Goal: Task Accomplishment & Management: Complete application form

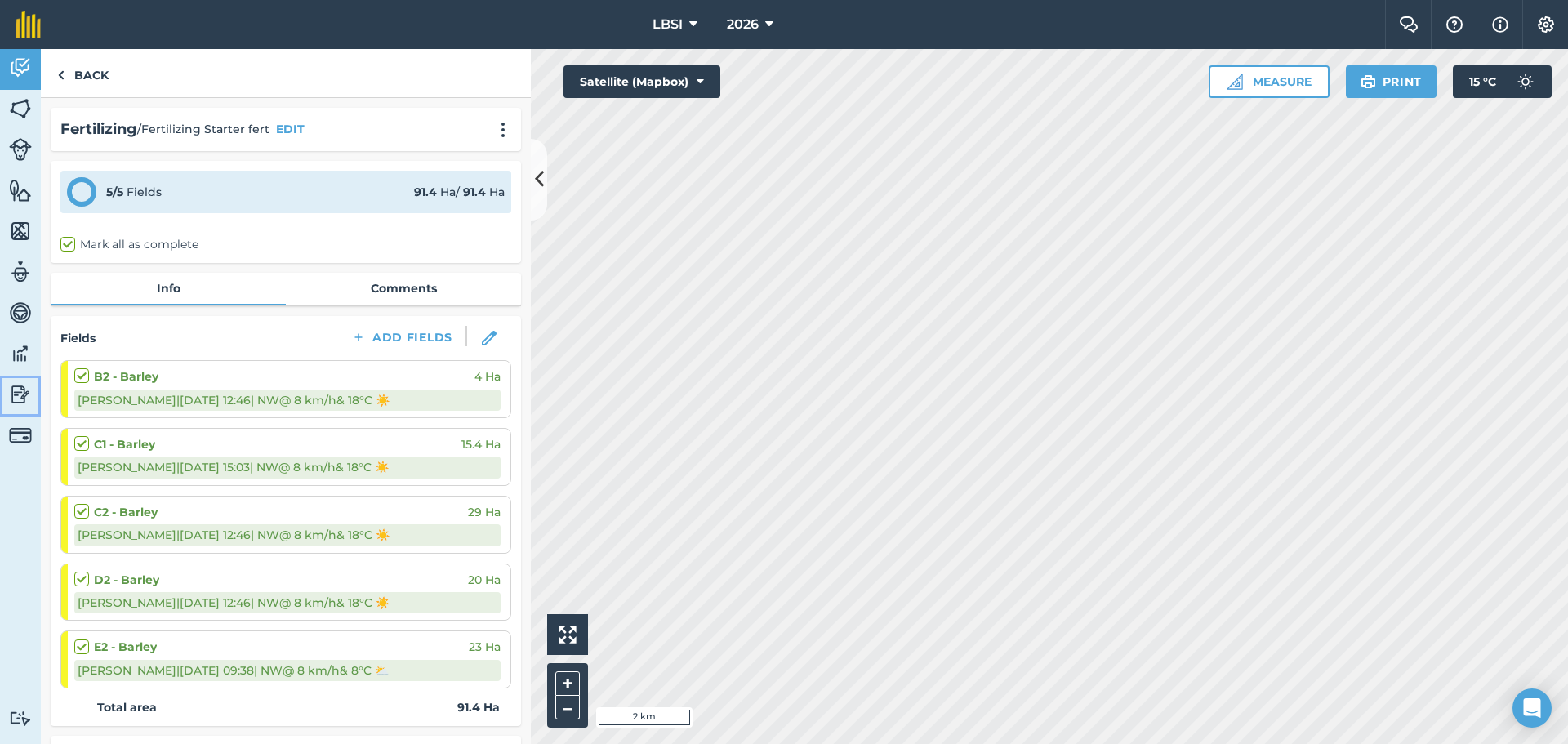
click at [21, 392] on img at bounding box center [20, 394] width 23 height 25
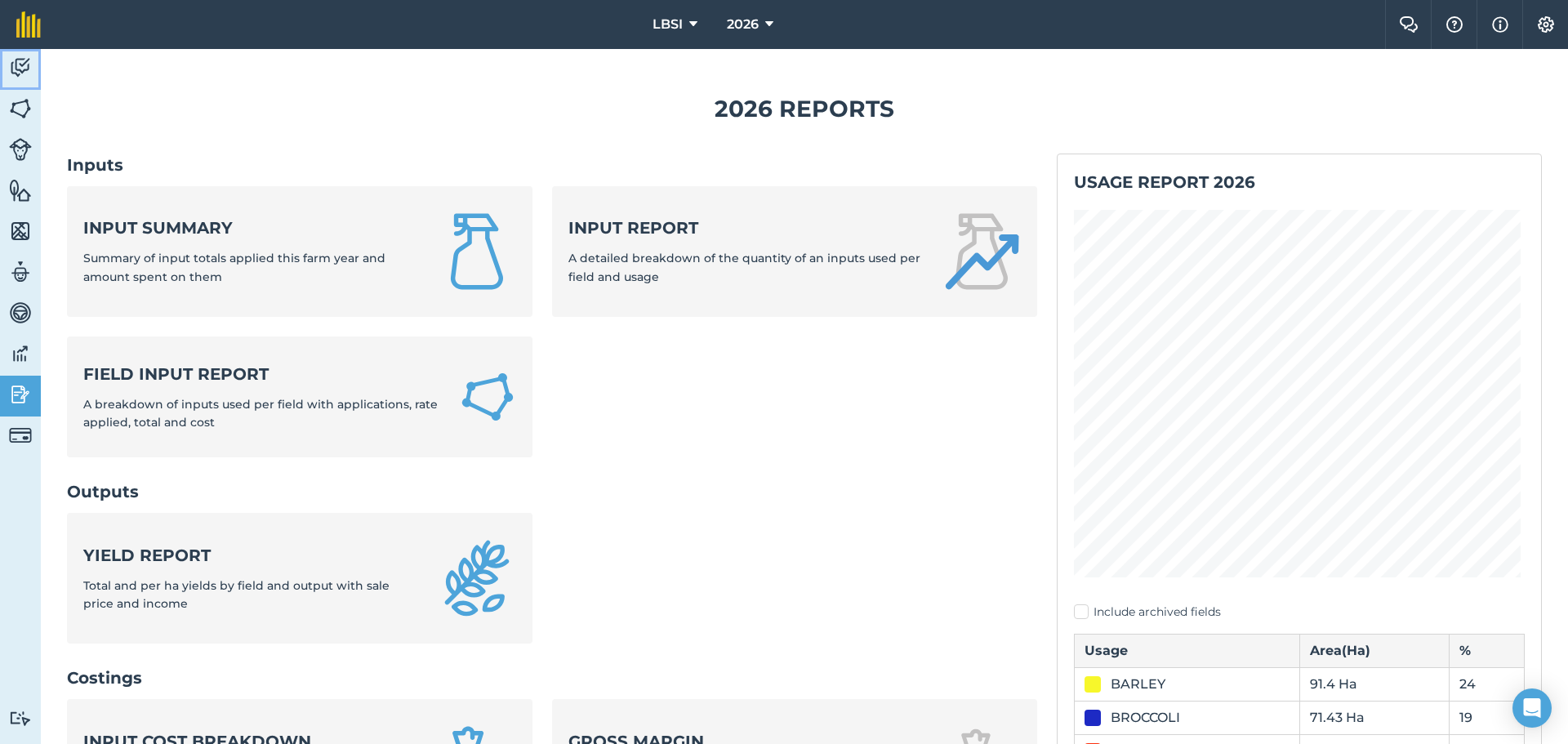
click at [21, 65] on img at bounding box center [20, 67] width 23 height 25
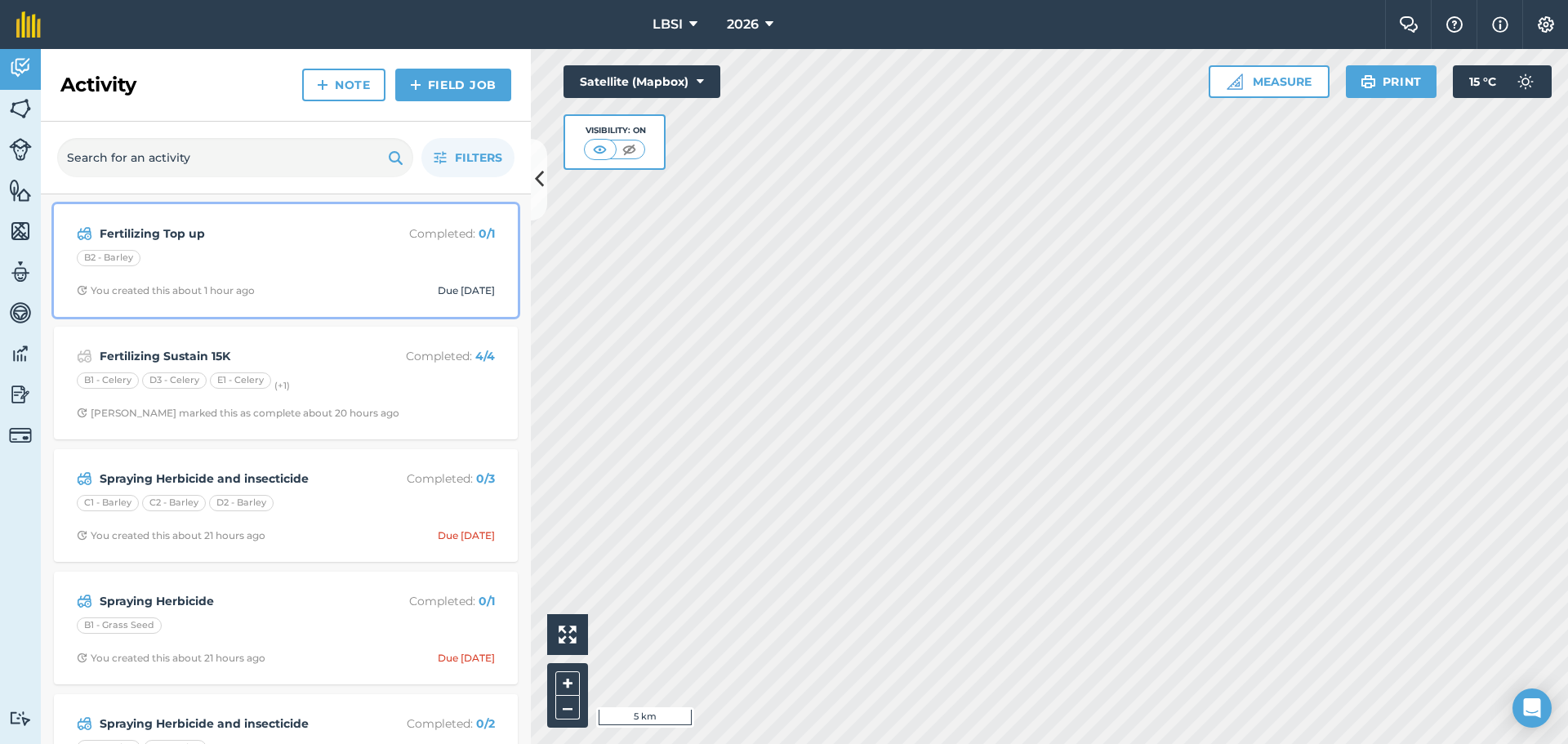
click at [321, 269] on div "B2 - Barley" at bounding box center [286, 260] width 418 height 21
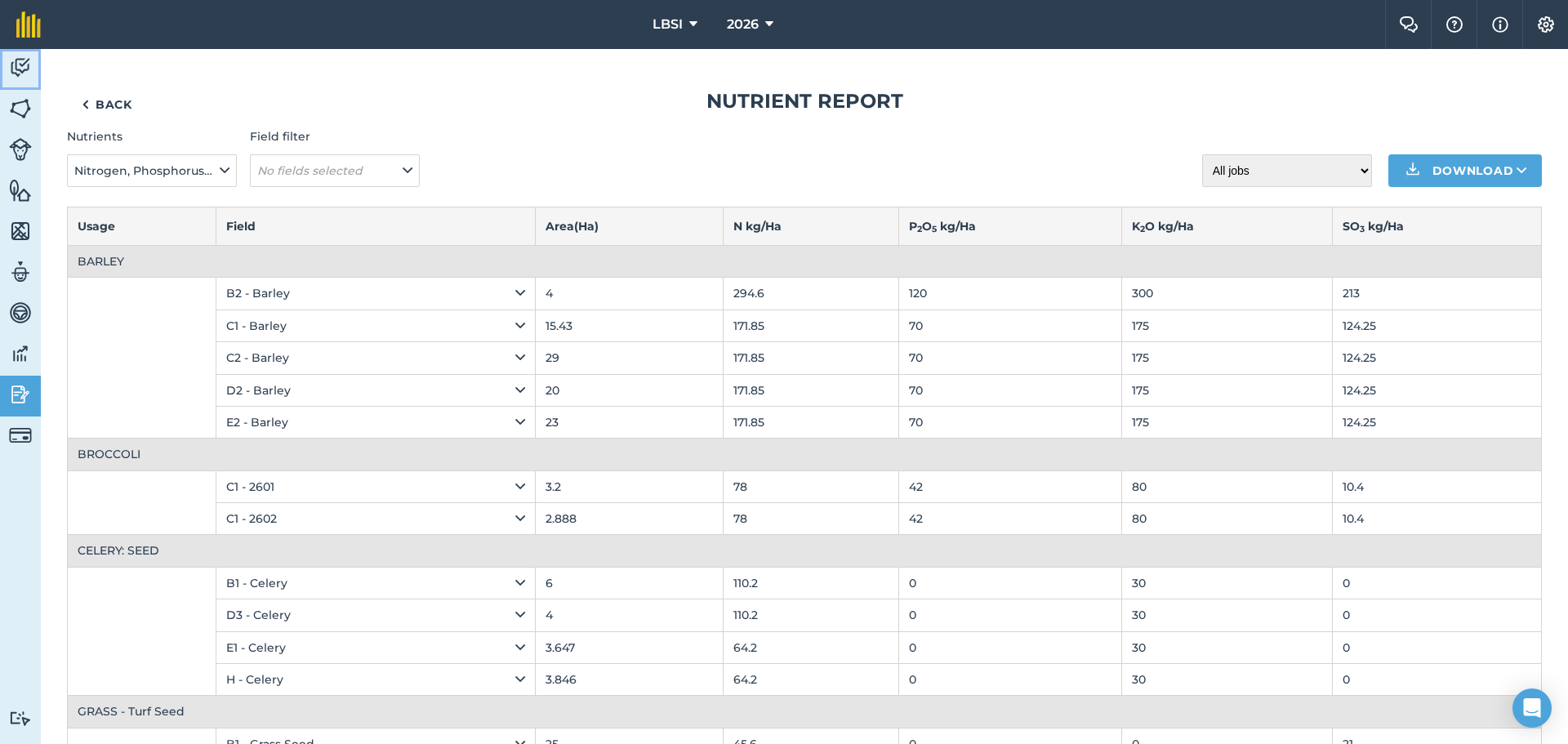
click at [26, 70] on img at bounding box center [20, 67] width 23 height 25
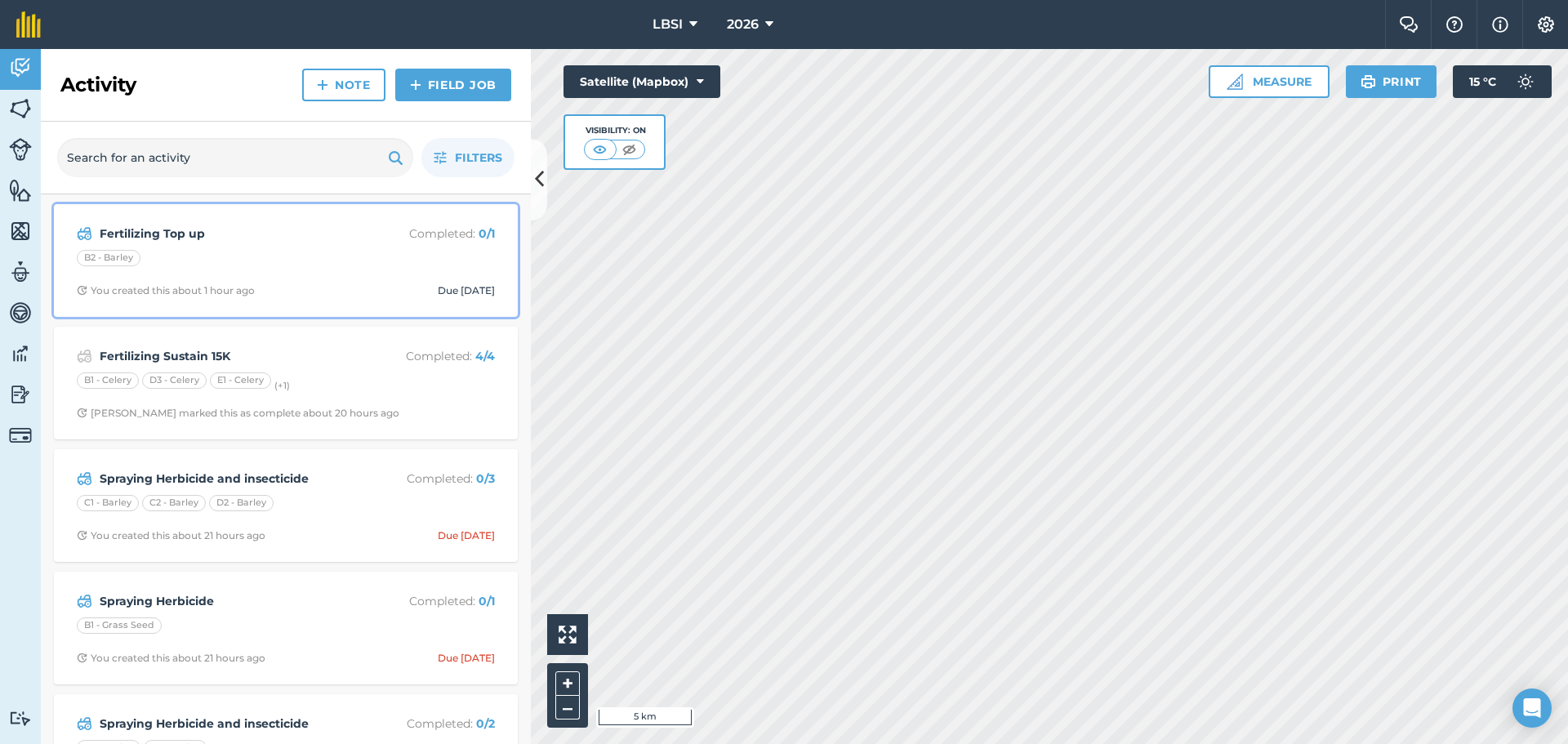
click at [236, 249] on div "Fertilizing Top up Completed : 0 / 1 B2 - Barley You created this about 1 hour …" at bounding box center [286, 260] width 444 height 93
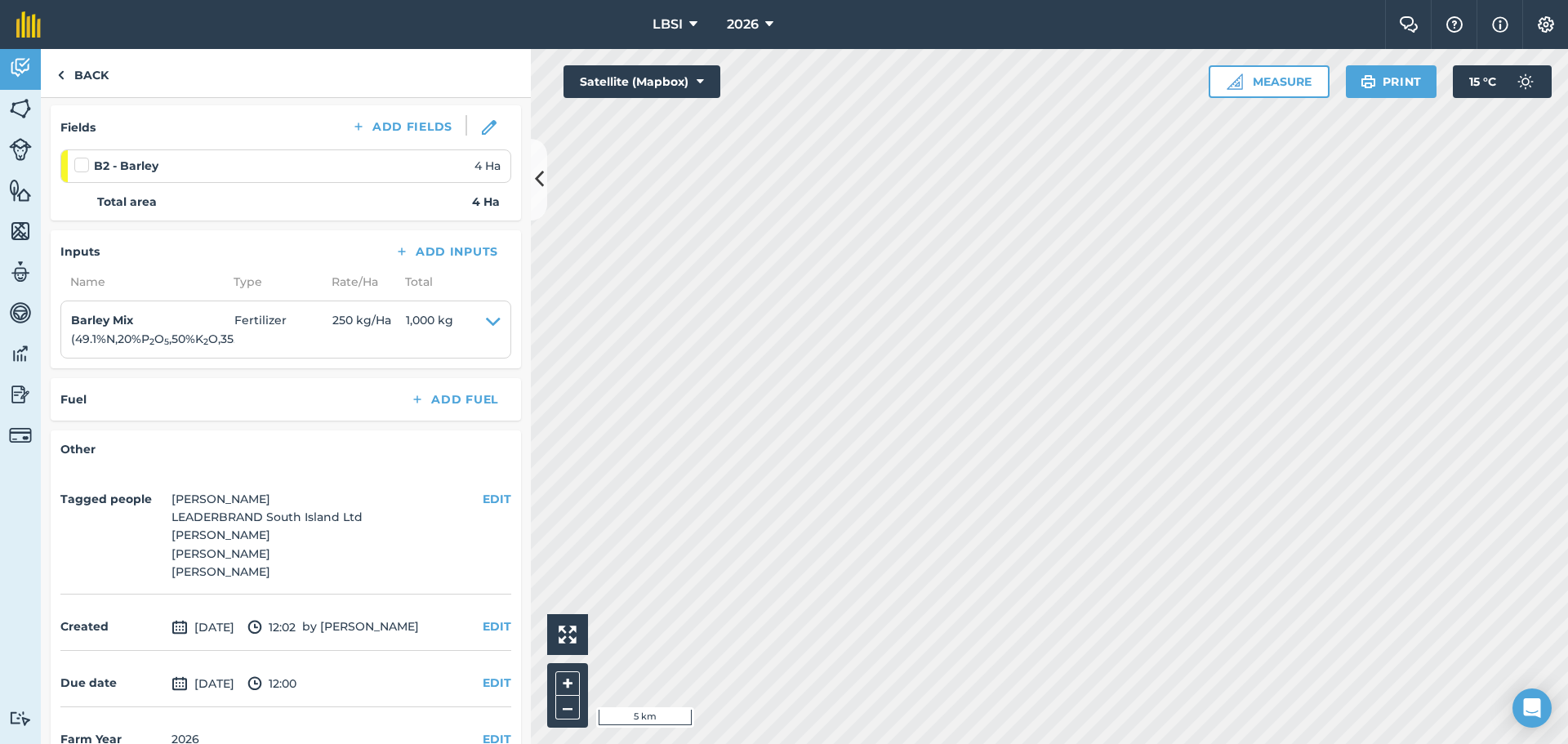
scroll to position [245, 0]
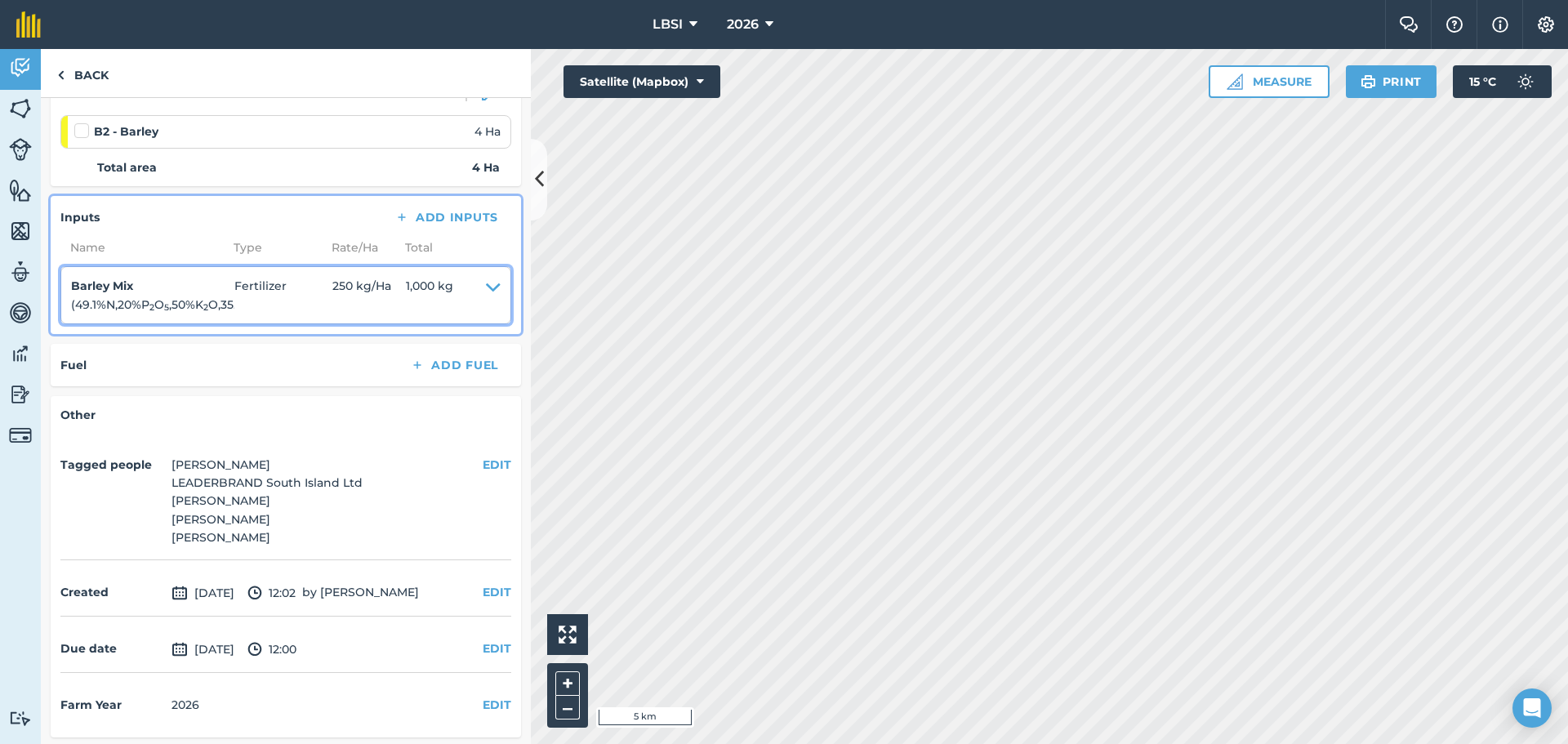
click at [486, 284] on icon at bounding box center [493, 296] width 14 height 37
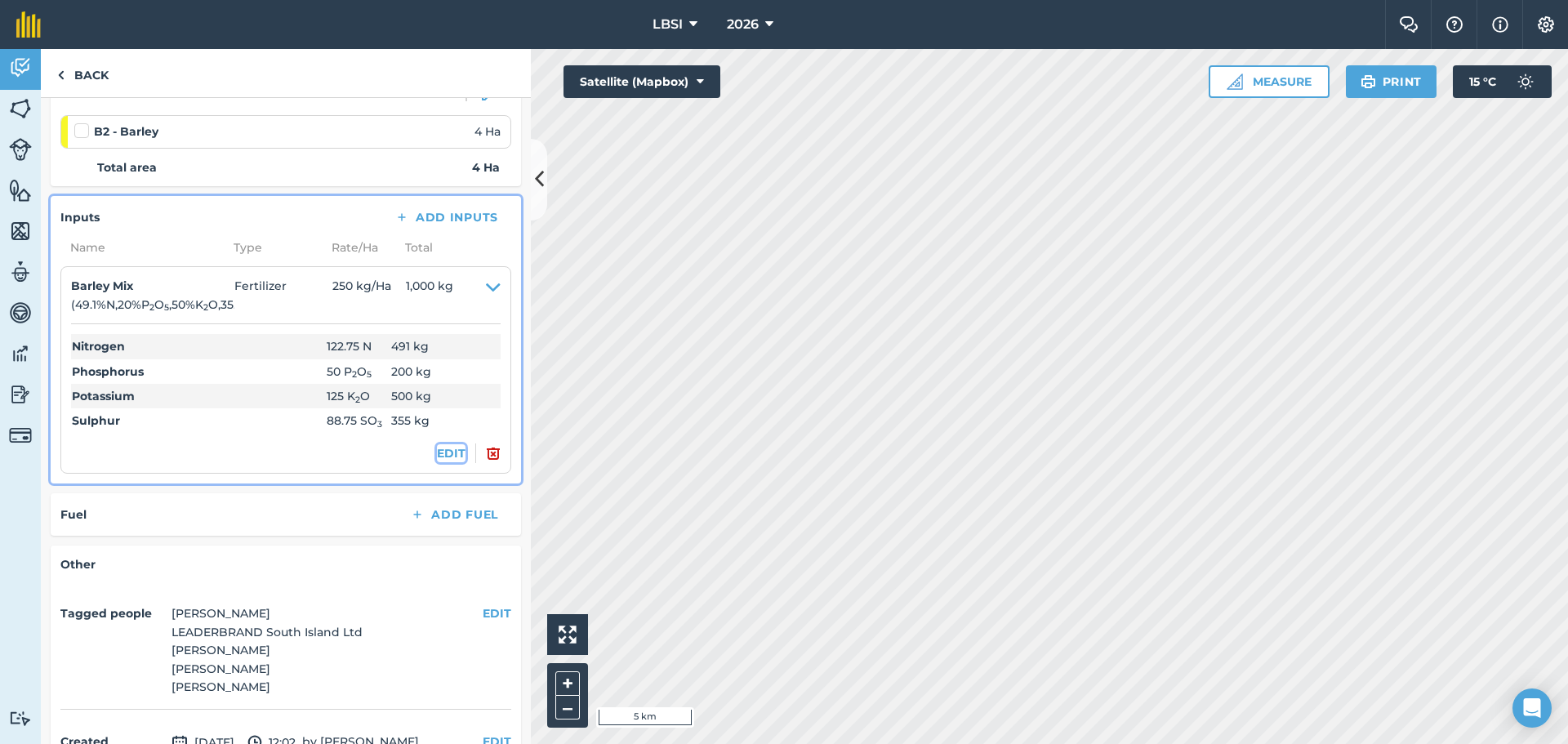
click at [437, 456] on button "EDIT" at bounding box center [451, 453] width 28 height 18
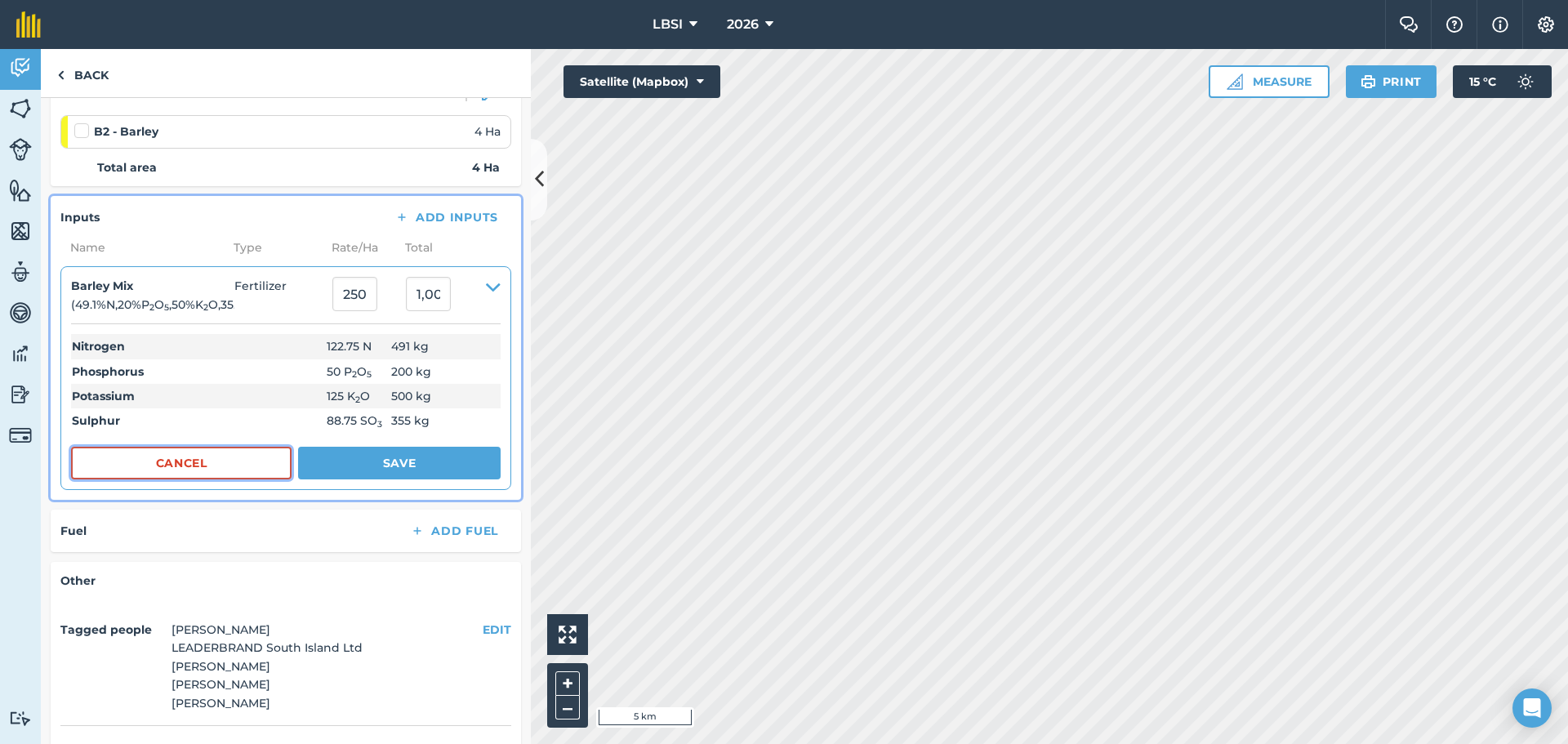
click at [198, 463] on button "Cancel" at bounding box center [181, 463] width 220 height 32
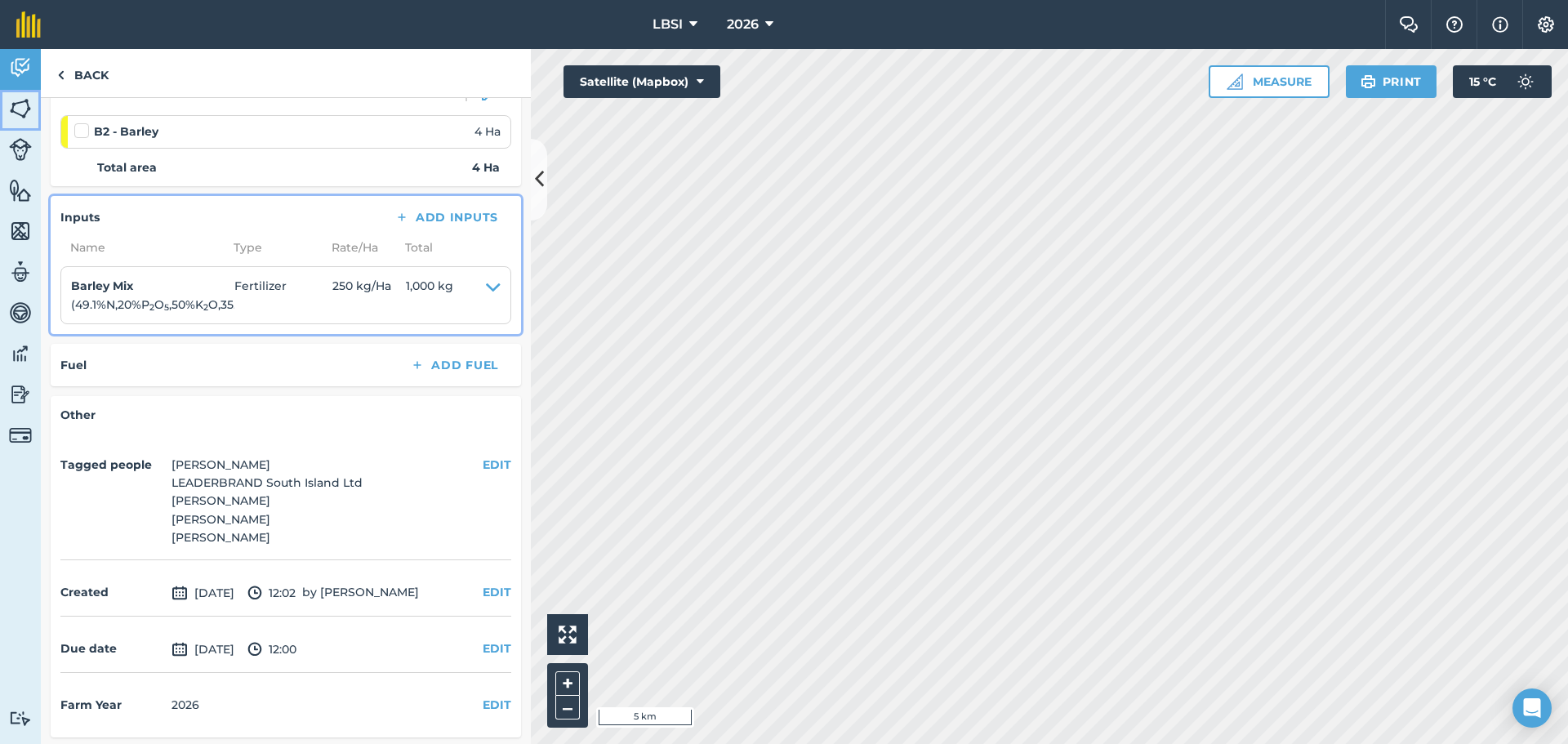
click at [28, 103] on img at bounding box center [20, 108] width 23 height 25
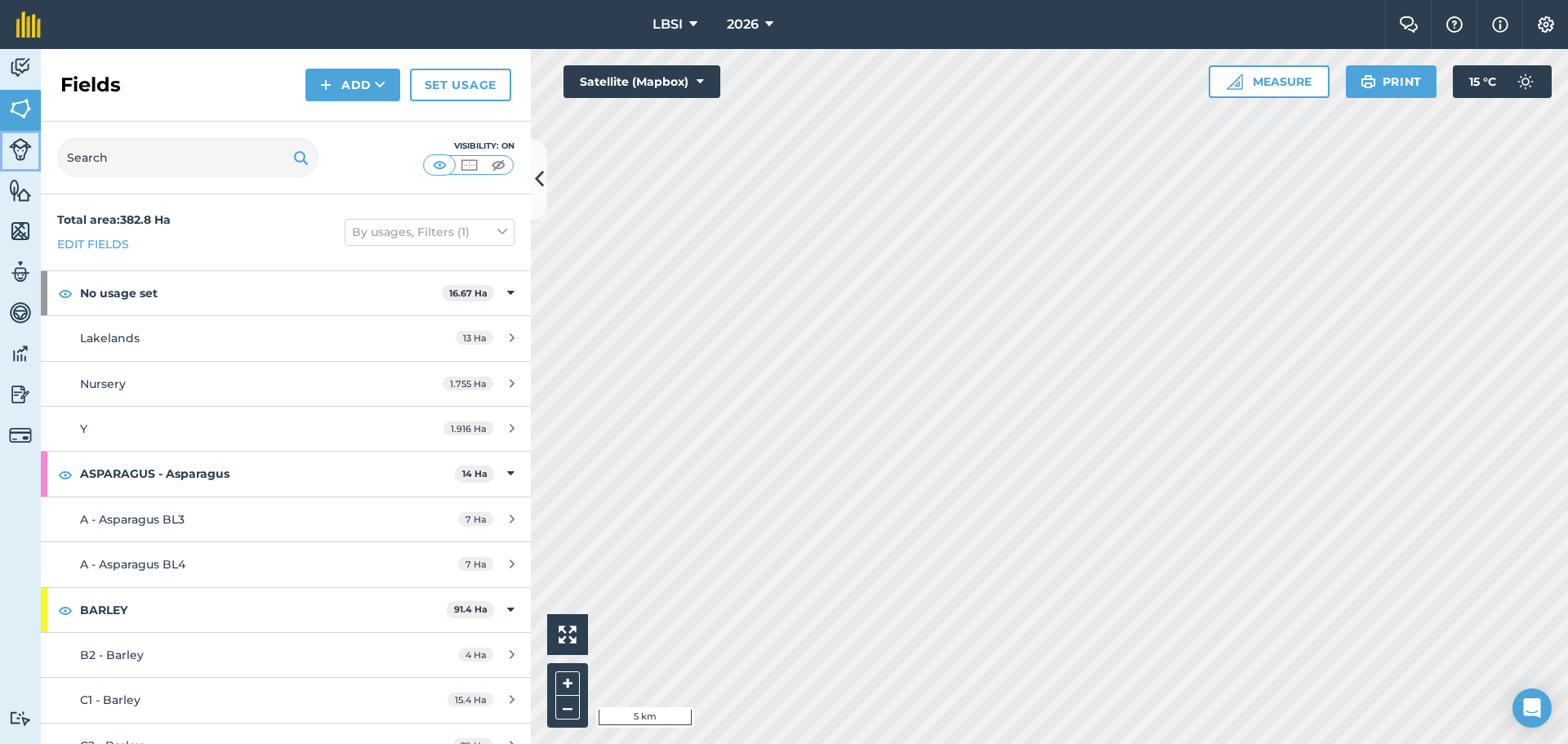
click at [12, 143] on img at bounding box center [20, 149] width 23 height 23
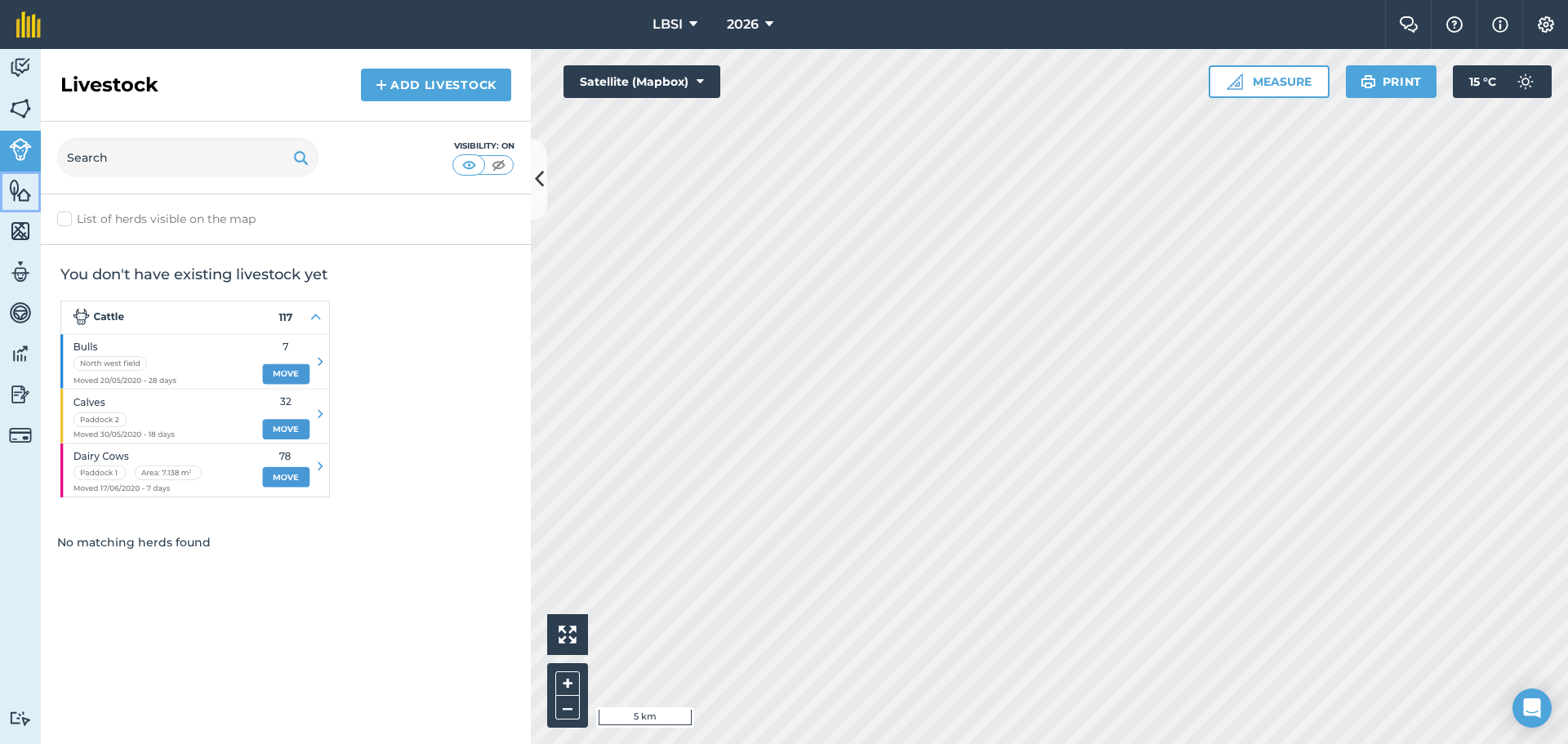
click at [25, 196] on img at bounding box center [20, 190] width 23 height 25
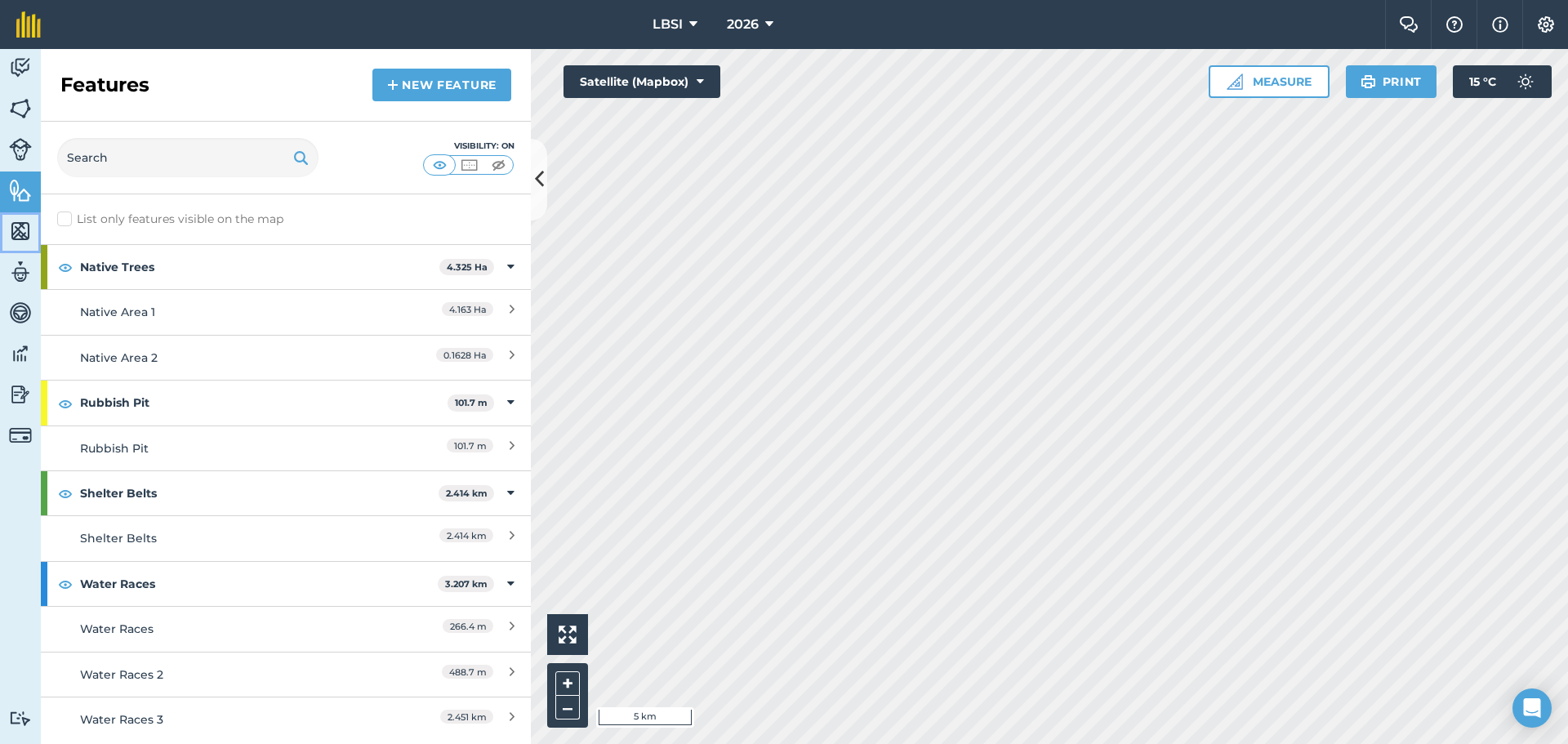
click at [20, 228] on img at bounding box center [20, 231] width 23 height 25
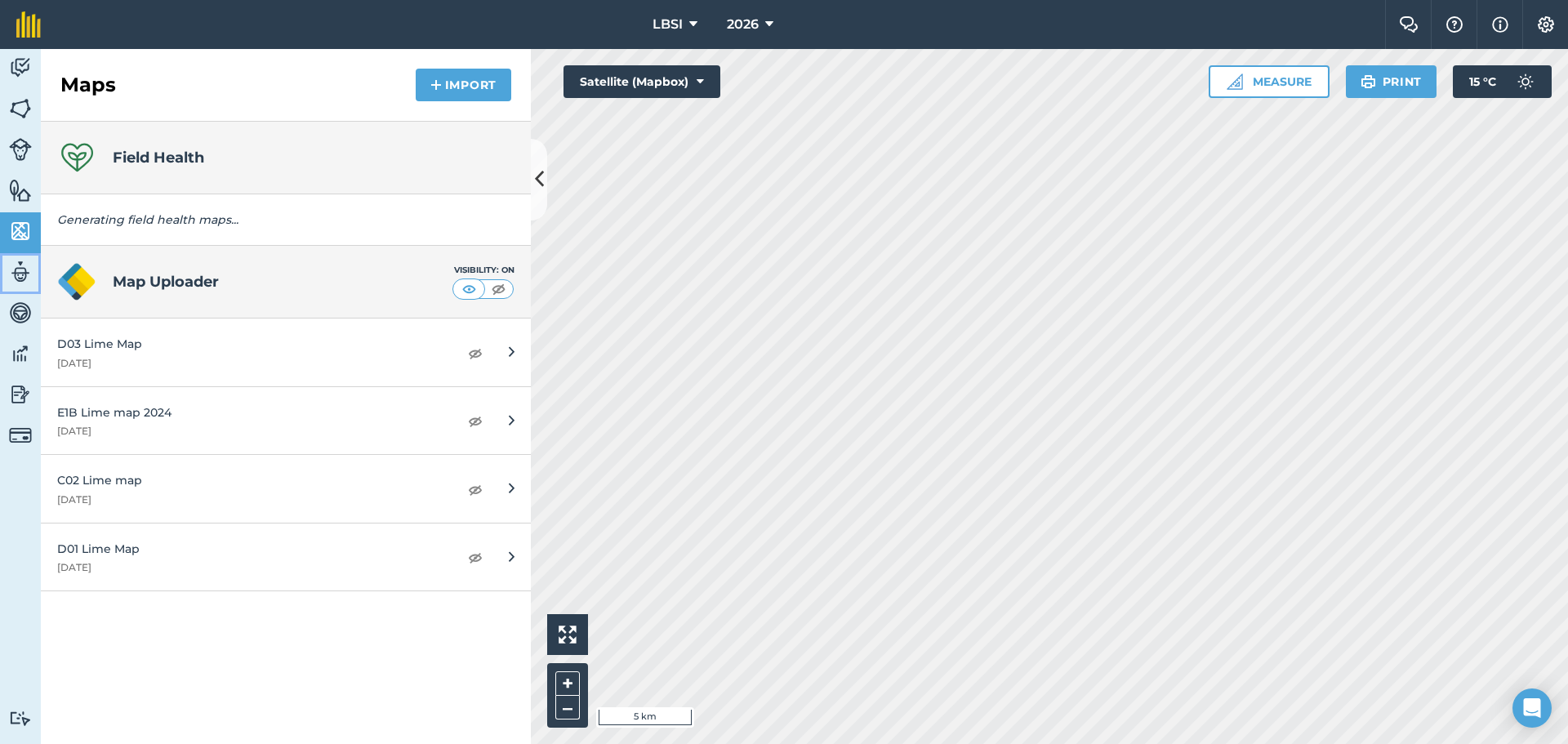
click at [24, 283] on img at bounding box center [20, 272] width 23 height 25
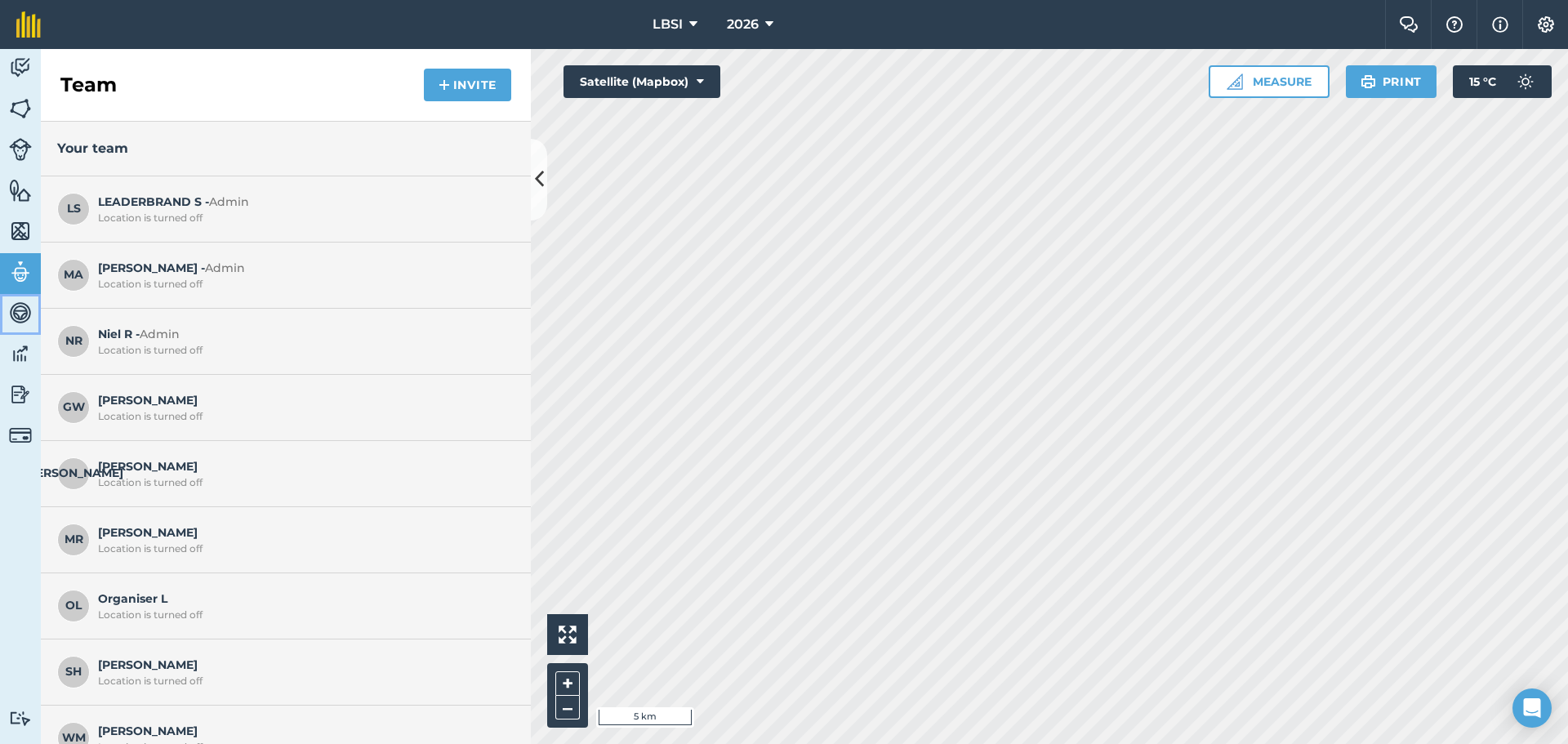
click at [11, 327] on link "Vehicles" at bounding box center [20, 315] width 41 height 41
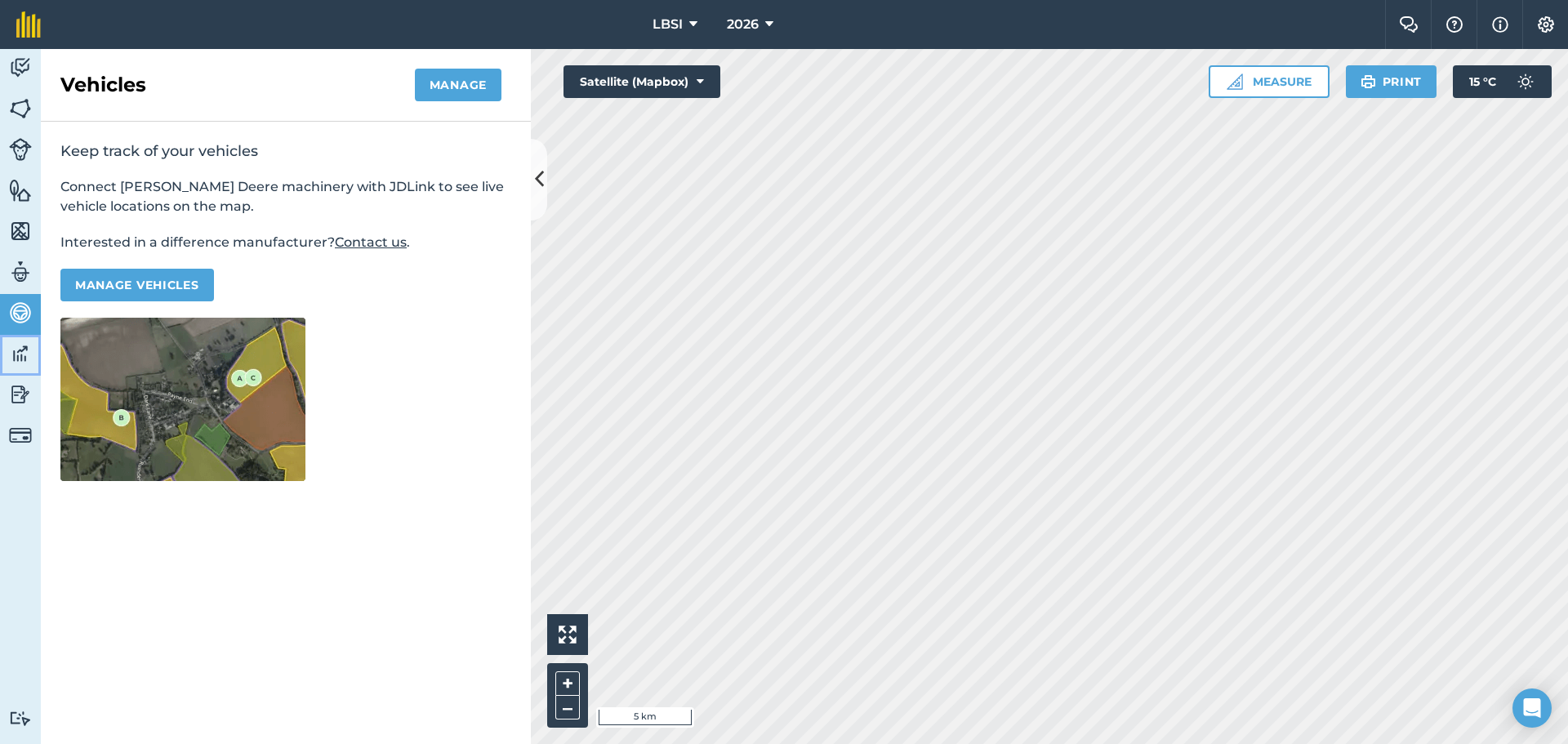
click at [17, 359] on img at bounding box center [20, 353] width 23 height 25
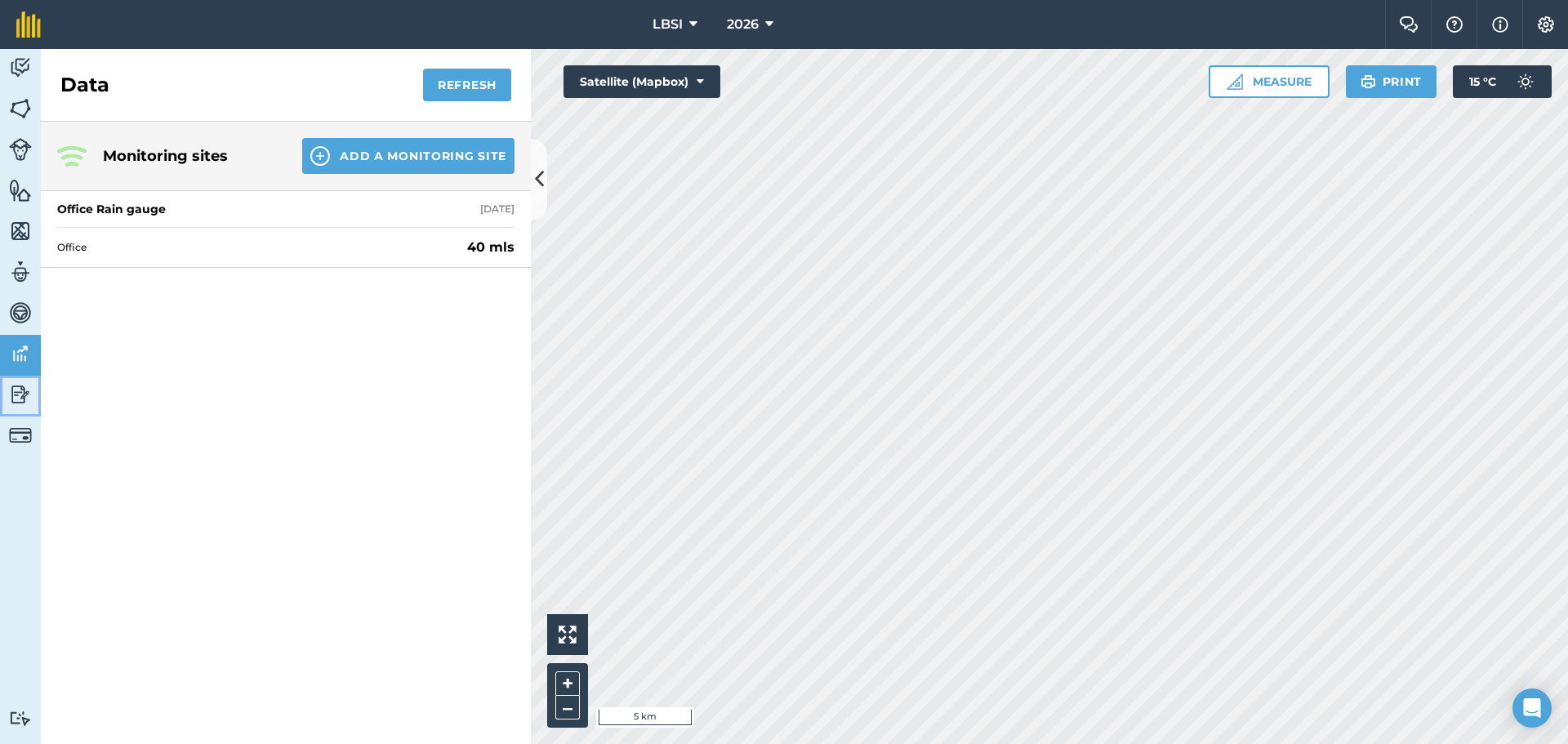
click at [21, 401] on img at bounding box center [20, 394] width 23 height 25
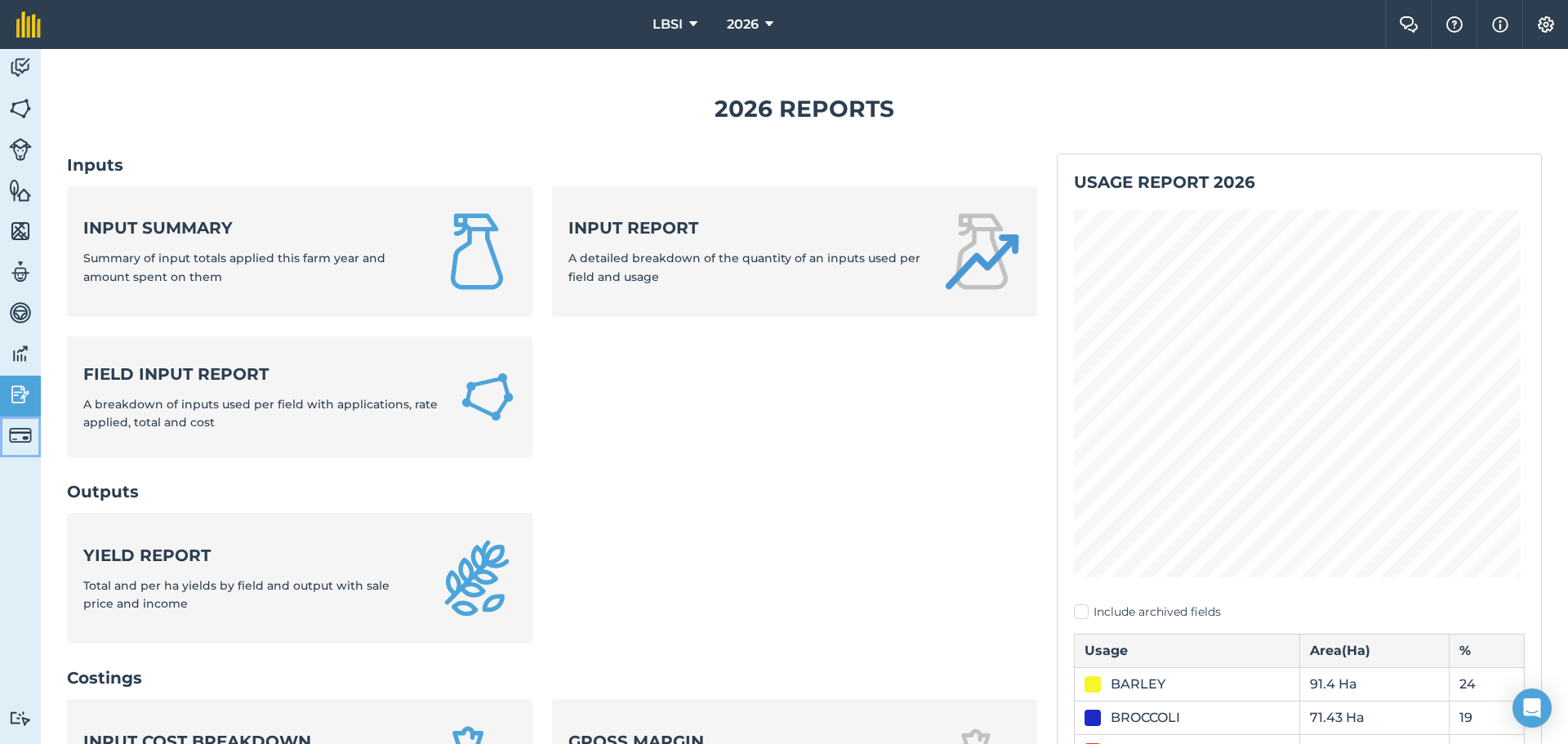
click at [16, 433] on img at bounding box center [20, 435] width 23 height 23
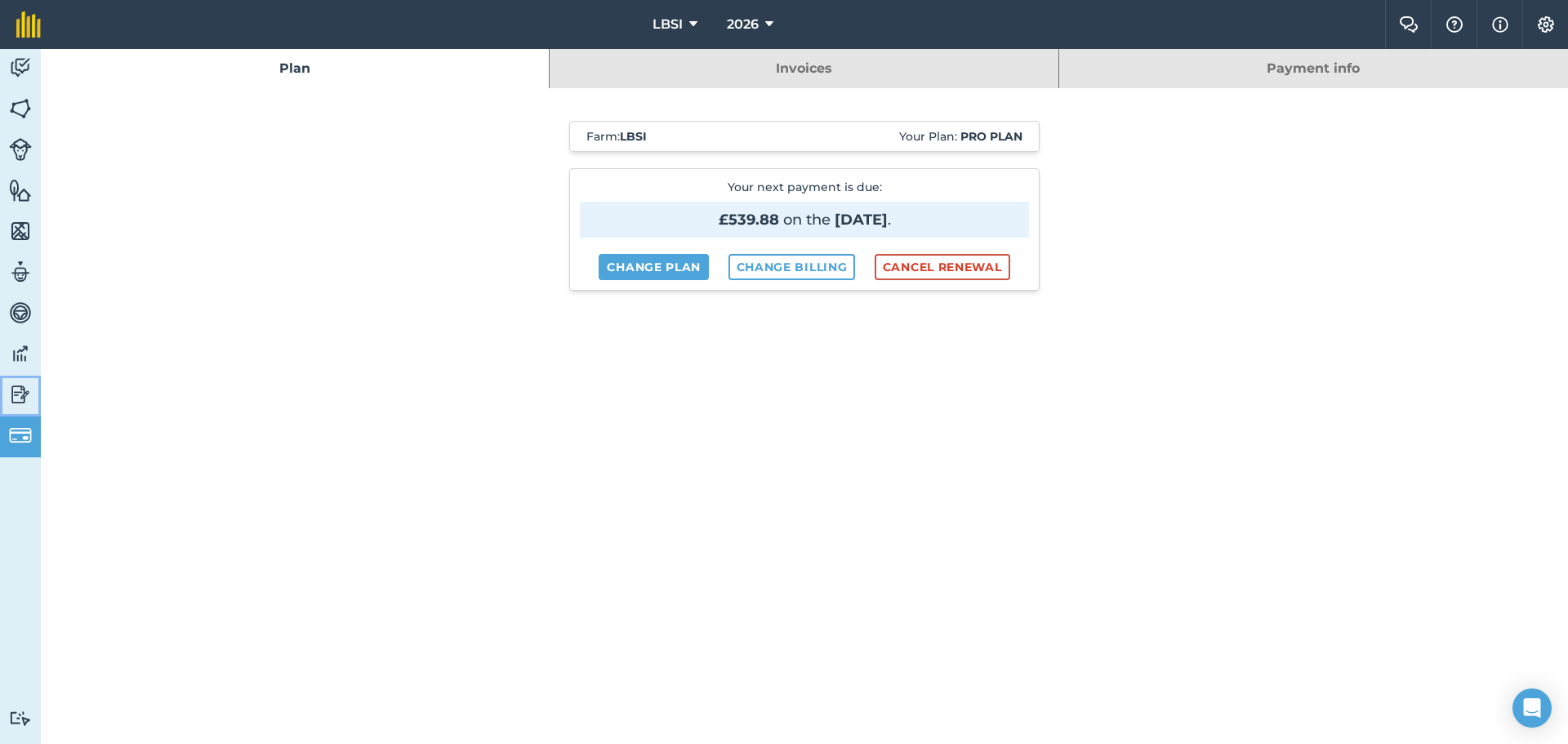
click at [20, 393] on img at bounding box center [20, 394] width 23 height 25
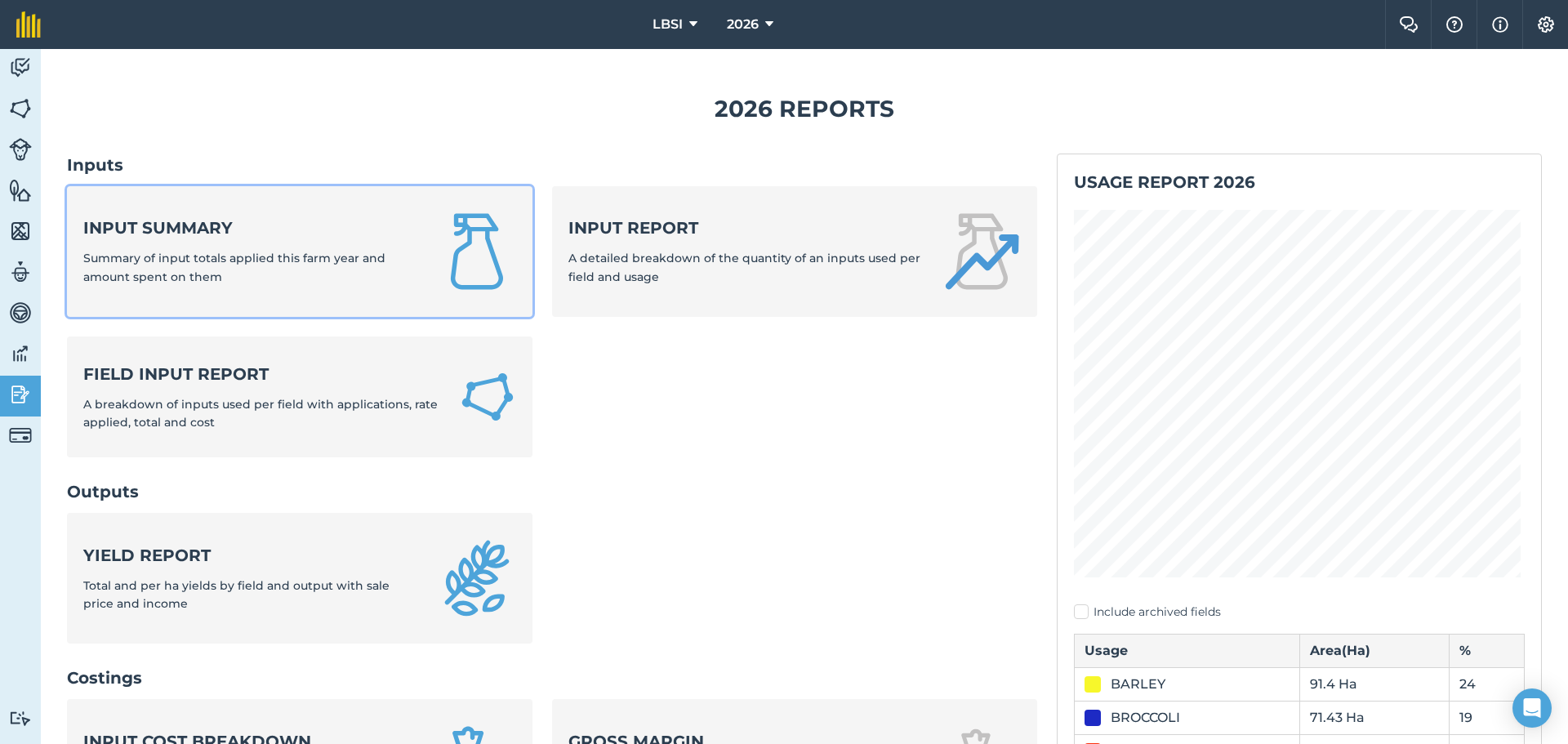
click at [229, 271] on div "Input summary Summary of input totals applied this farm year and amount spent o…" at bounding box center [251, 251] width 335 height 69
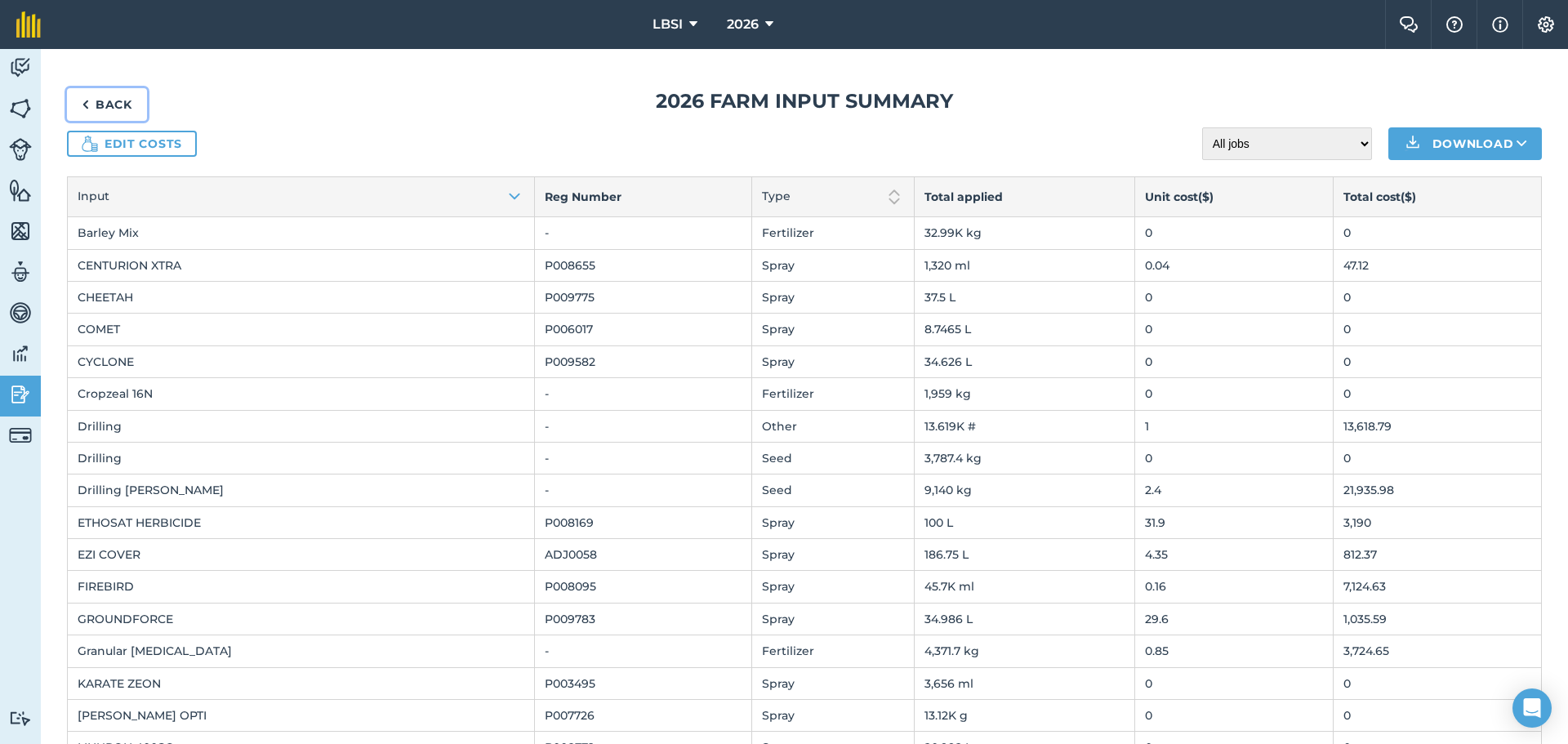
click at [85, 103] on img at bounding box center [85, 105] width 8 height 20
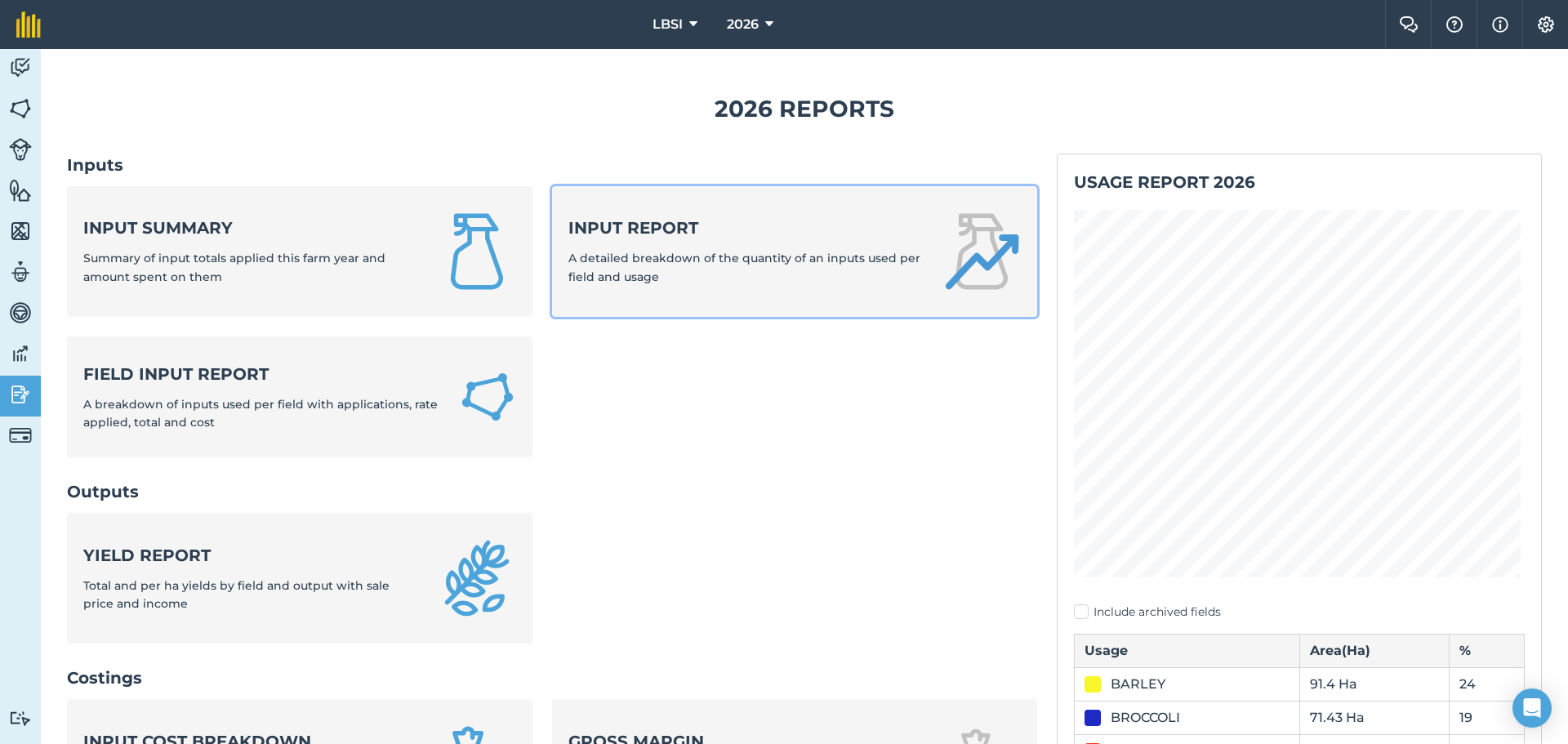
click at [621, 264] on span "A detailed breakdown of the quantity of an inputs used per field and usage" at bounding box center [745, 267] width 352 height 32
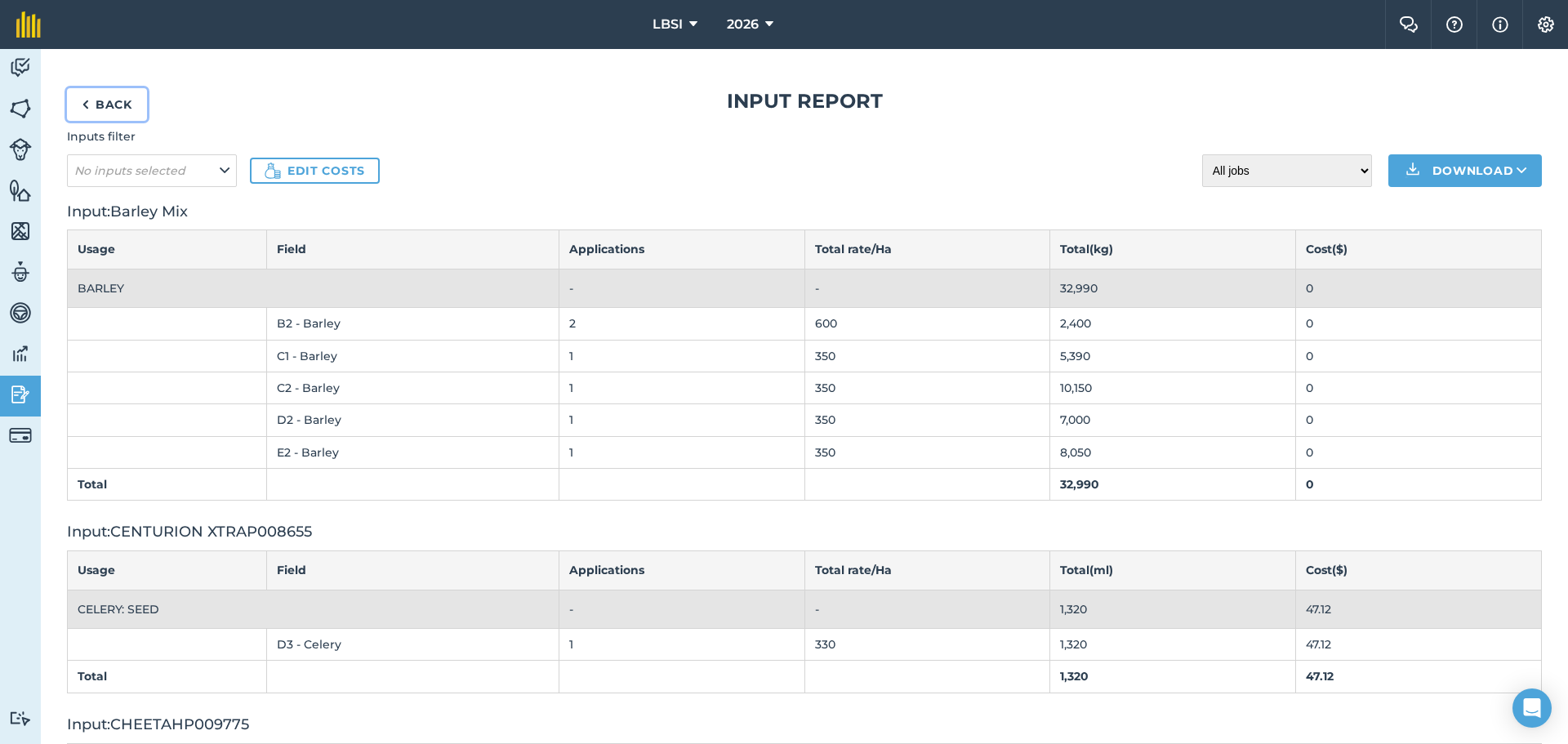
click at [85, 102] on img at bounding box center [85, 105] width 8 height 20
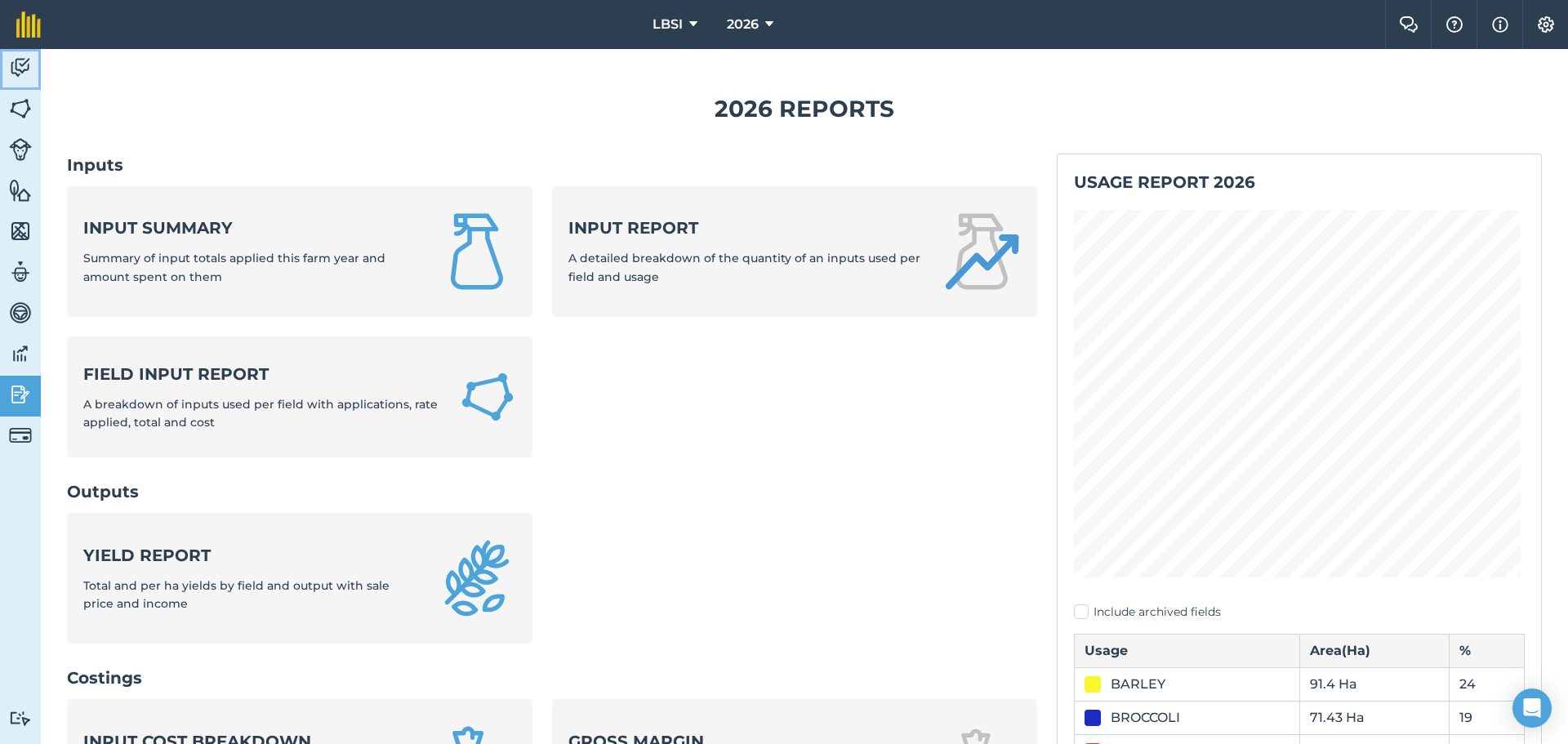
click at [26, 67] on img at bounding box center [20, 67] width 23 height 25
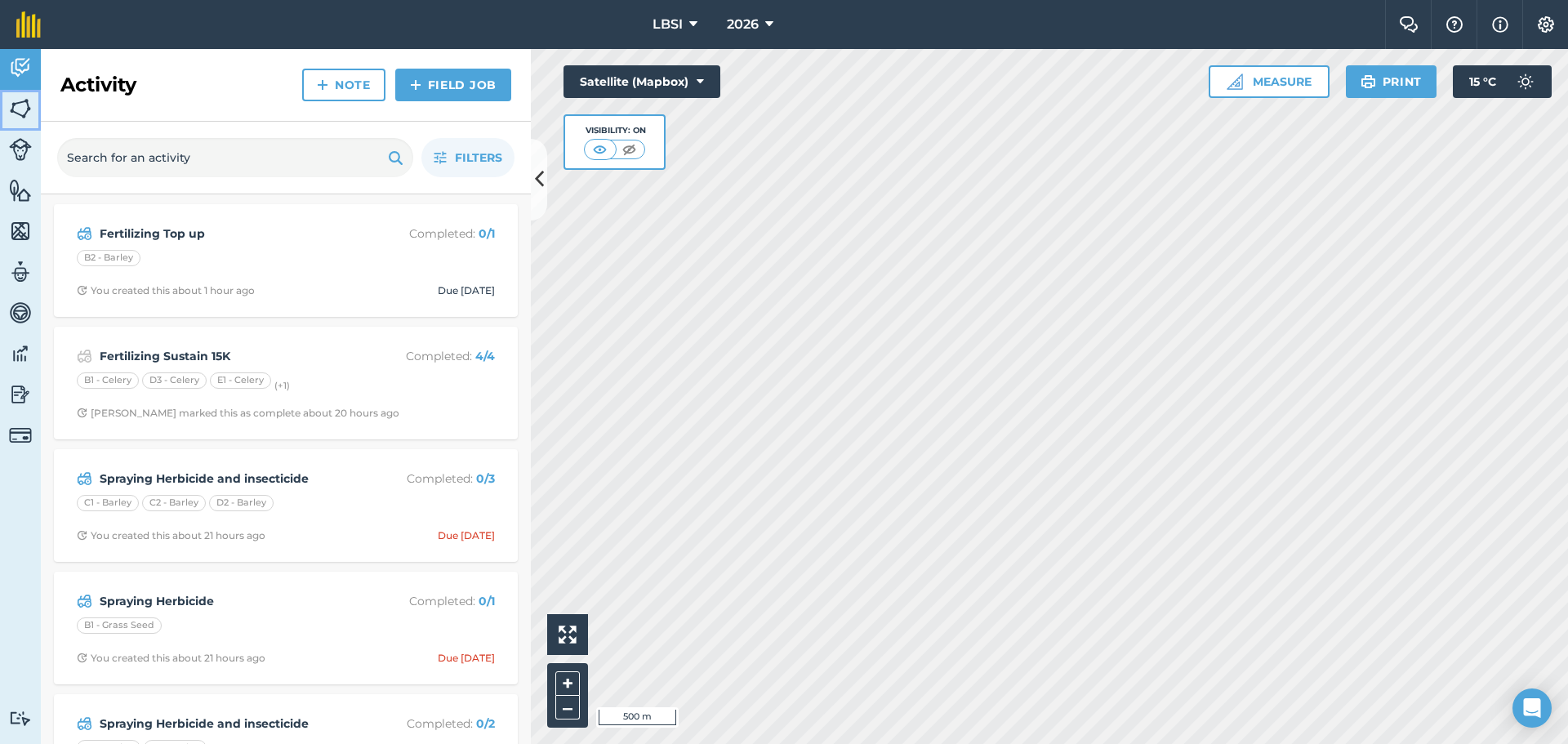
click at [20, 108] on img at bounding box center [20, 108] width 23 height 25
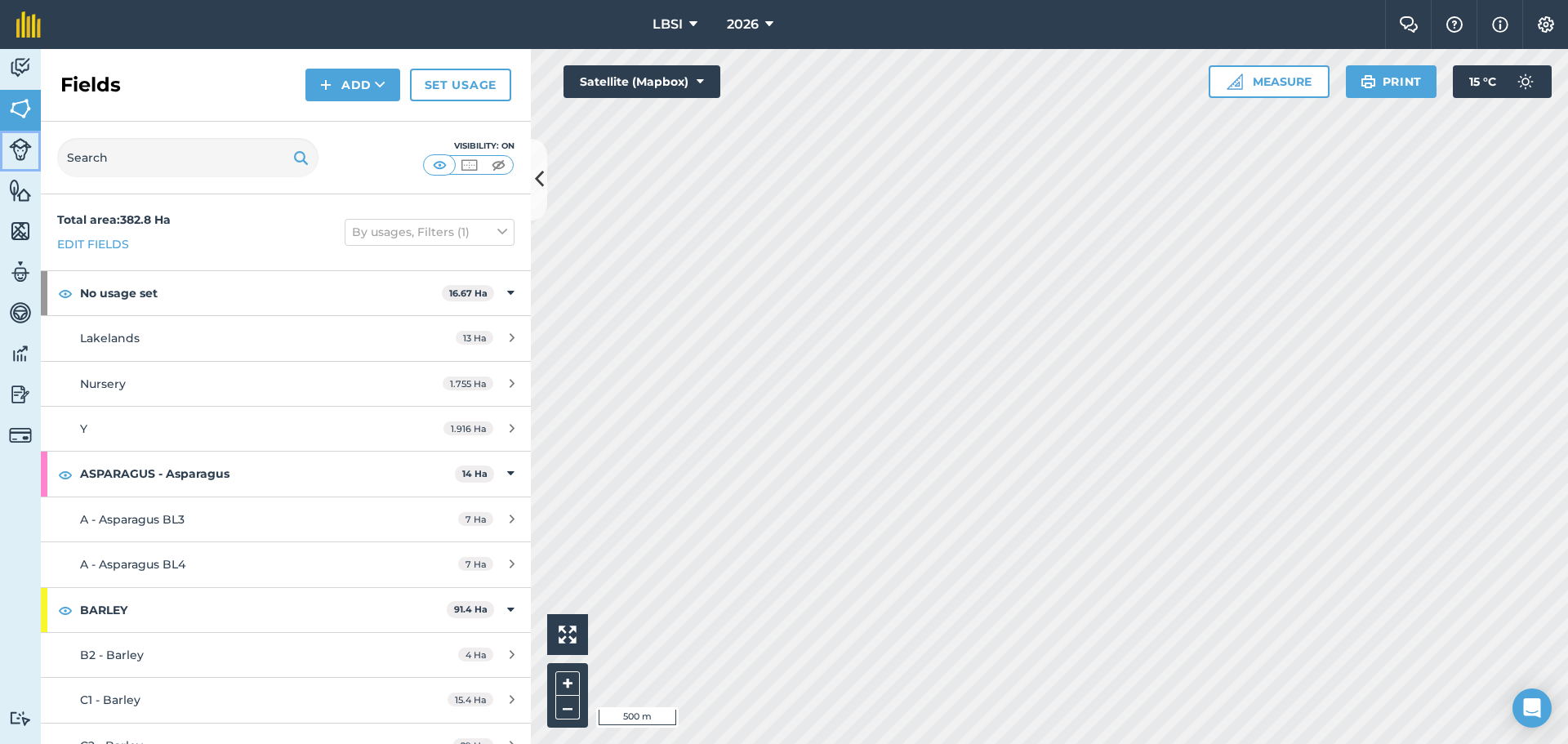
click at [23, 158] on img at bounding box center [20, 149] width 23 height 23
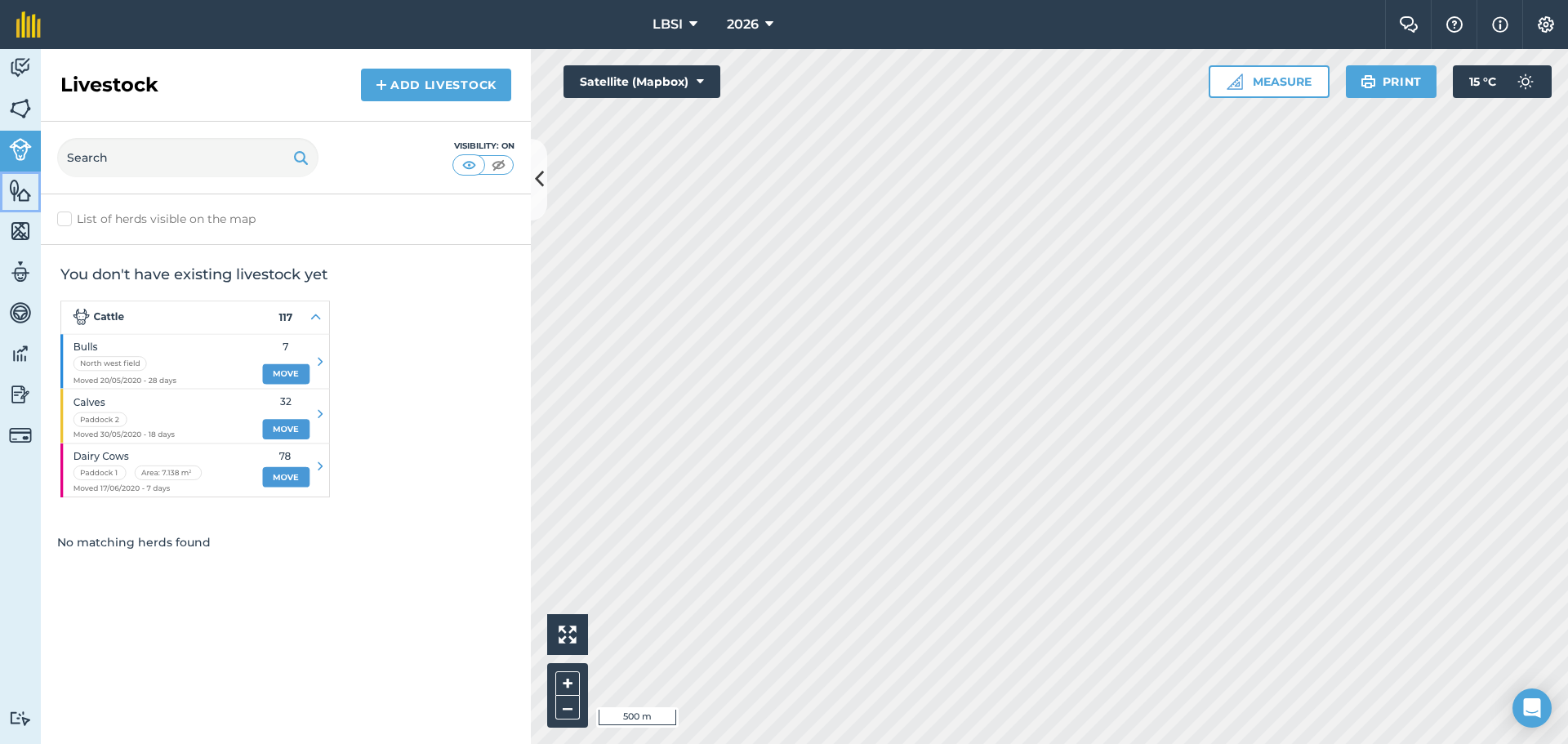
click at [18, 196] on img at bounding box center [20, 190] width 23 height 25
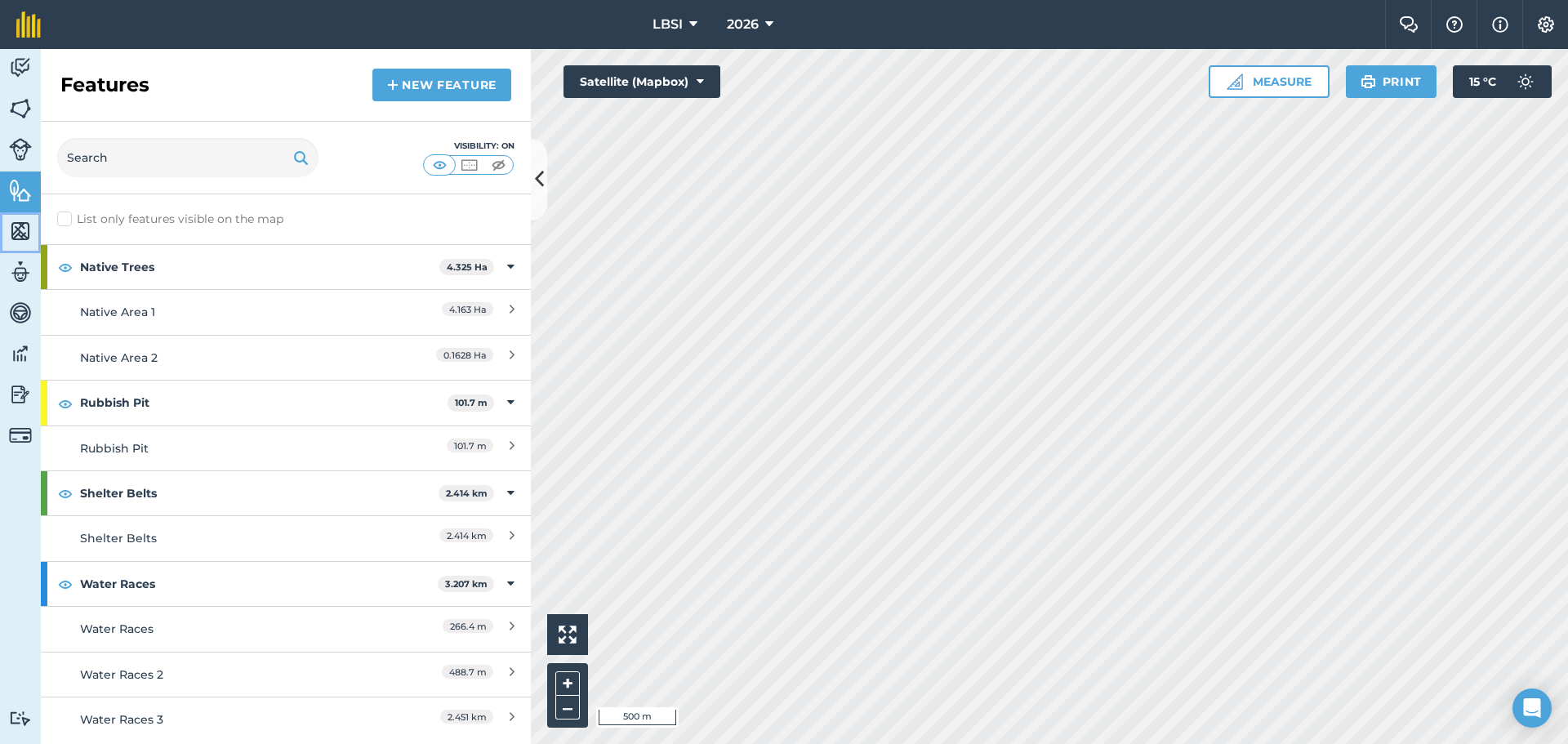
click at [21, 236] on img at bounding box center [20, 231] width 23 height 25
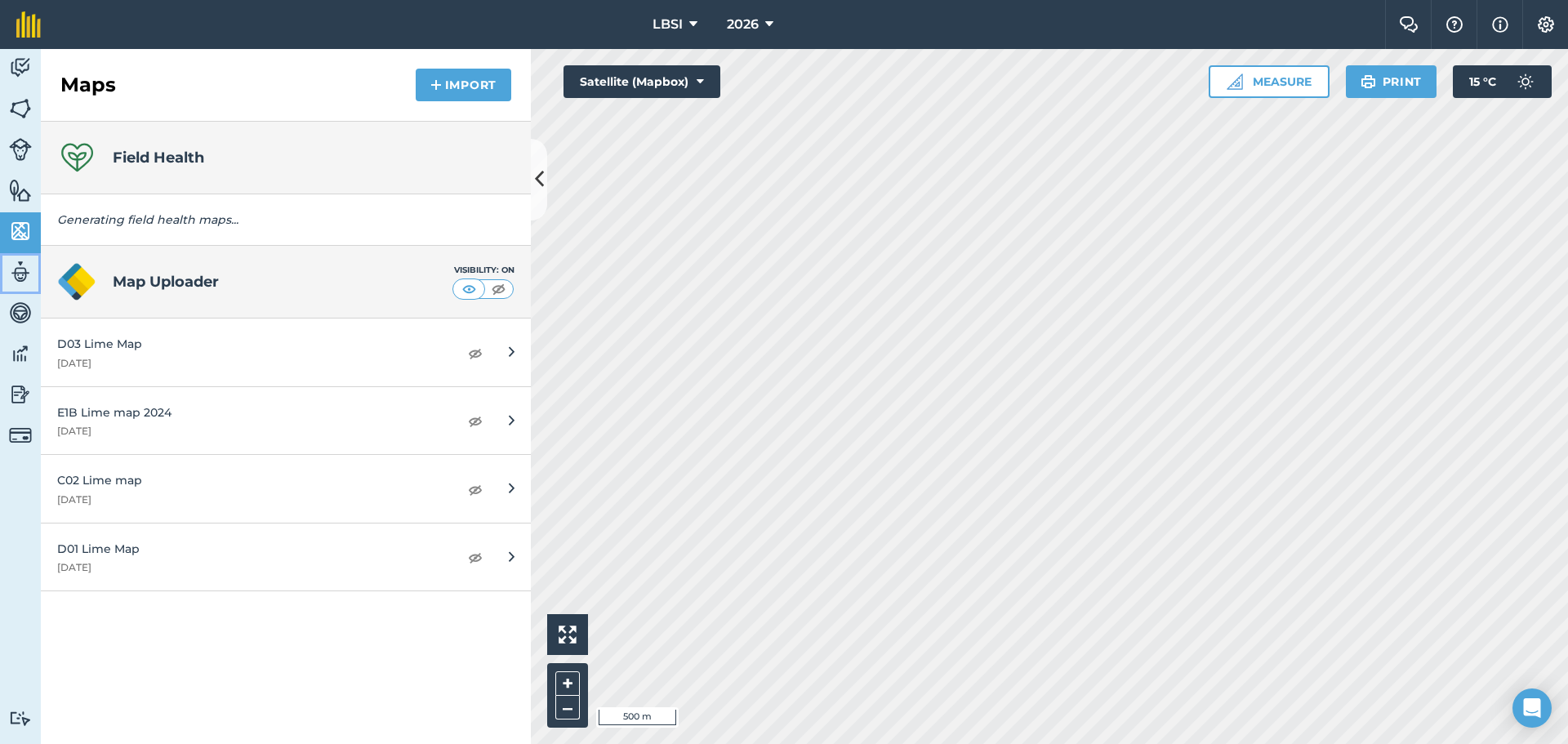
click at [21, 271] on img at bounding box center [20, 272] width 23 height 25
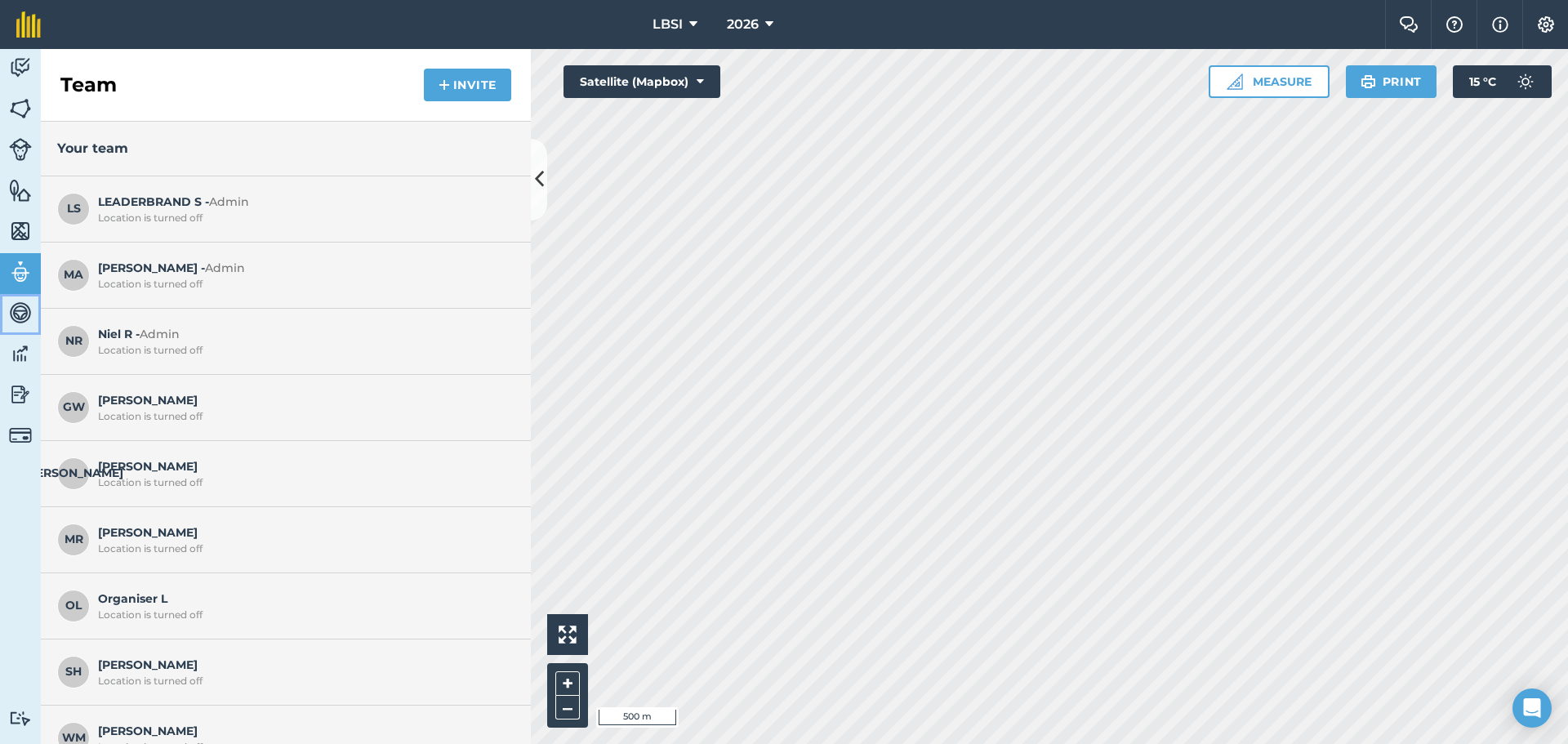
click at [11, 318] on img at bounding box center [20, 313] width 23 height 25
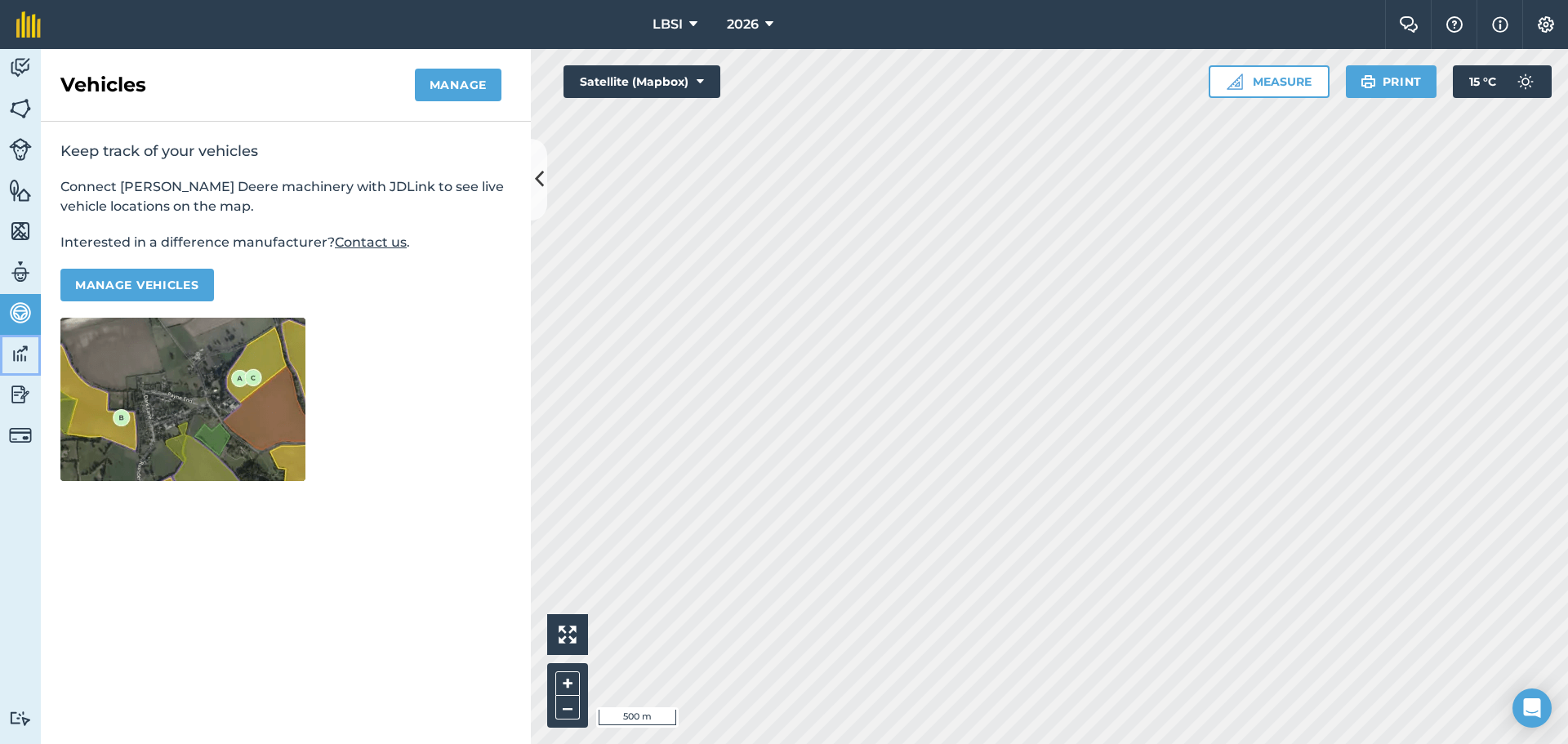
click at [14, 353] on img at bounding box center [20, 353] width 23 height 25
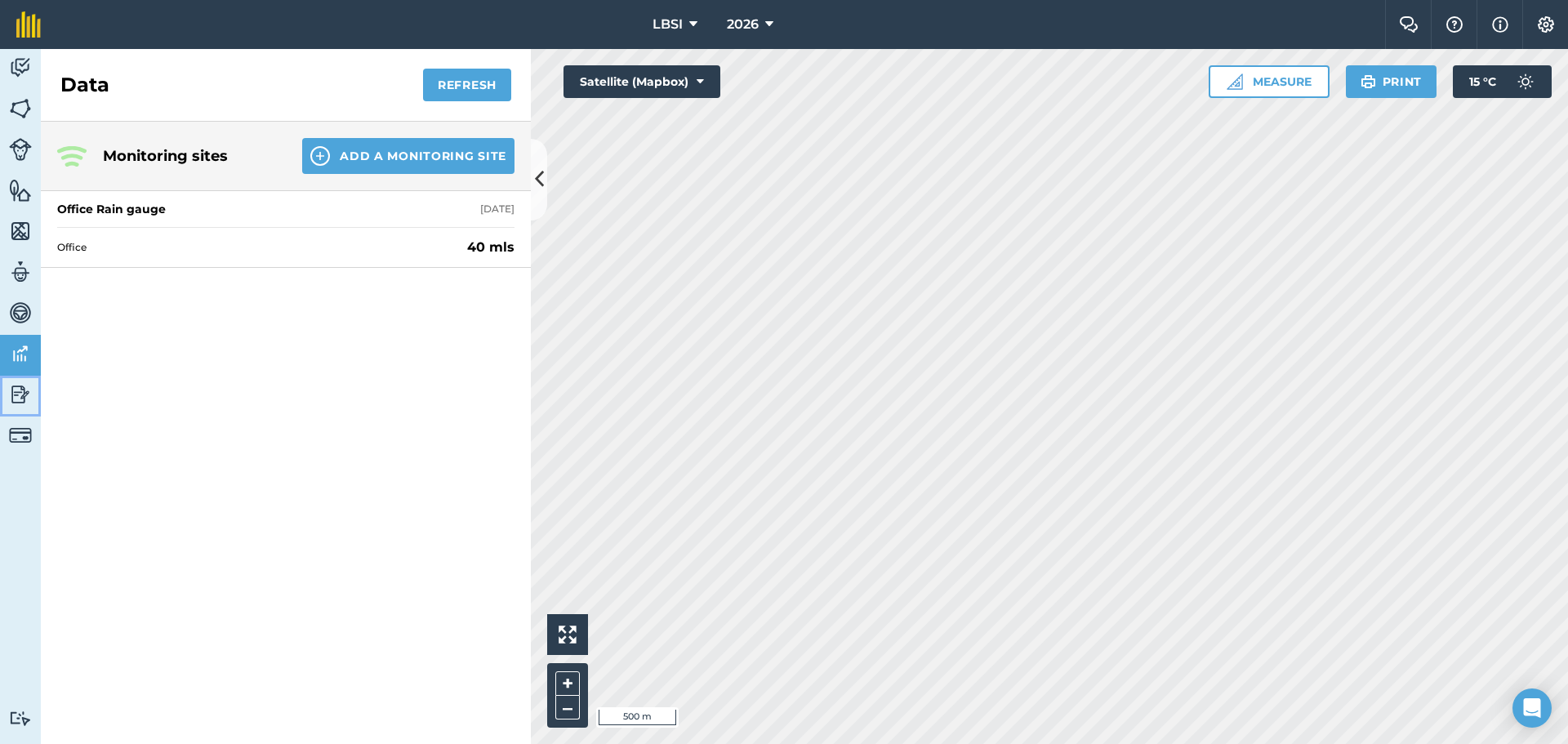
click at [11, 402] on img at bounding box center [20, 394] width 23 height 25
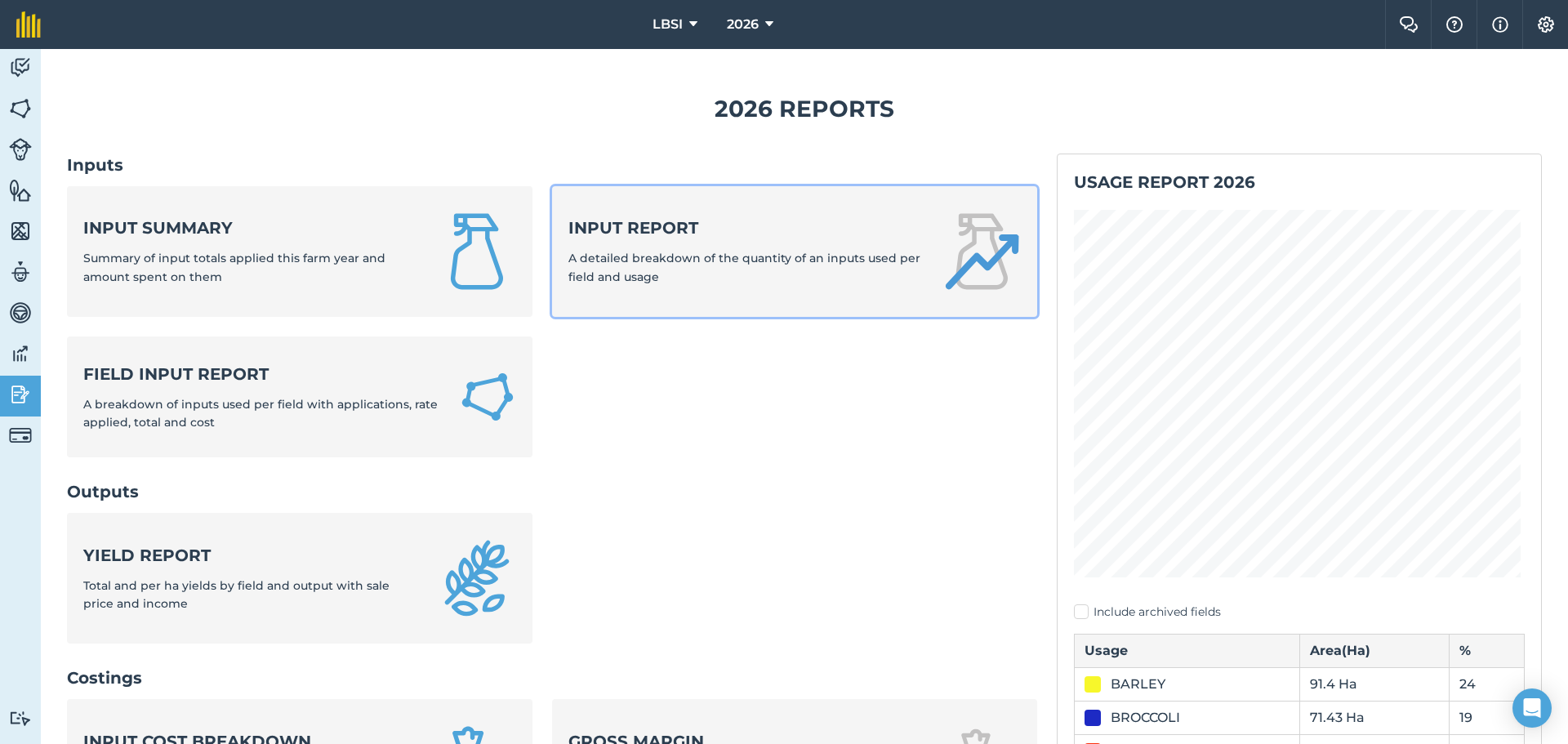
click at [648, 262] on span "A detailed breakdown of the quantity of an inputs used per field and usage" at bounding box center [745, 267] width 352 height 32
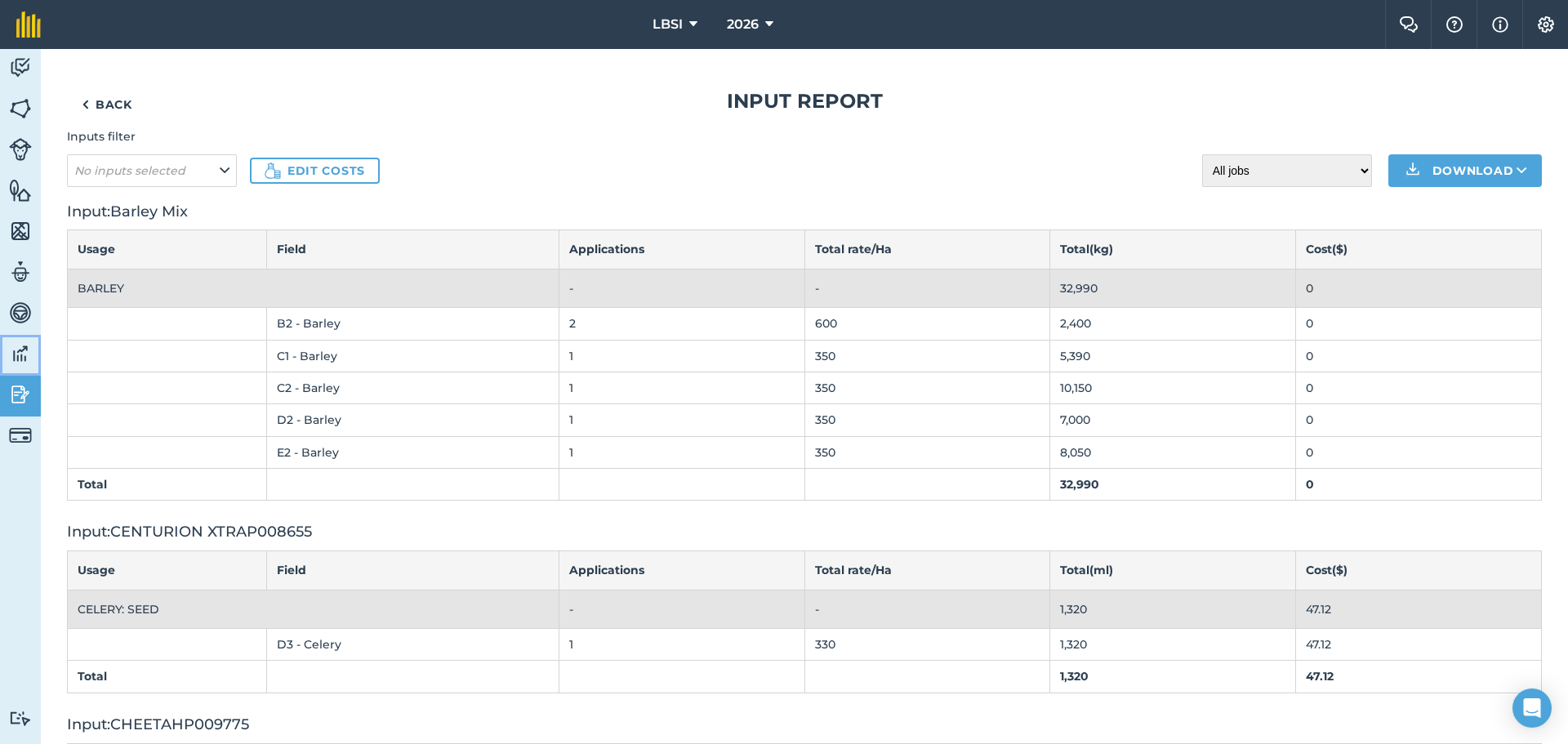
click at [24, 353] on img at bounding box center [20, 353] width 23 height 25
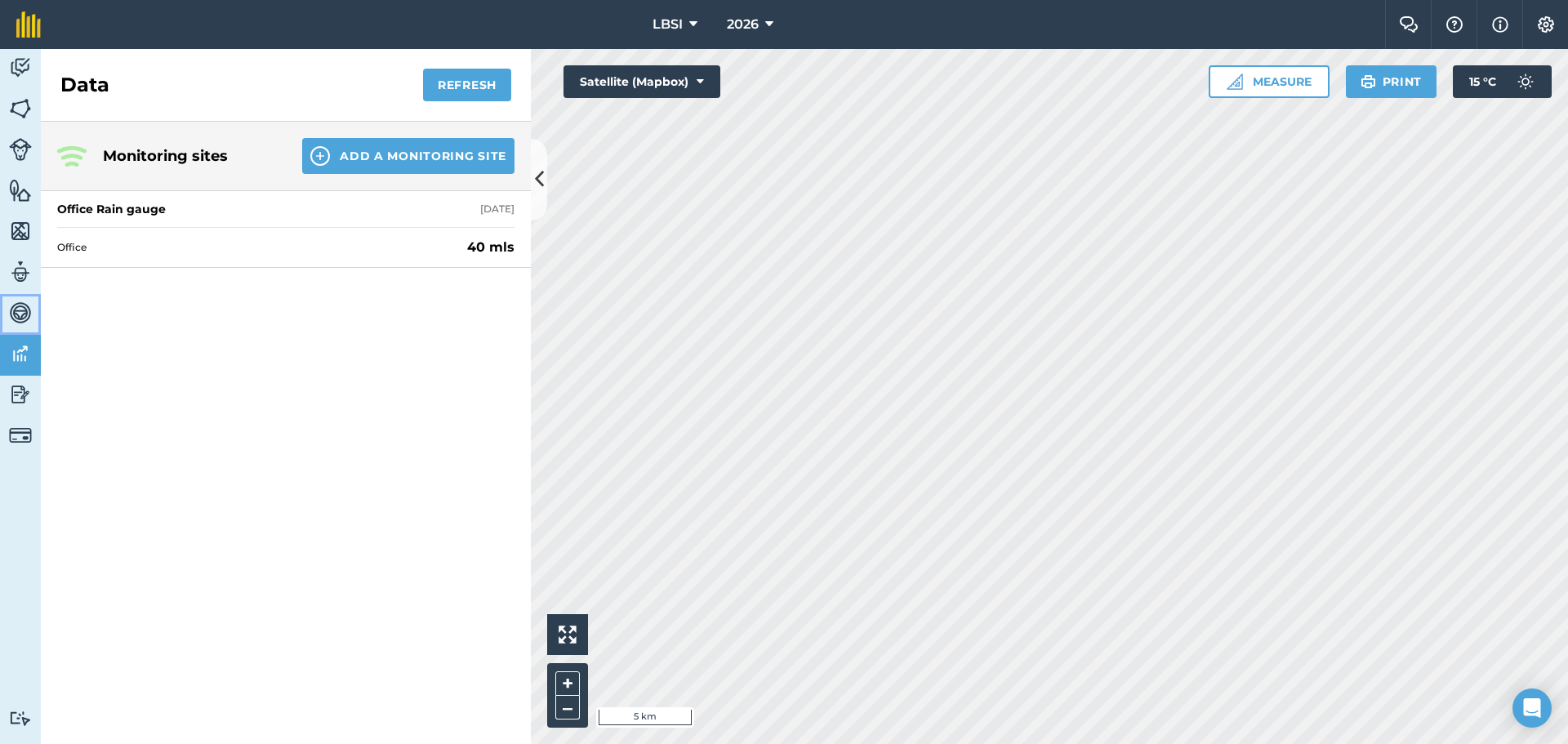
click at [19, 317] on img at bounding box center [20, 313] width 23 height 25
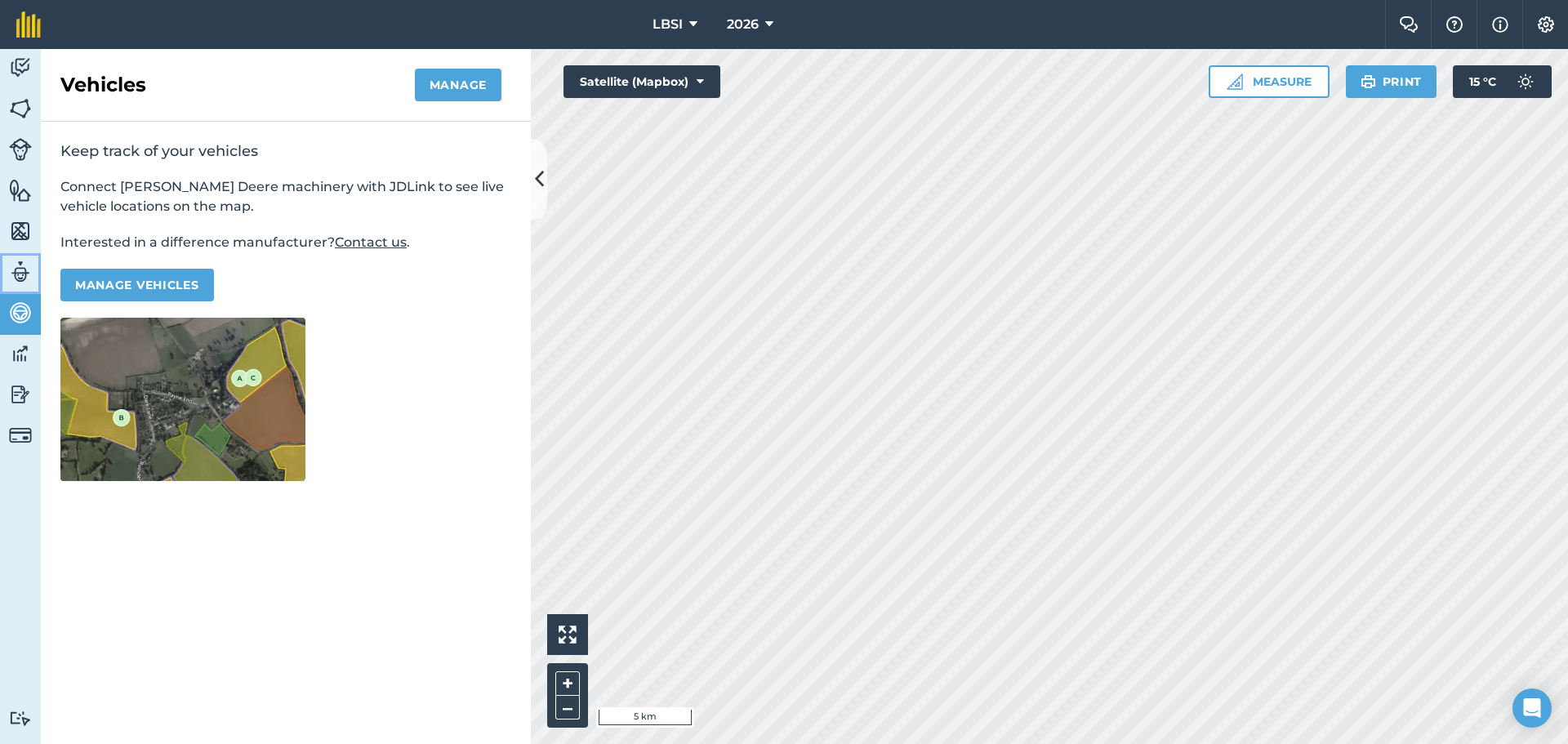
click at [15, 271] on img at bounding box center [20, 272] width 23 height 25
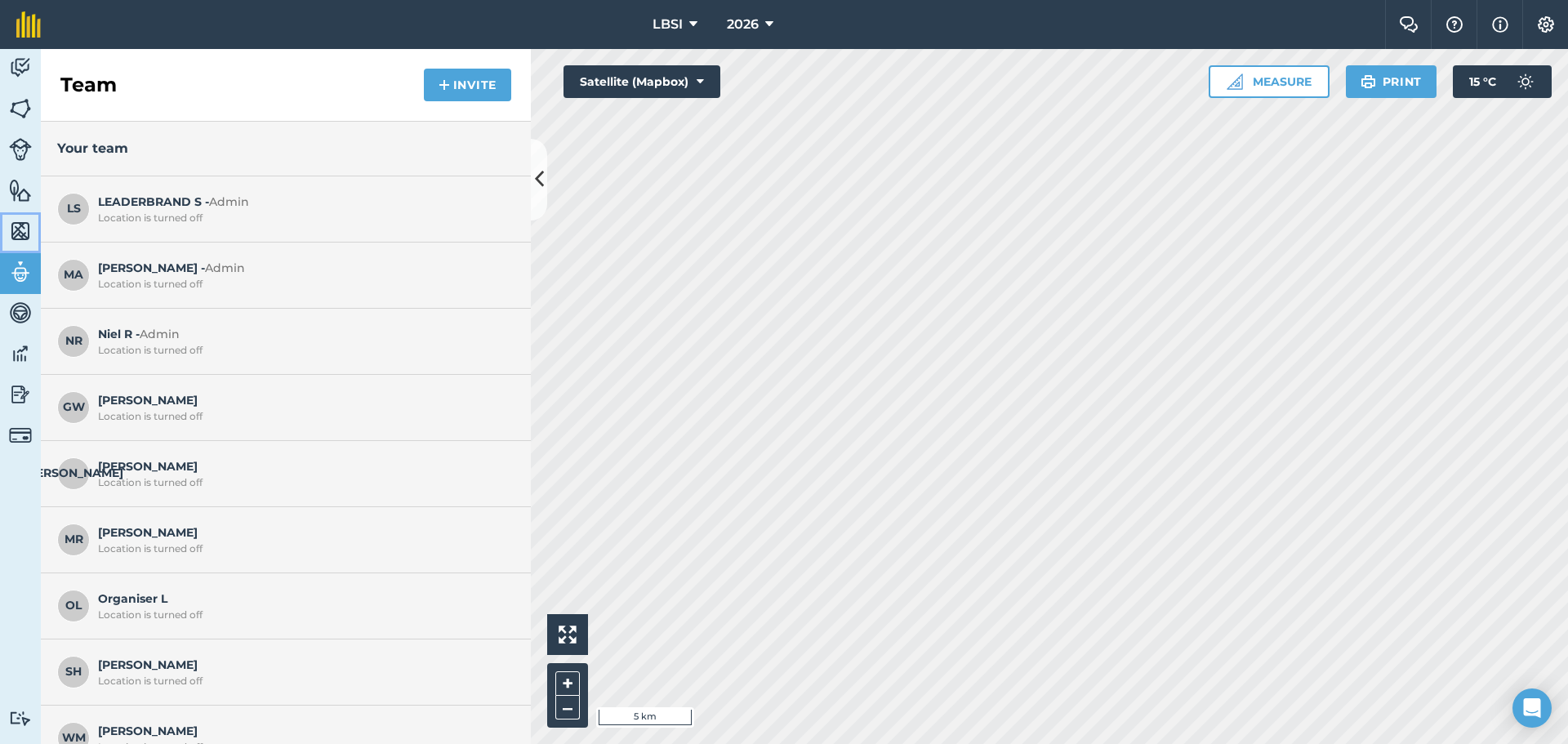
click at [15, 237] on img at bounding box center [20, 231] width 23 height 25
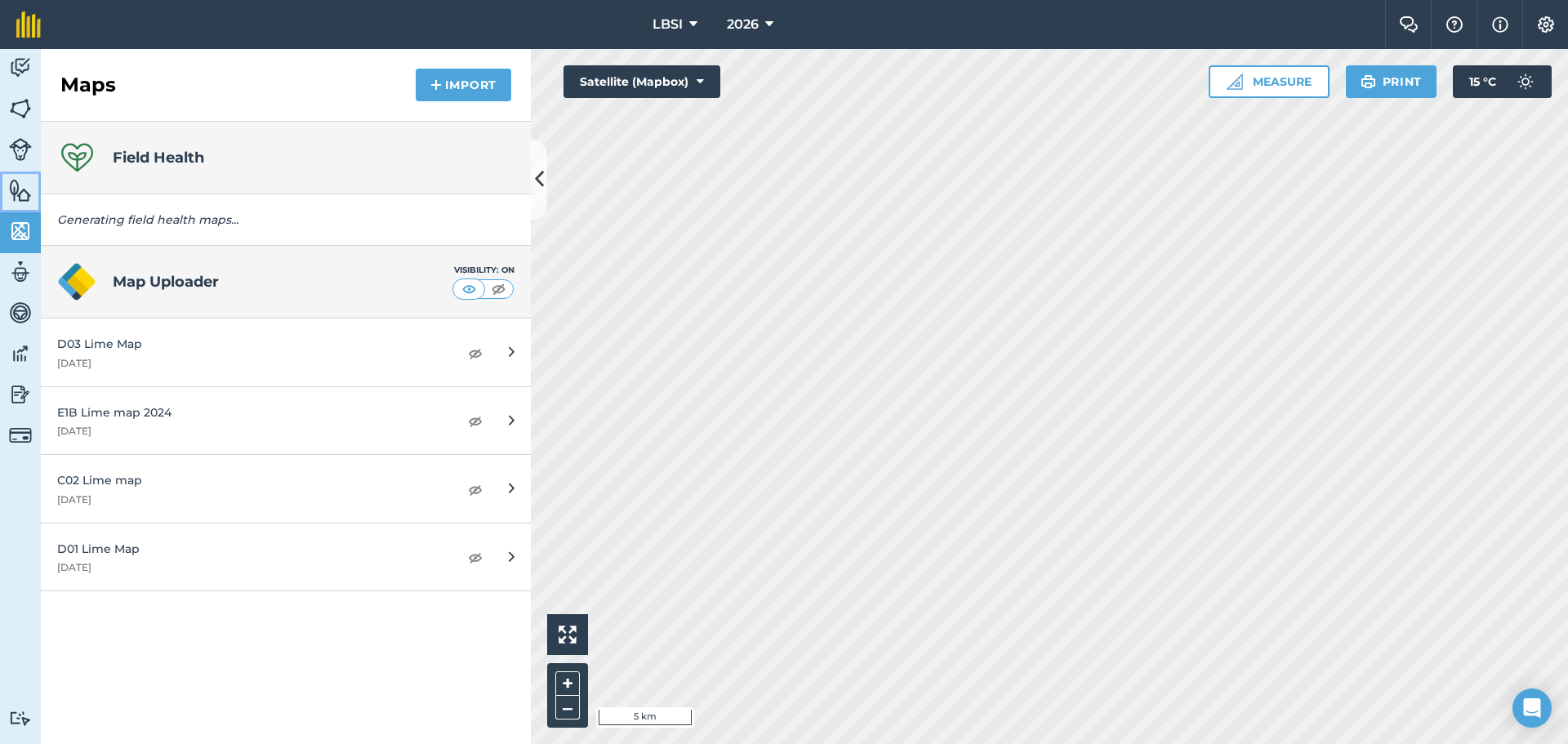
click at [18, 190] on img at bounding box center [20, 190] width 23 height 25
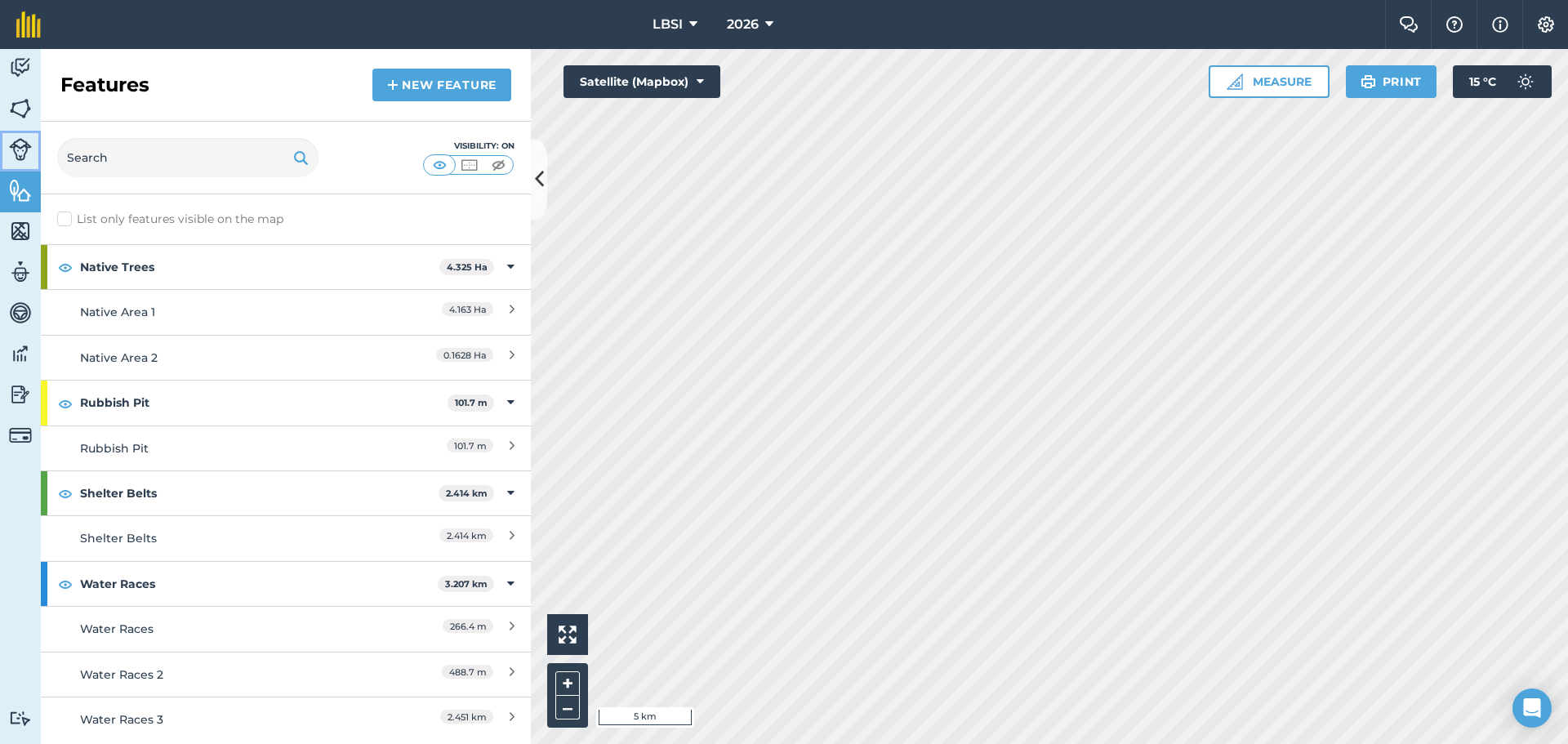
click at [17, 165] on link "Livestock" at bounding box center [20, 151] width 41 height 41
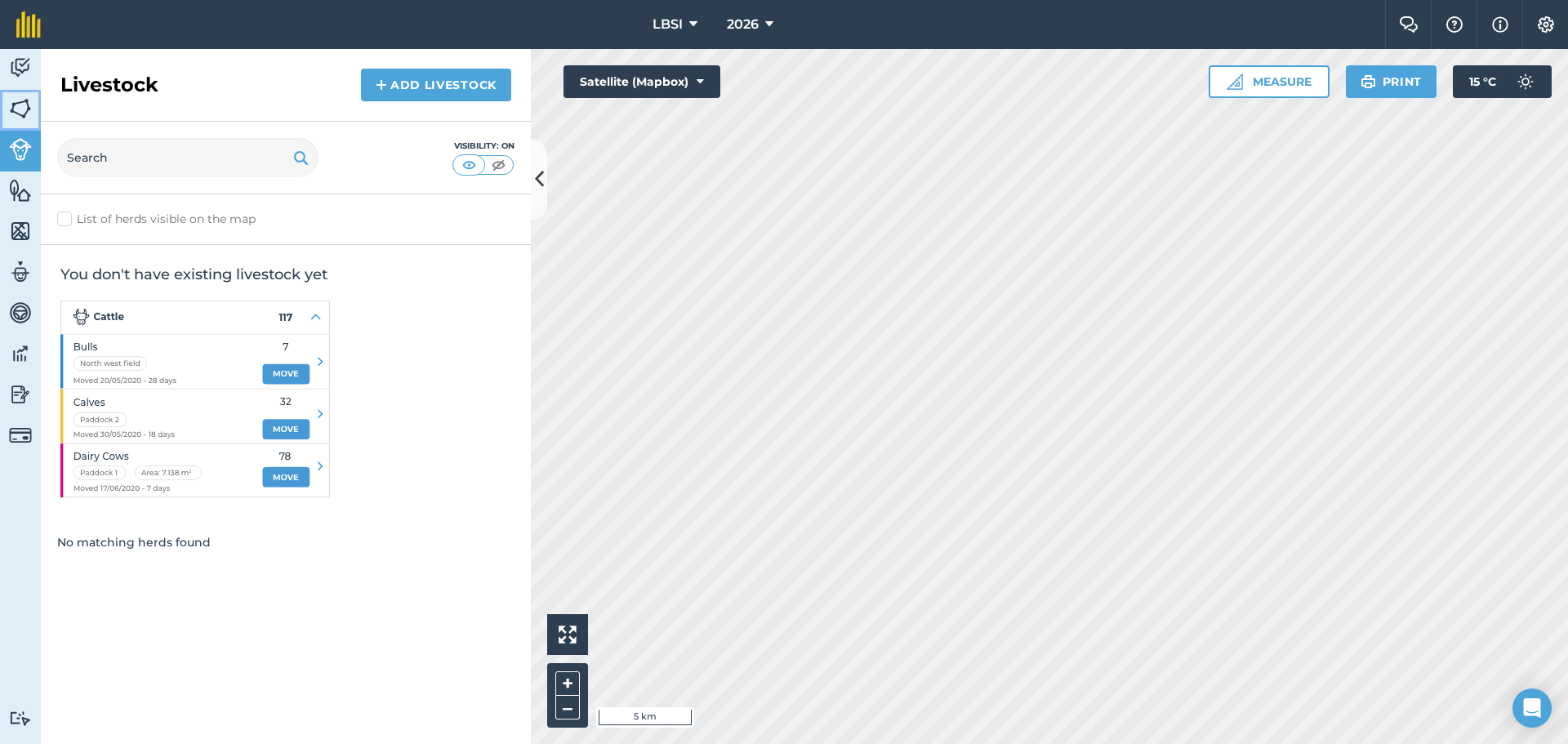
click at [10, 115] on img at bounding box center [20, 108] width 23 height 25
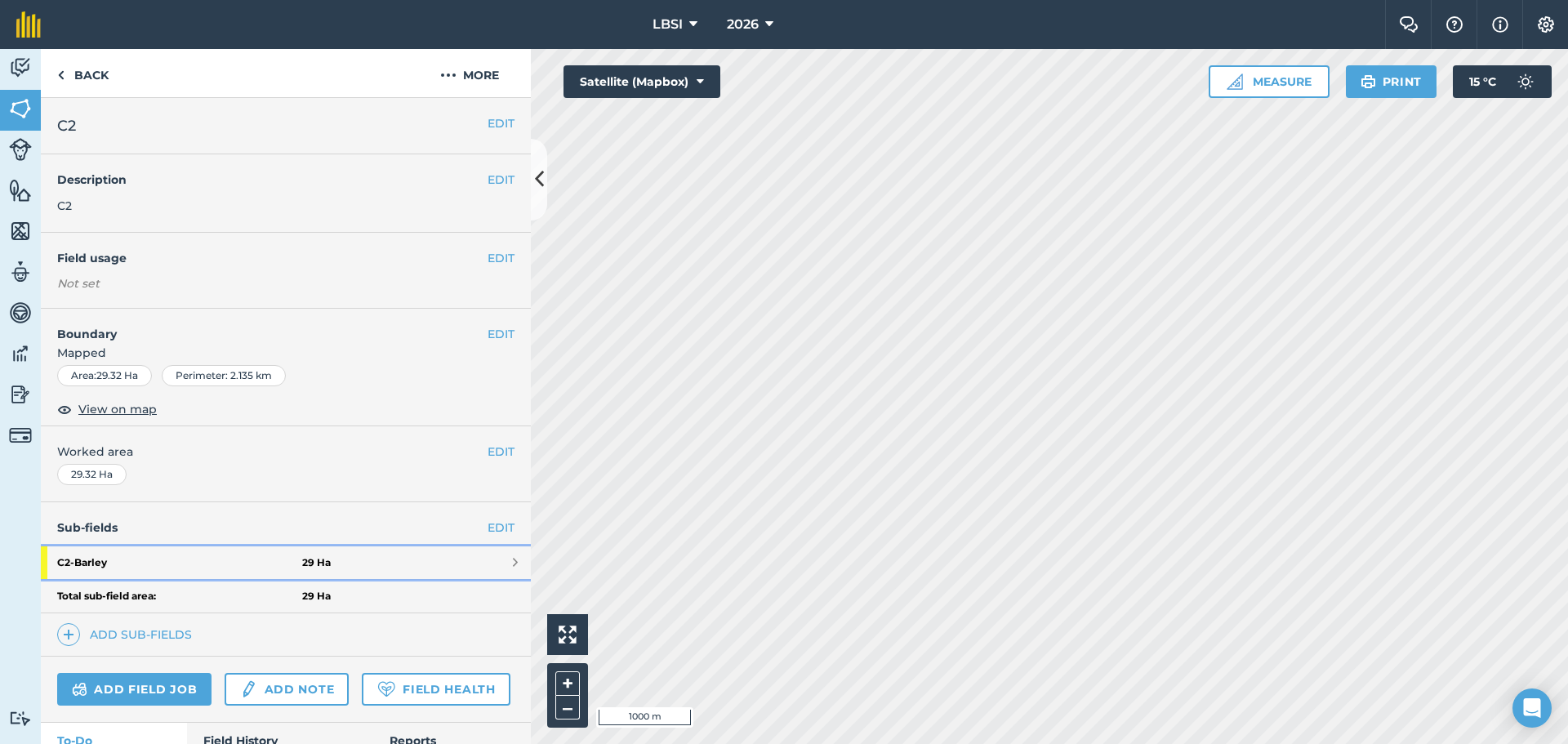
click at [147, 563] on strong "C2 - Barley" at bounding box center [179, 563] width 245 height 32
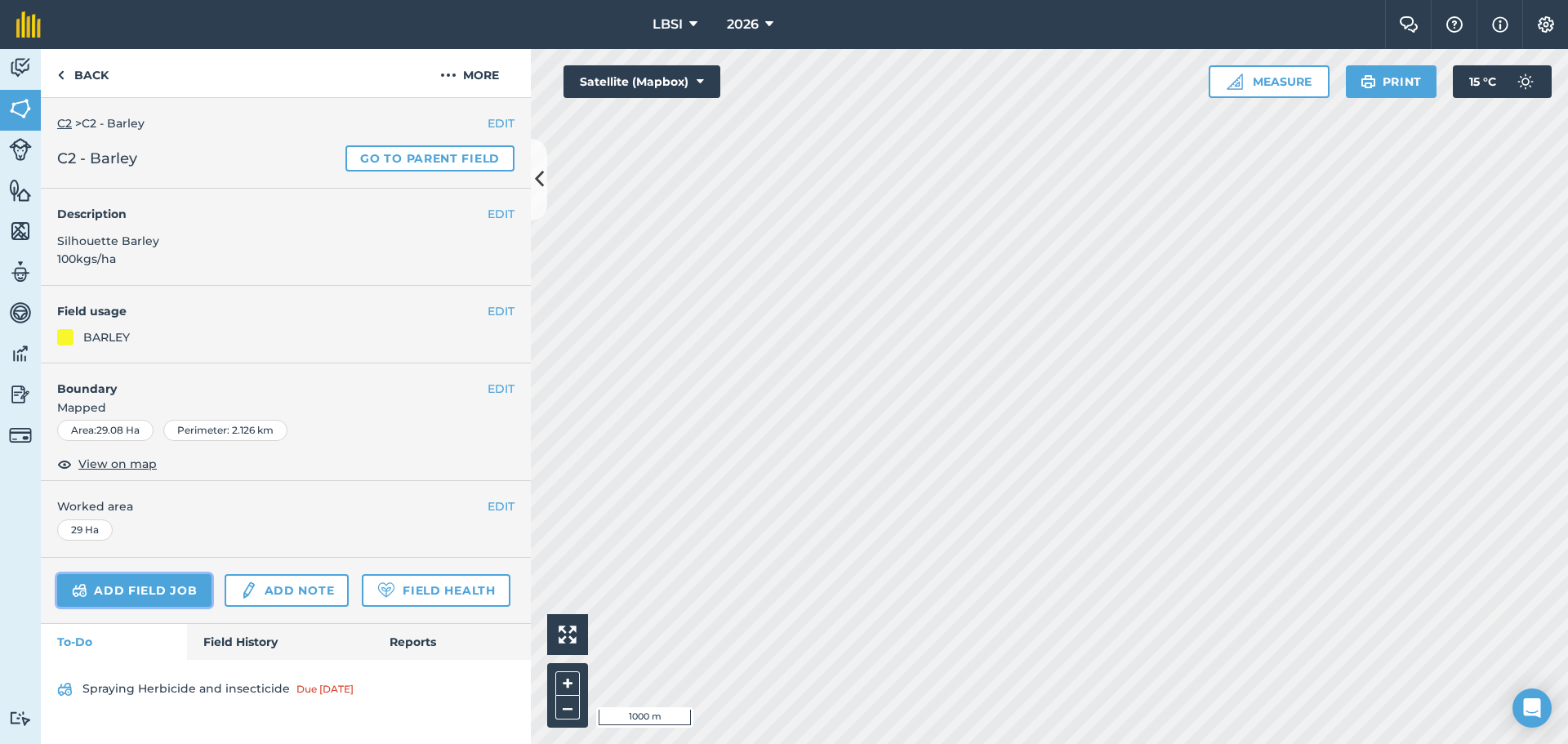
click at [143, 587] on link "Add field job" at bounding box center [134, 591] width 155 height 32
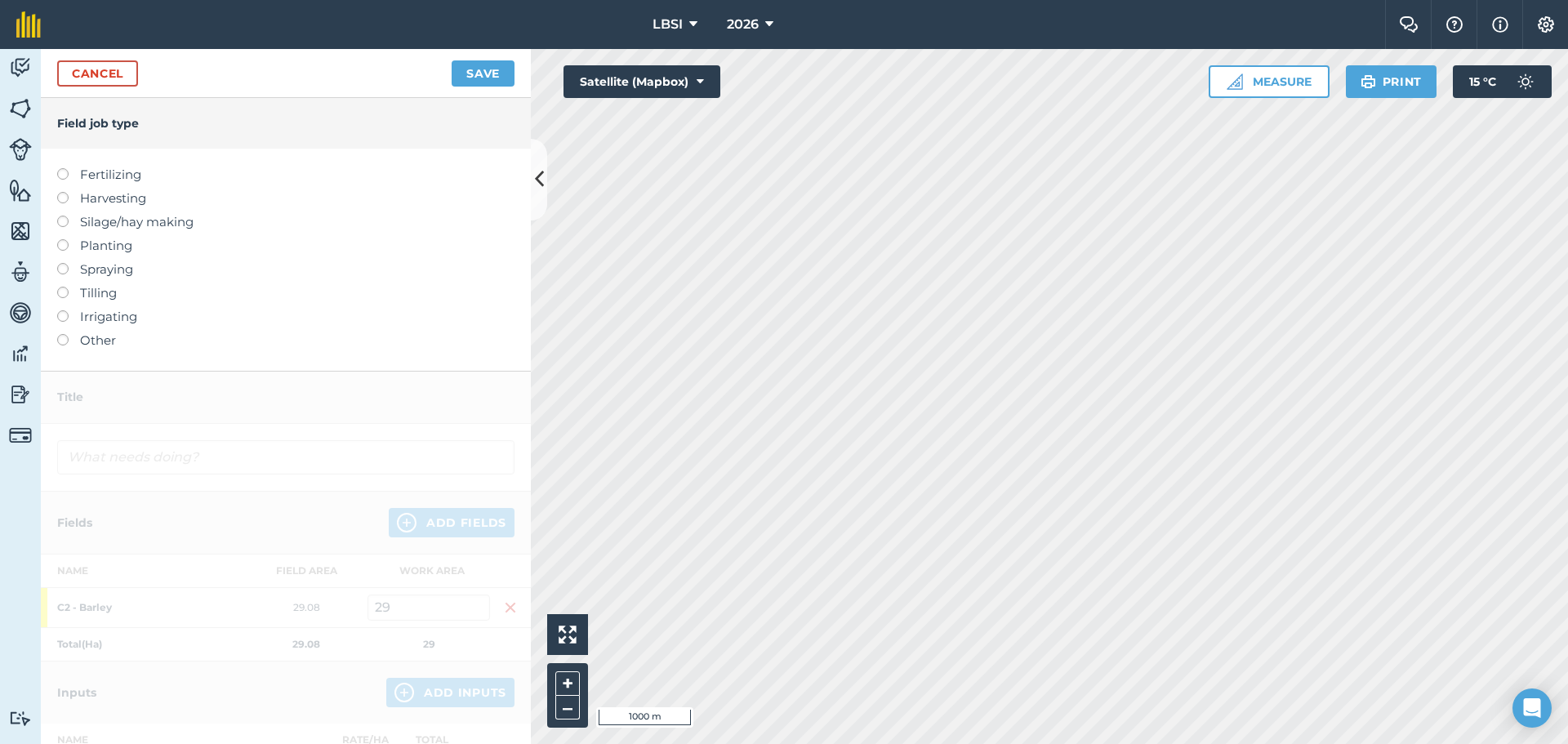
click at [62, 168] on label at bounding box center [68, 168] width 23 height 0
type input "Fertilizing"
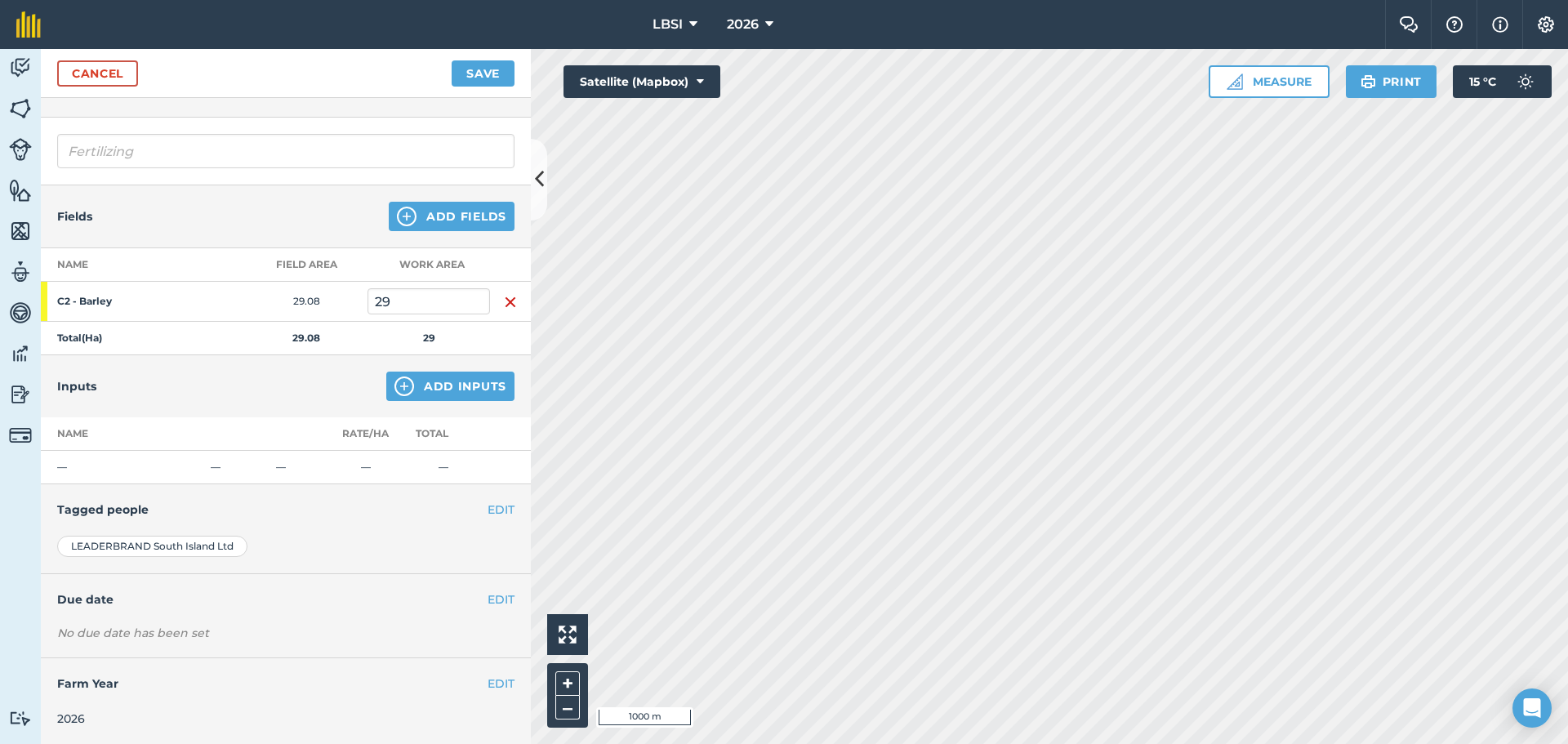
scroll to position [86, 0]
click at [394, 384] on img at bounding box center [404, 386] width 20 height 20
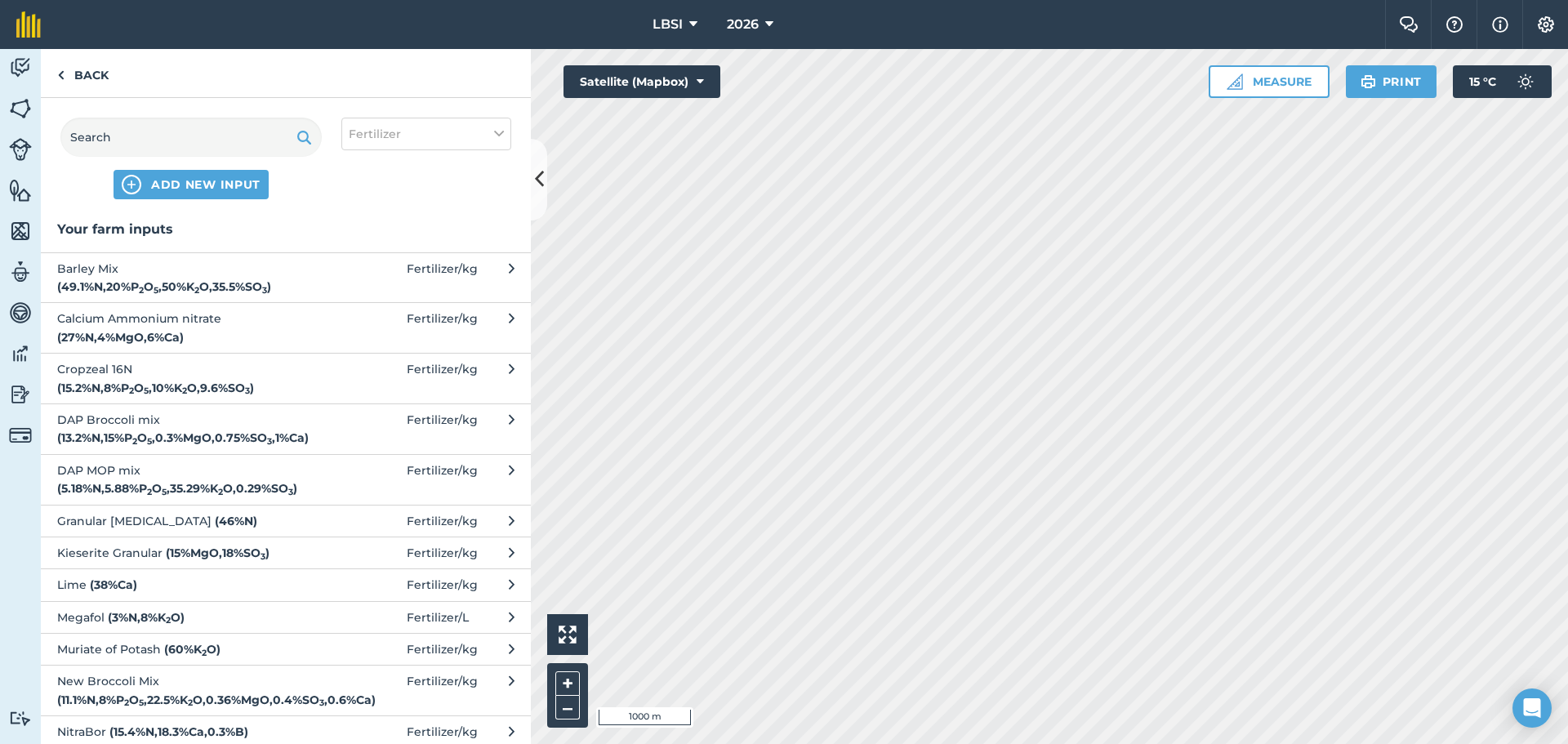
click at [189, 279] on strong "( 49.1 % N , 20 % P 2 O 5 , 50 % K 2 O , 35.5 % SO 3 )" at bounding box center [163, 286] width 214 height 14
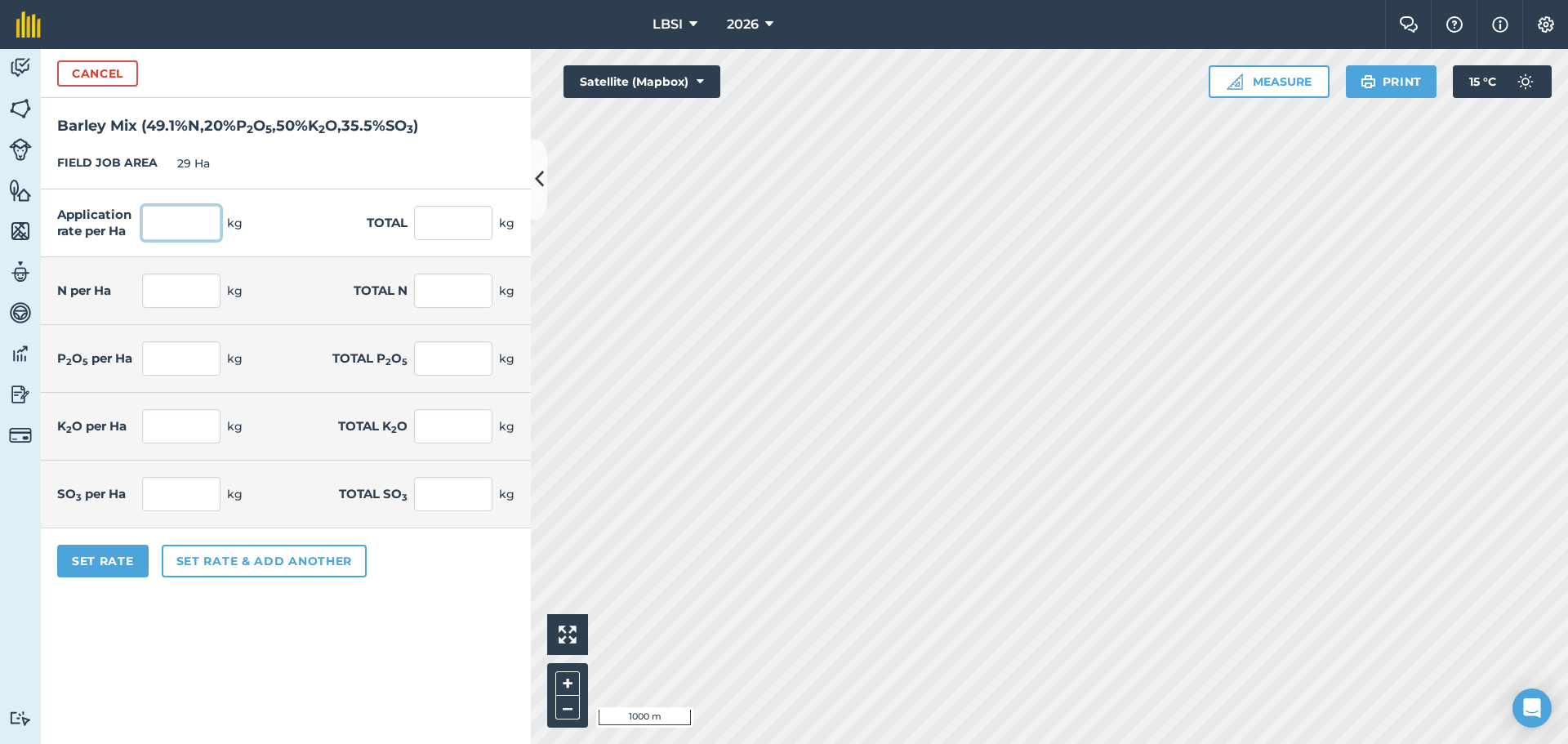
click at [178, 221] on input "text" at bounding box center [181, 223] width 79 height 34
click at [254, 109] on h2 "Barley Mix ( 49.1 % N , 20 % P 2 O 5 , 50 % K 2 O , 35.5 % SO 3 )" at bounding box center [286, 118] width 490 height 40
click at [413, 125] on sub "3" at bounding box center [409, 129] width 7 height 13
click at [84, 79] on button "Cancel" at bounding box center [97, 74] width 81 height 27
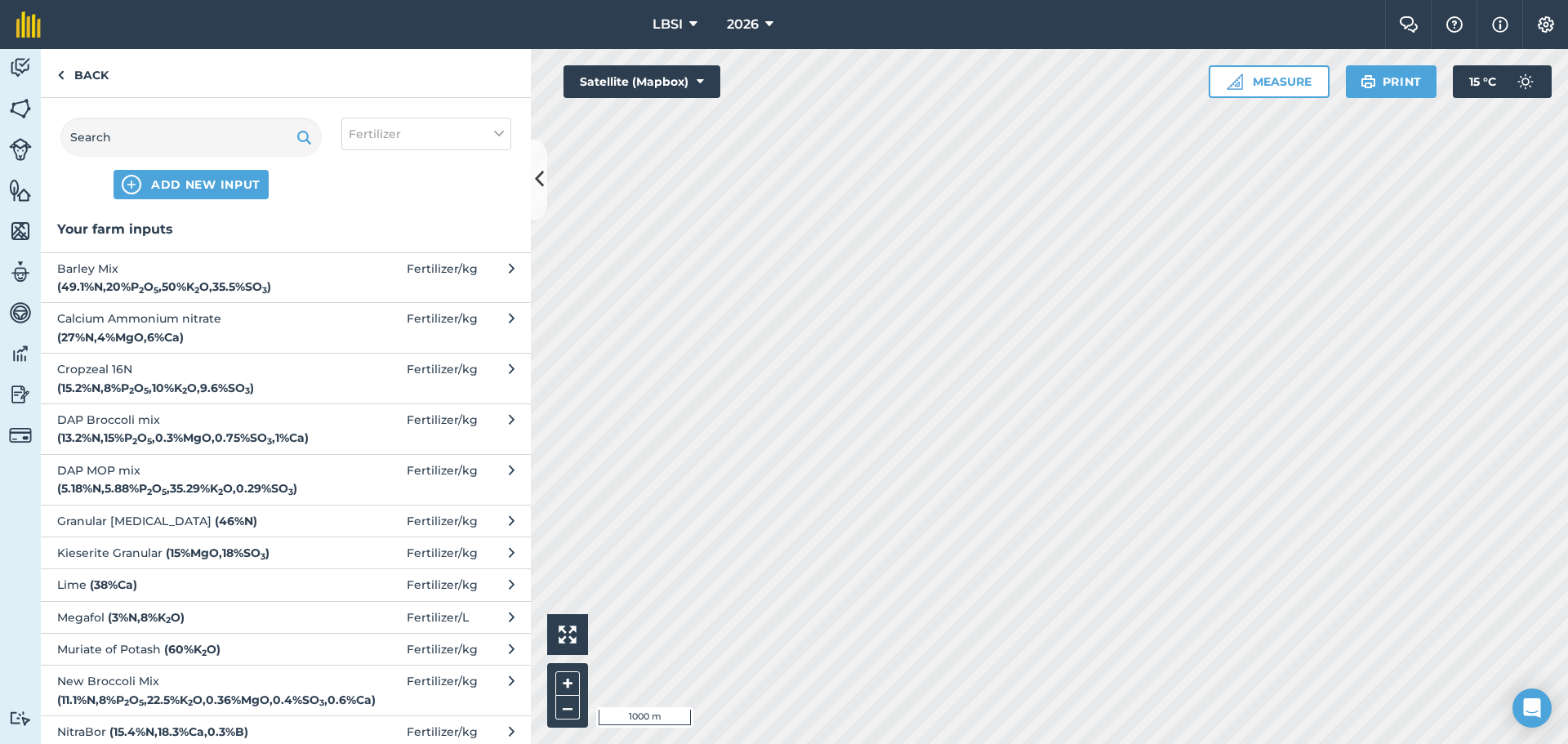
click at [509, 270] on icon at bounding box center [512, 277] width 6 height 37
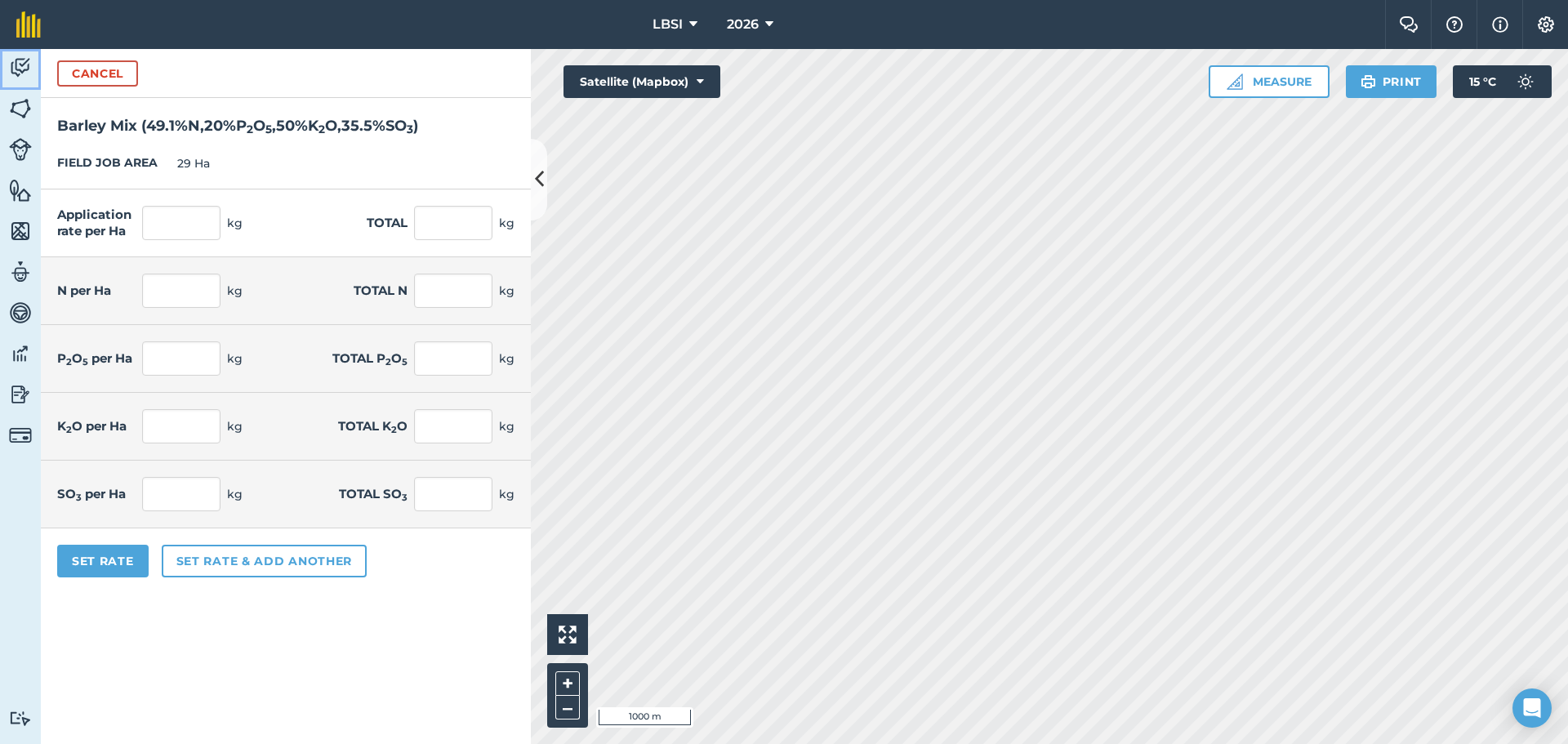
click at [14, 64] on img at bounding box center [20, 67] width 23 height 25
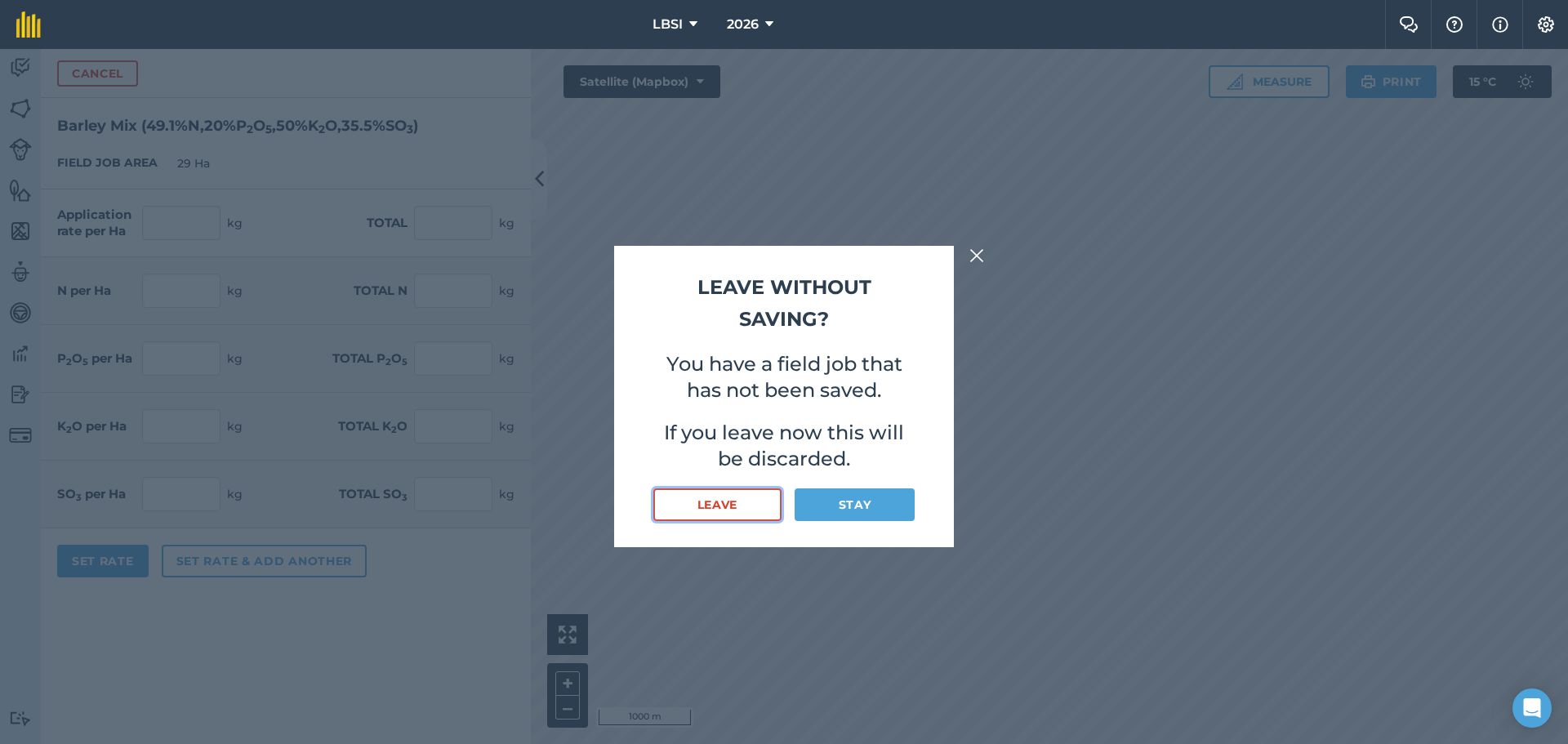
click at [736, 506] on button "Leave" at bounding box center [717, 505] width 128 height 32
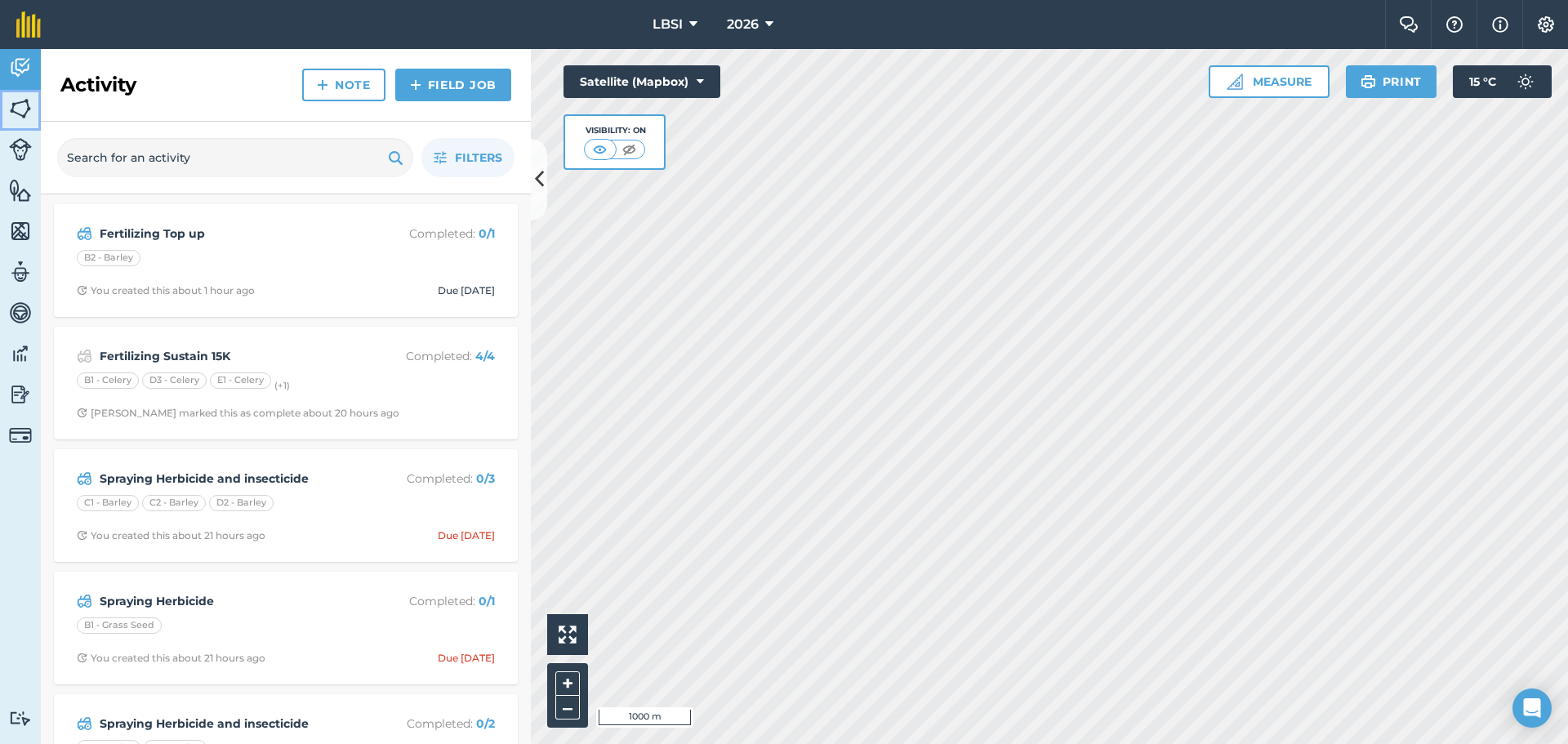
click at [23, 104] on img at bounding box center [20, 108] width 23 height 25
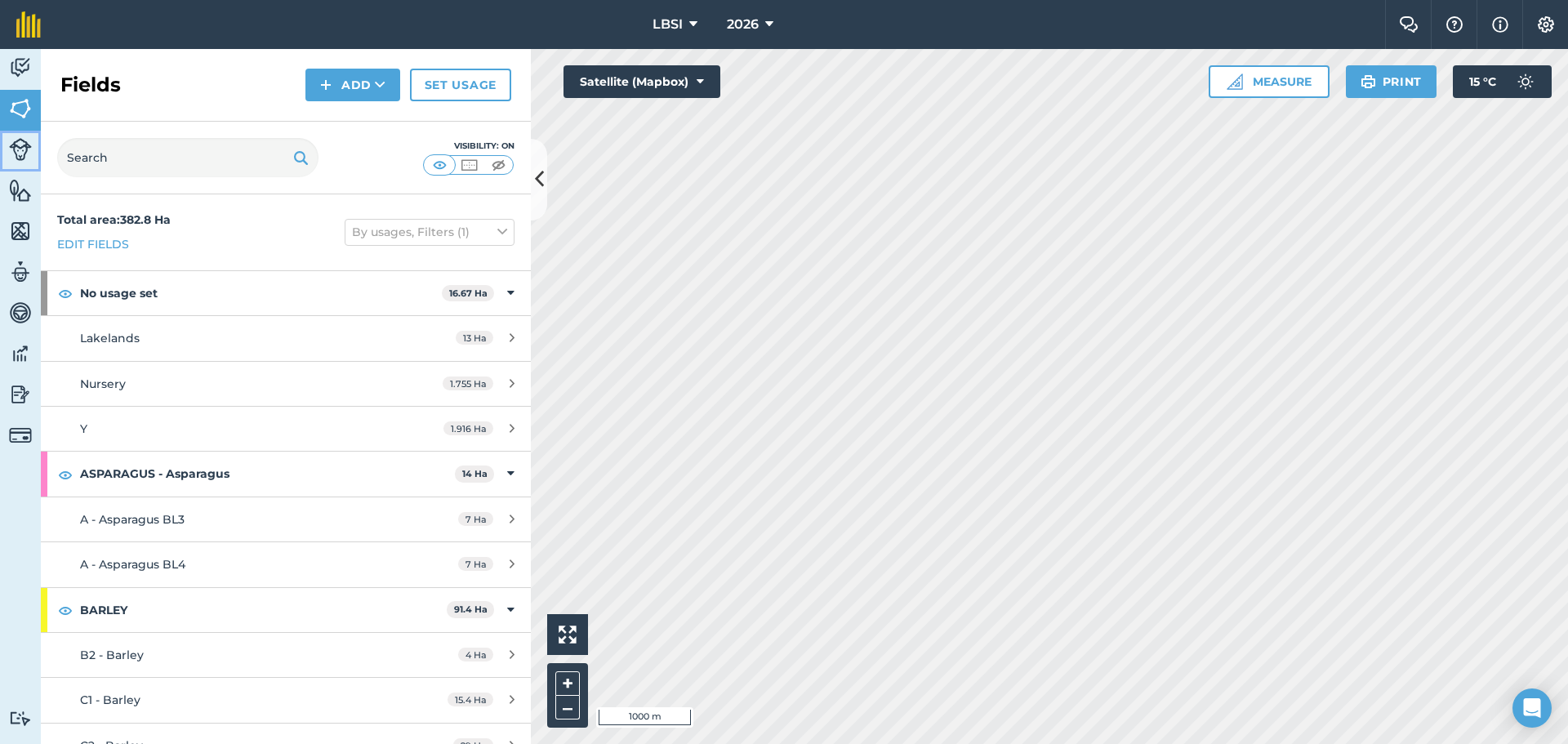
click at [18, 144] on img at bounding box center [20, 149] width 23 height 23
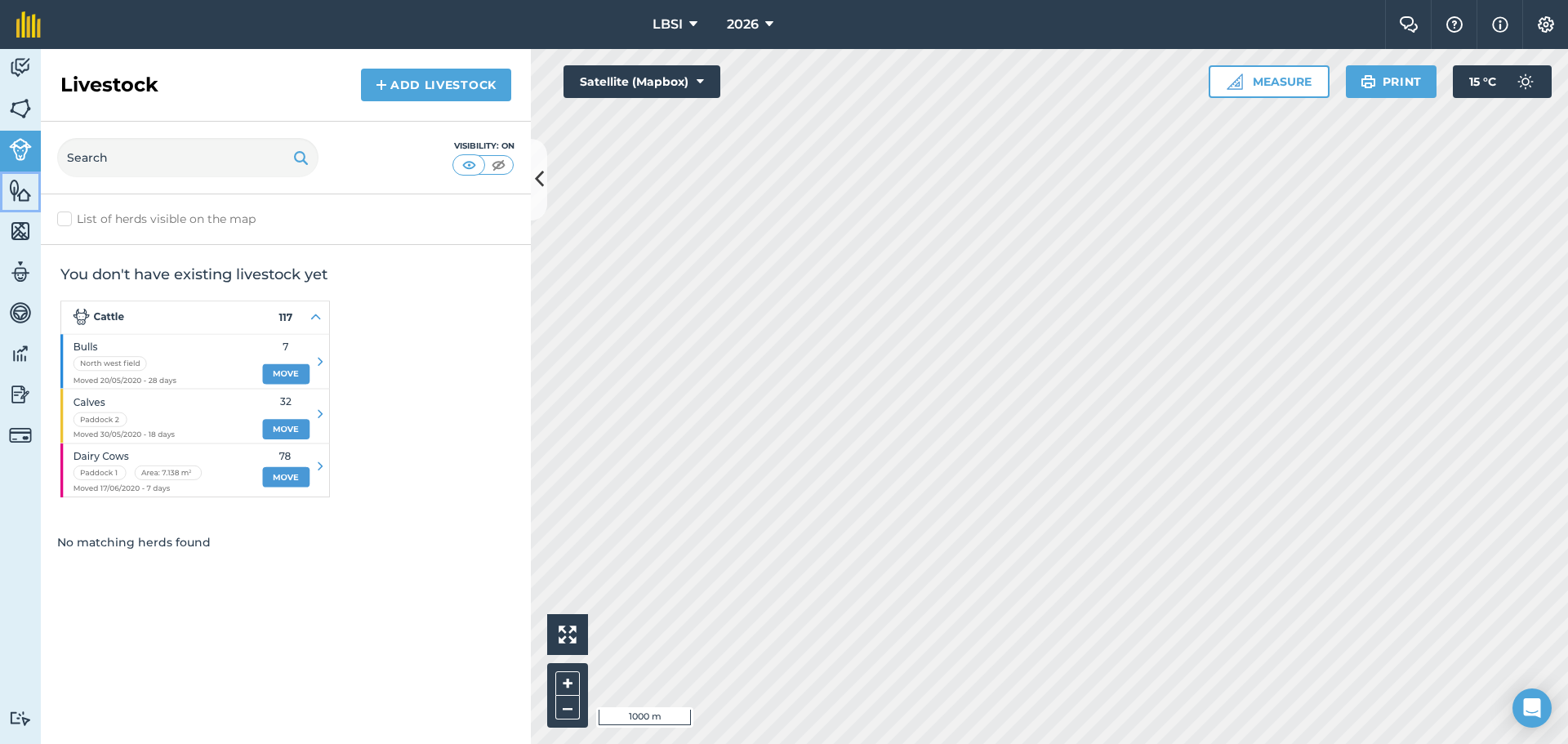
click at [20, 193] on img at bounding box center [20, 190] width 23 height 25
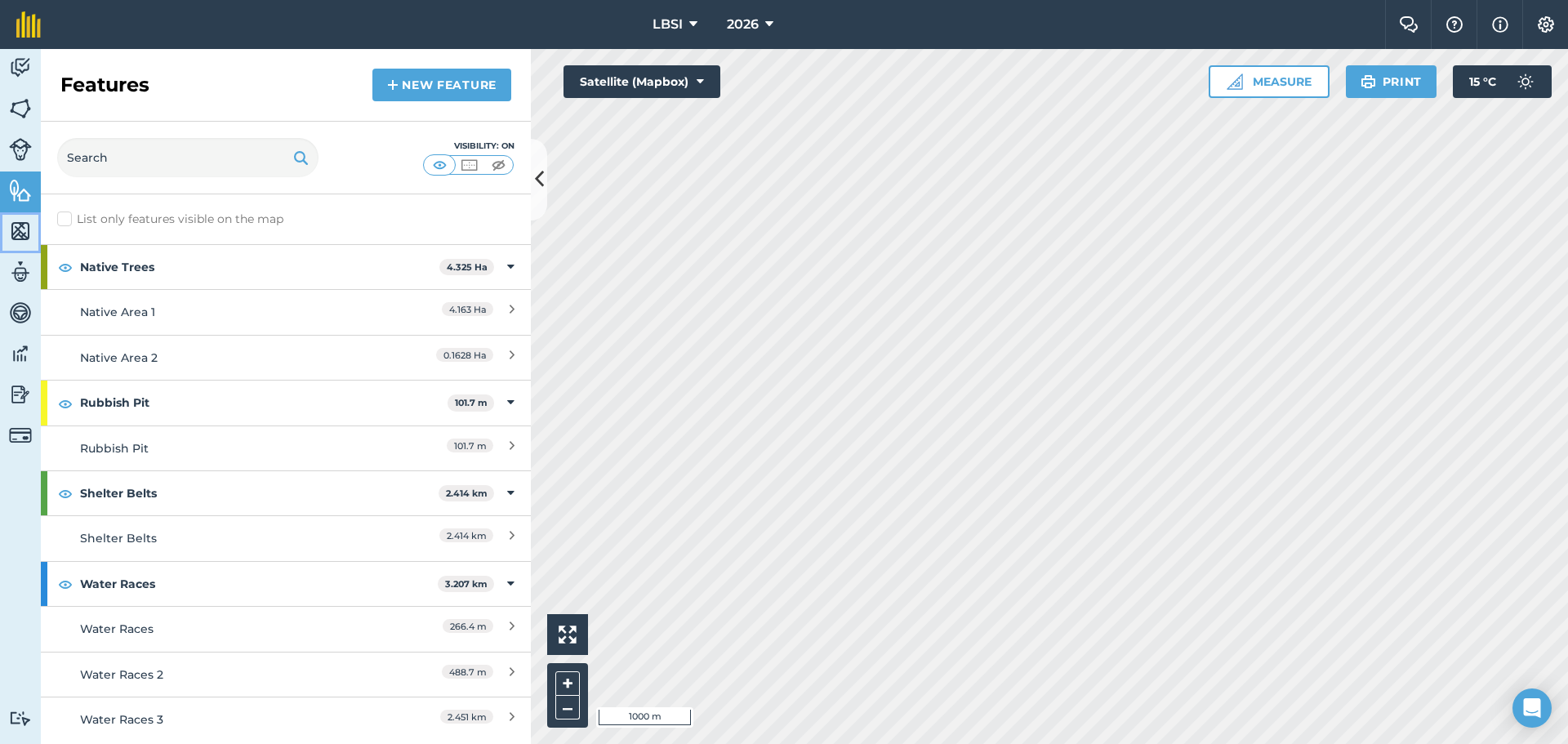
click at [29, 237] on img at bounding box center [20, 231] width 23 height 25
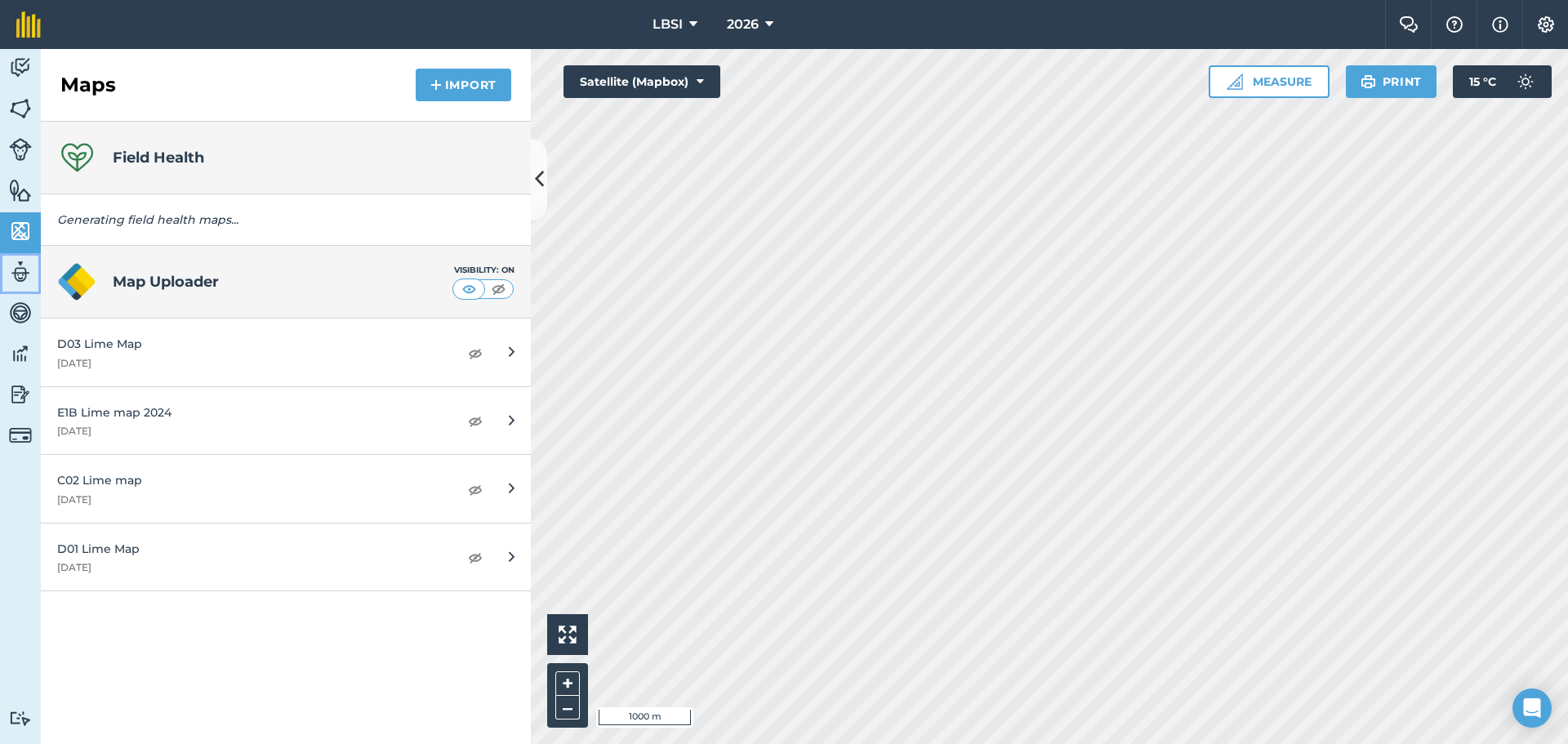
click at [10, 271] on img at bounding box center [20, 272] width 23 height 25
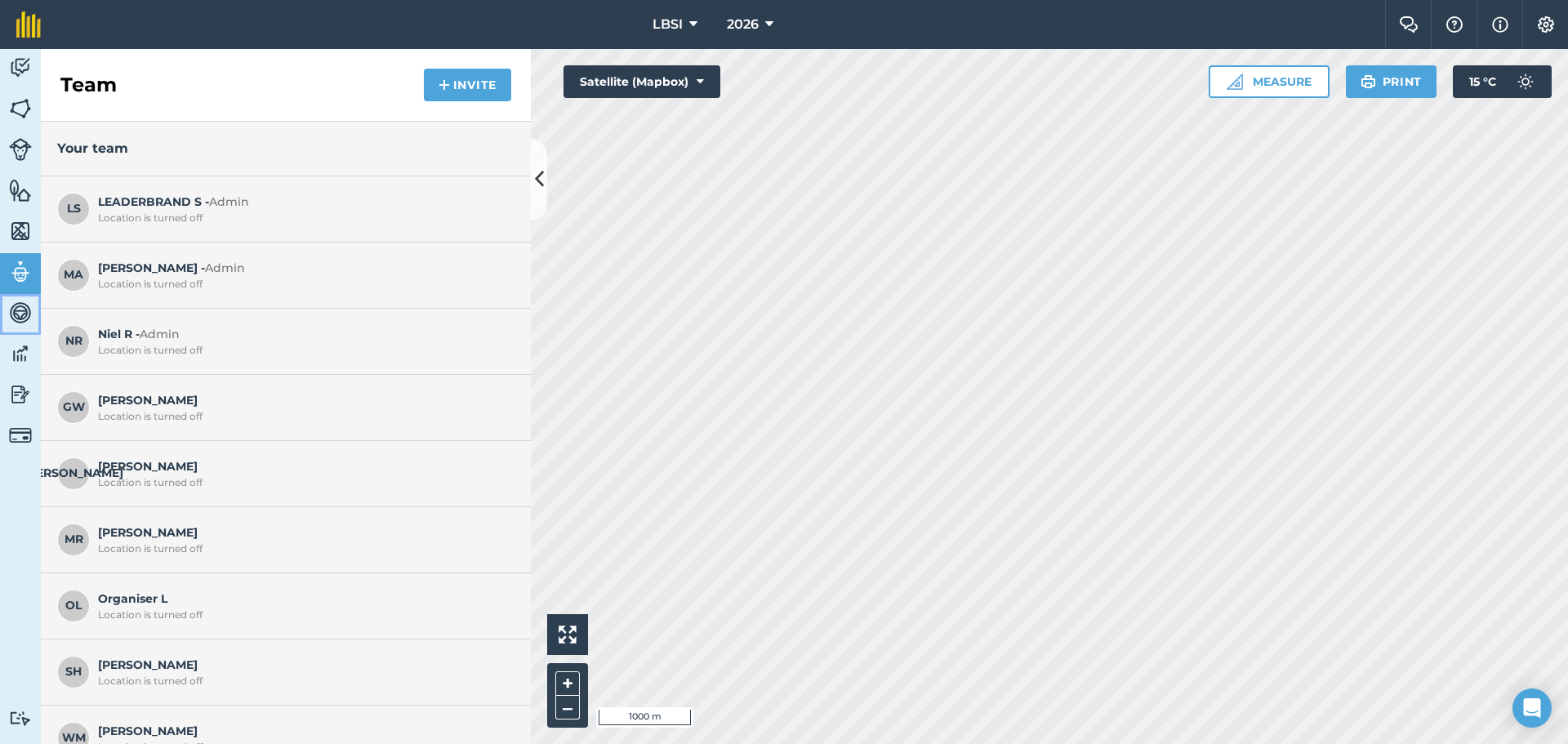
click at [12, 308] on img at bounding box center [20, 313] width 23 height 25
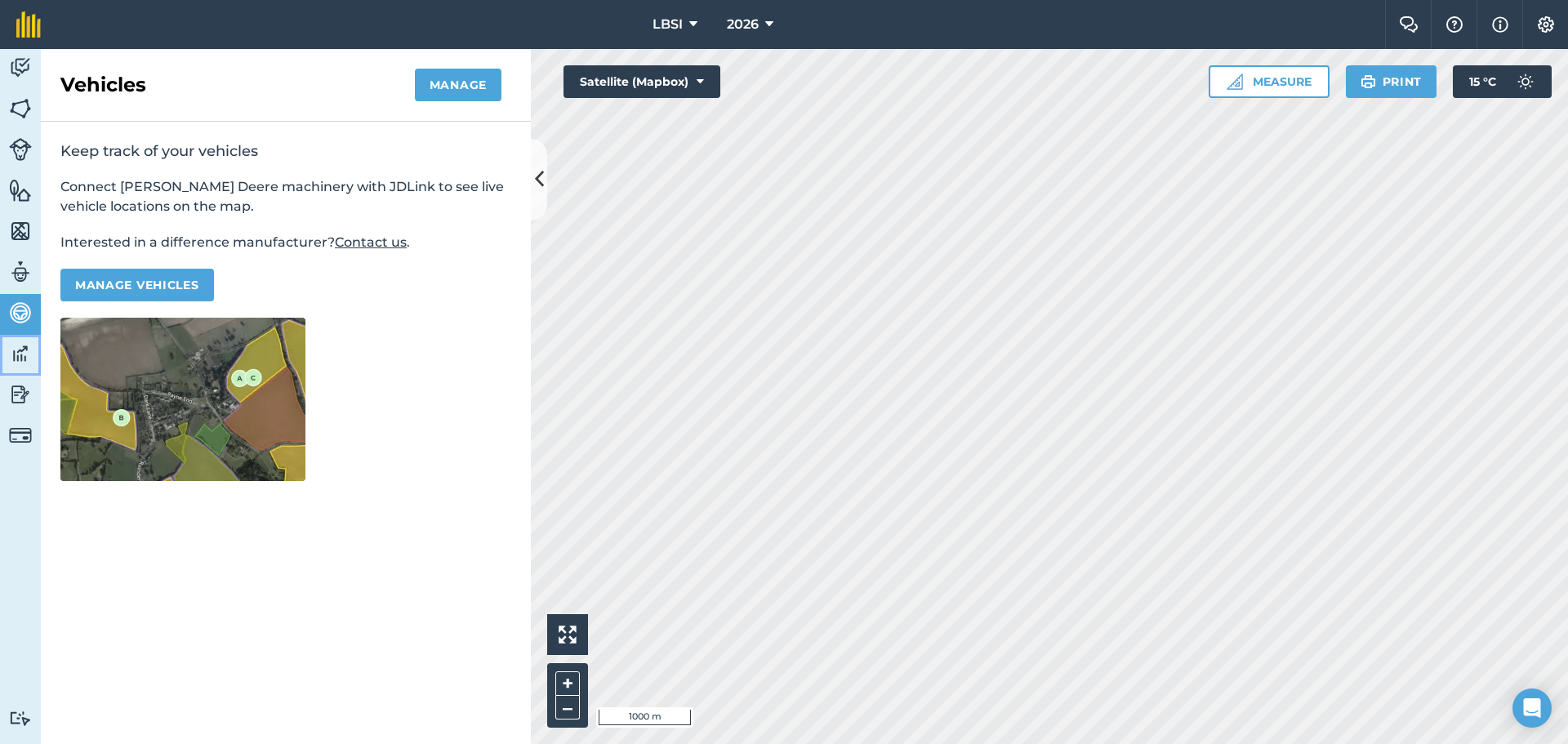
click at [25, 347] on img at bounding box center [20, 353] width 23 height 25
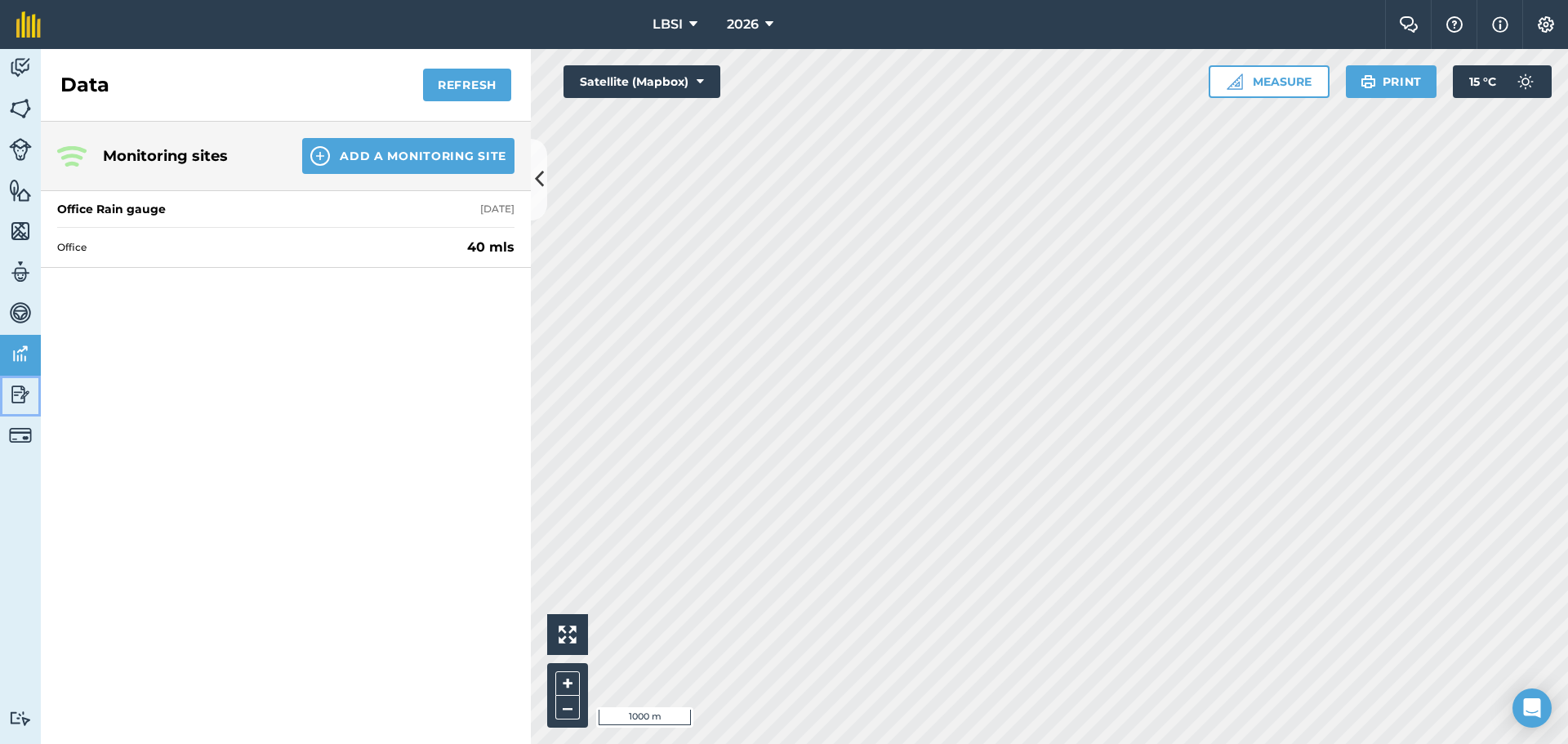
click at [19, 401] on img at bounding box center [20, 394] width 23 height 25
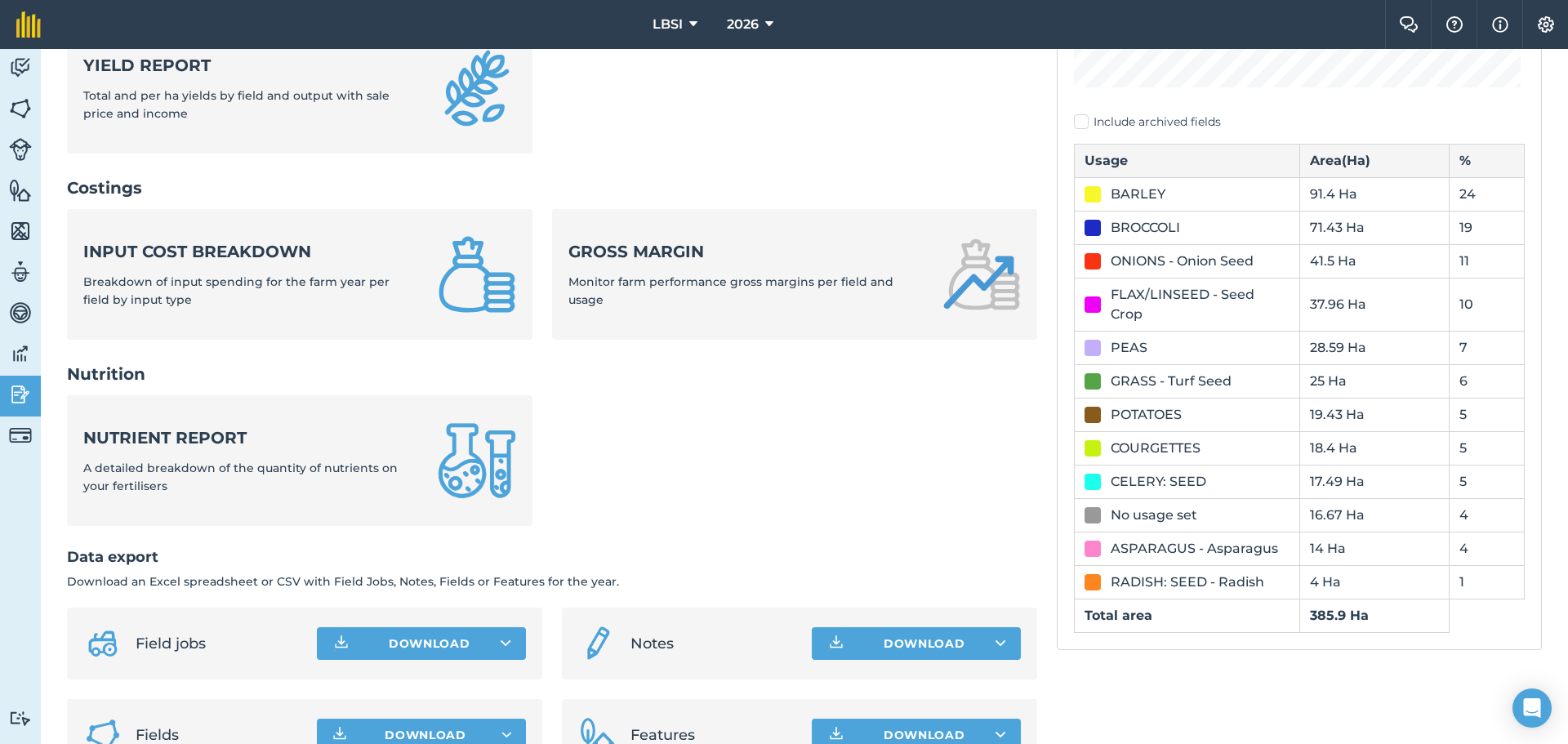
scroll to position [544, 0]
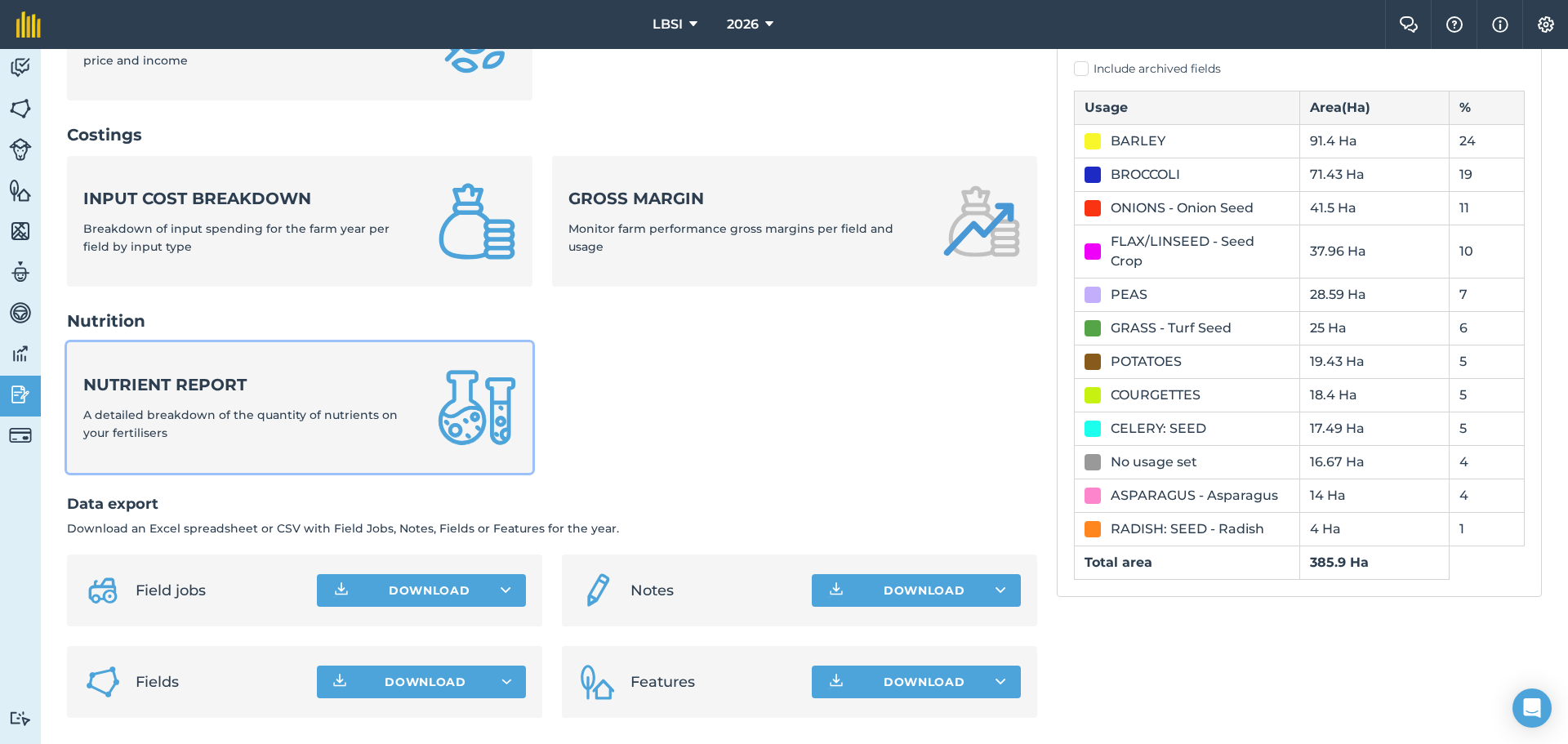
click at [205, 388] on strong "Nutrient report" at bounding box center [251, 385] width 335 height 23
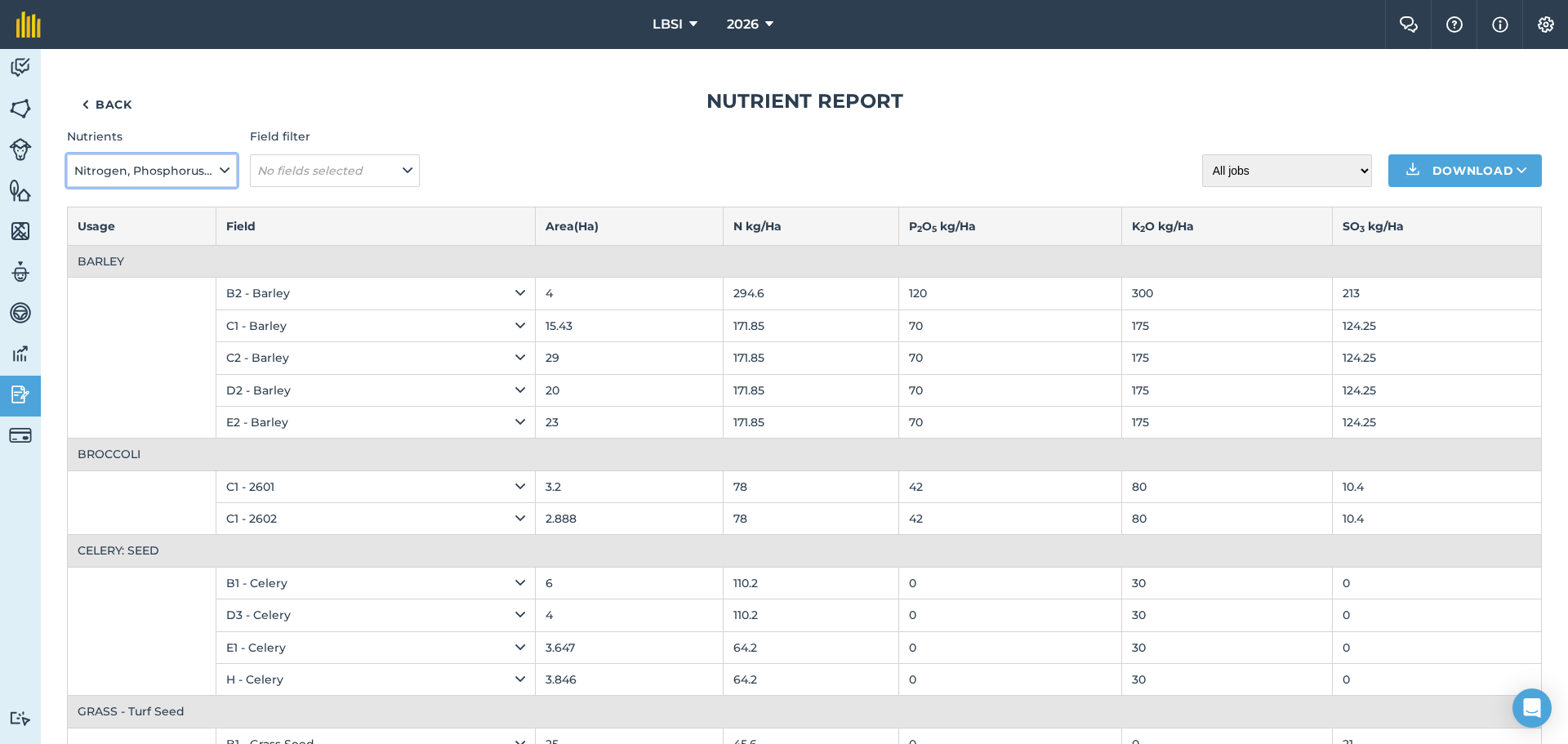
click at [229, 167] on icon at bounding box center [224, 170] width 9 height 18
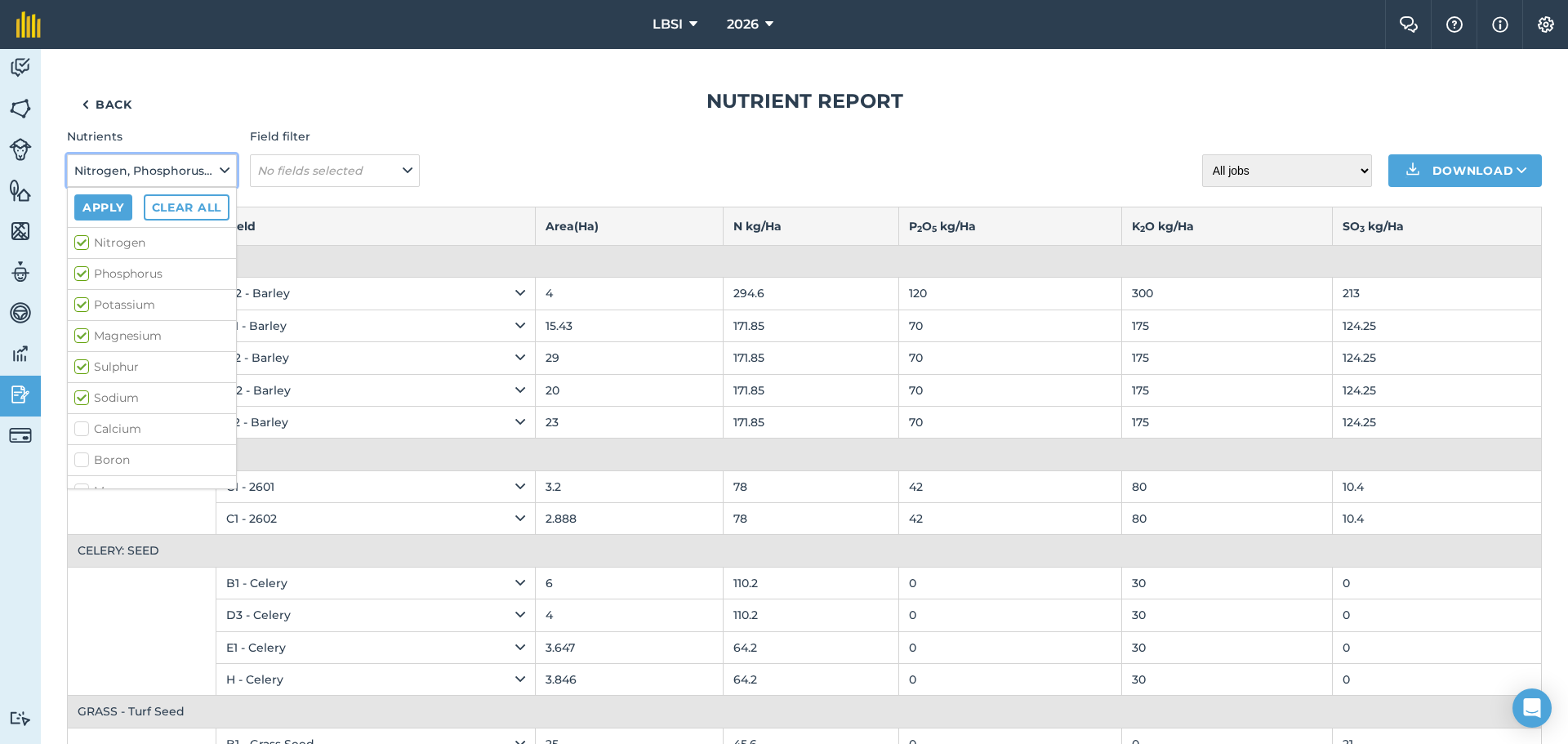
click at [231, 165] on button "Nitrogen, Phosphorus, Potassium, Magnesium, Sulphur, Sodium" at bounding box center [152, 171] width 170 height 32
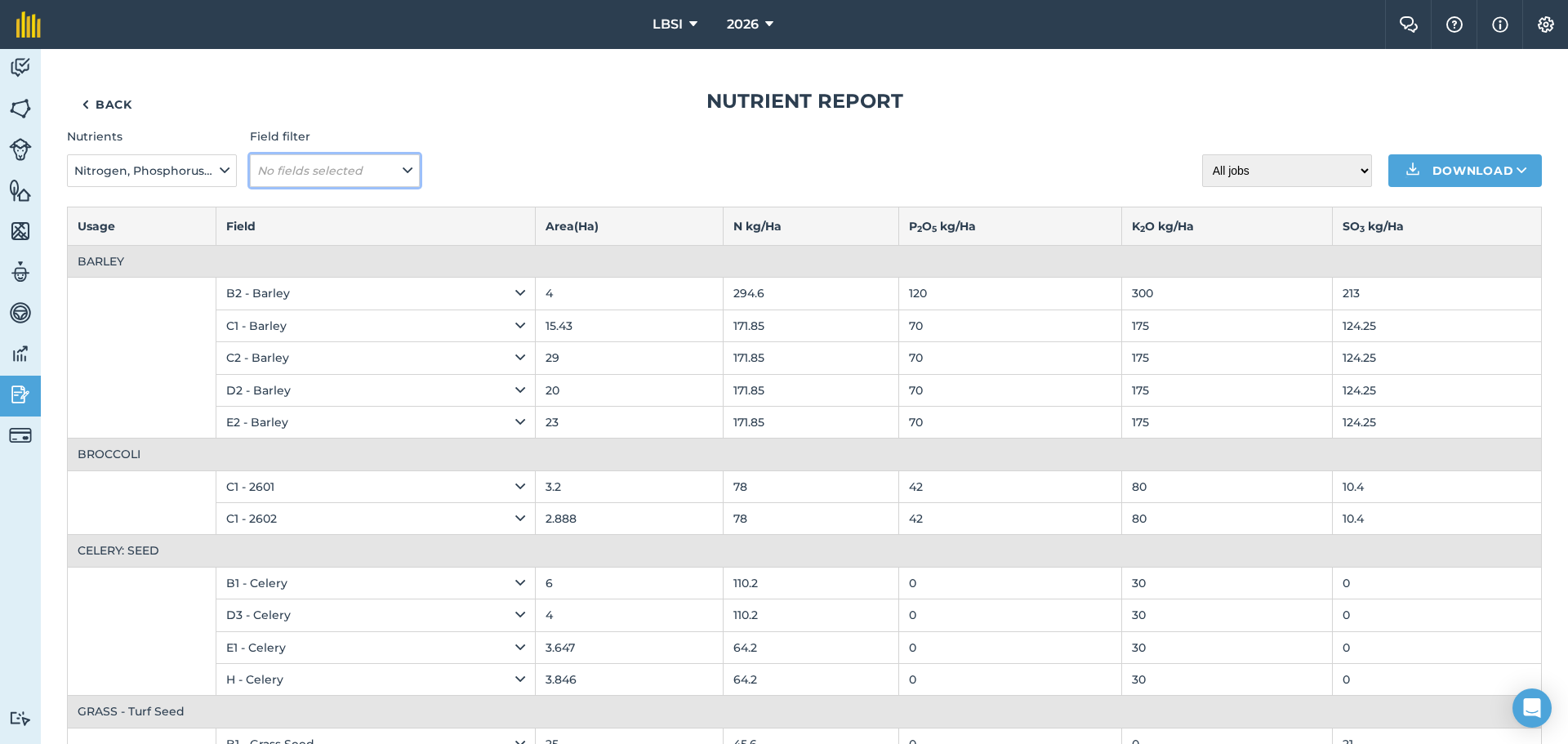
click at [406, 168] on icon at bounding box center [407, 170] width 9 height 18
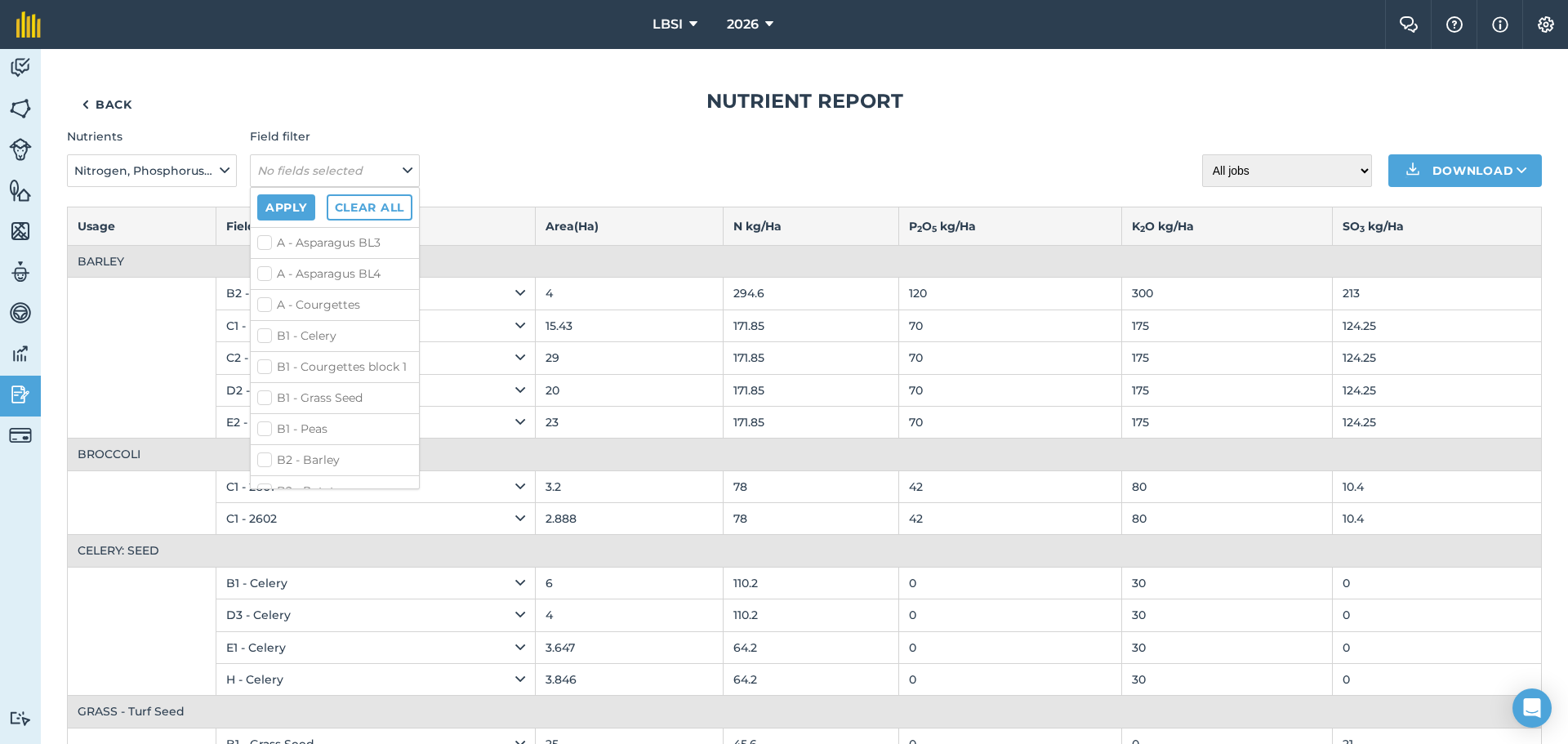
click at [533, 156] on div "Nutrients Nitrogen, Phosphorus, Potassium, Magnesium, Sulphur, Sodium Field fil…" at bounding box center [804, 157] width 1475 height 59
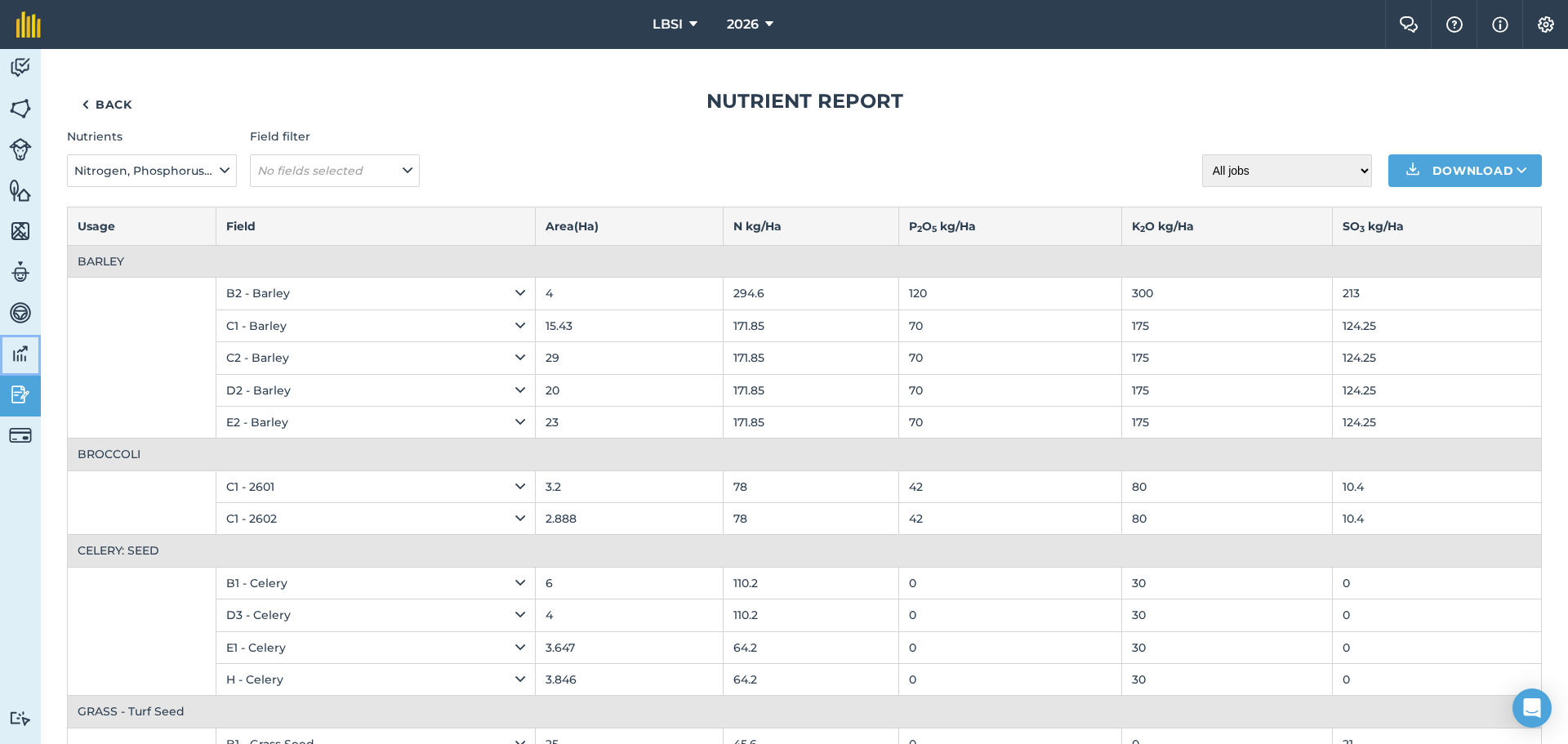
click at [23, 353] on img at bounding box center [20, 353] width 23 height 25
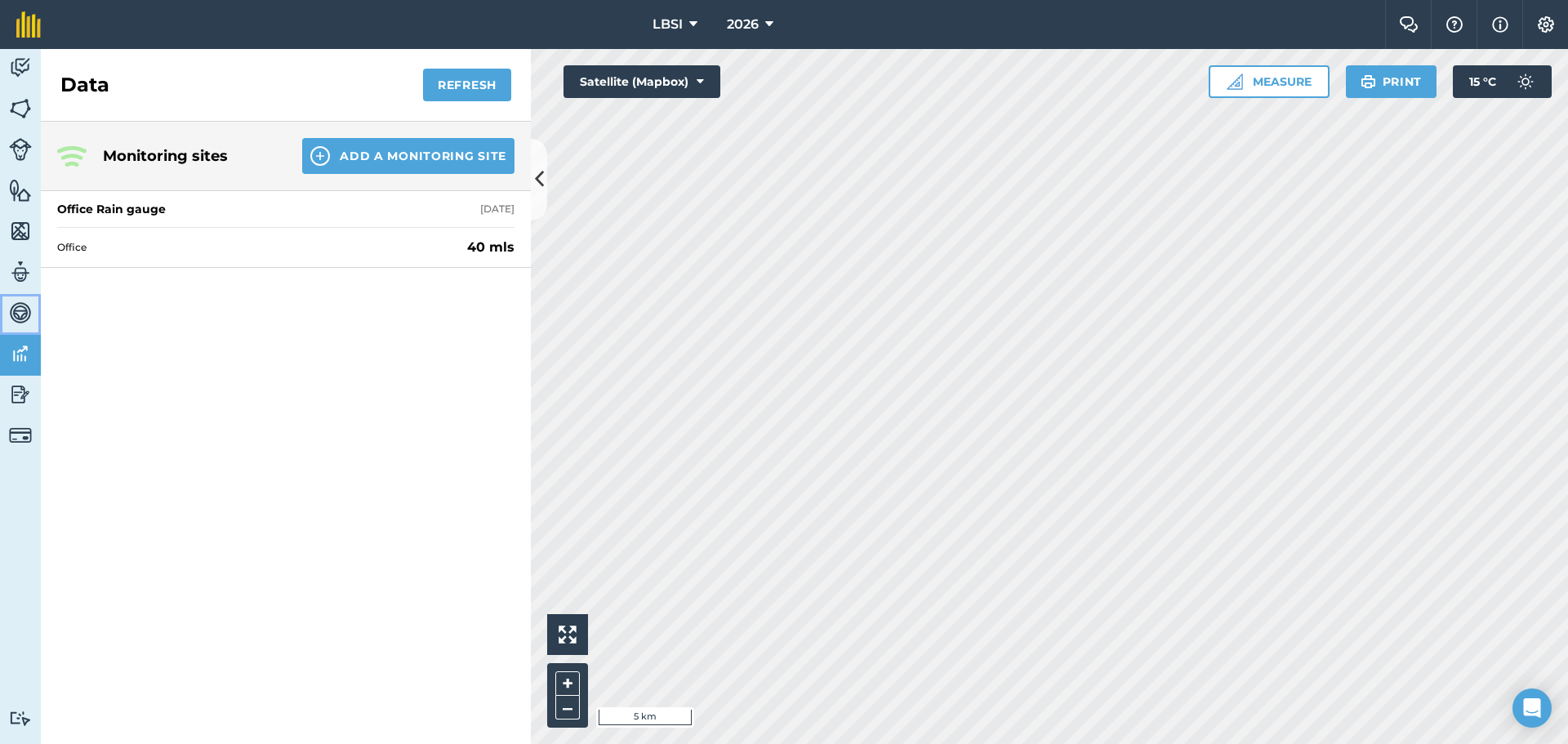
click at [22, 306] on img at bounding box center [20, 313] width 23 height 25
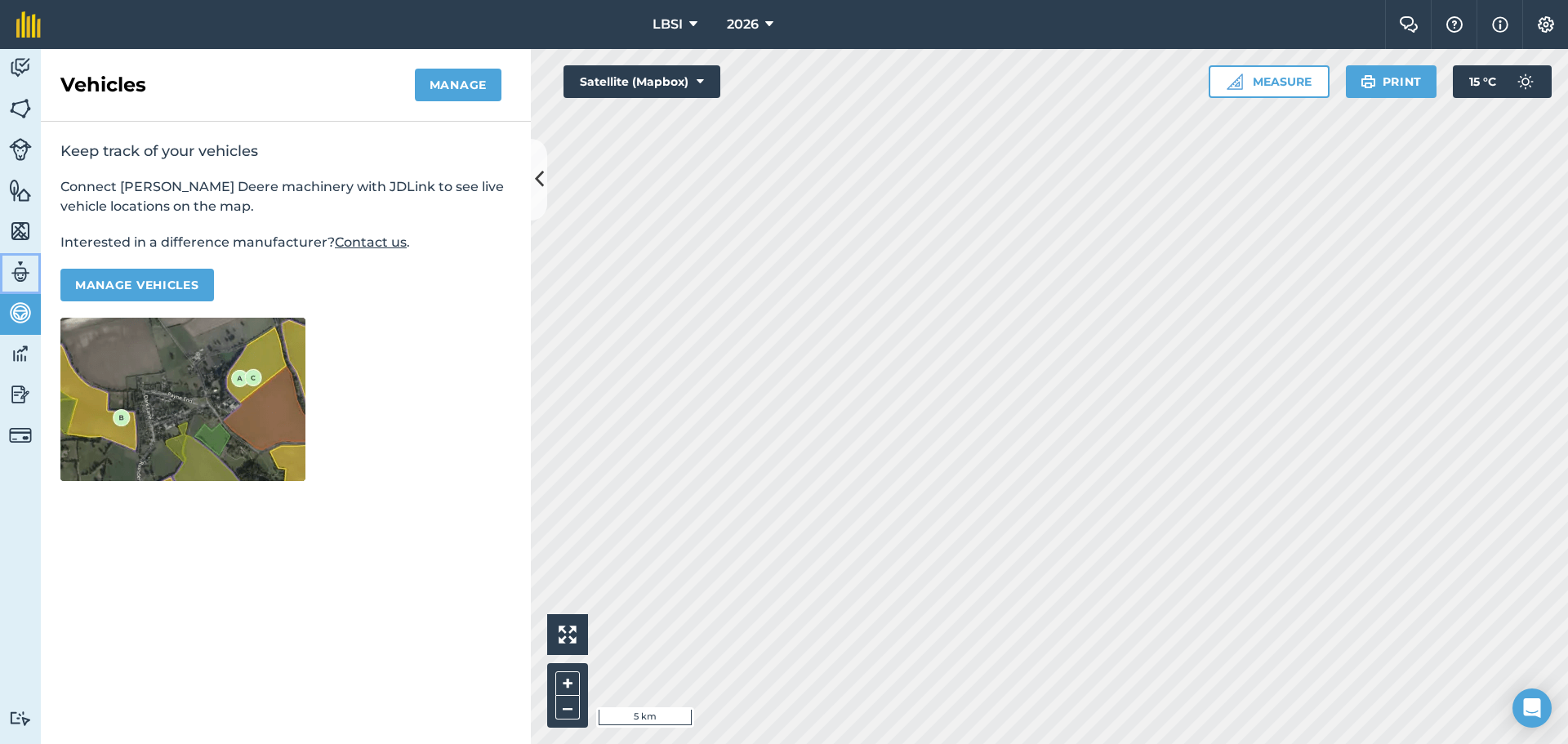
click at [28, 266] on img at bounding box center [20, 272] width 23 height 25
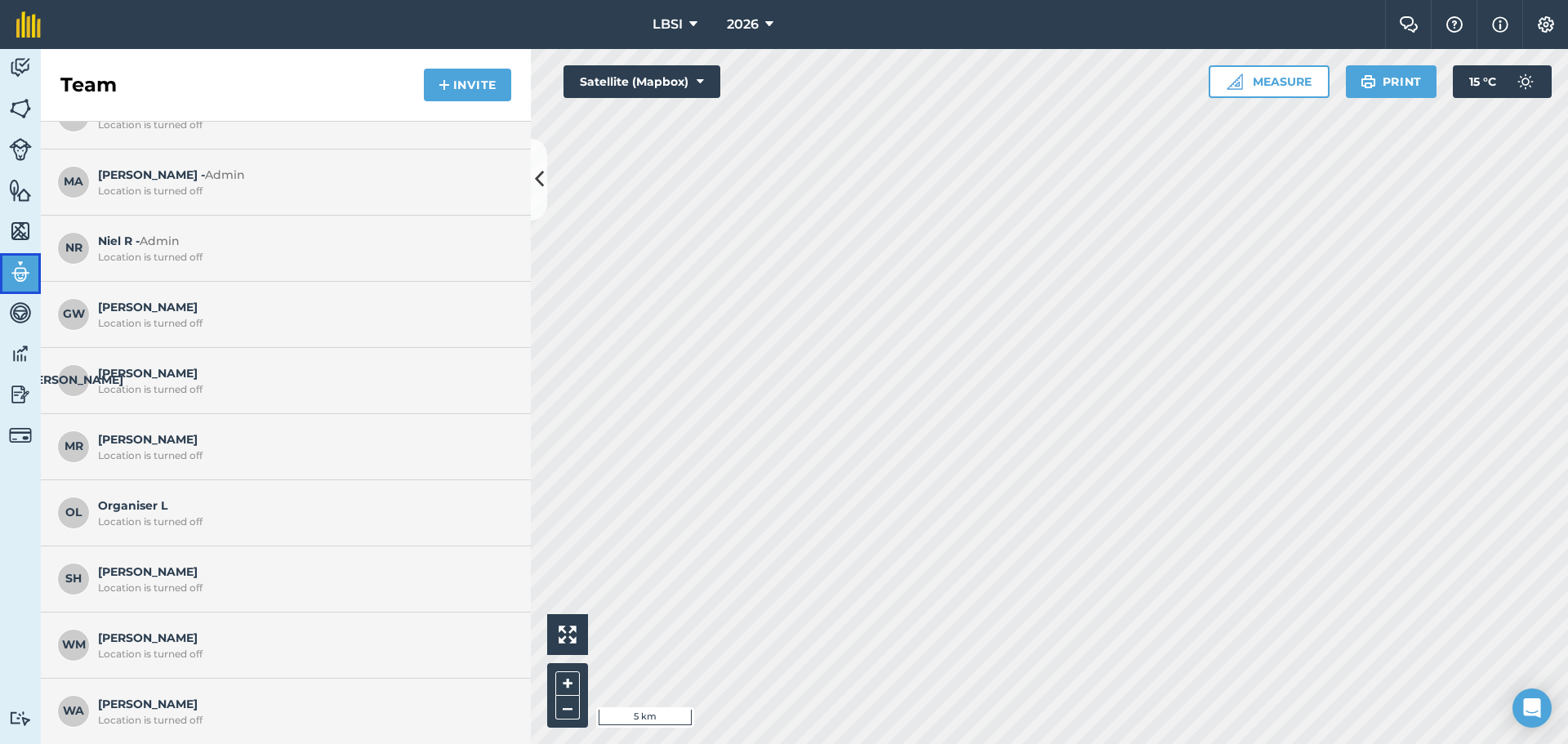
scroll to position [94, 0]
click at [18, 228] on img at bounding box center [20, 231] width 23 height 25
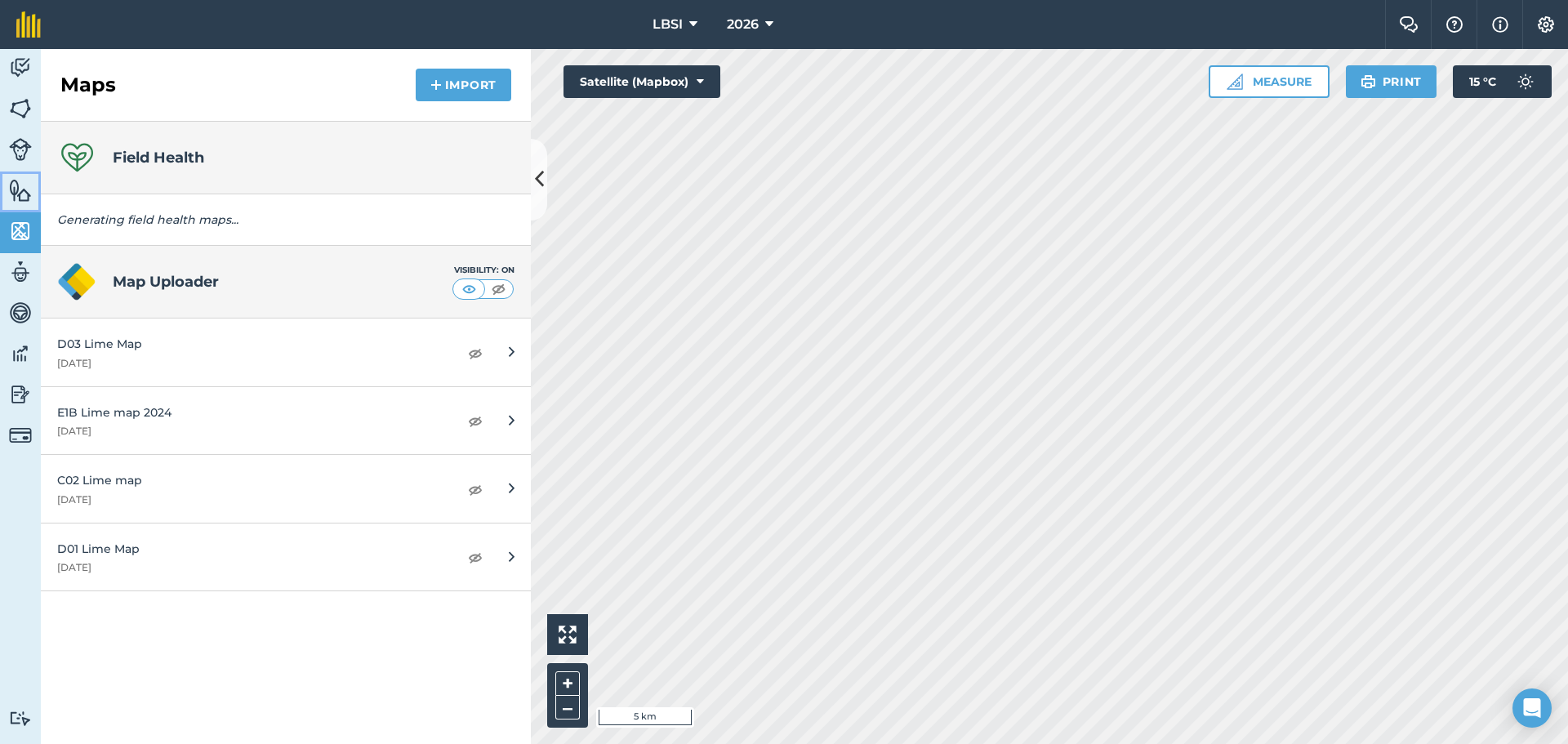
click at [27, 196] on img at bounding box center [20, 190] width 23 height 25
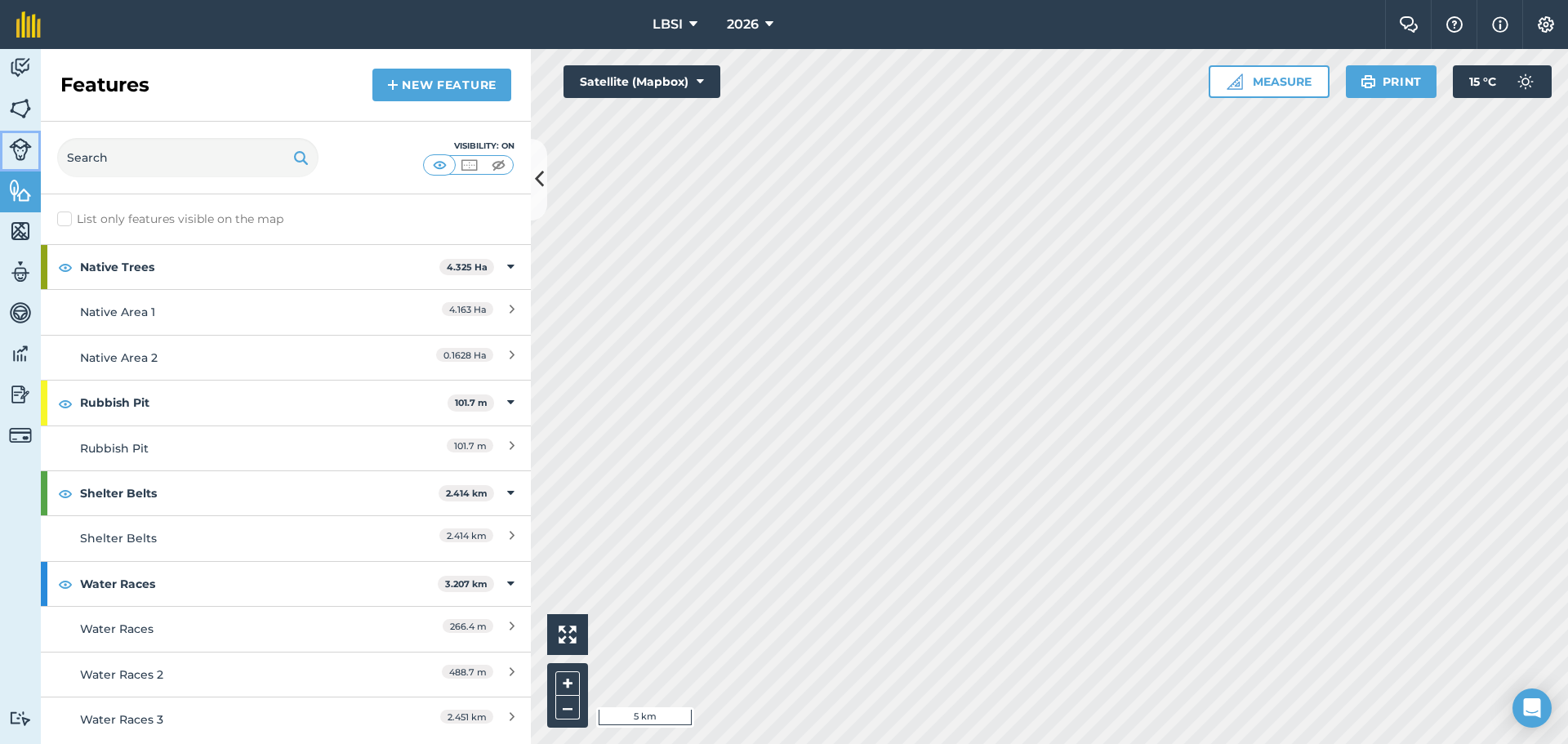
click at [23, 149] on img at bounding box center [20, 149] width 23 height 23
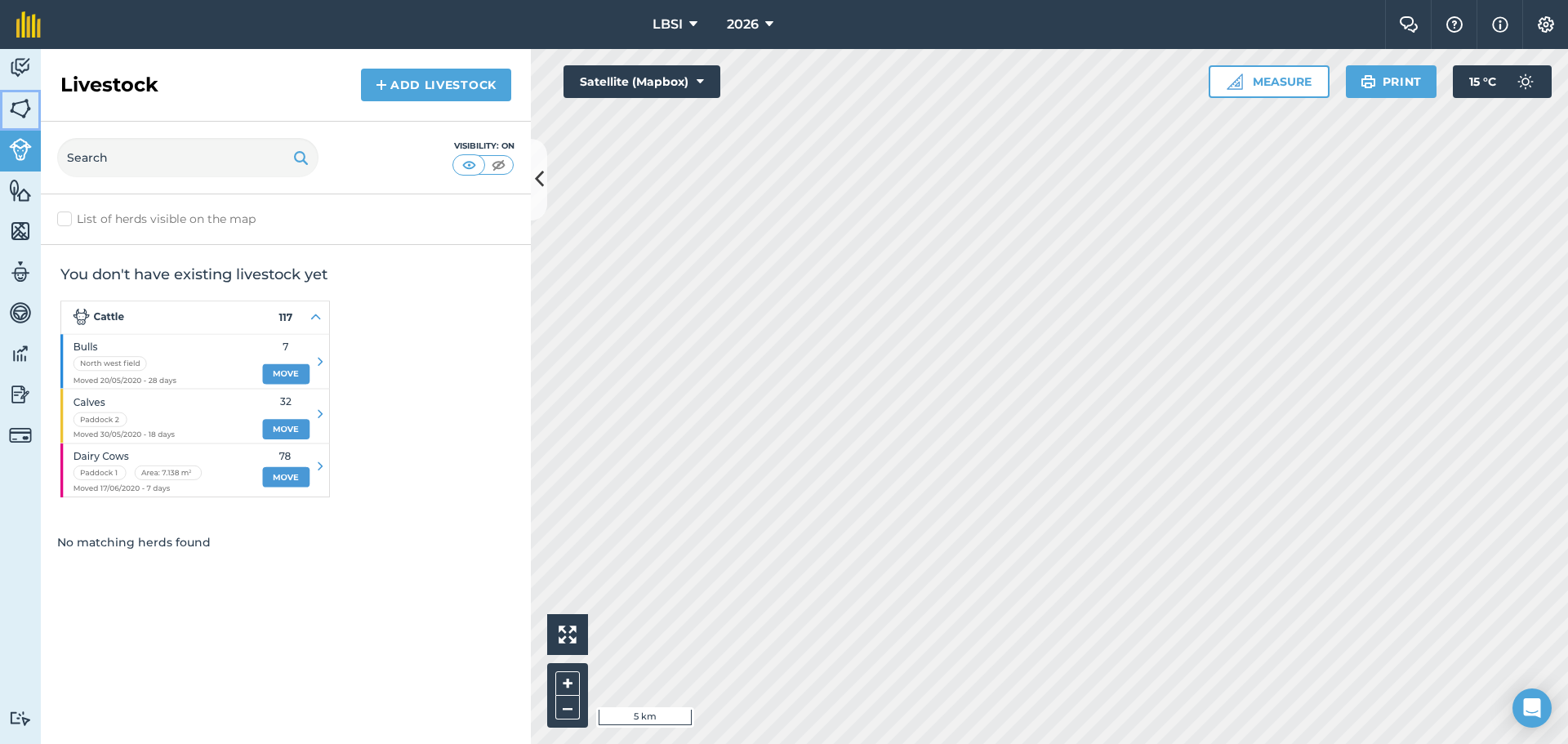
click at [22, 105] on img at bounding box center [20, 108] width 23 height 25
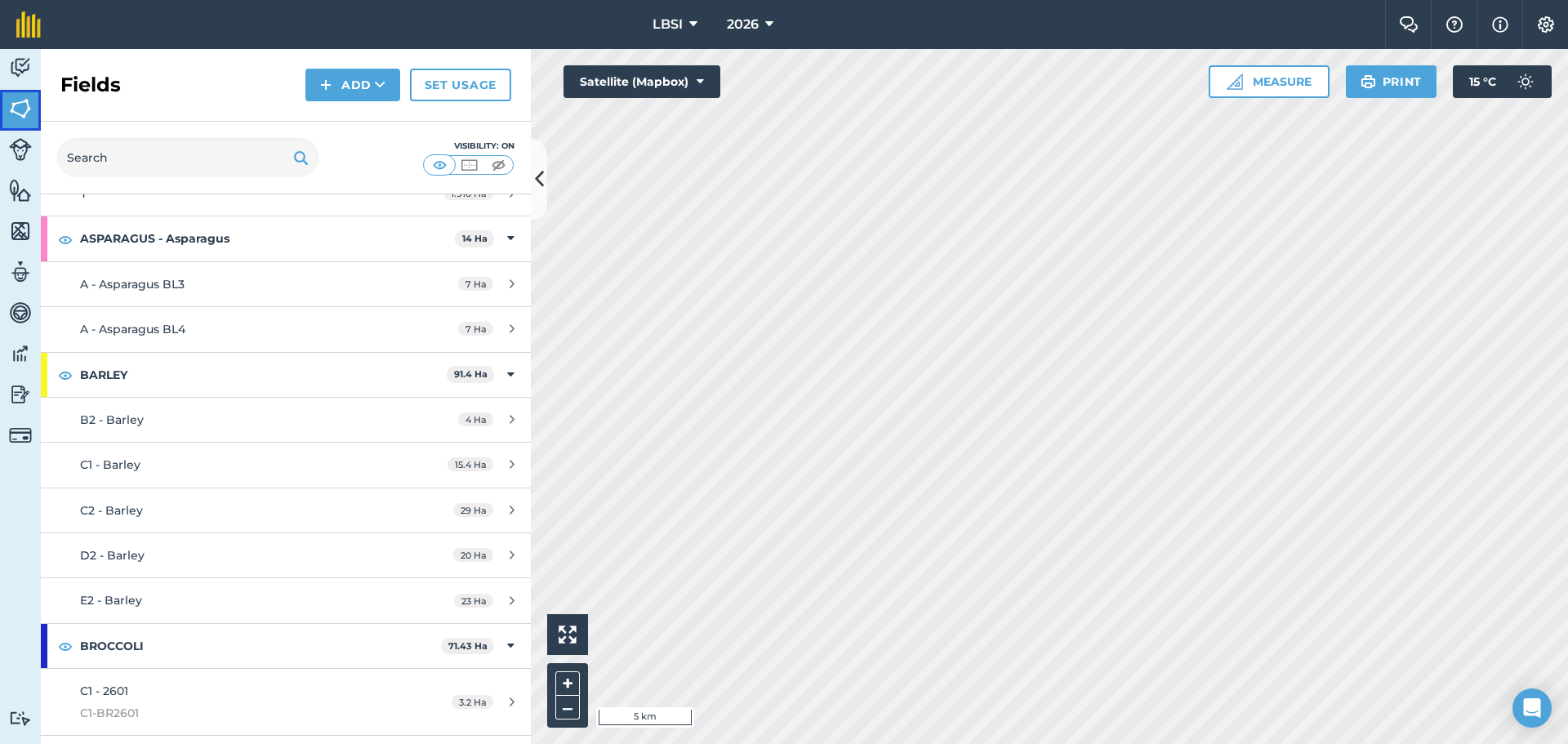
scroll to position [27, 0]
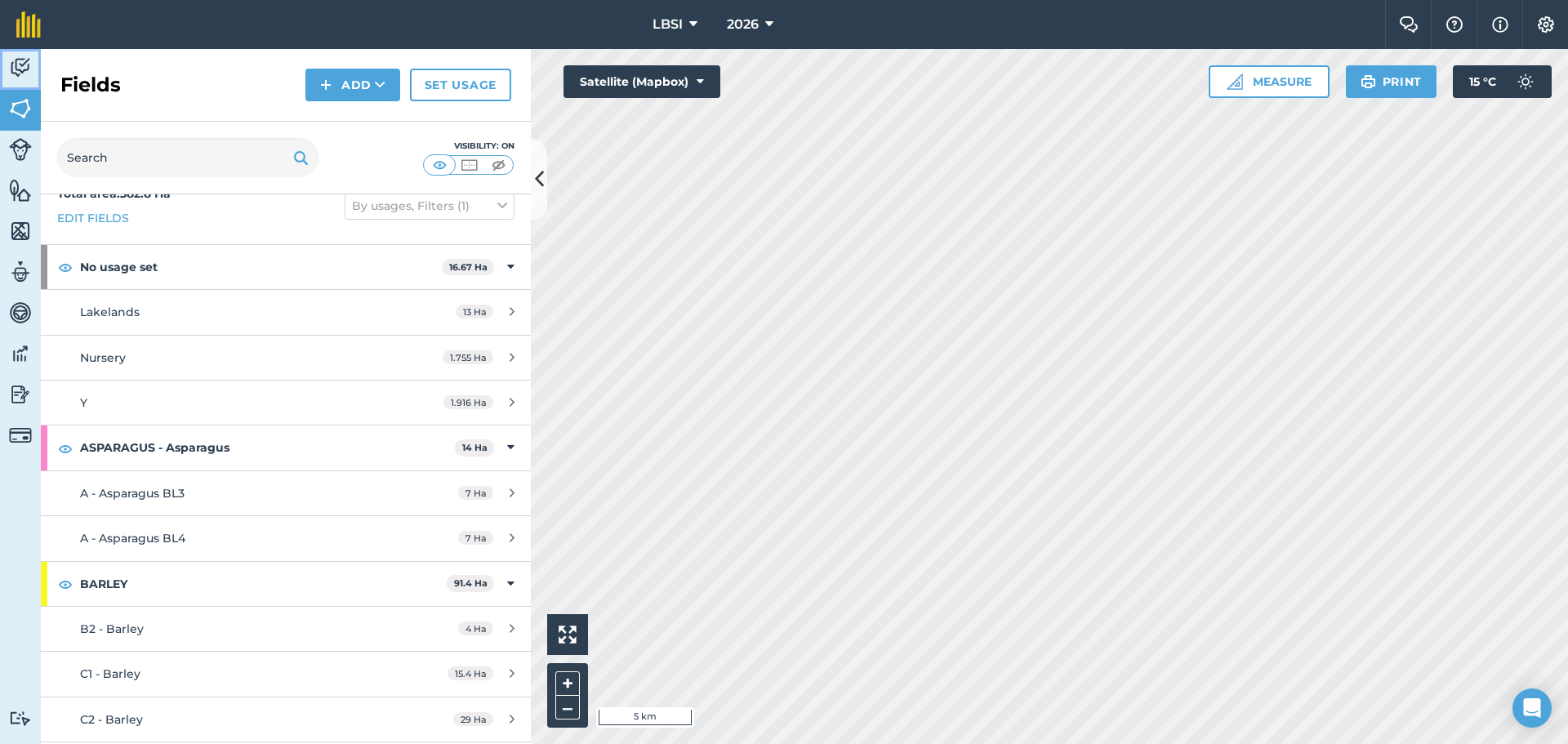
click at [26, 66] on img at bounding box center [20, 67] width 23 height 25
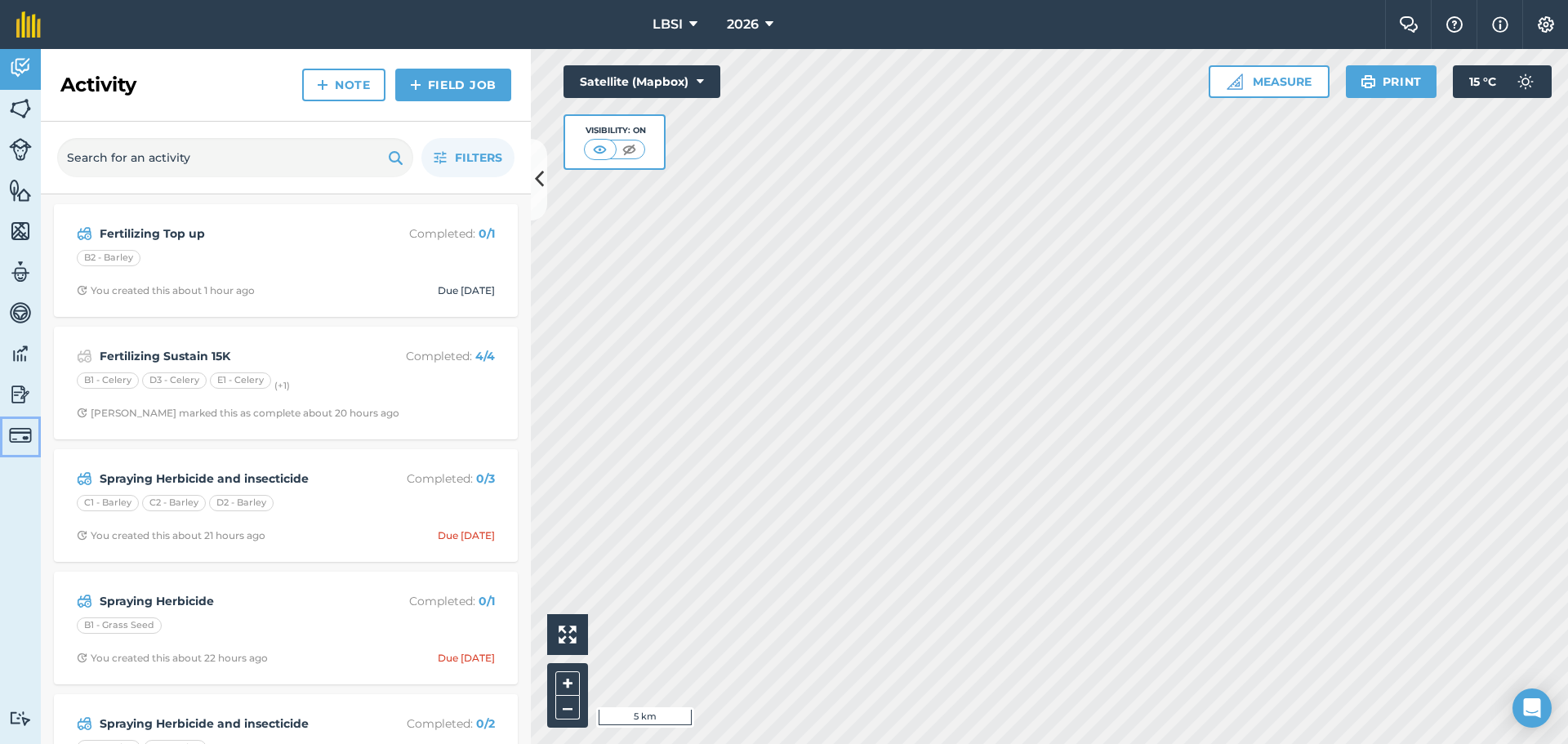
click at [18, 435] on img at bounding box center [20, 435] width 23 height 23
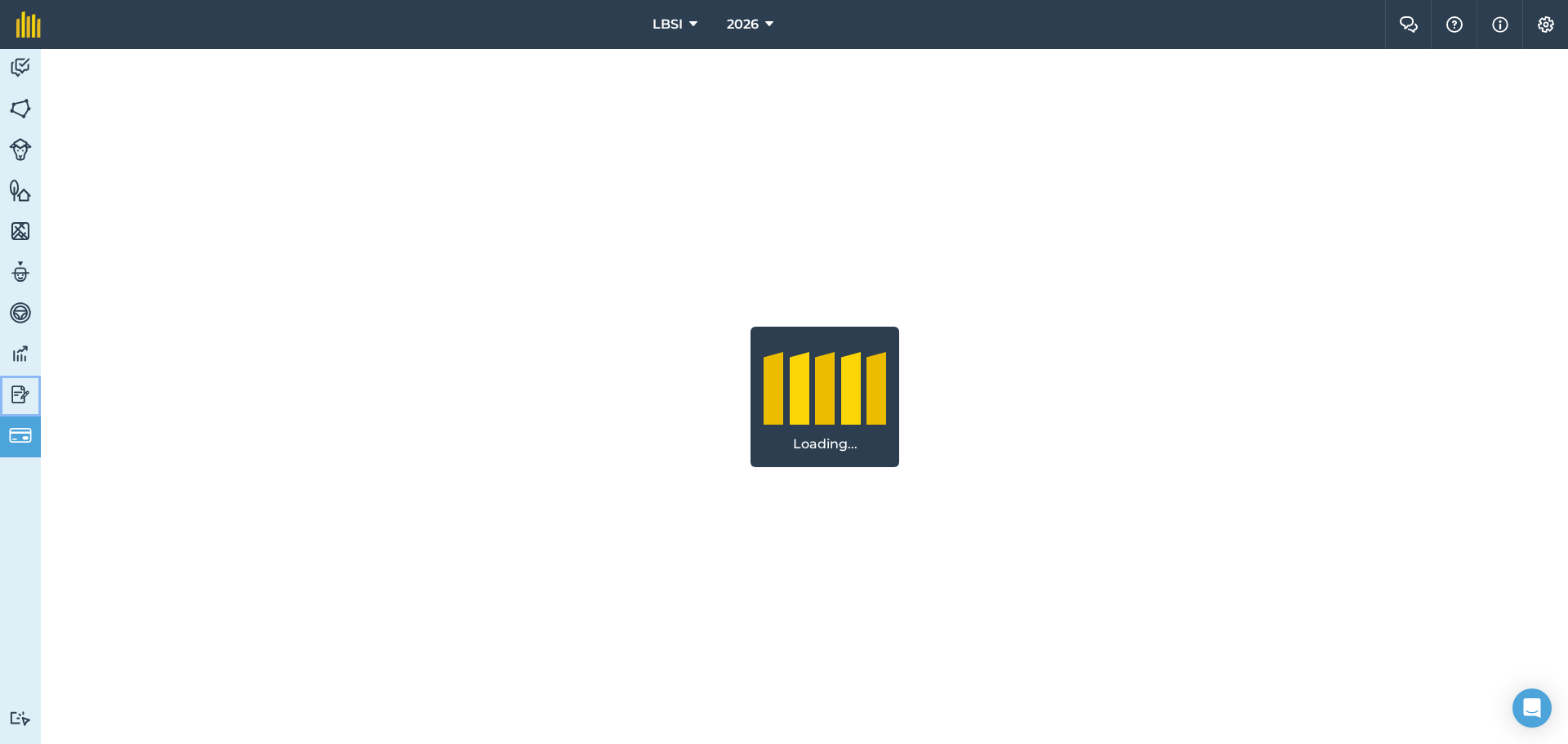
click at [20, 396] on img at bounding box center [20, 394] width 23 height 25
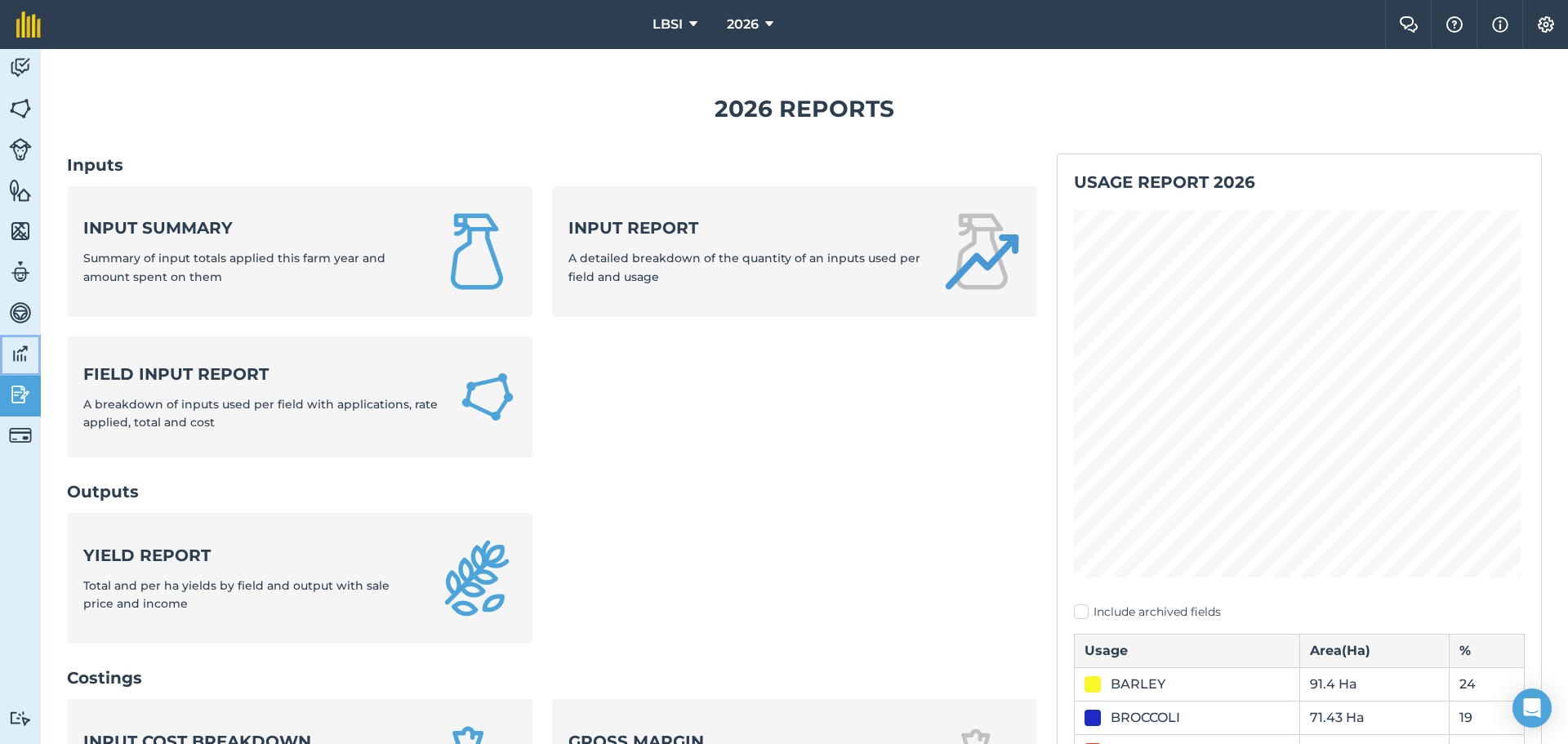
click at [28, 348] on img at bounding box center [20, 353] width 23 height 25
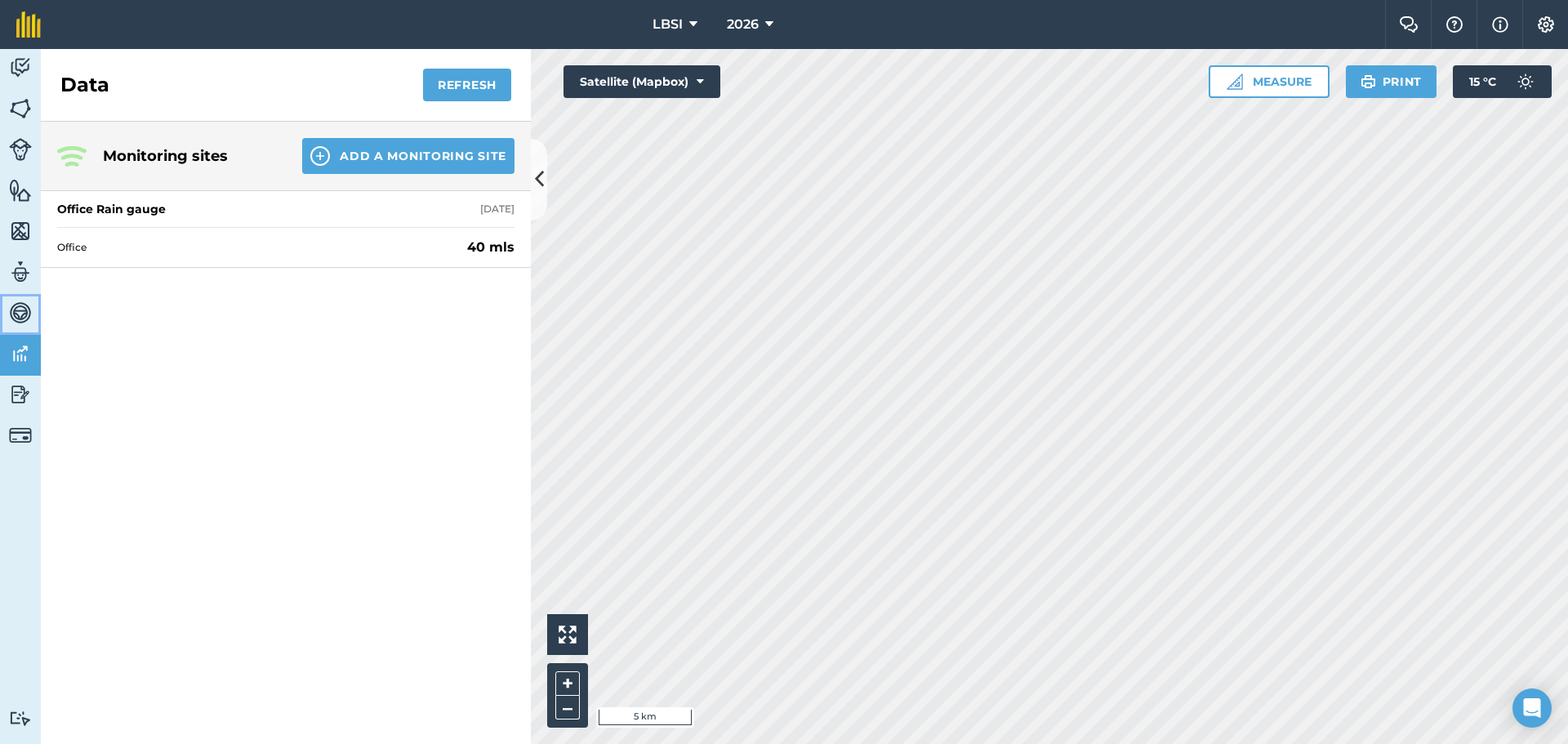
click at [27, 315] on img at bounding box center [20, 313] width 23 height 25
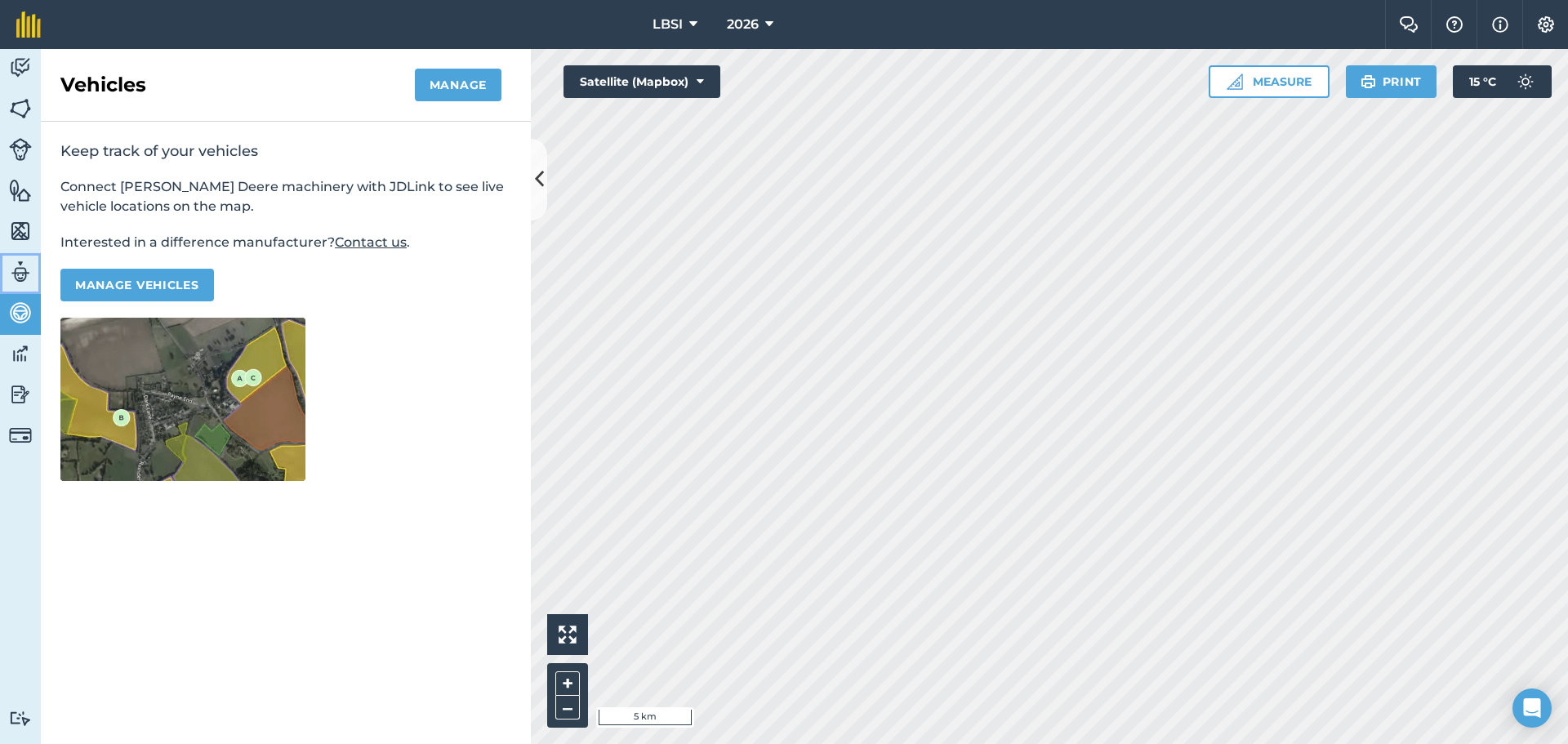
click at [27, 280] on img at bounding box center [20, 272] width 23 height 25
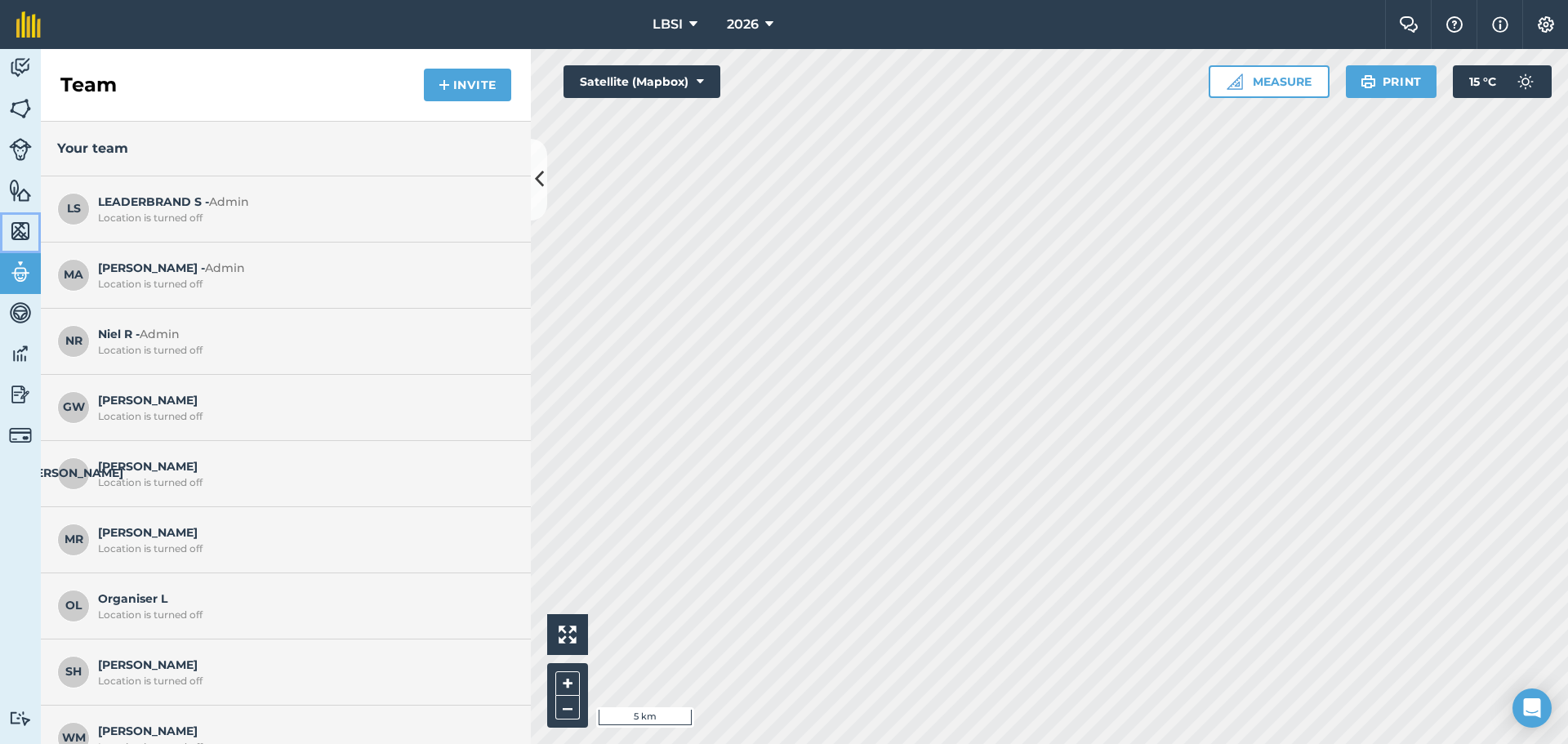
click at [19, 225] on img at bounding box center [20, 231] width 23 height 25
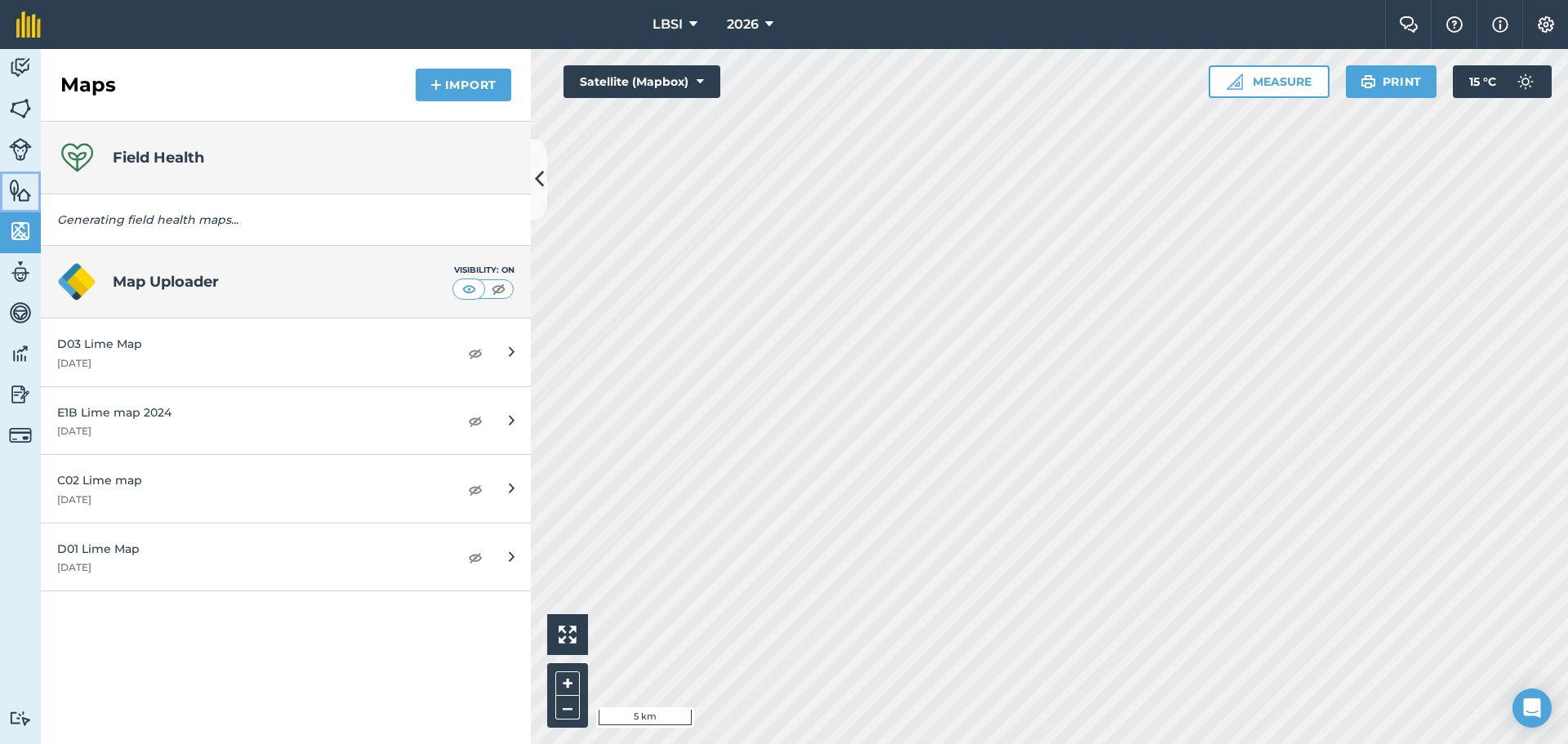
click at [18, 190] on img at bounding box center [20, 190] width 23 height 25
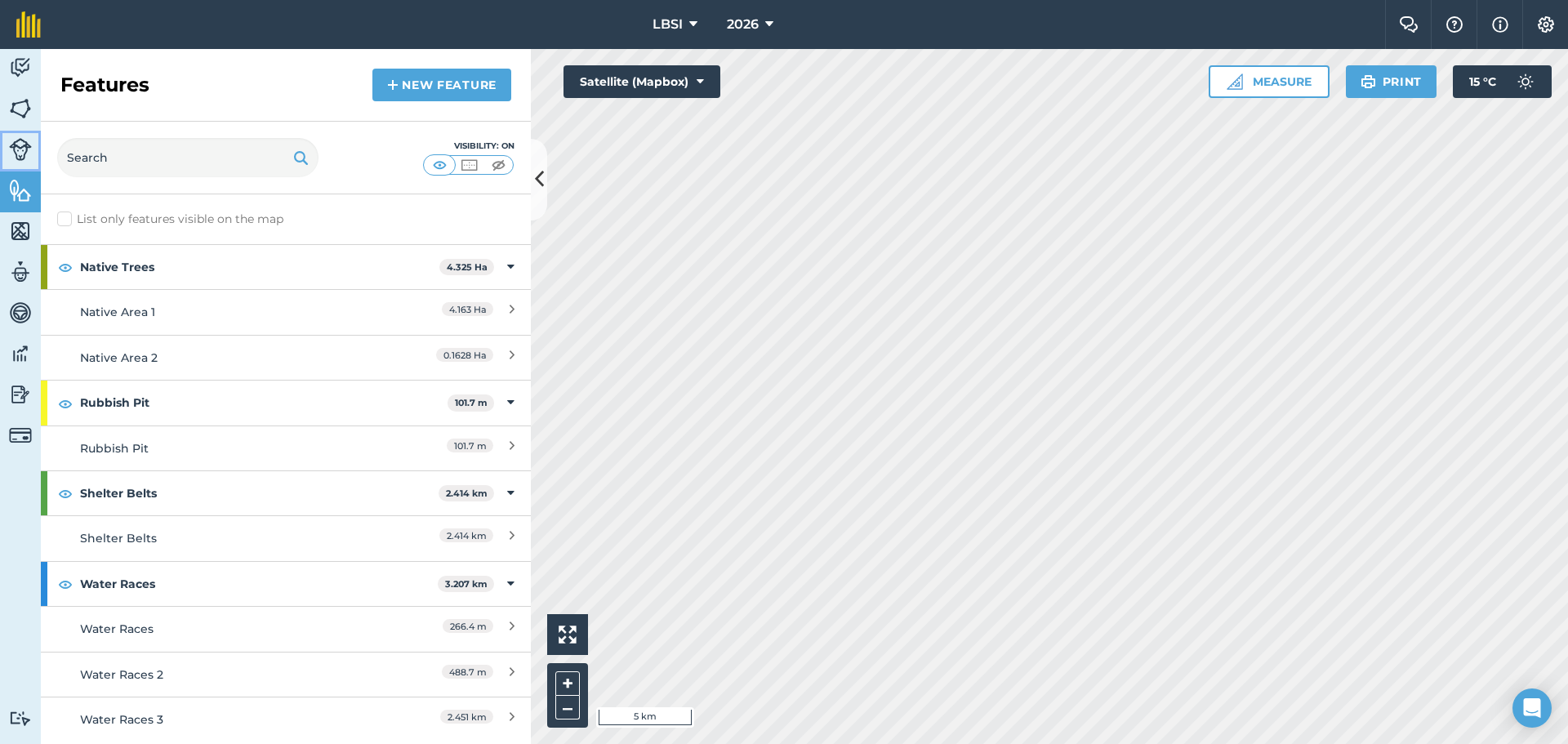
click at [20, 158] on img at bounding box center [20, 149] width 23 height 23
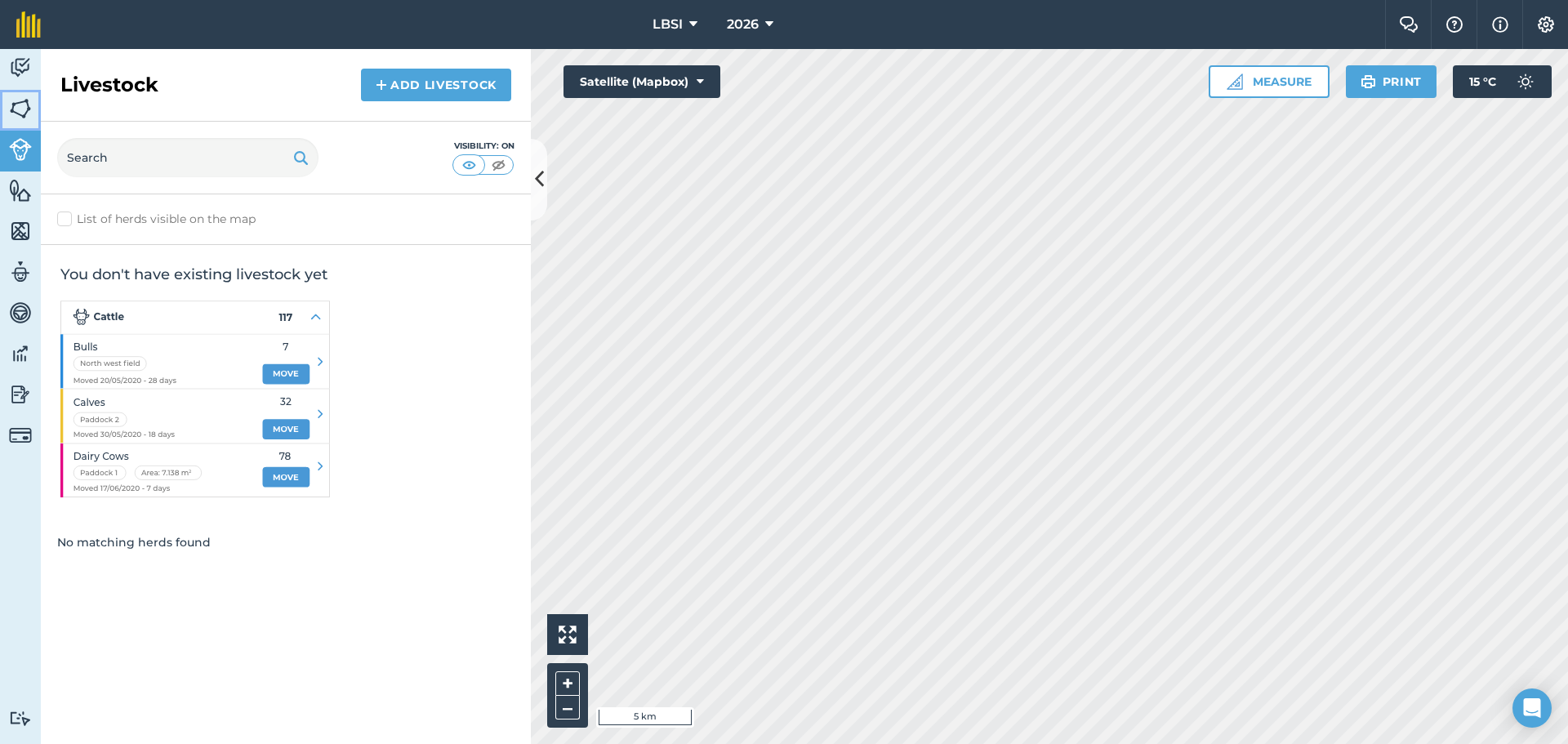
click at [22, 108] on img at bounding box center [20, 108] width 23 height 25
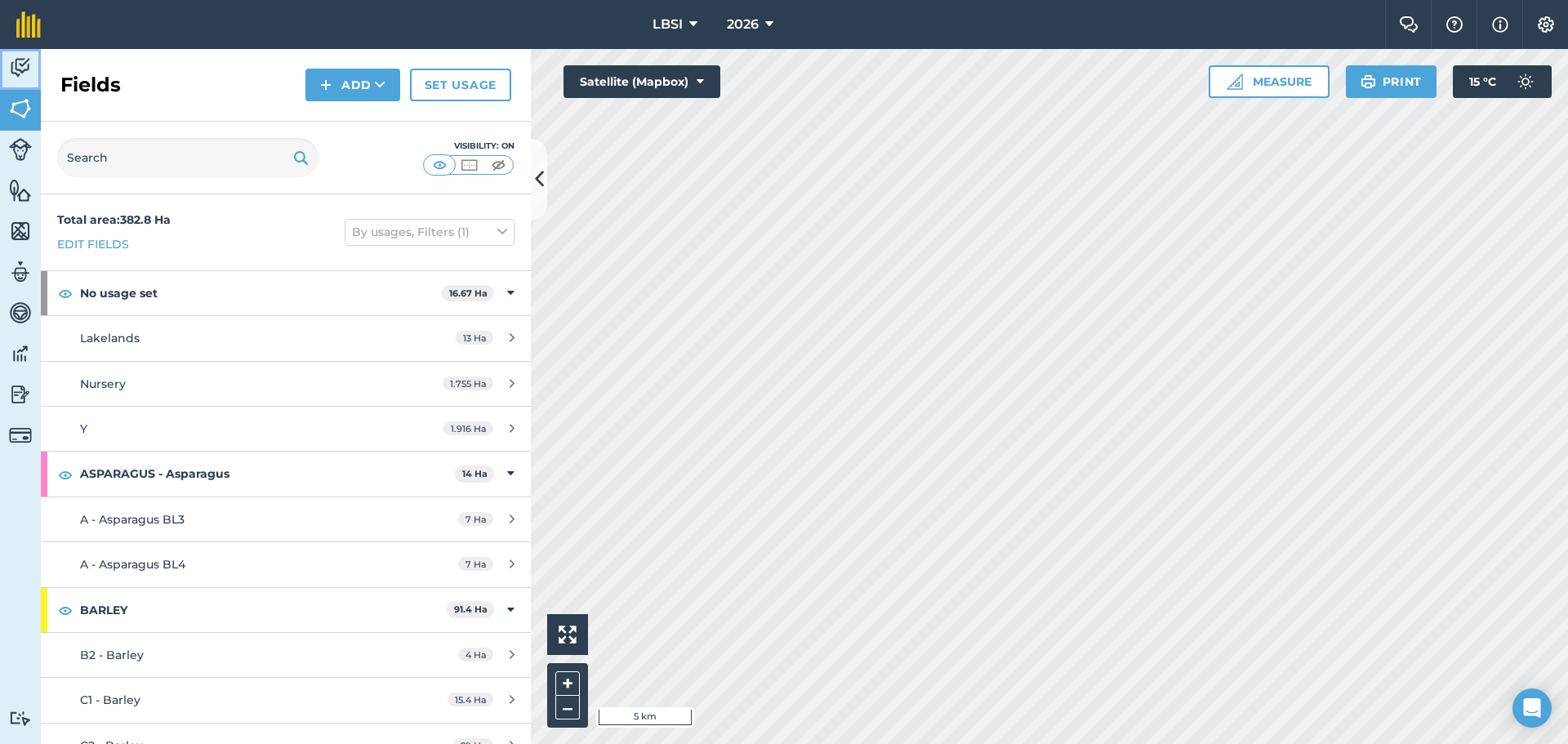
click at [18, 74] on img at bounding box center [20, 67] width 23 height 25
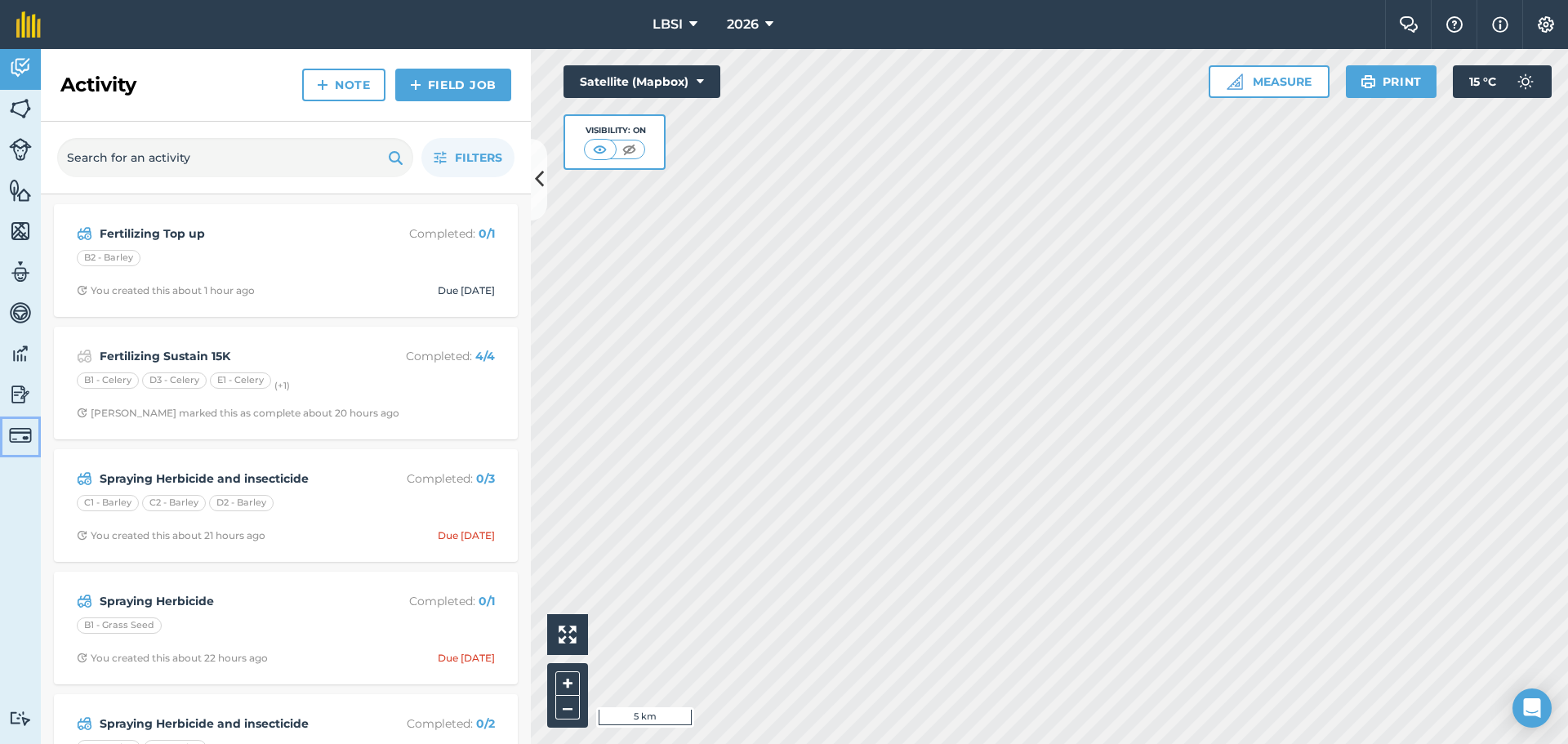
click at [14, 437] on img at bounding box center [20, 435] width 23 height 23
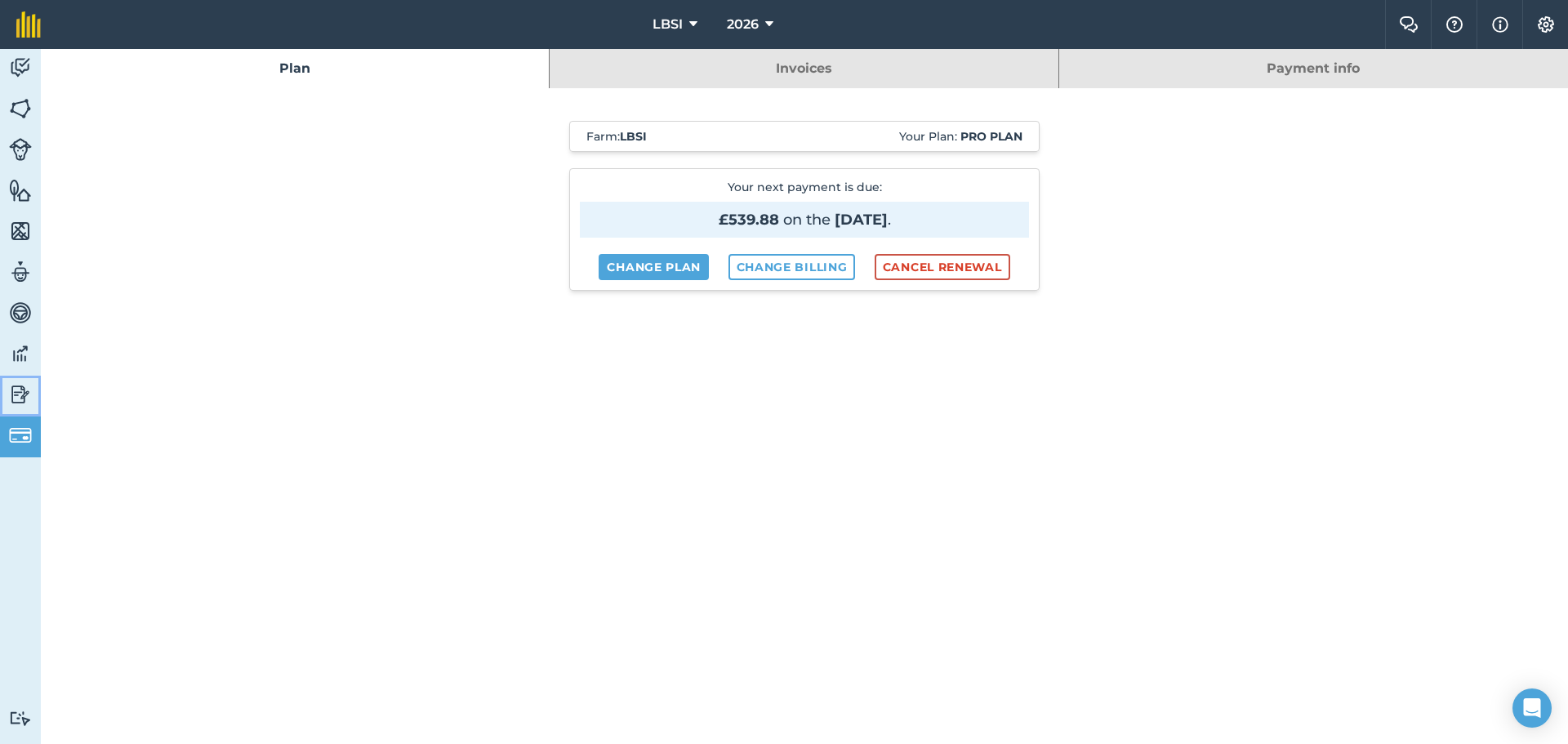
click at [20, 399] on img at bounding box center [20, 394] width 23 height 25
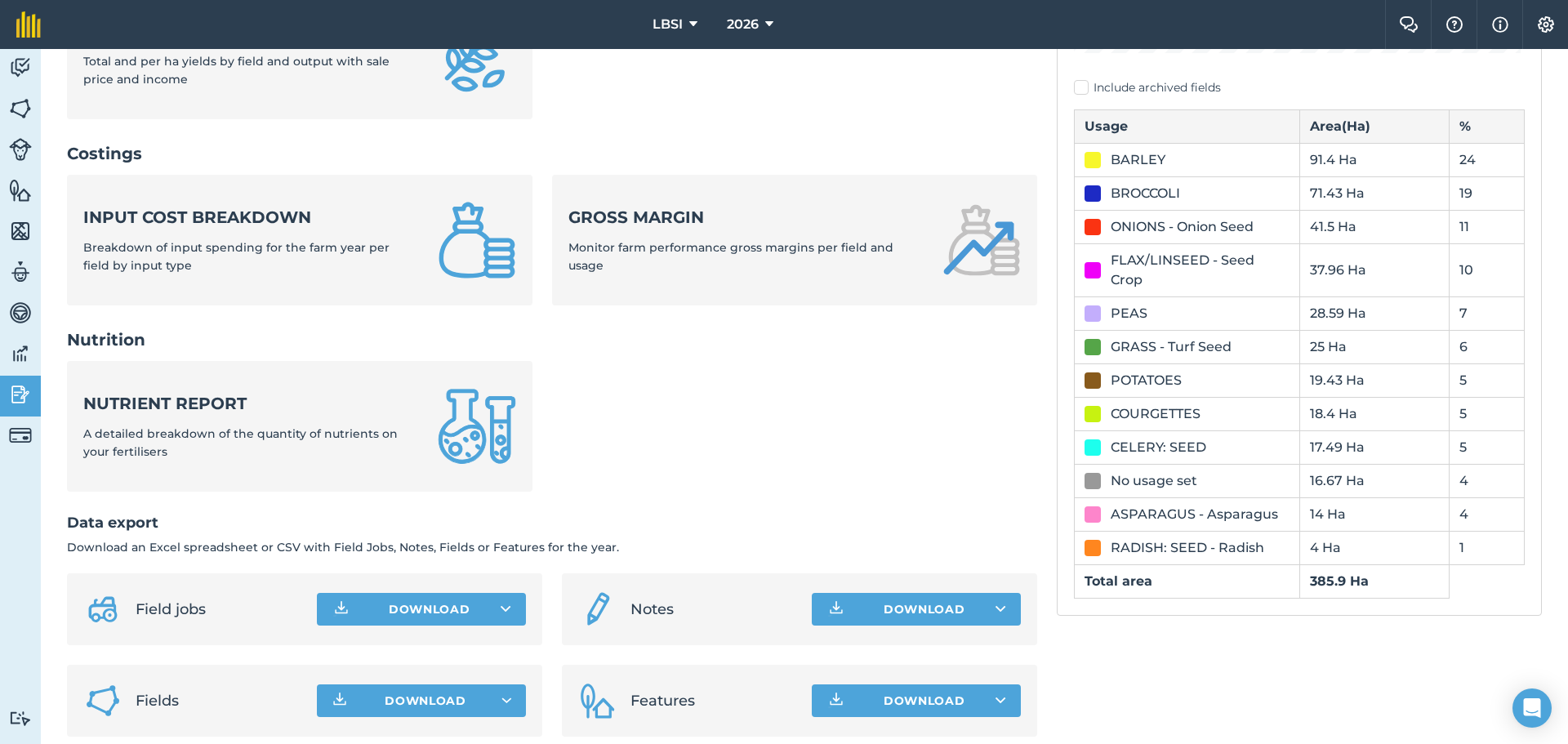
scroll to position [544, 0]
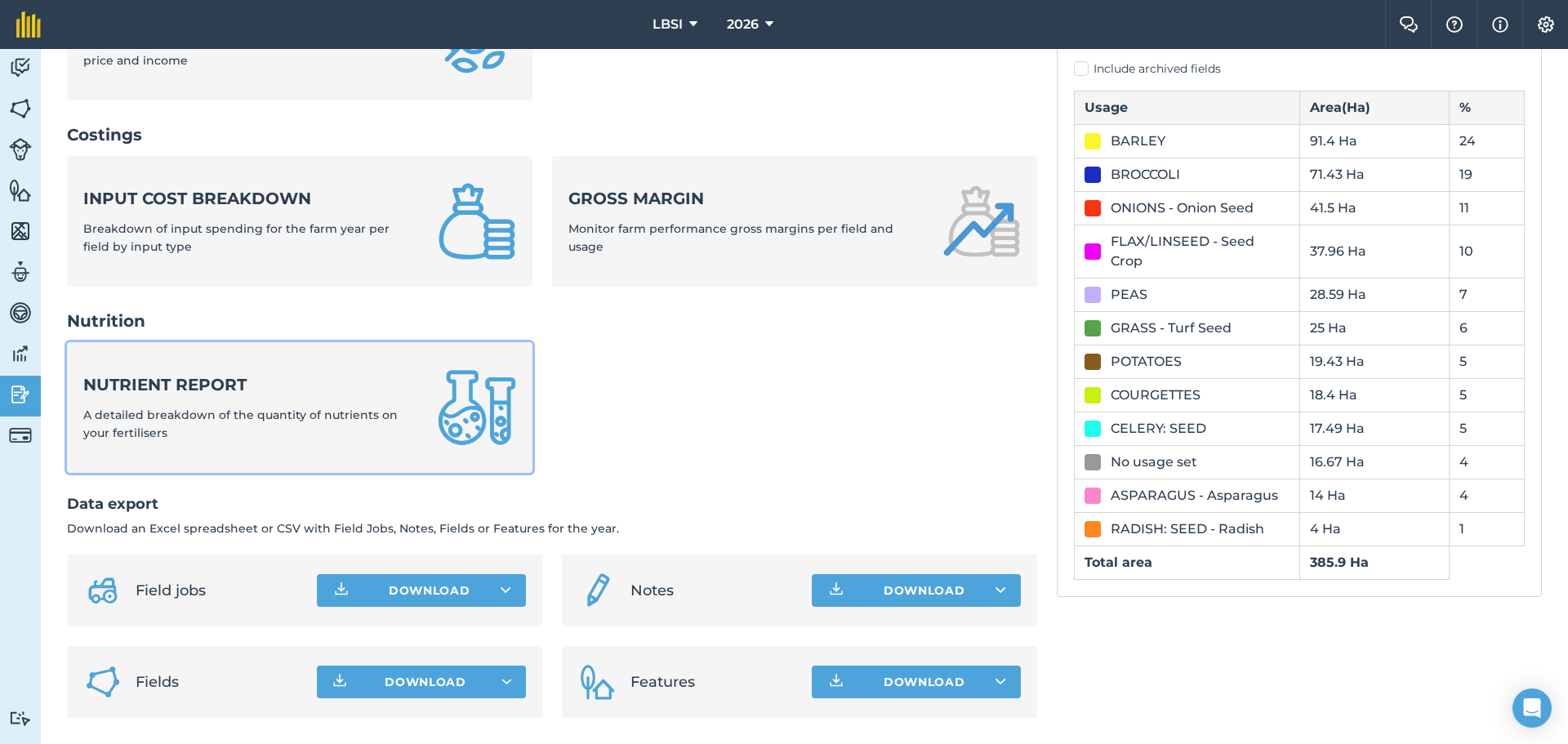
click at [193, 382] on strong "Nutrient report" at bounding box center [251, 385] width 335 height 23
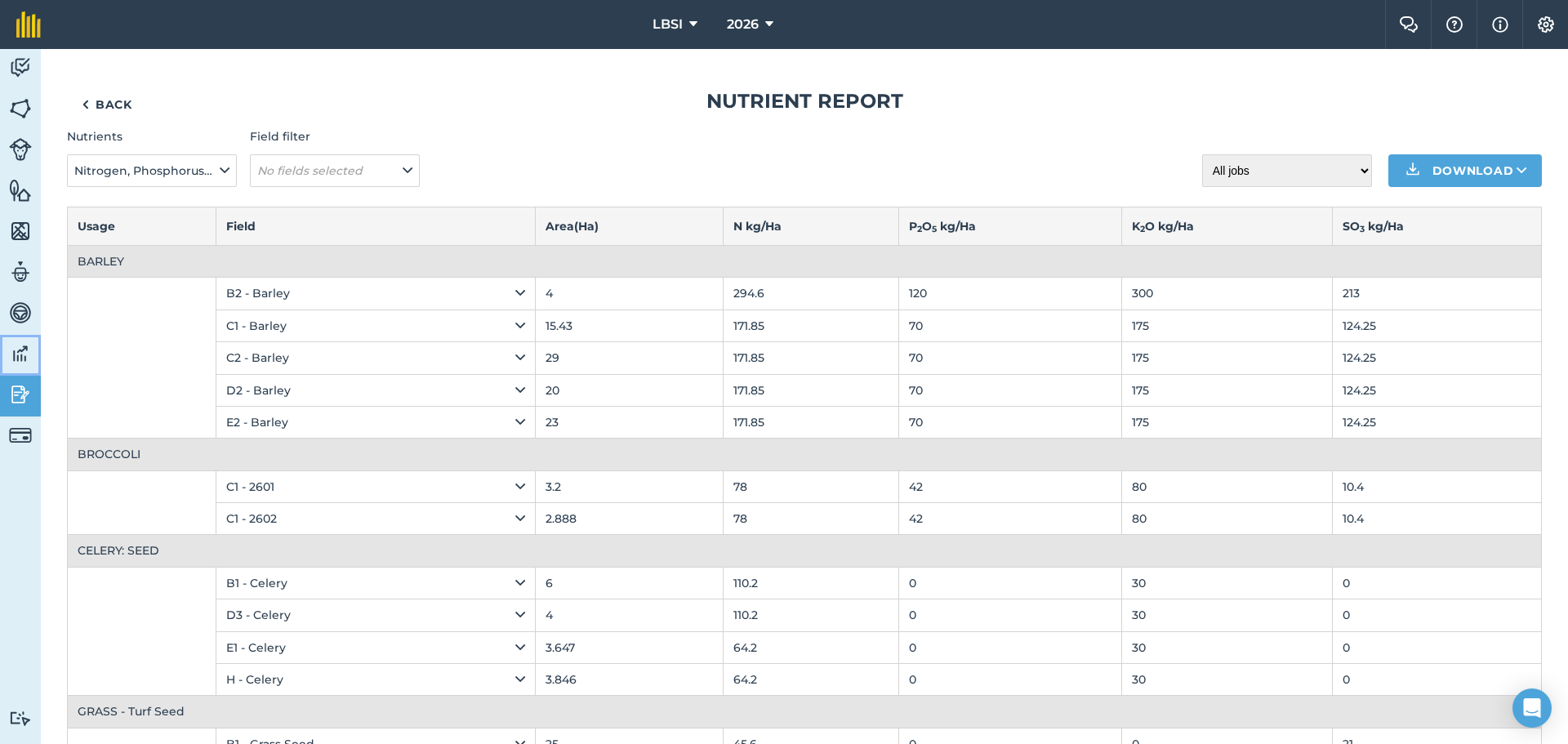
click at [27, 349] on img at bounding box center [20, 353] width 23 height 25
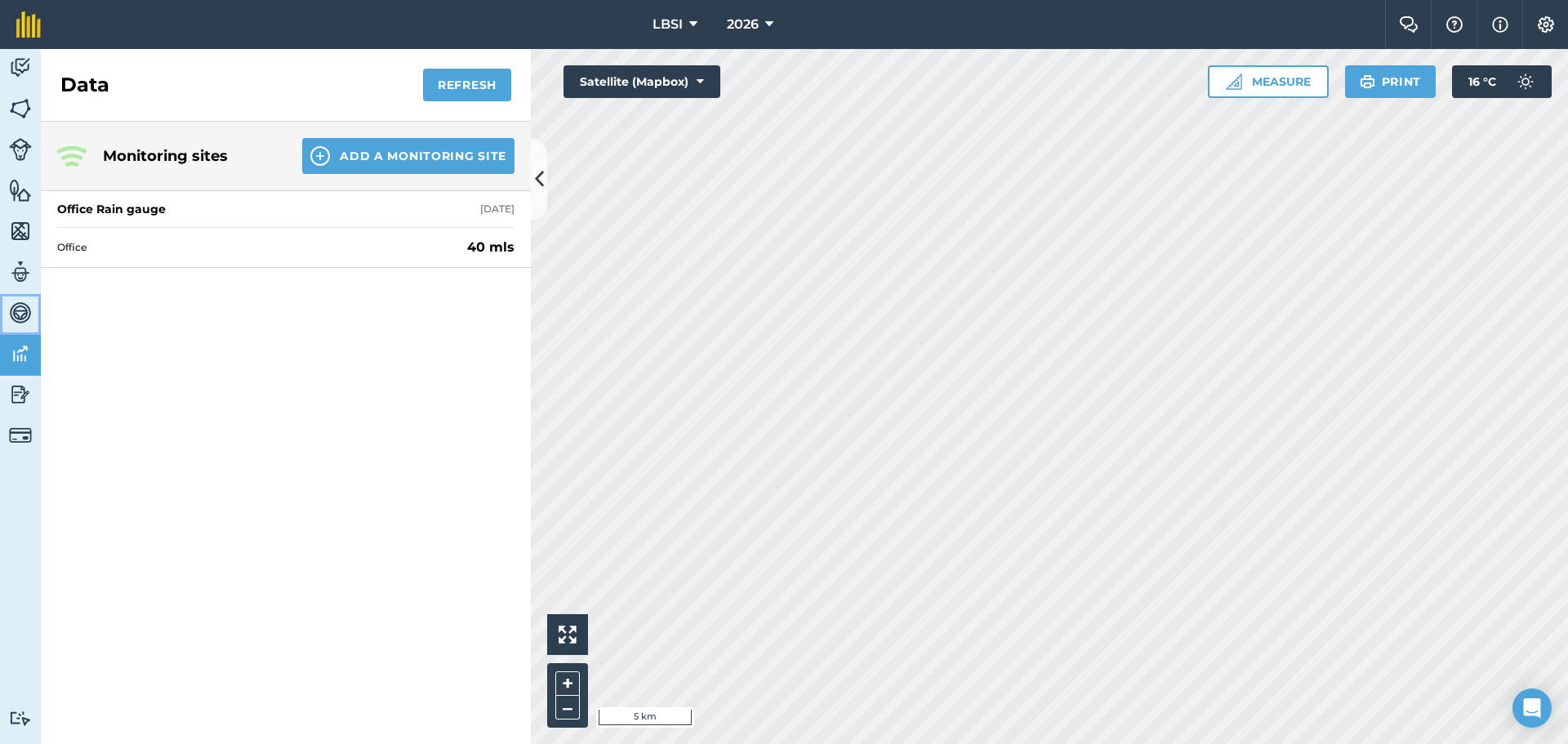
click at [28, 310] on img at bounding box center [20, 313] width 23 height 25
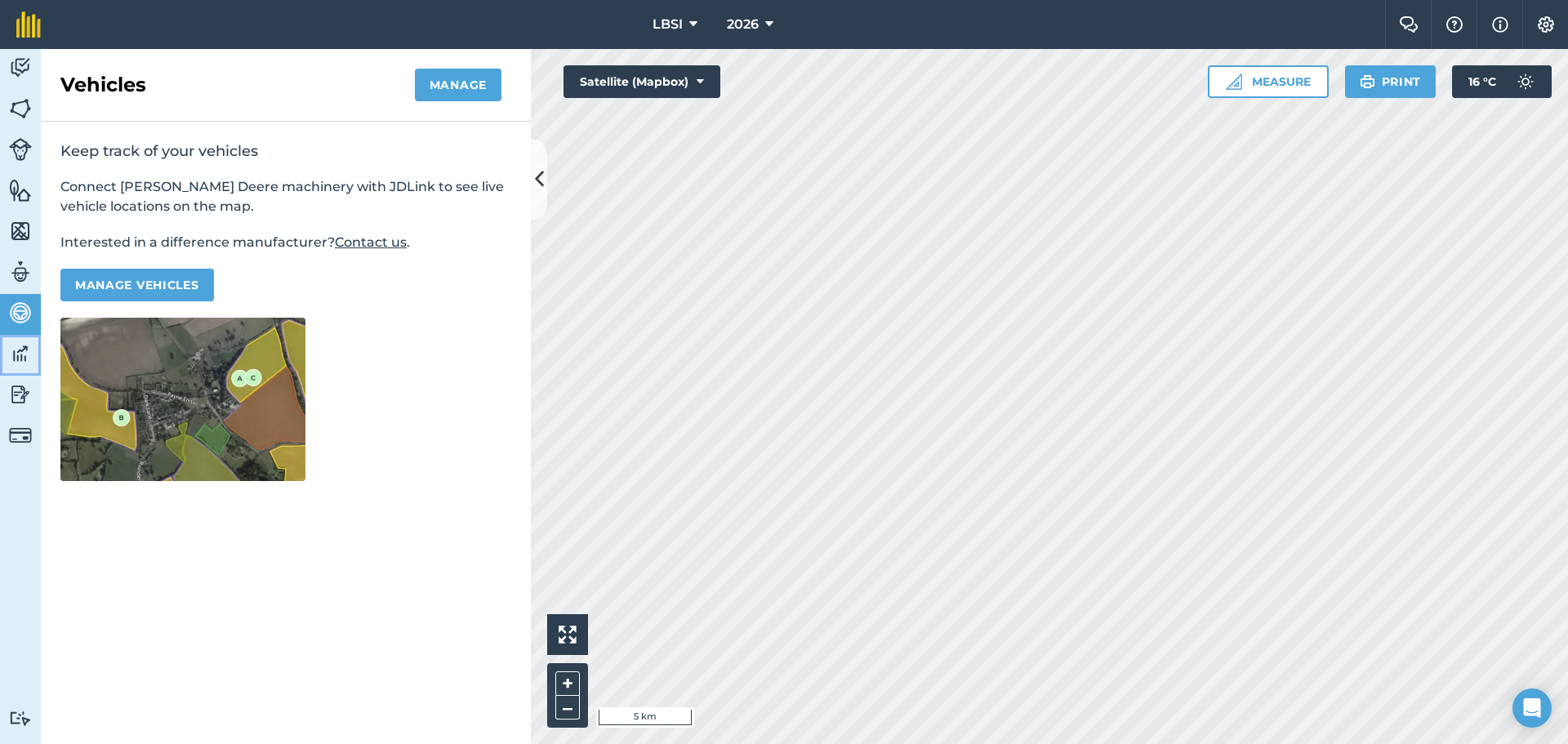
click at [23, 351] on img at bounding box center [20, 353] width 23 height 25
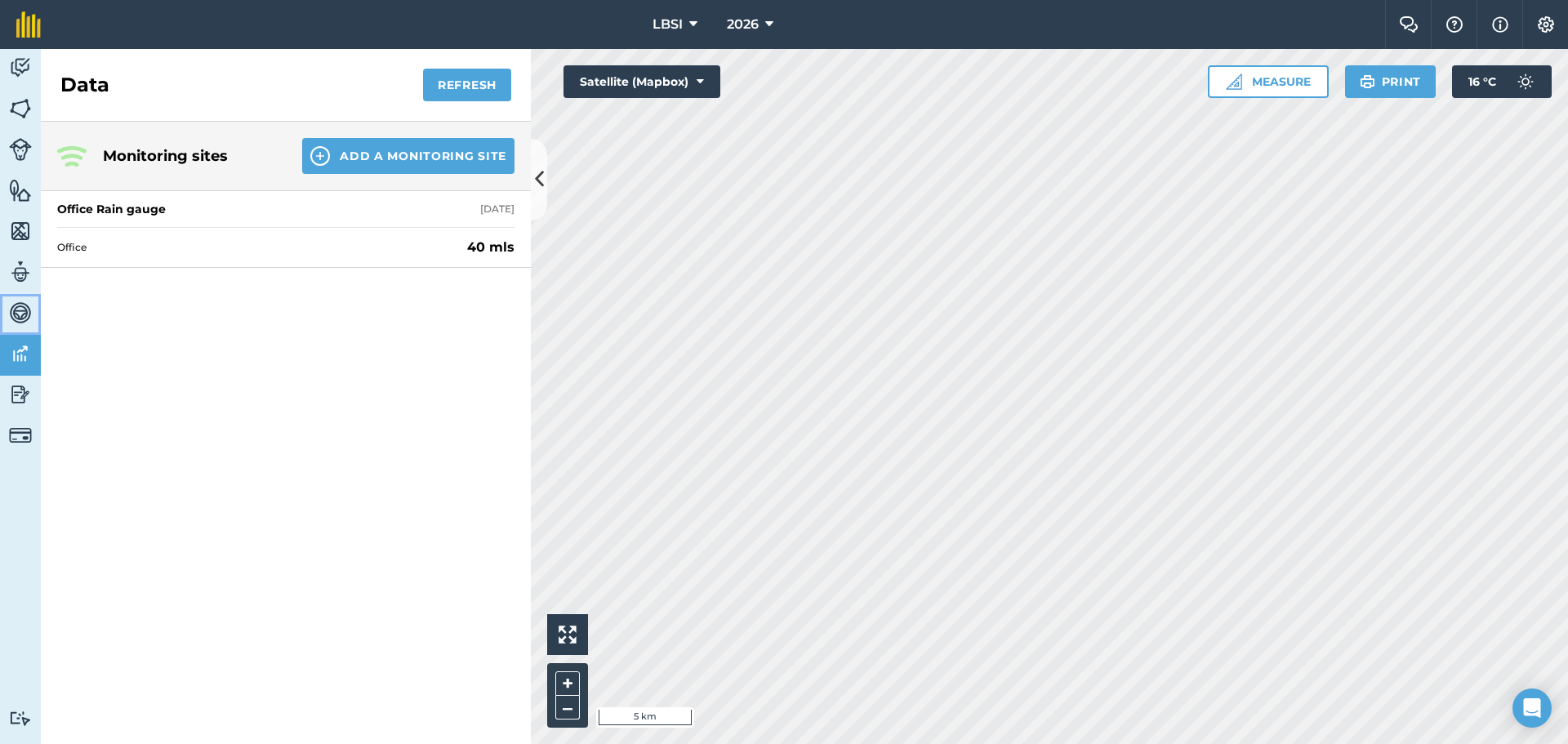
click at [24, 318] on img at bounding box center [20, 313] width 23 height 25
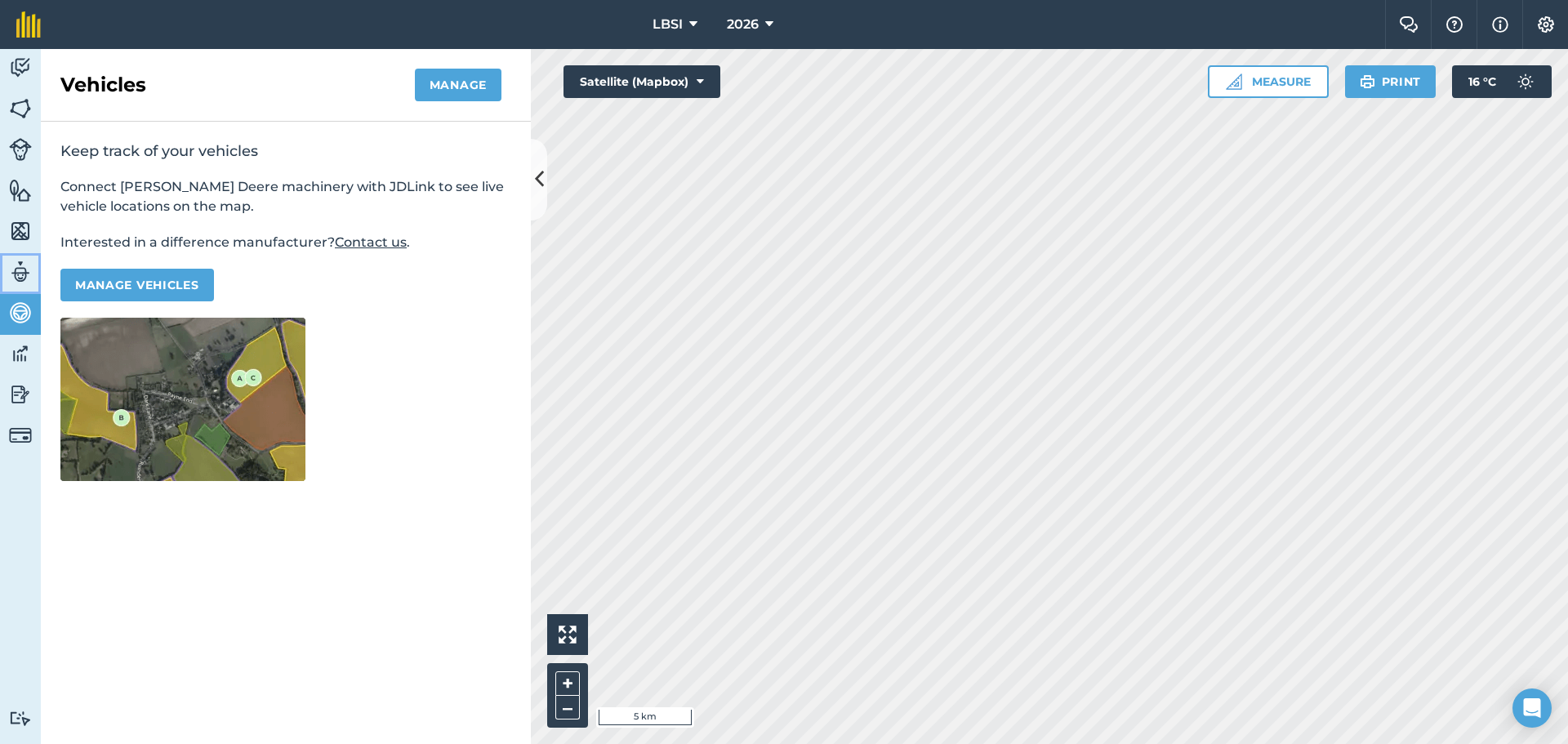
click at [22, 267] on img at bounding box center [20, 272] width 23 height 25
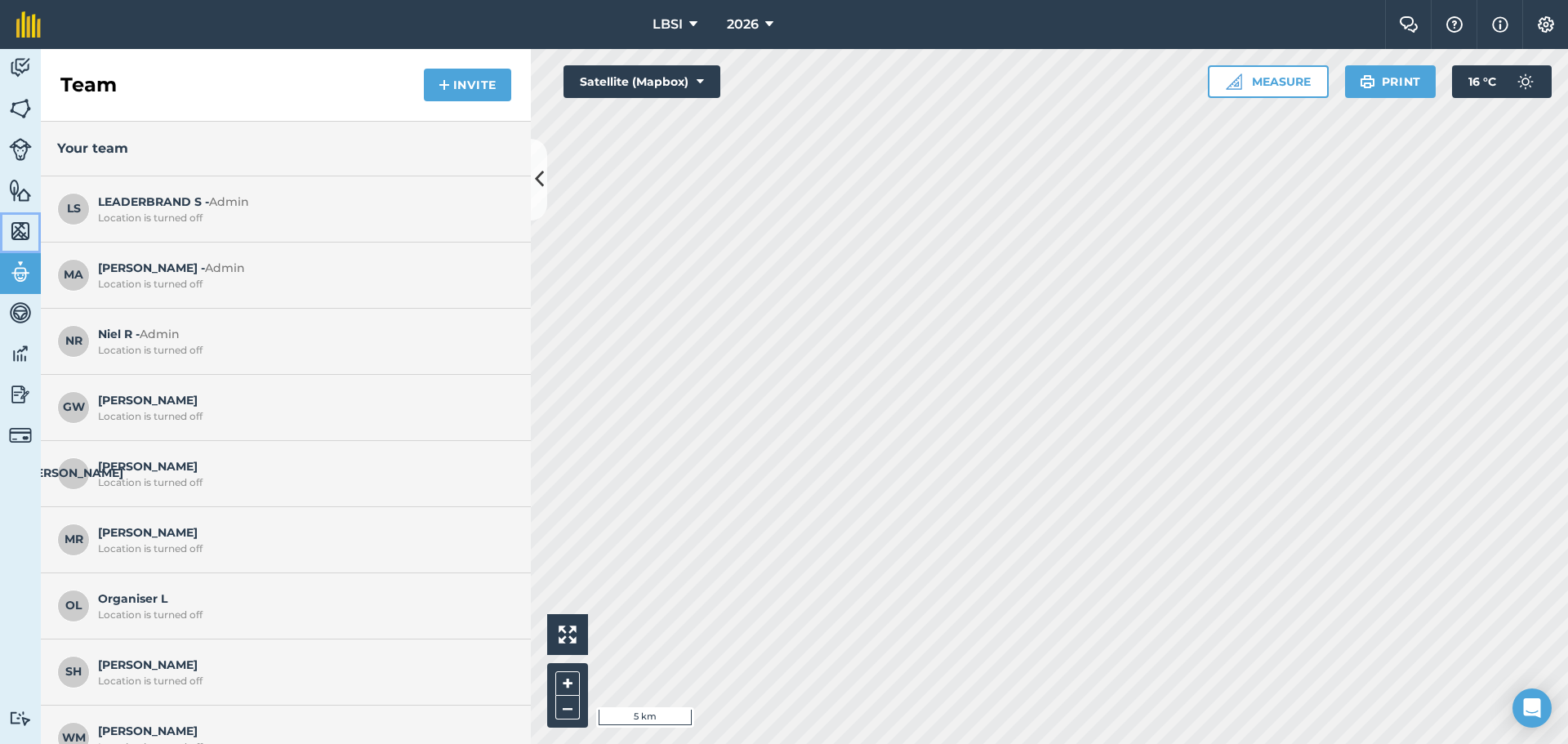
click at [27, 230] on img at bounding box center [20, 231] width 23 height 25
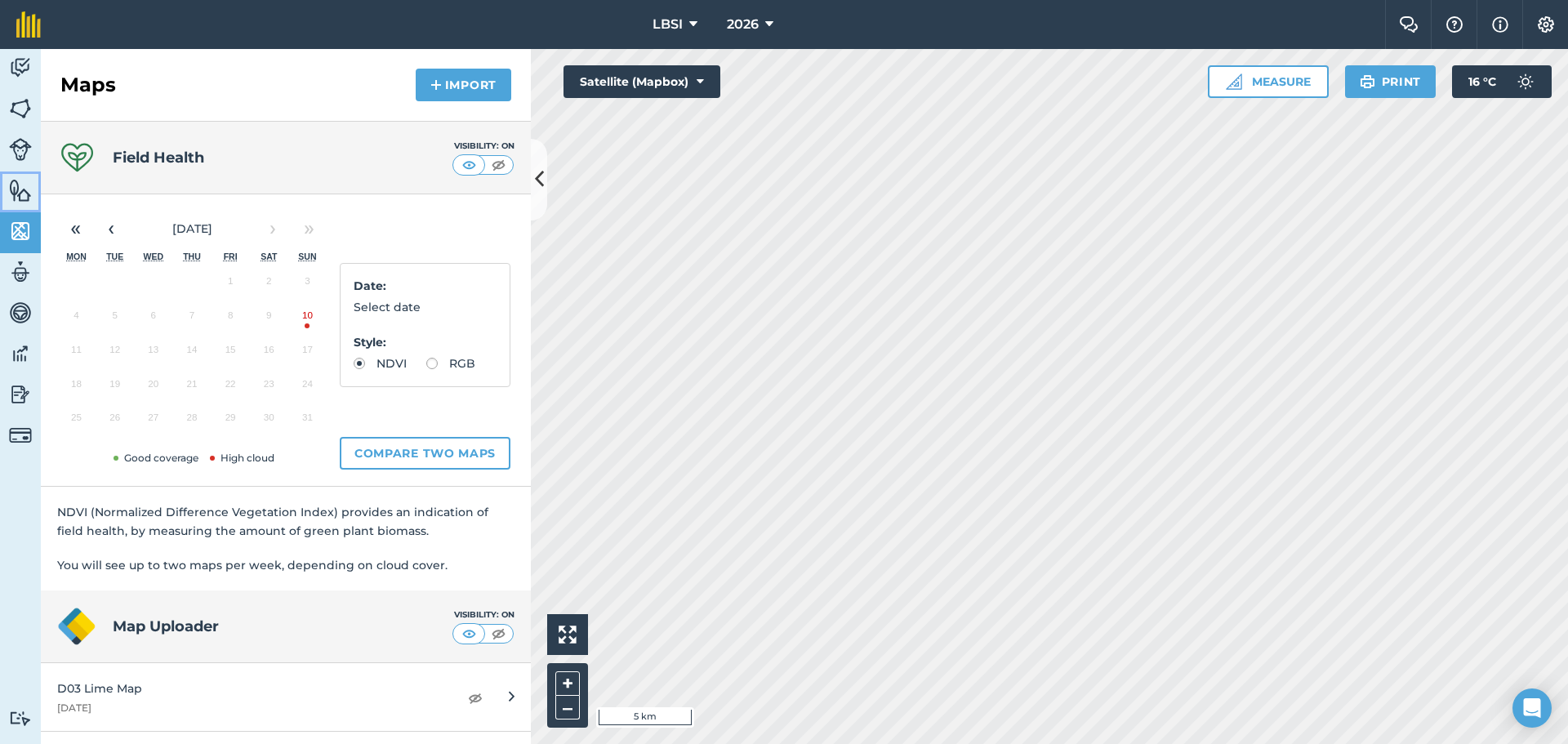
click at [21, 192] on img at bounding box center [20, 190] width 23 height 25
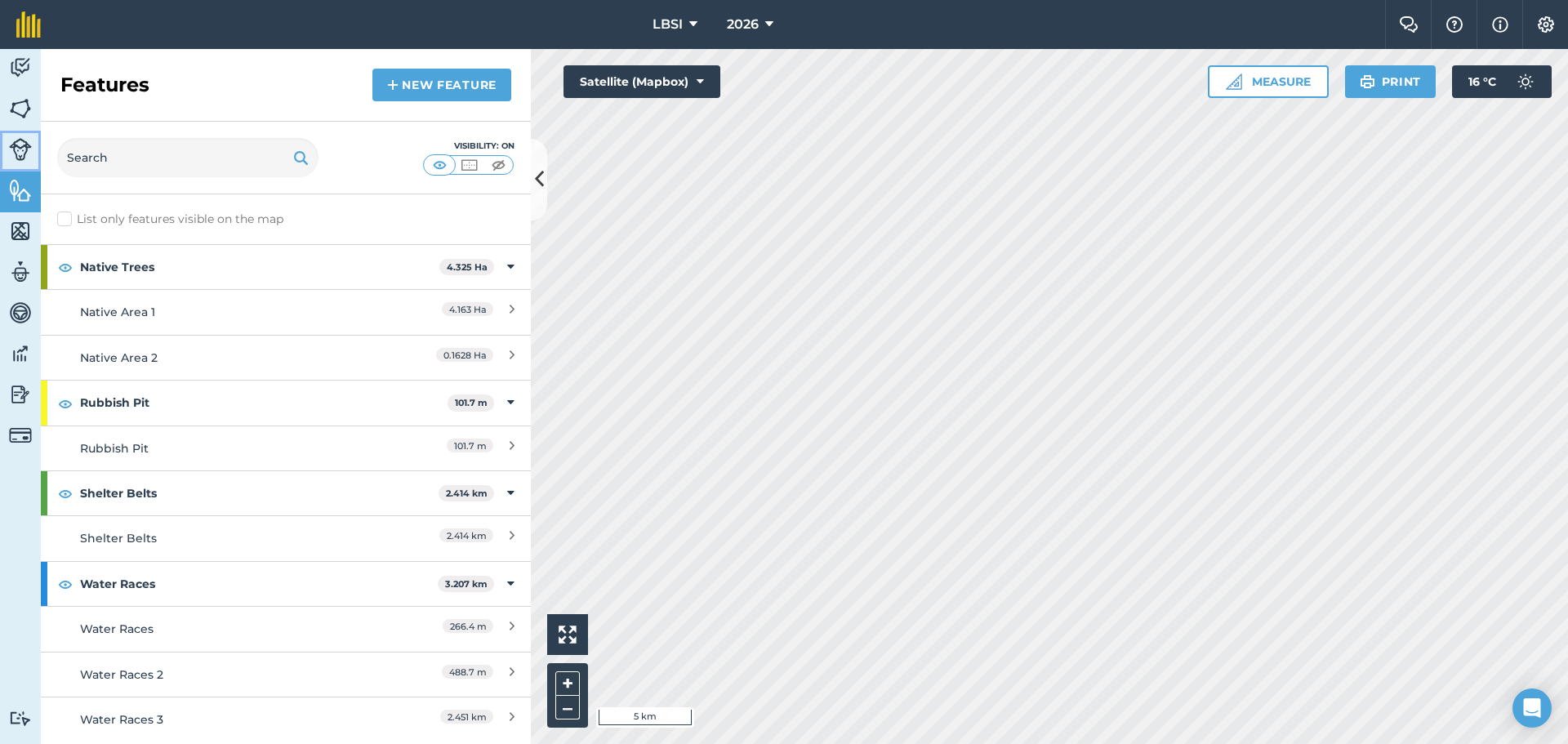
click at [20, 153] on img at bounding box center [20, 149] width 23 height 23
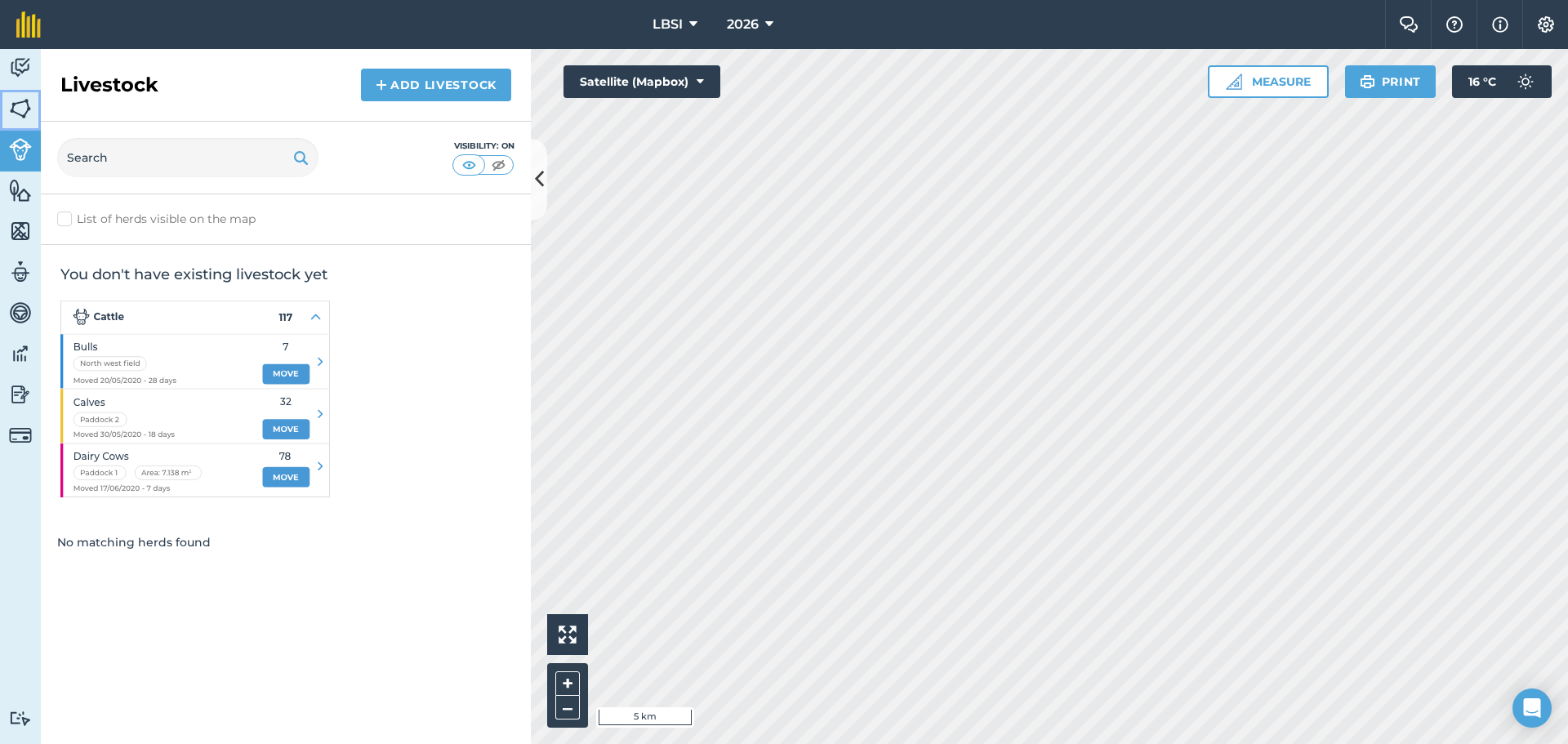
click at [19, 112] on img at bounding box center [20, 108] width 23 height 25
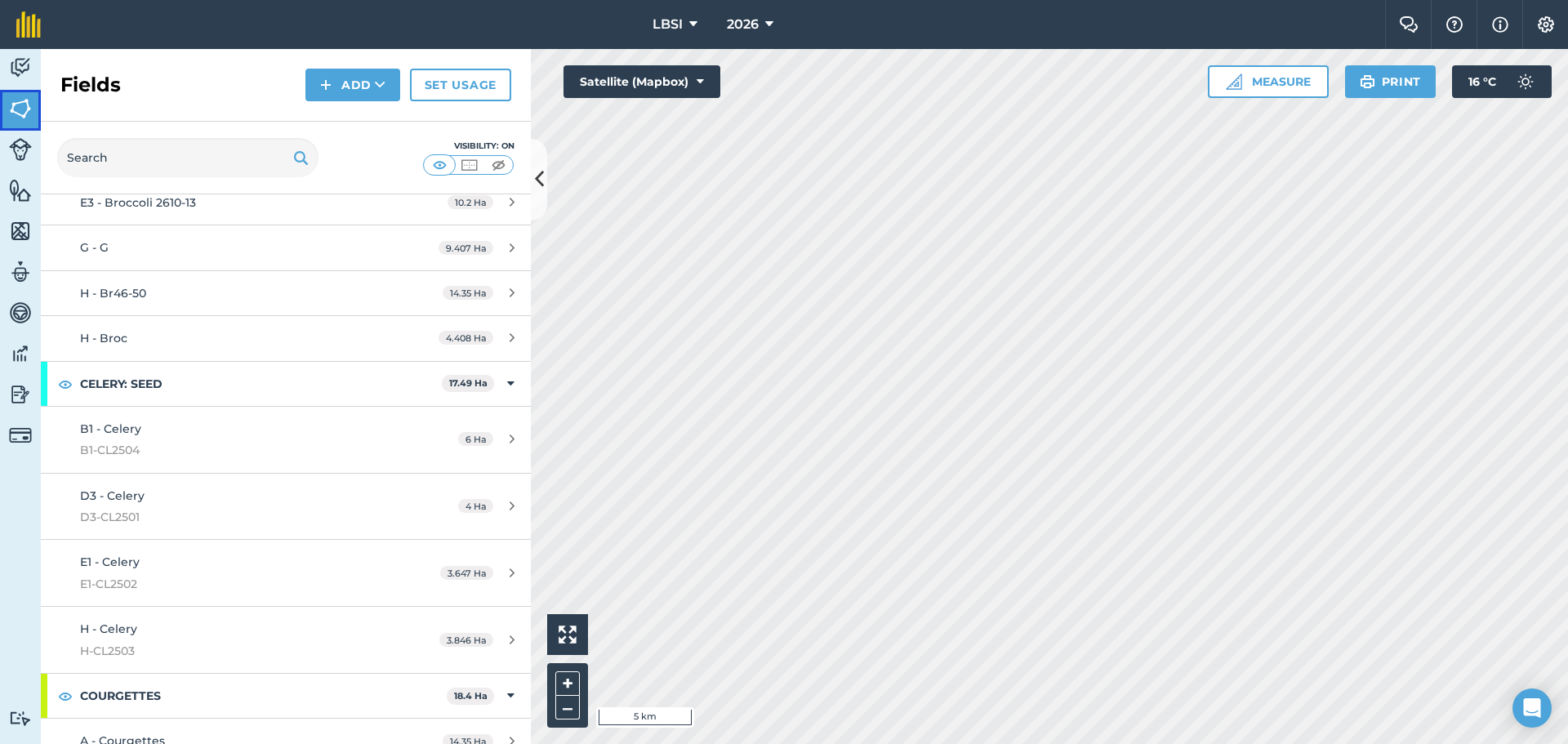
scroll to position [1006, 0]
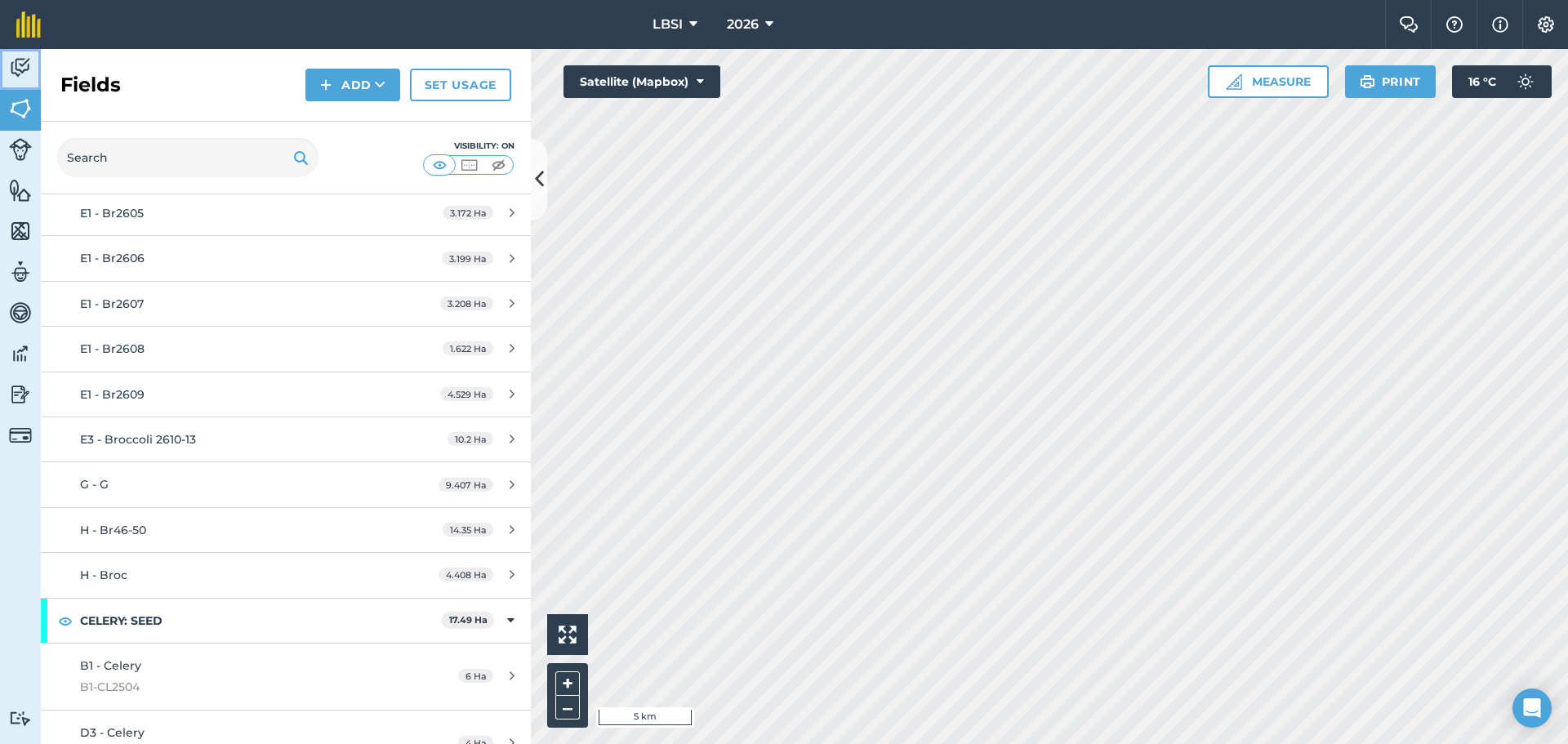
click at [18, 73] on img at bounding box center [20, 67] width 23 height 25
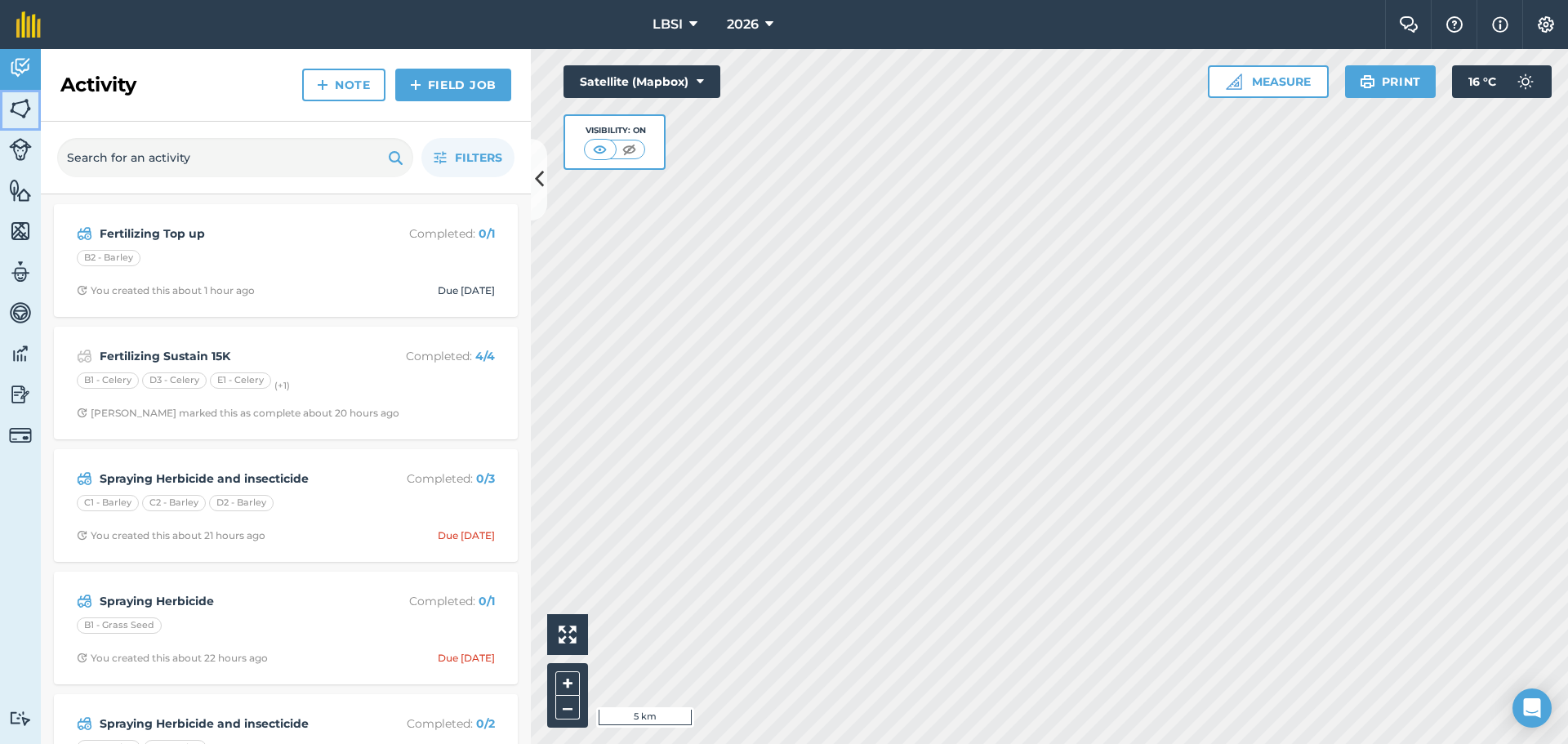
click at [23, 109] on img at bounding box center [20, 108] width 23 height 25
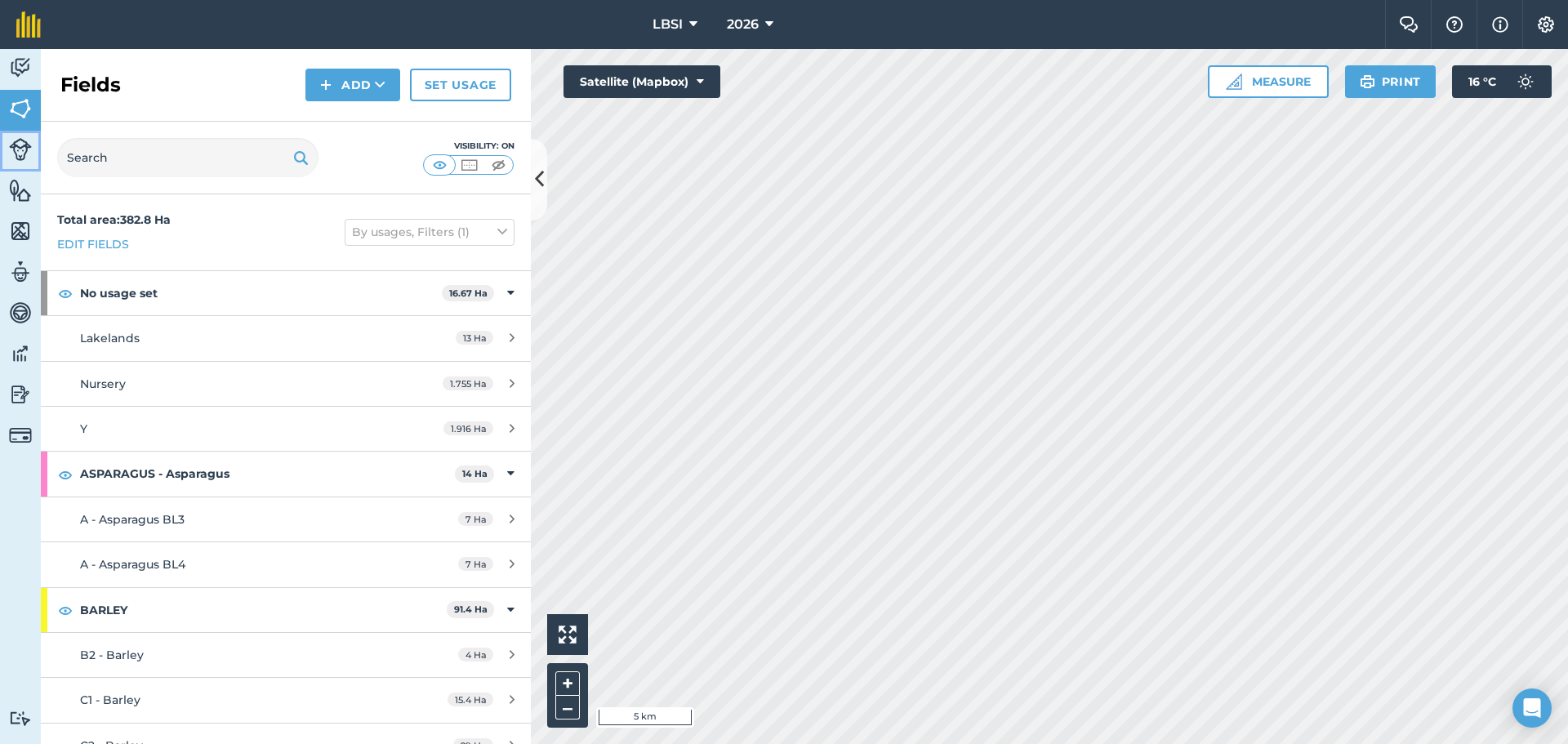
click at [20, 155] on img at bounding box center [20, 149] width 23 height 23
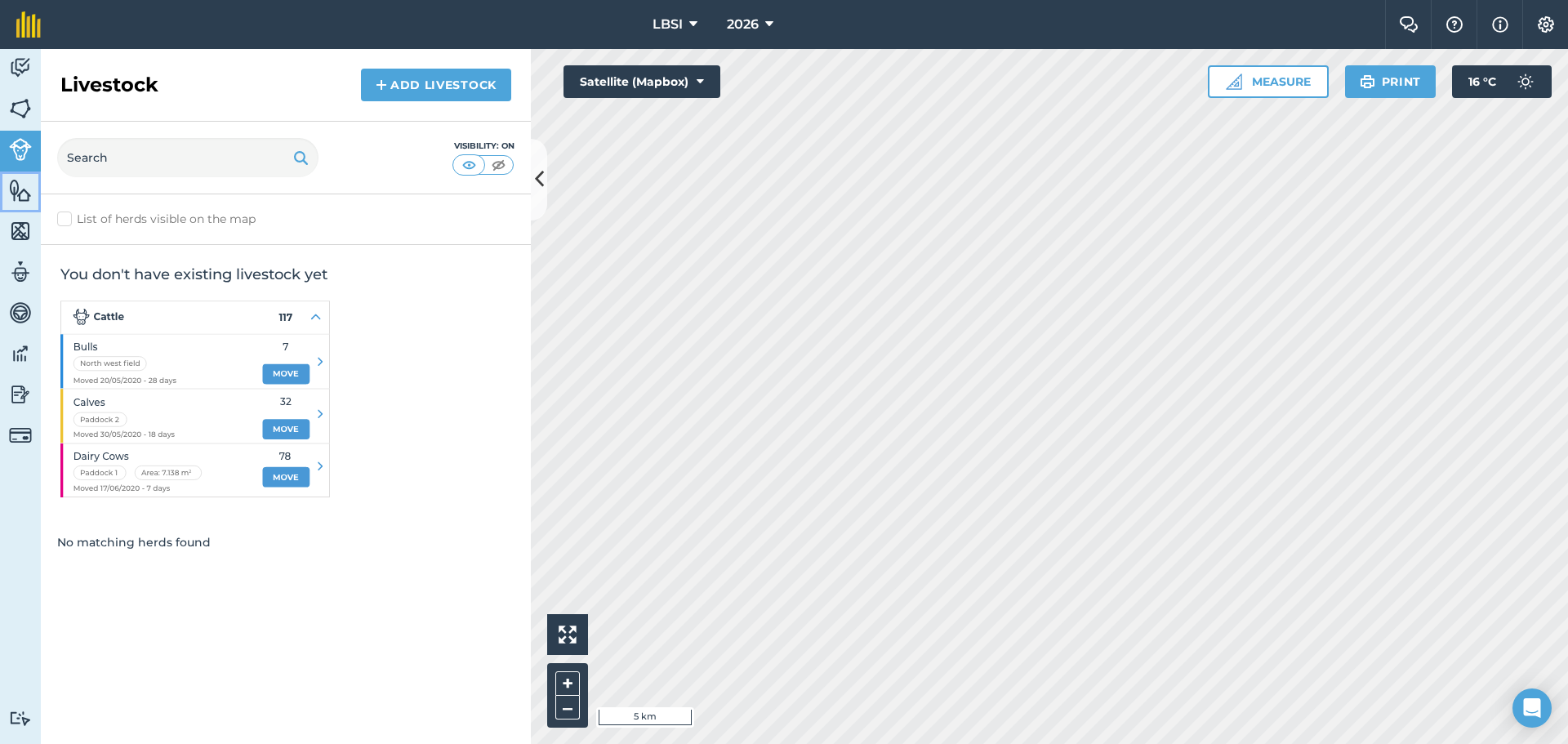
click at [20, 190] on img at bounding box center [20, 190] width 23 height 25
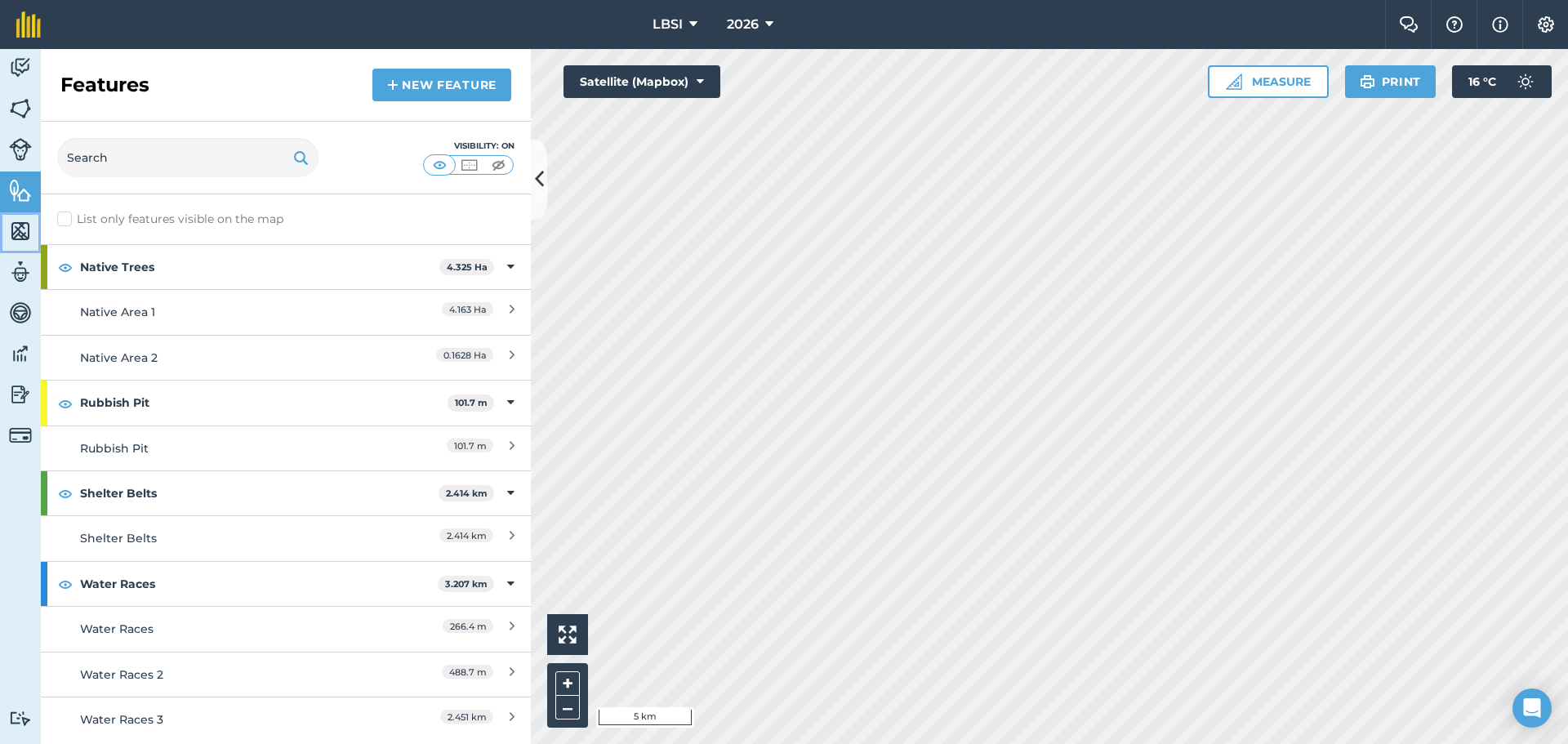
click at [14, 230] on img at bounding box center [20, 231] width 23 height 25
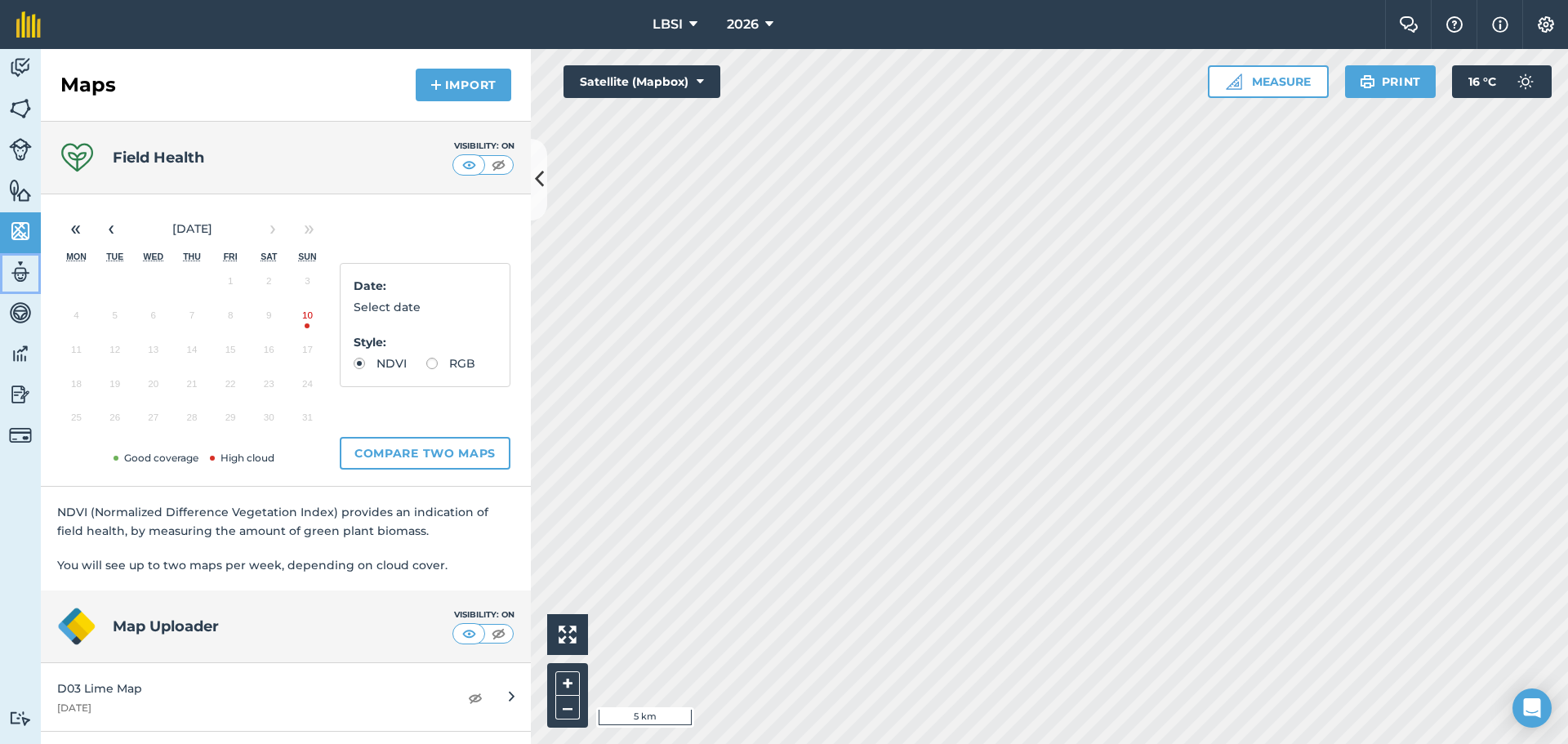
click at [18, 270] on img at bounding box center [20, 272] width 23 height 25
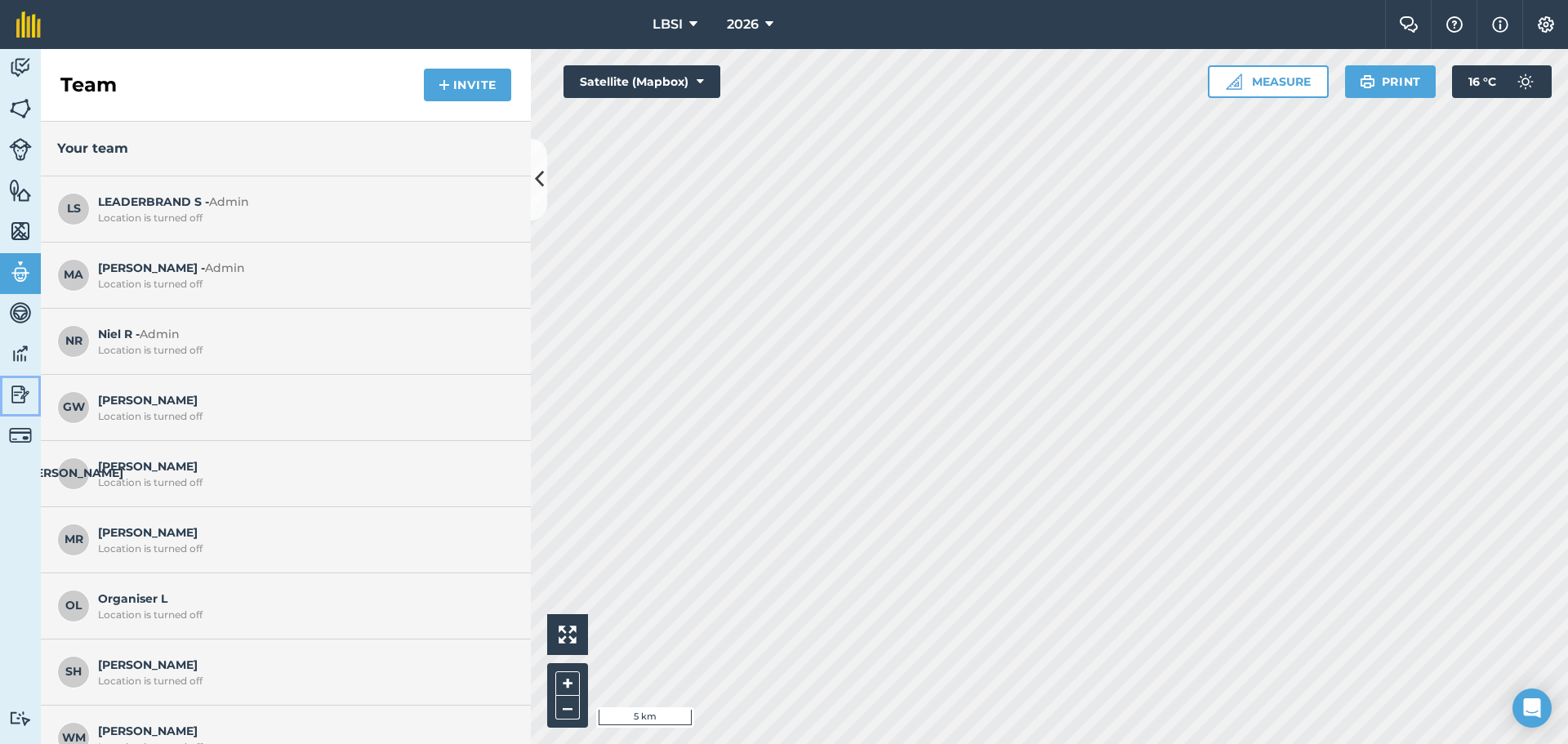
click at [9, 397] on link "Reporting" at bounding box center [20, 396] width 41 height 41
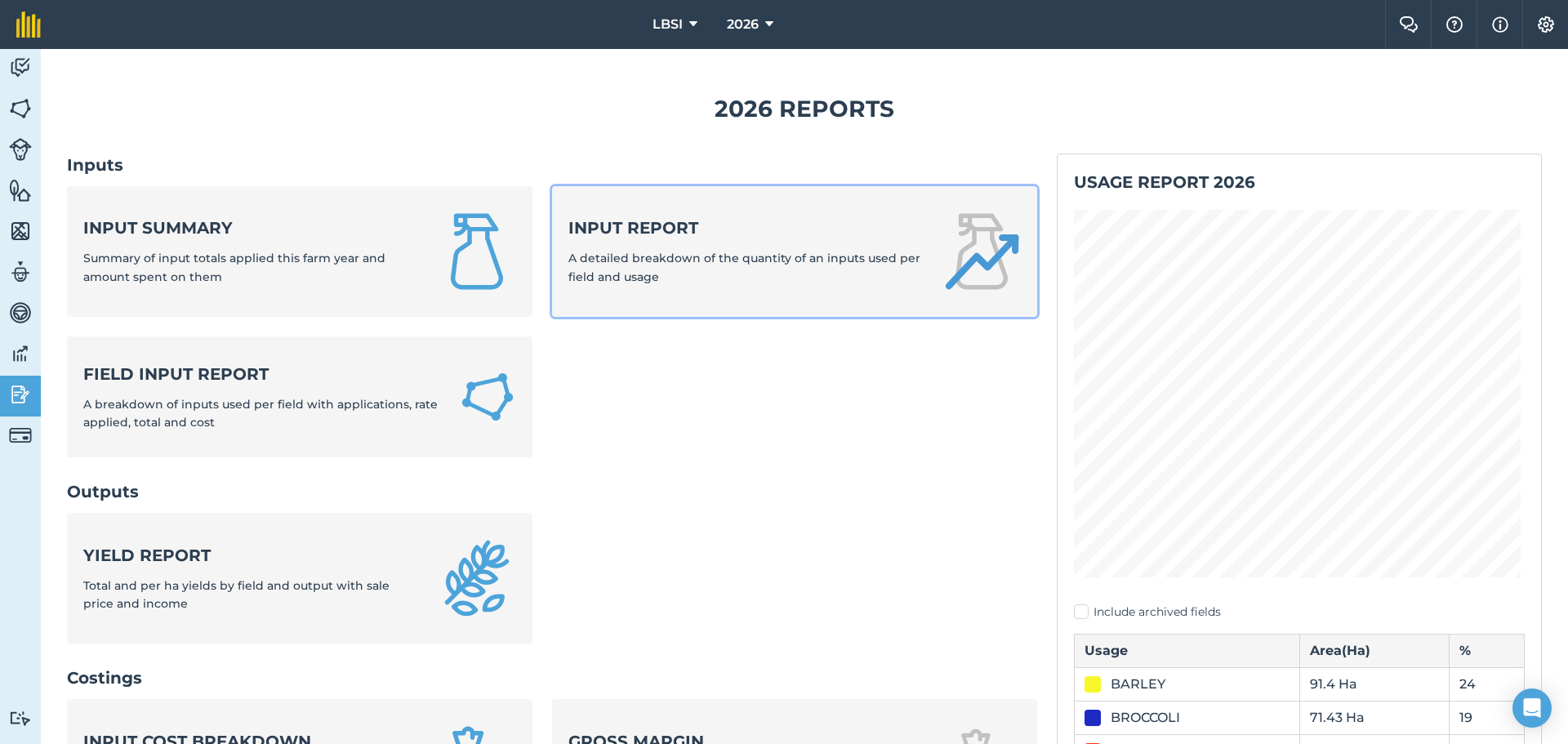
click at [639, 277] on span "A detailed breakdown of the quantity of an inputs used per field and usage" at bounding box center [745, 267] width 352 height 32
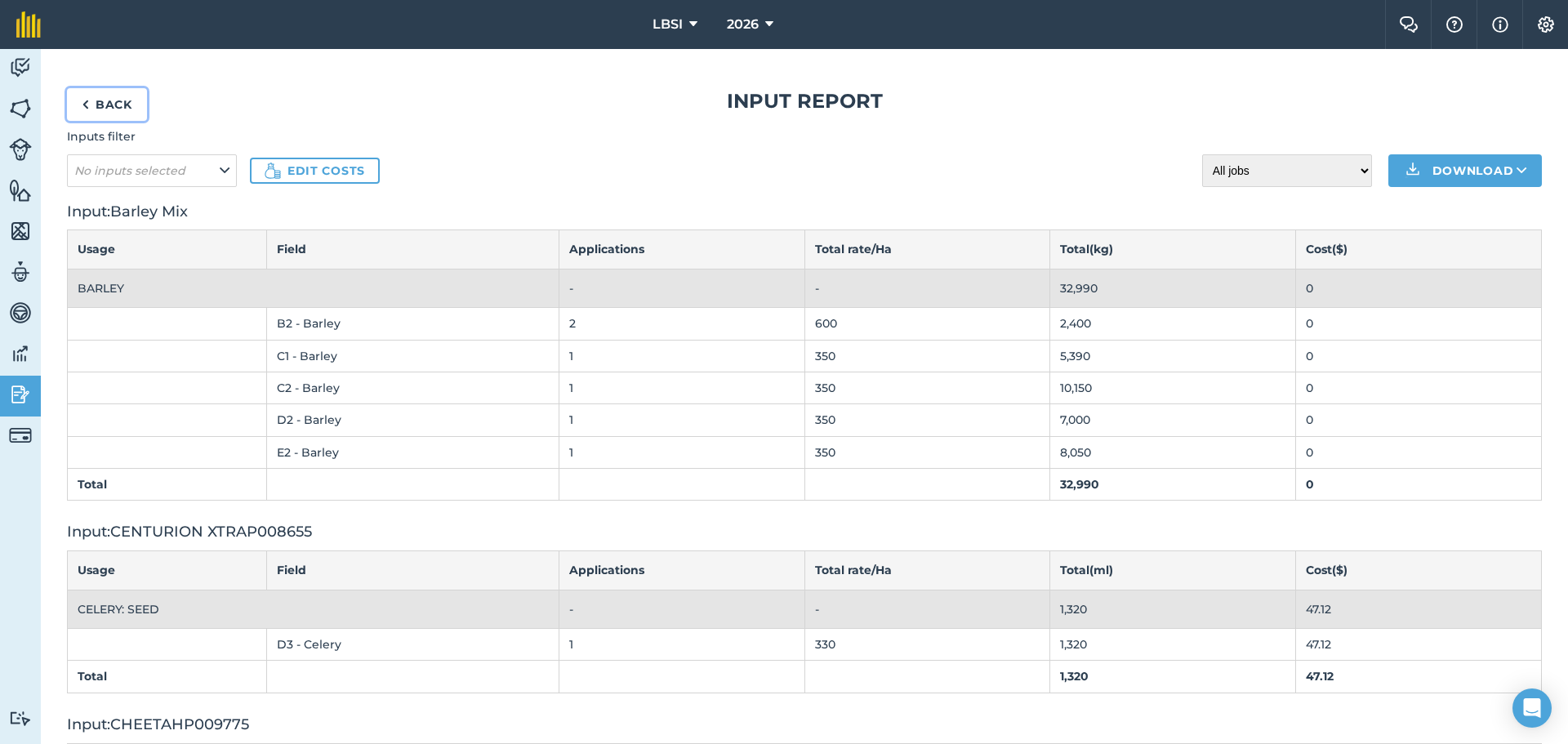
click at [87, 104] on img at bounding box center [85, 105] width 8 height 20
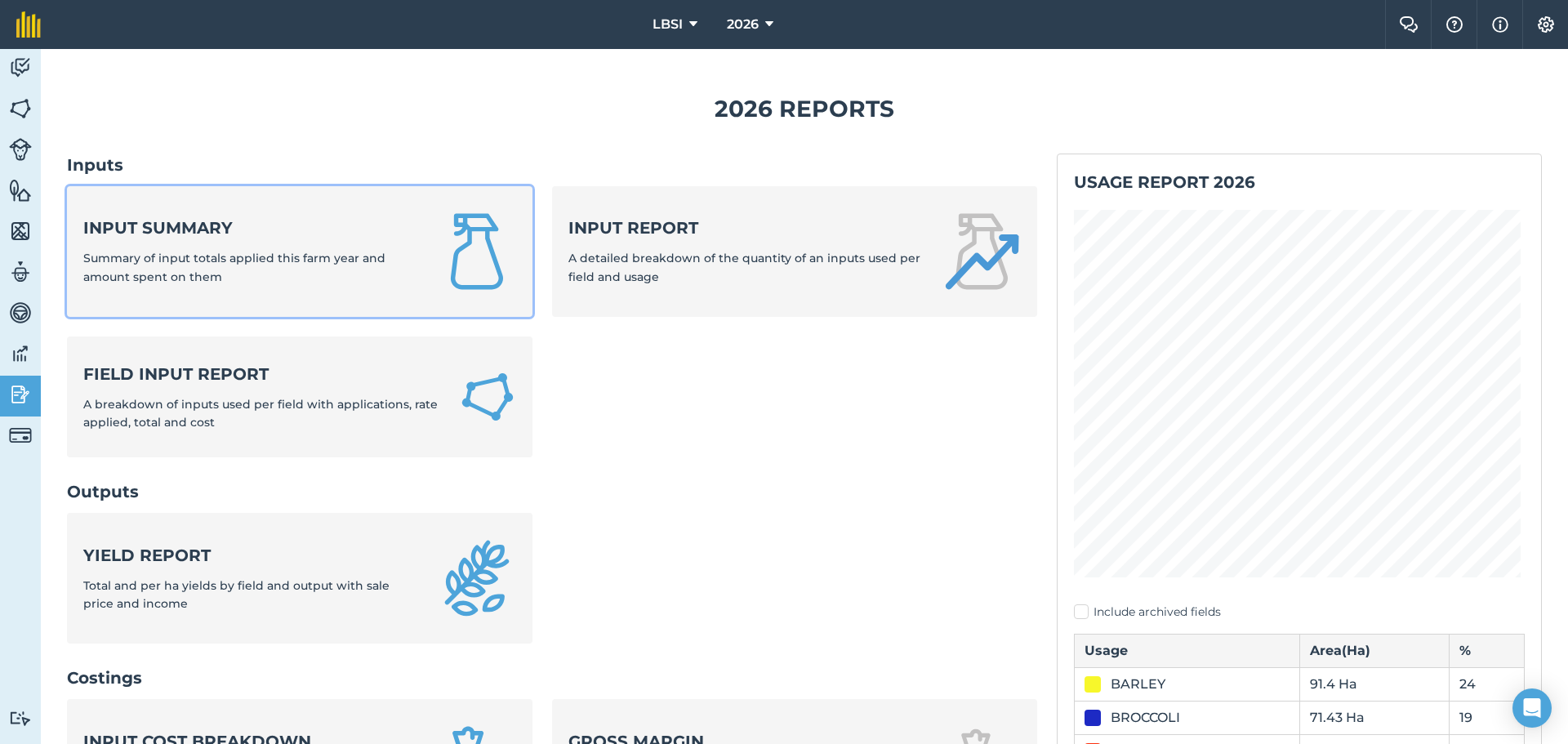
click at [228, 248] on div "Input summary Summary of input totals applied this farm year and amount spent o…" at bounding box center [251, 251] width 335 height 69
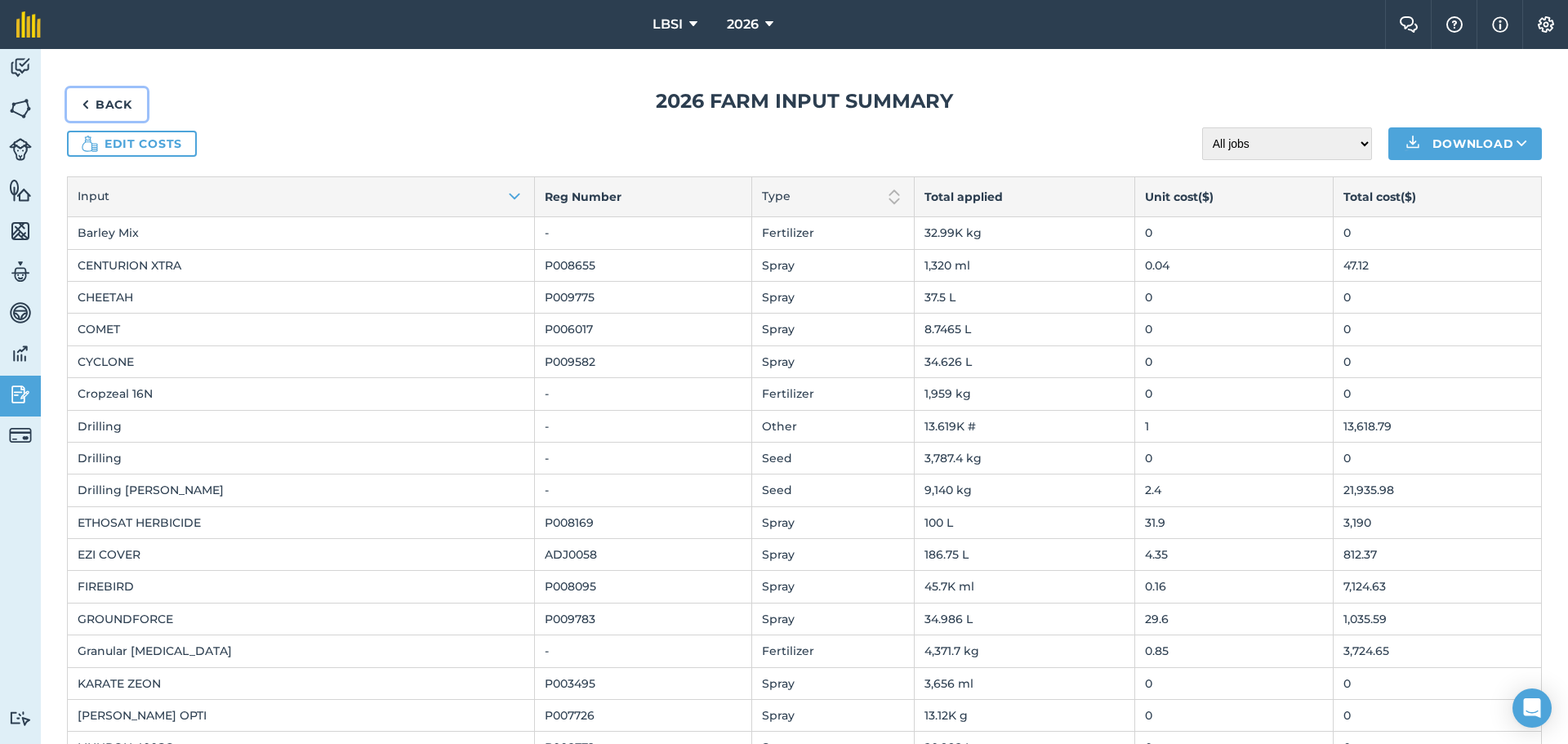
click at [90, 105] on link "Back" at bounding box center [107, 105] width 80 height 32
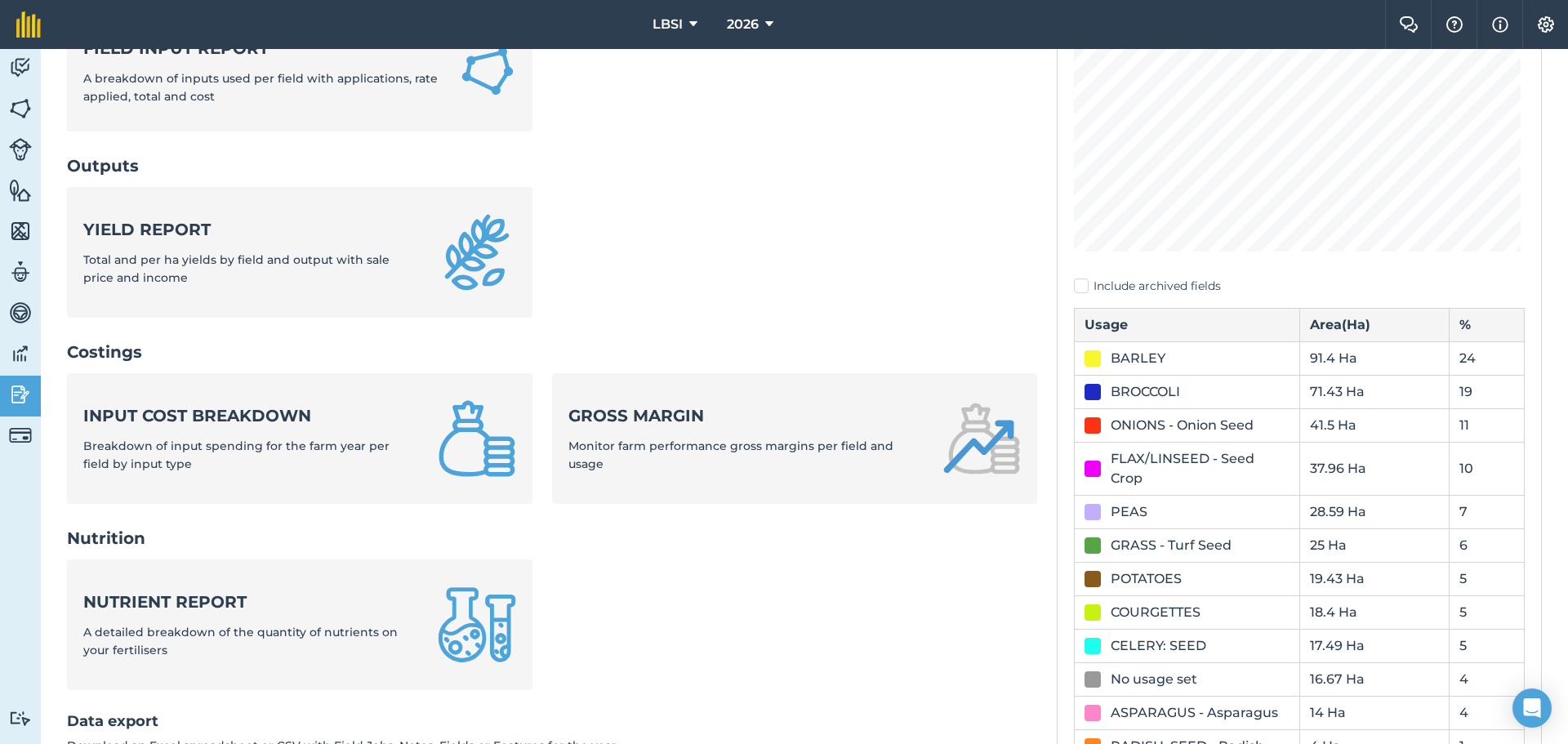
scroll to position [327, 0]
click at [147, 420] on strong "Input cost breakdown" at bounding box center [251, 415] width 335 height 23
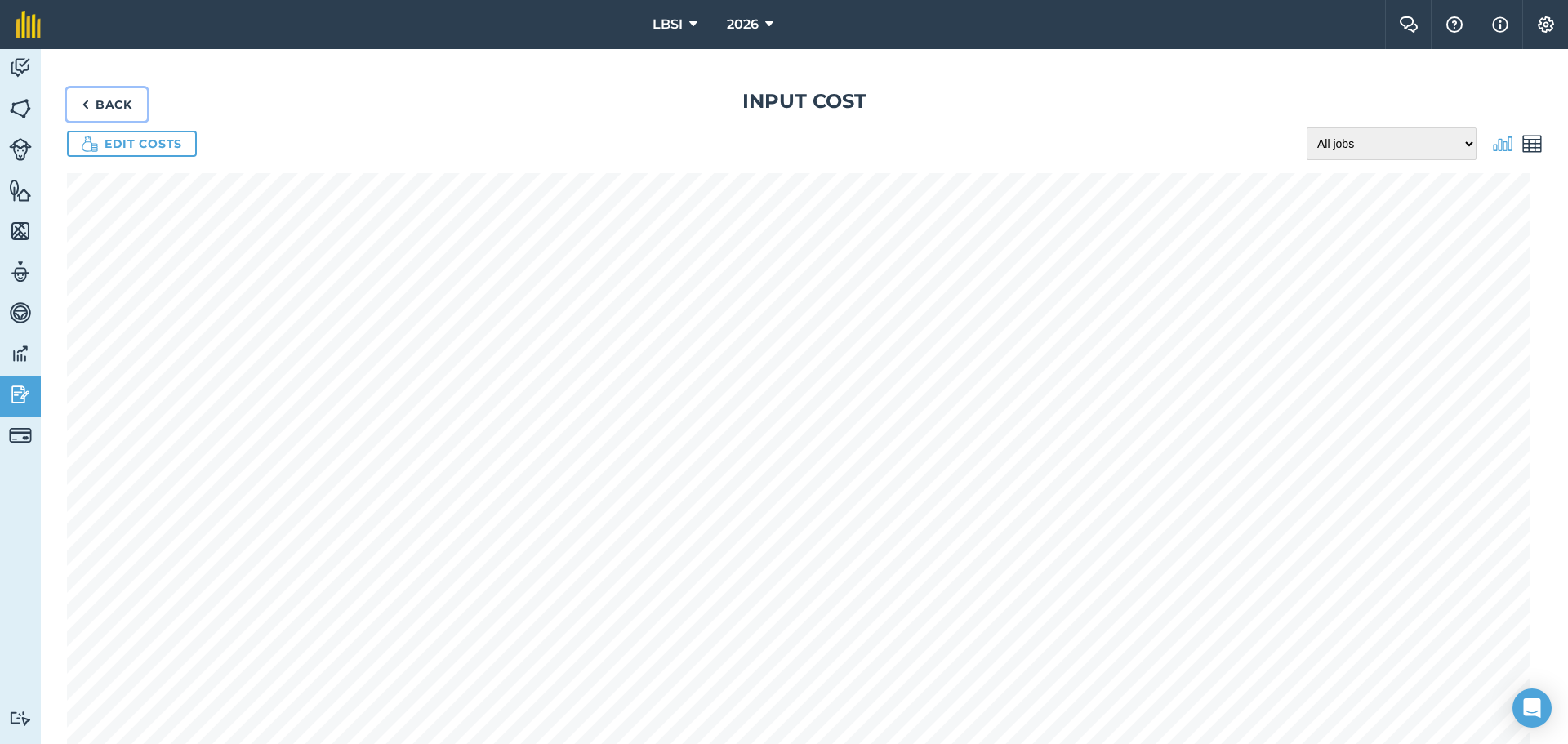
click at [85, 106] on img at bounding box center [85, 105] width 8 height 20
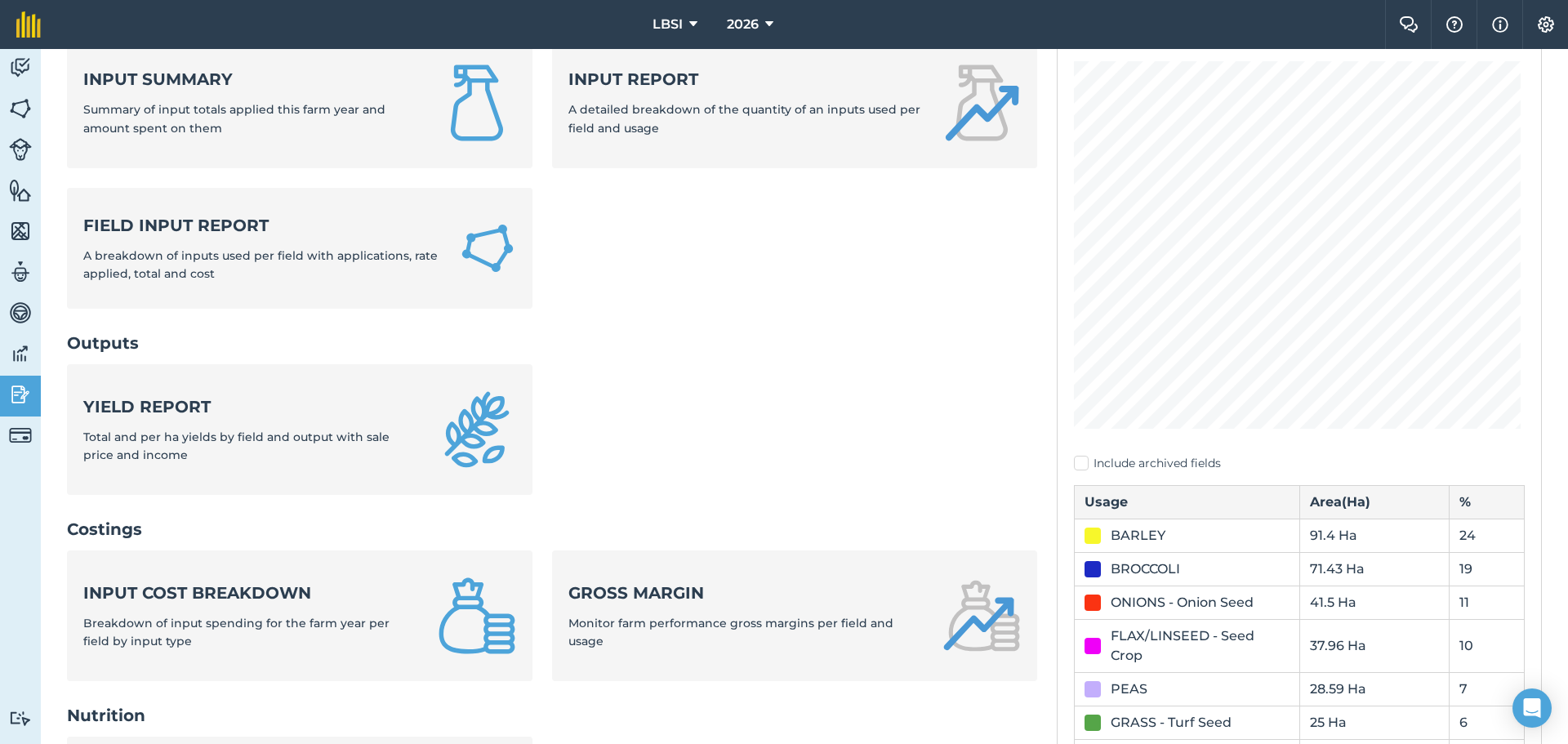
scroll to position [163, 0]
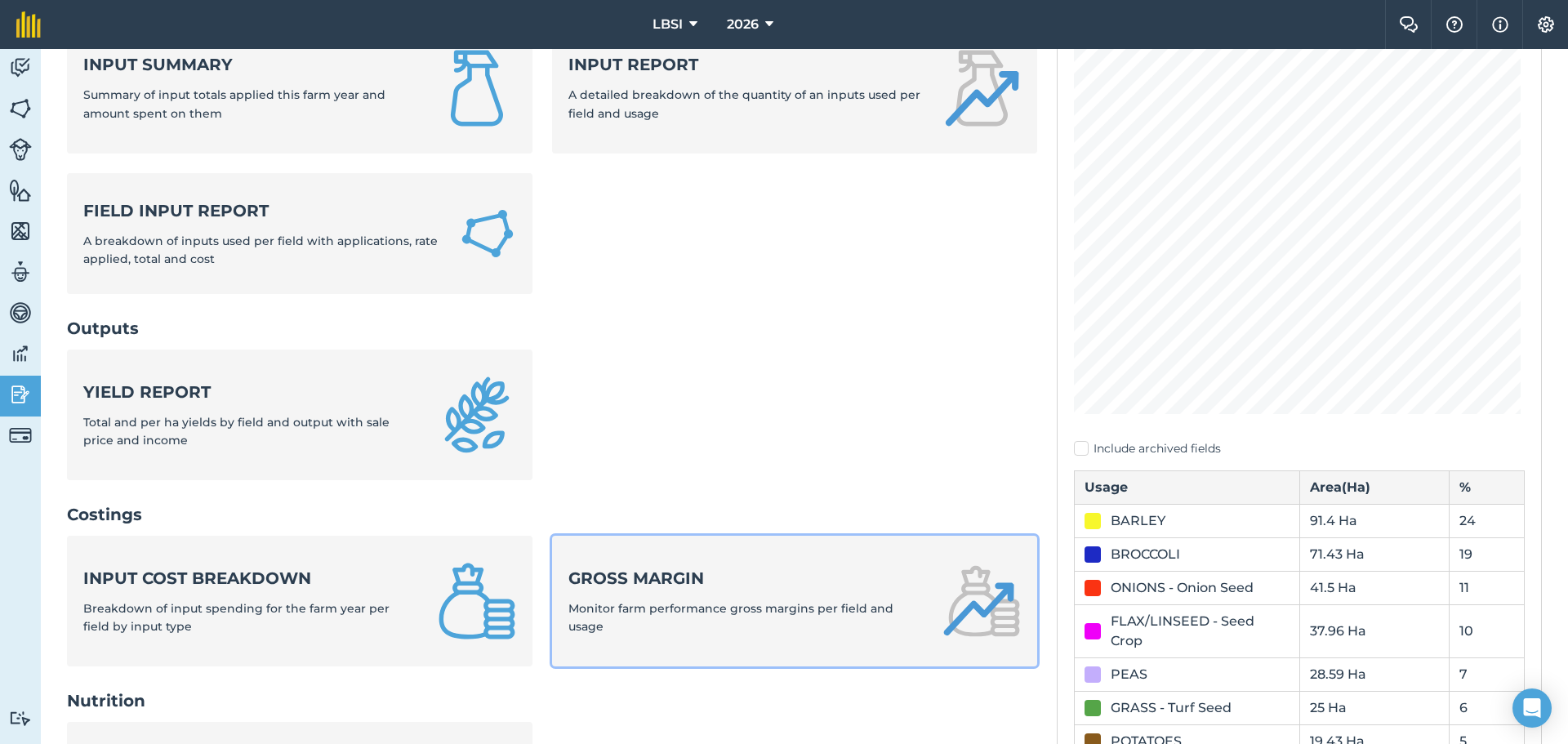
click at [595, 606] on span "Monitor farm performance gross margins per field and usage" at bounding box center [731, 618] width 325 height 32
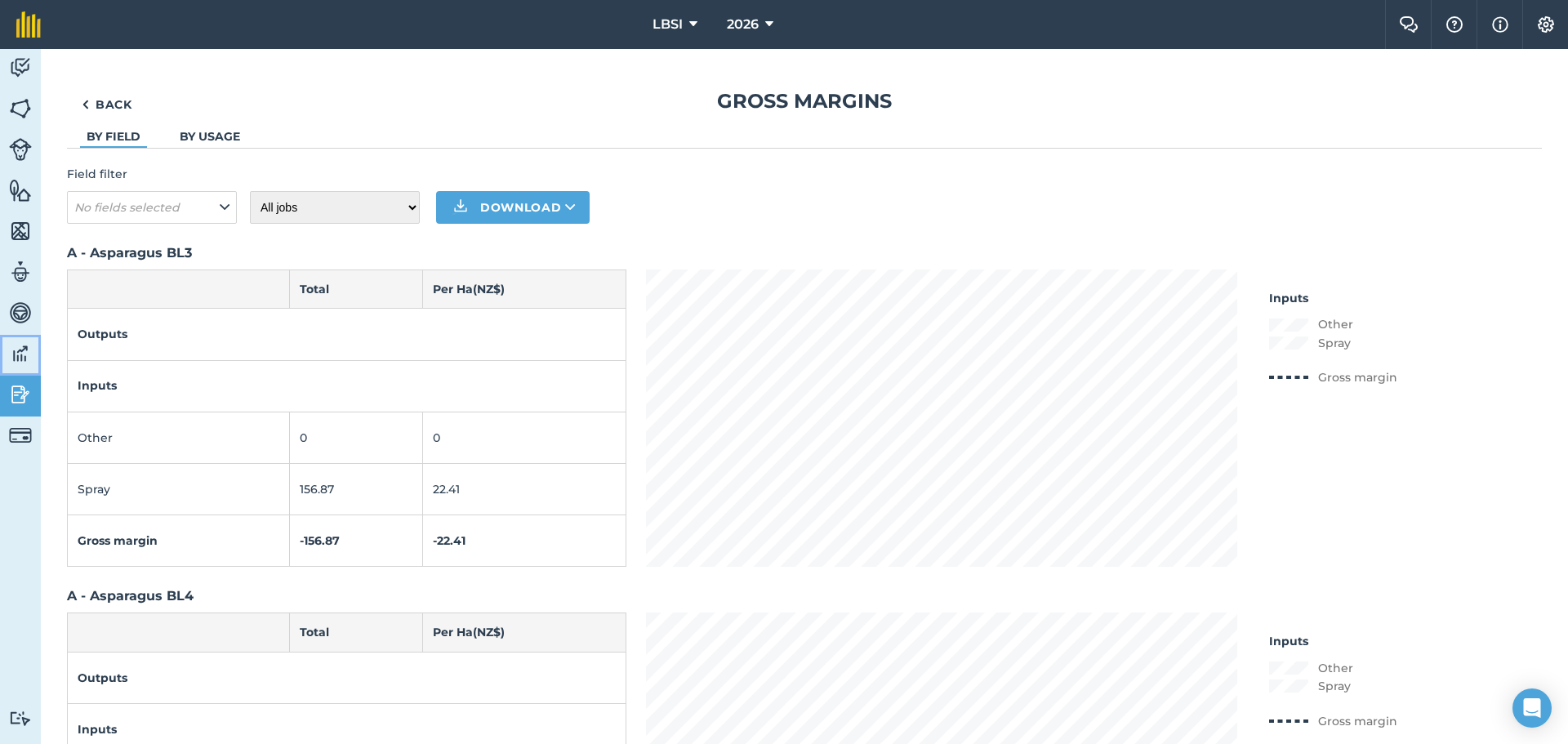
click at [14, 357] on img at bounding box center [20, 353] width 23 height 25
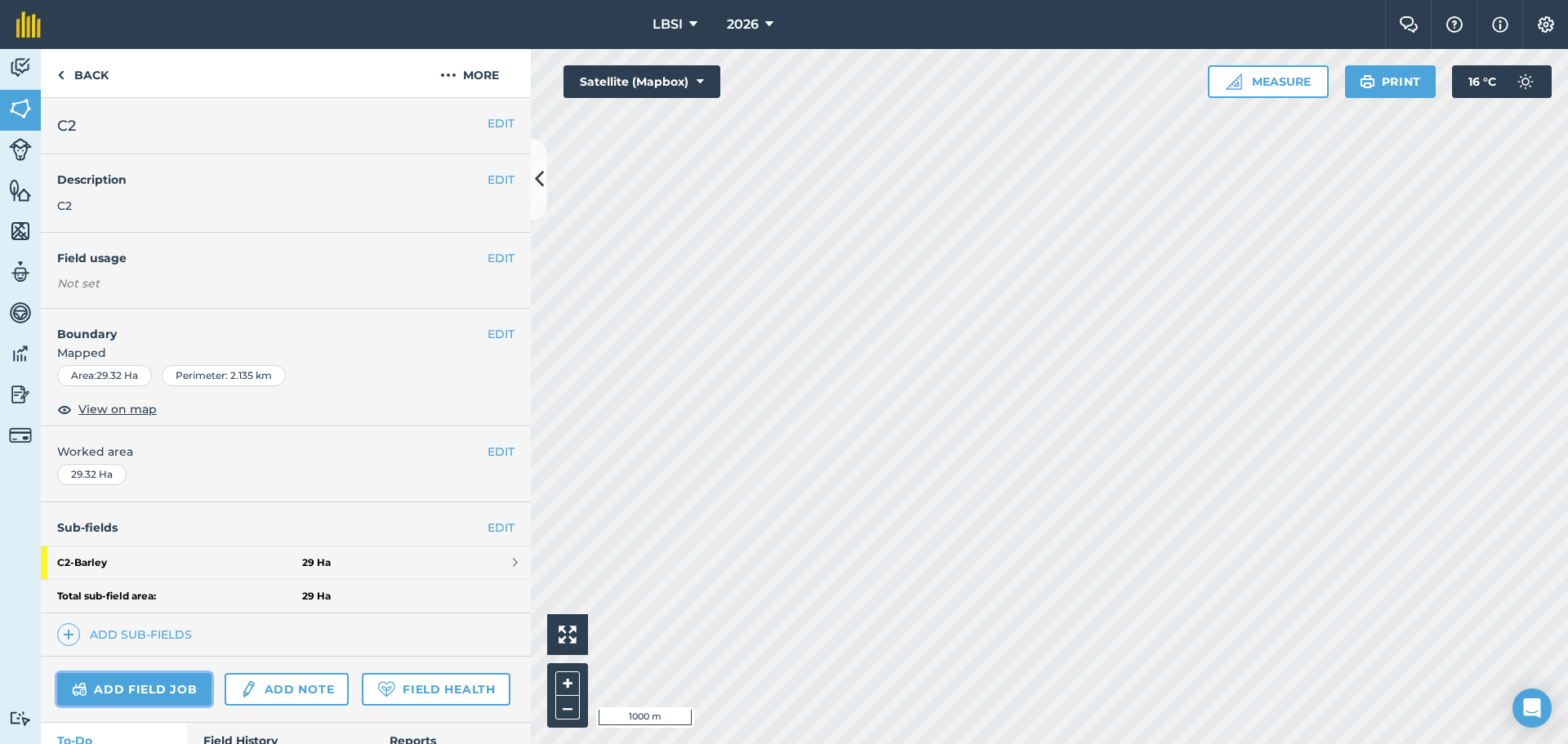
click at [122, 694] on link "Add field job" at bounding box center [134, 690] width 155 height 32
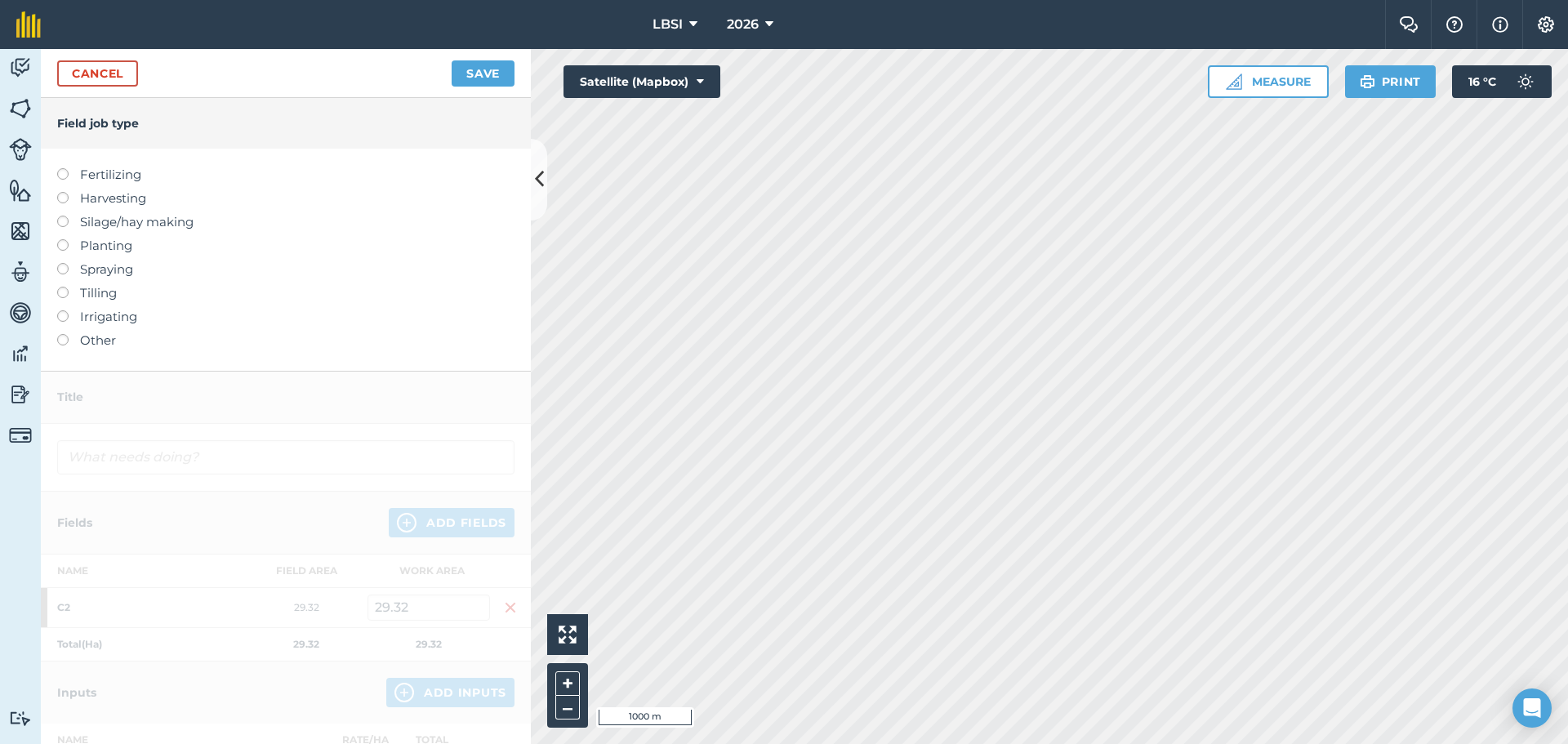
click at [65, 168] on label at bounding box center [68, 168] width 23 height 0
type input "Fertilizing"
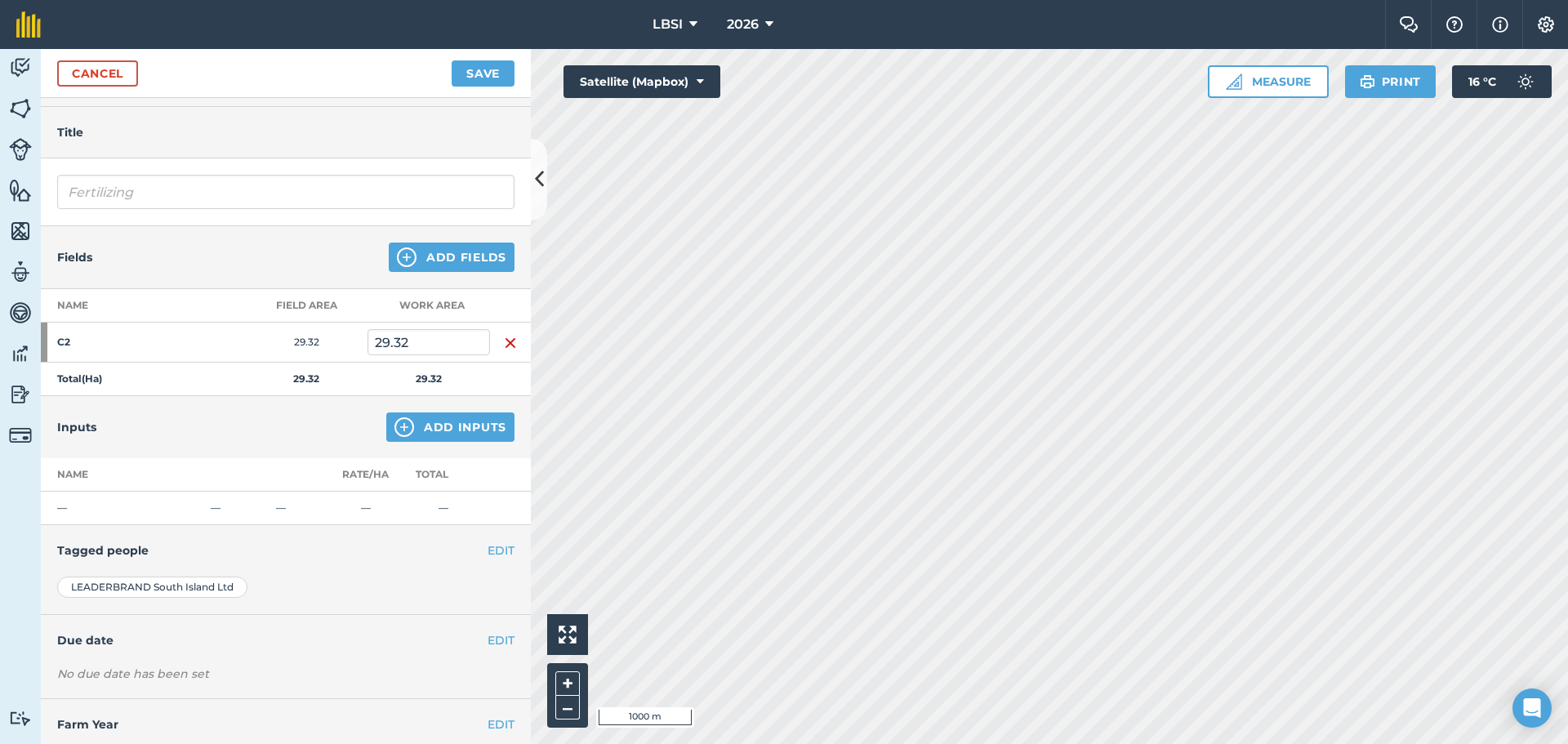
scroll to position [86, 0]
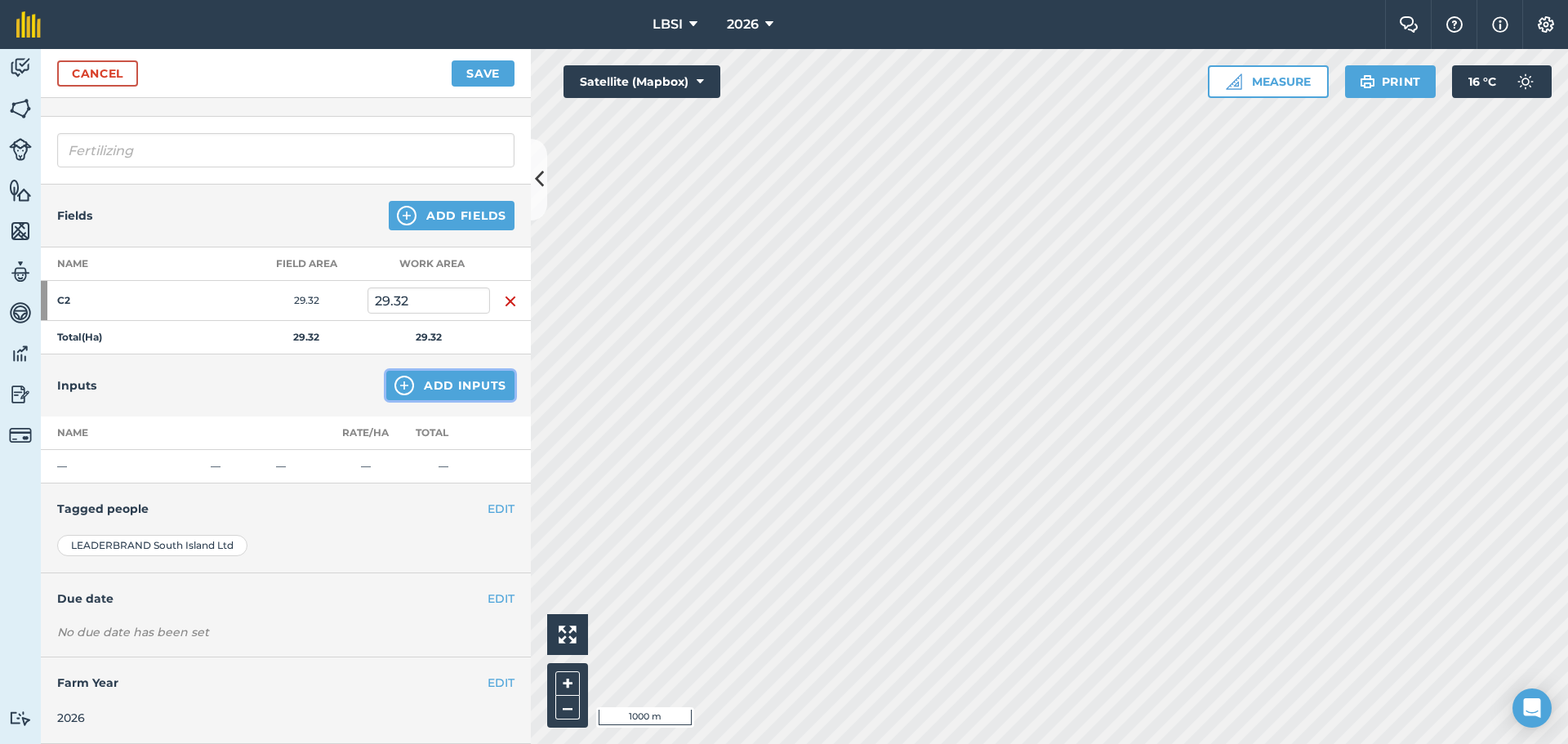
click at [394, 386] on img at bounding box center [404, 386] width 20 height 20
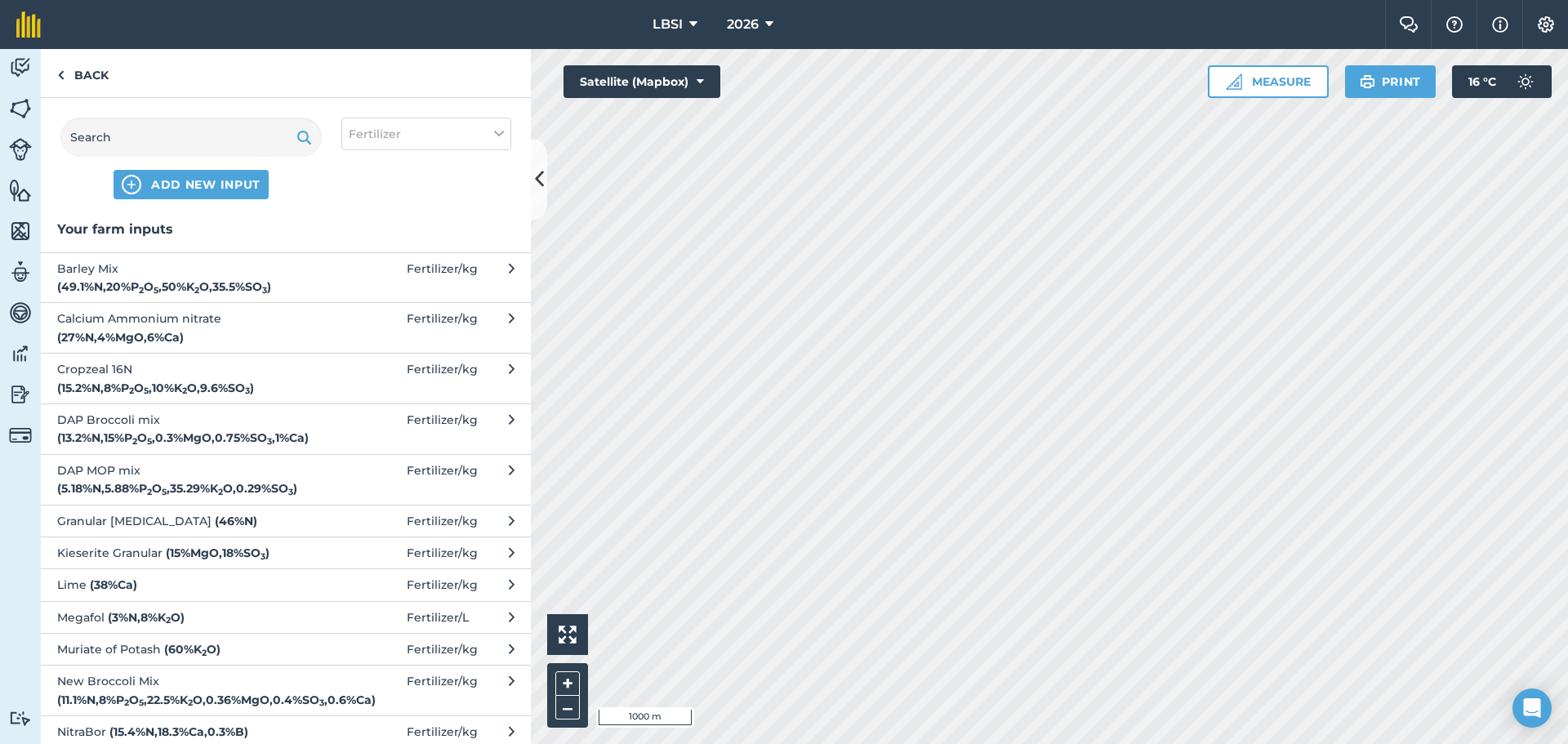
click at [236, 279] on strong "( 49.1 % N , 20 % P 2 O 5 , 50 % K 2 O , 35.5 % SO 3 )" at bounding box center [163, 286] width 214 height 14
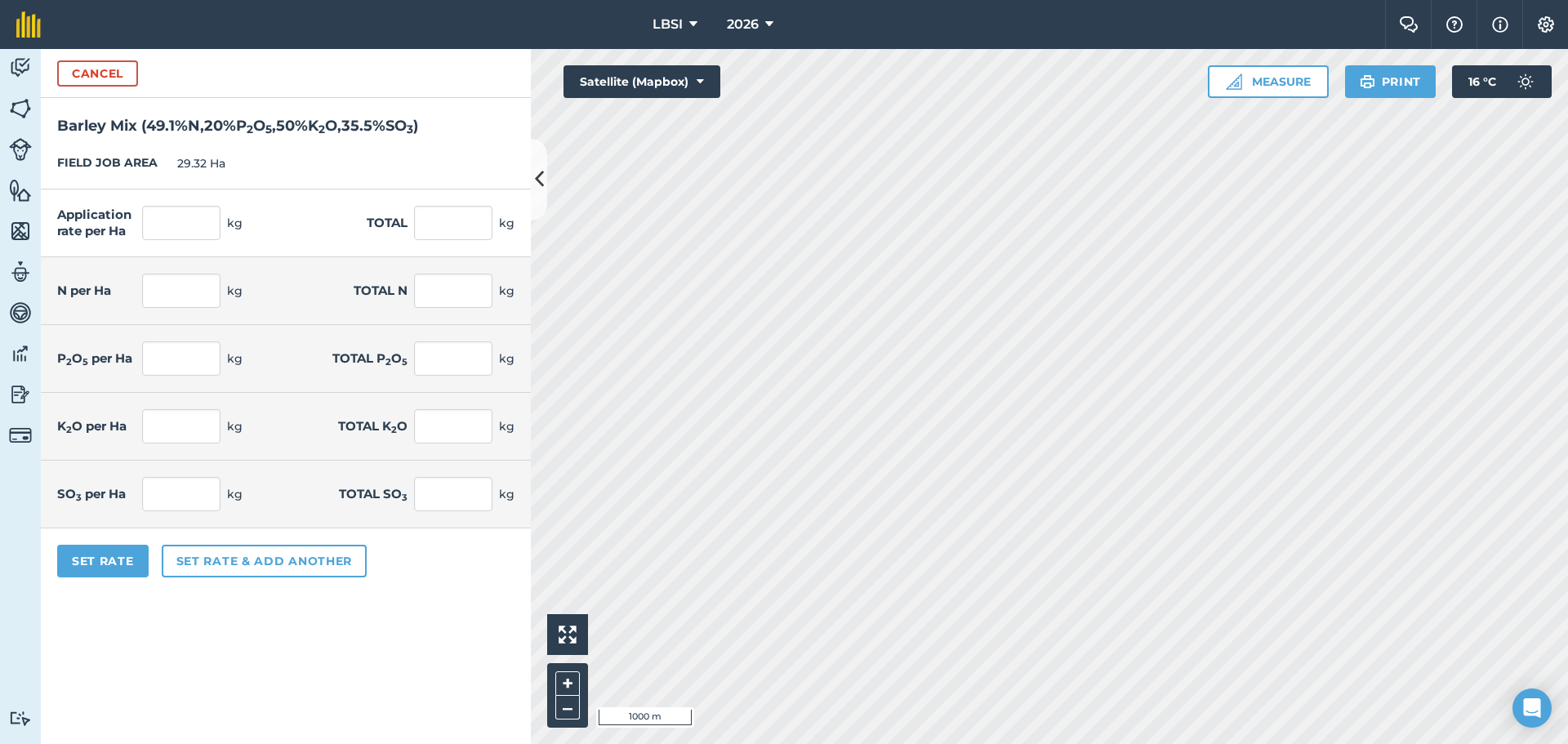
click at [161, 128] on strong "( 49.1 % N , 20 % P 2 O 5 , 50 % K 2 O , 35.5 % SO 3 )" at bounding box center [280, 125] width 277 height 18
click at [186, 120] on strong "( 49.1 % N , 20 % P 2 O 5 , 50 % K 2 O , 35.5 % SO 3 )" at bounding box center [280, 125] width 277 height 18
click at [242, 120] on strong "( 49.1 % N , 20 % P 2 O 5 , 50 % K 2 O , 35.5 % SO 3 )" at bounding box center [280, 125] width 277 height 18
click at [85, 75] on button "Cancel" at bounding box center [97, 74] width 81 height 27
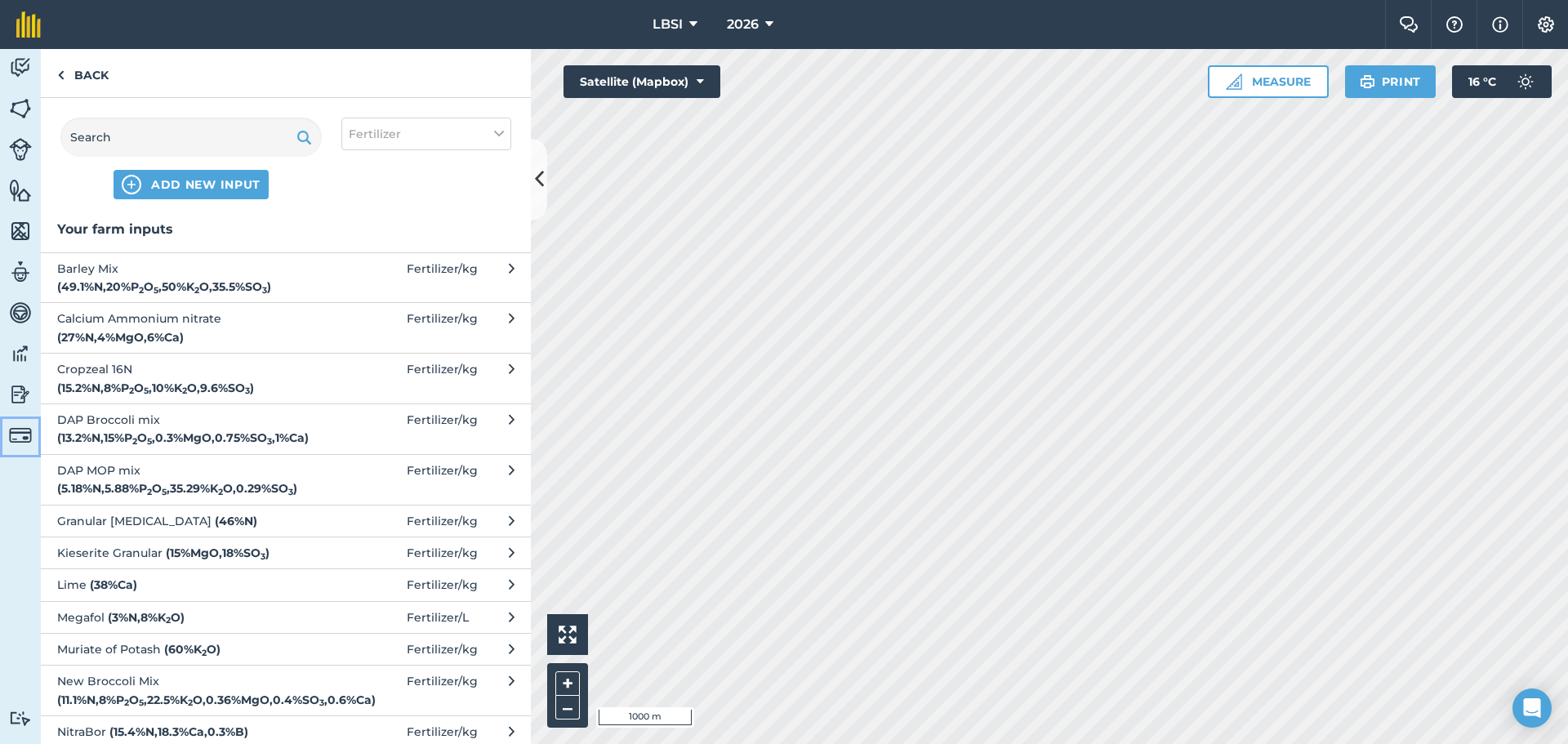
click at [18, 439] on img at bounding box center [20, 435] width 23 height 23
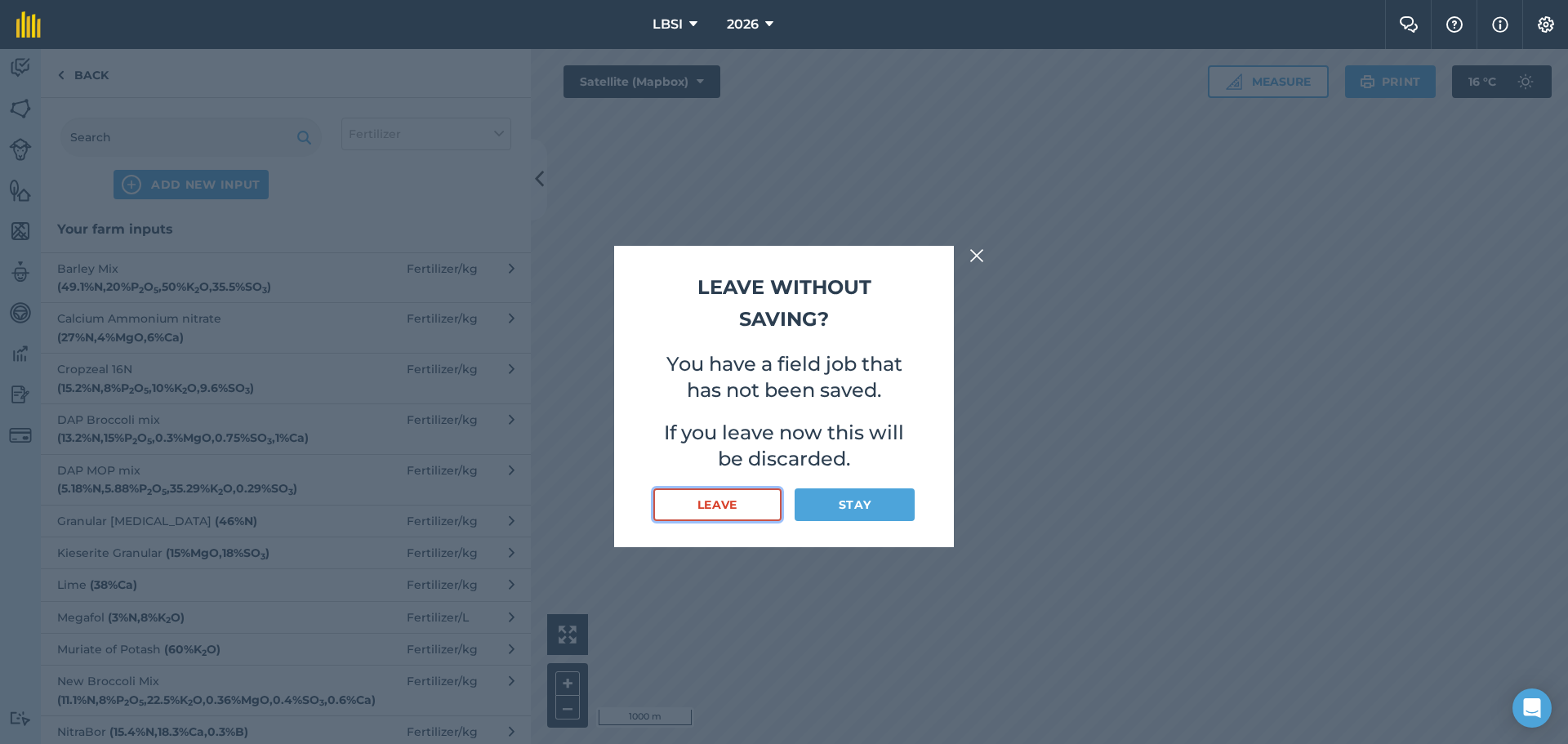
click at [738, 506] on button "Leave" at bounding box center [717, 505] width 128 height 32
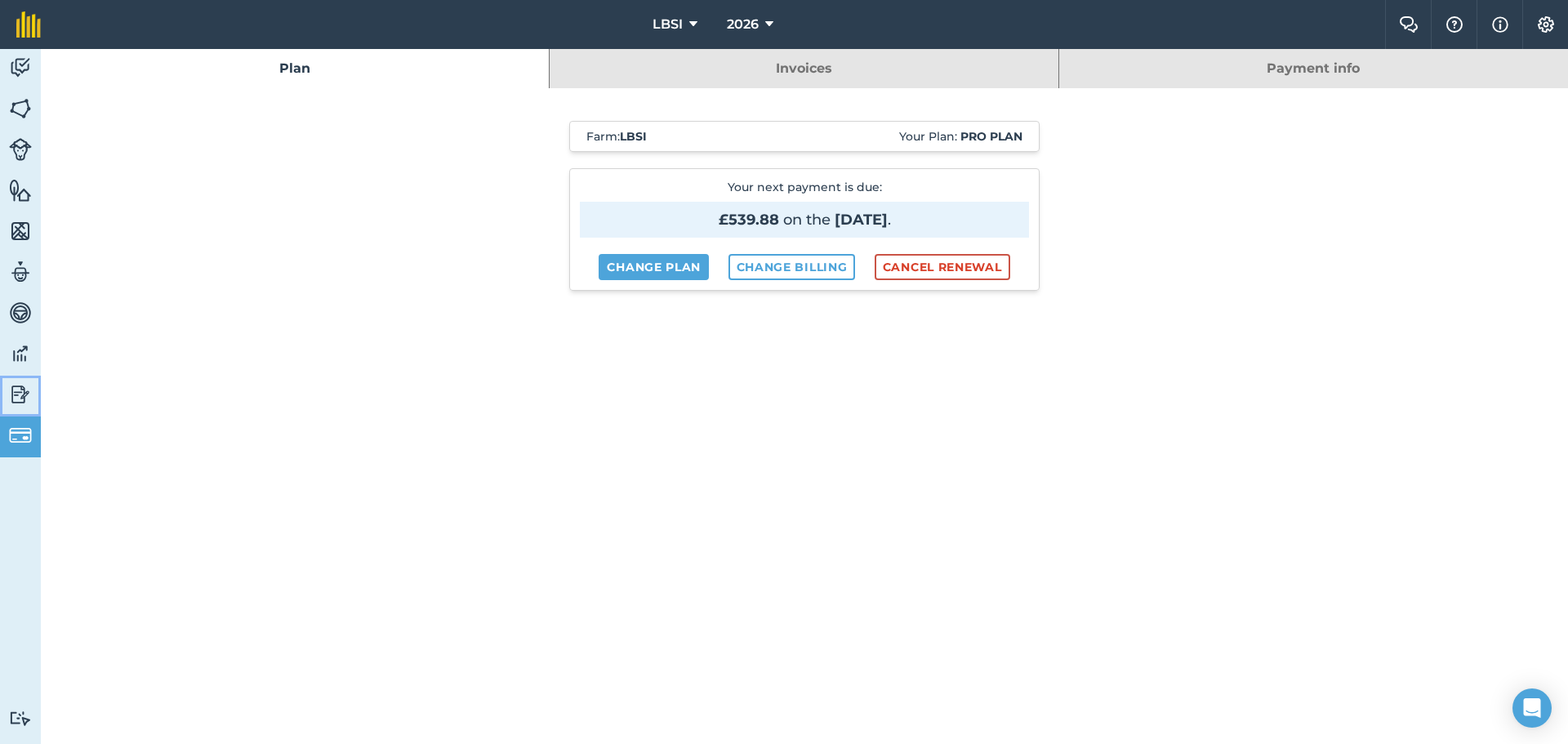
click at [17, 392] on img at bounding box center [20, 394] width 23 height 25
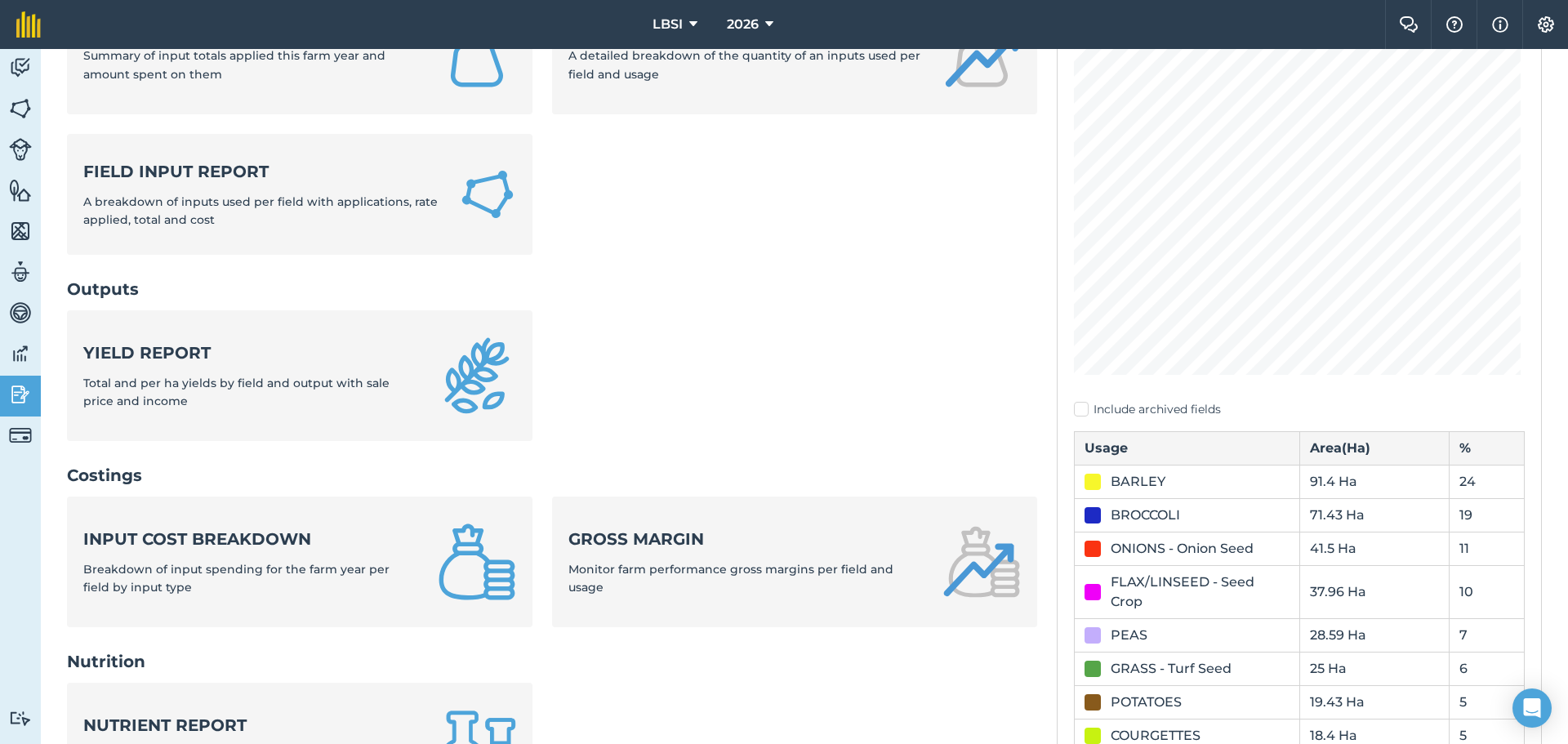
scroll to position [245, 0]
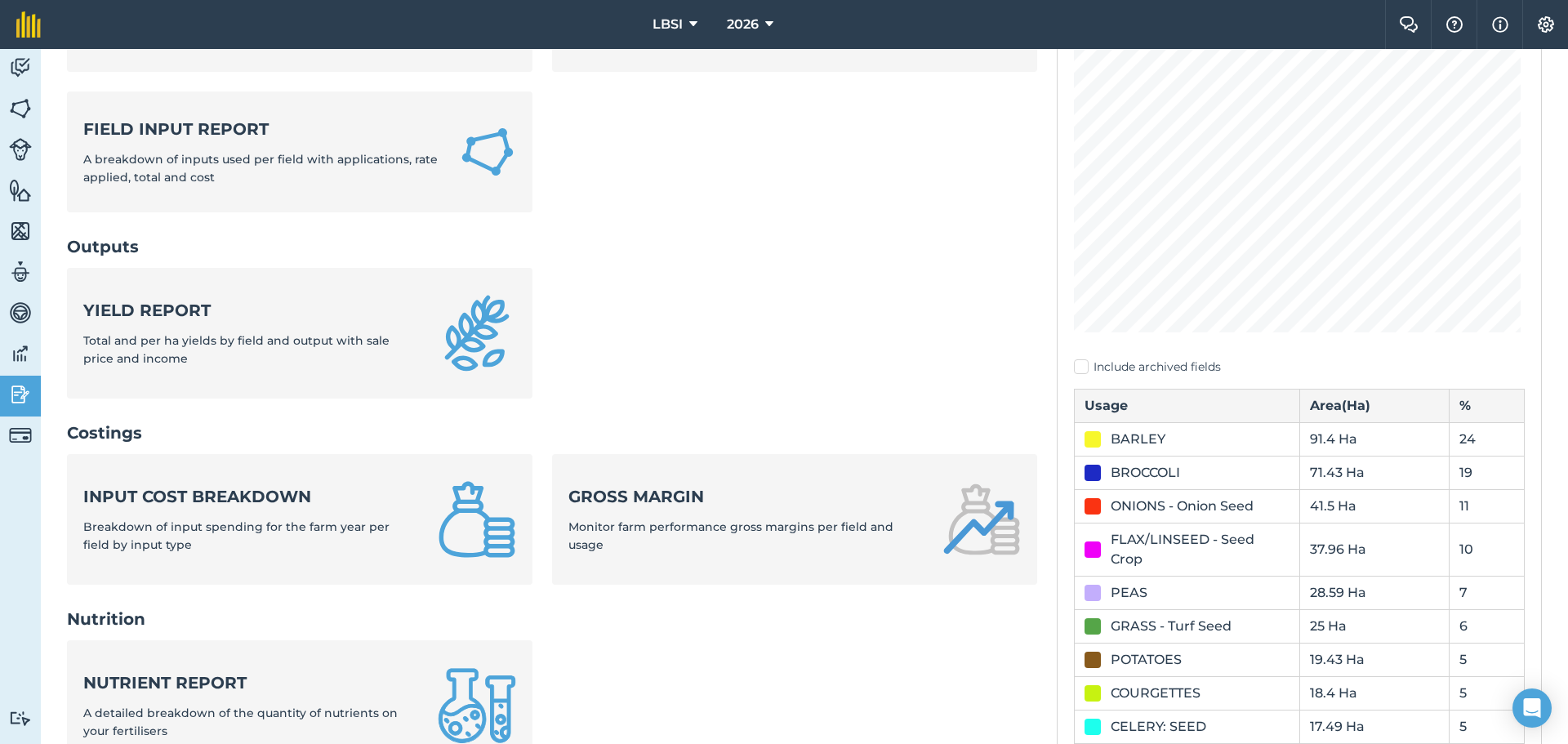
click at [1126, 438] on div "BARLEY" at bounding box center [1138, 439] width 55 height 20
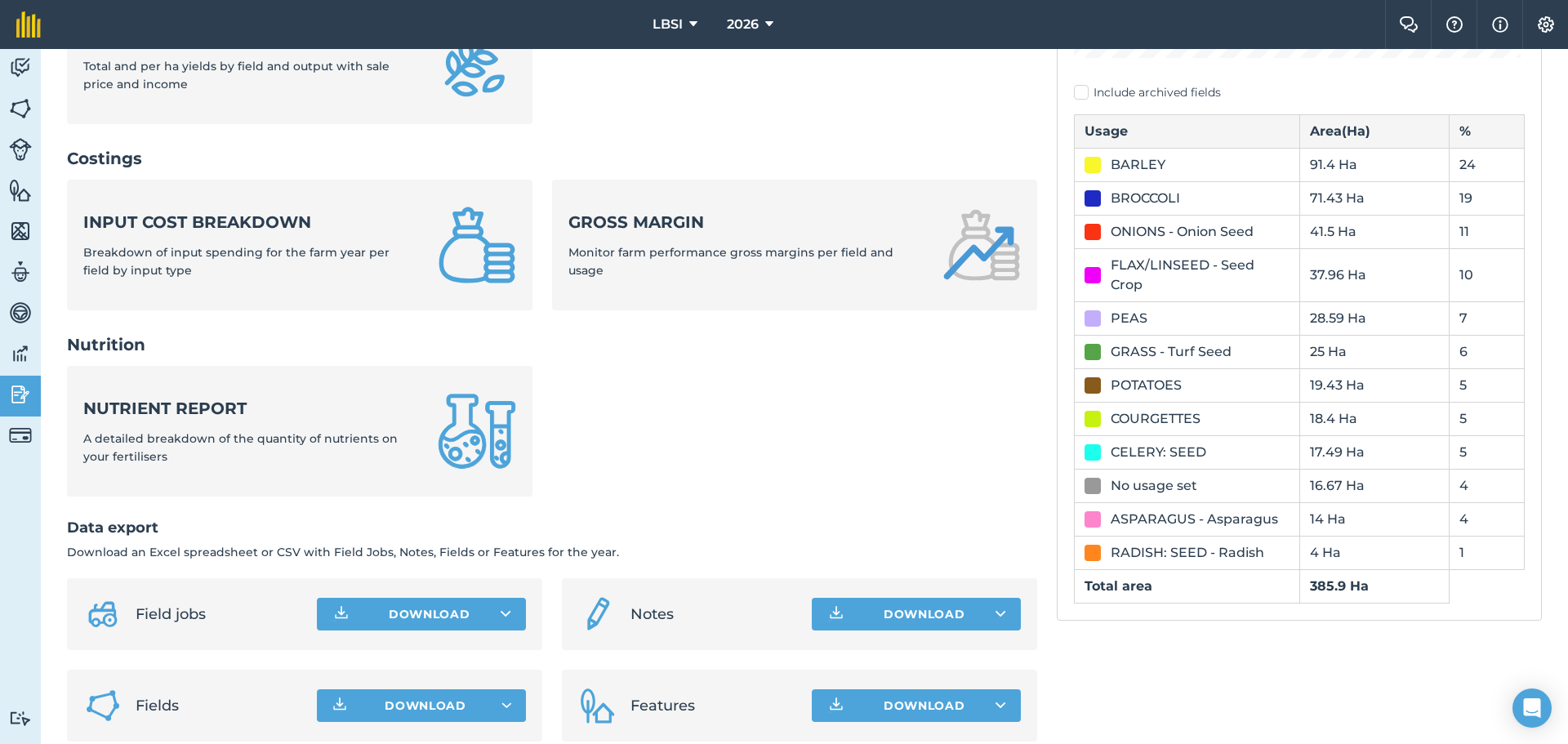
scroll to position [544, 0]
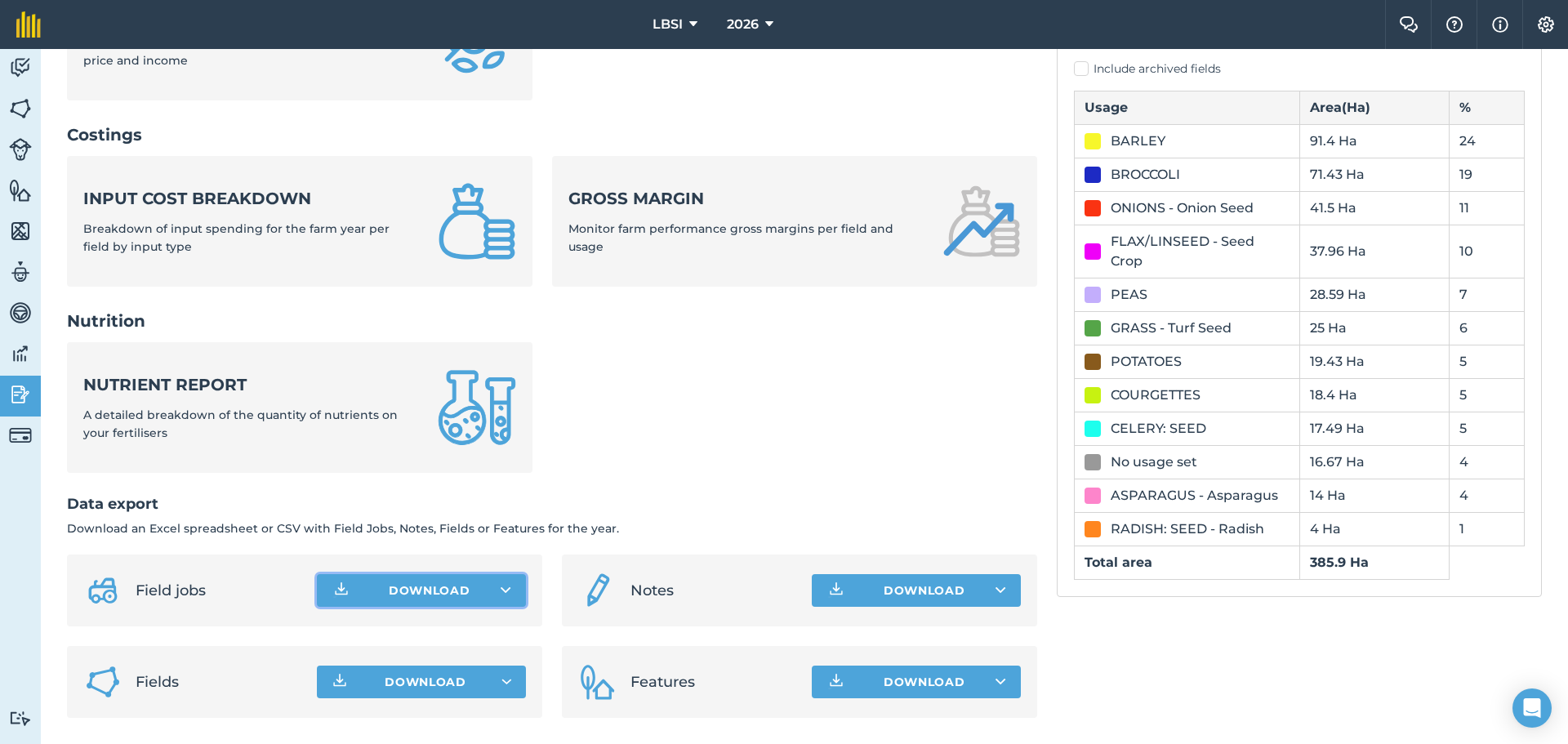
click at [505, 585] on icon at bounding box center [505, 590] width 10 height 16
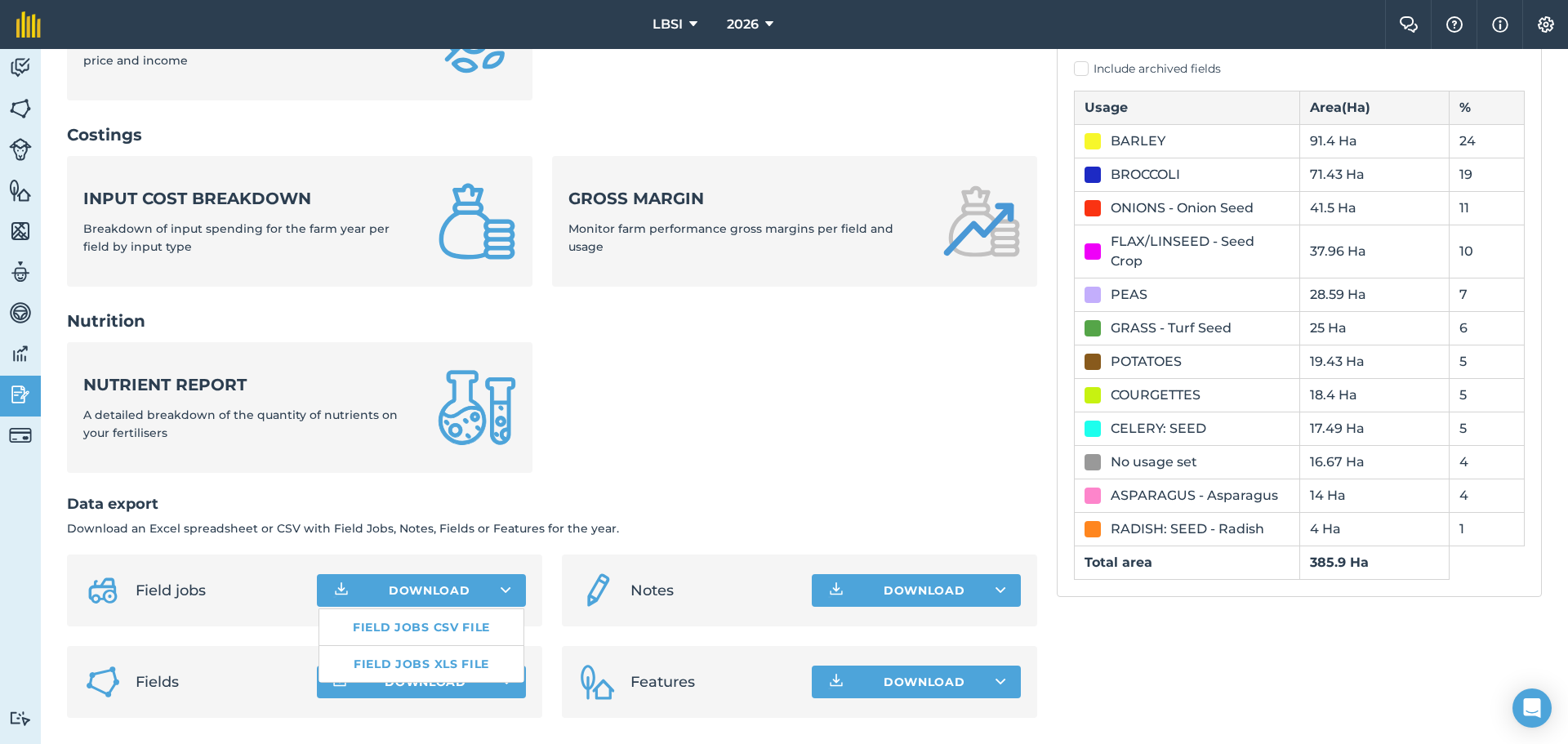
click at [649, 456] on ul "Nutrient report A detailed breakdown of the quantity of nutrients on your ferti…" at bounding box center [553, 417] width 971 height 150
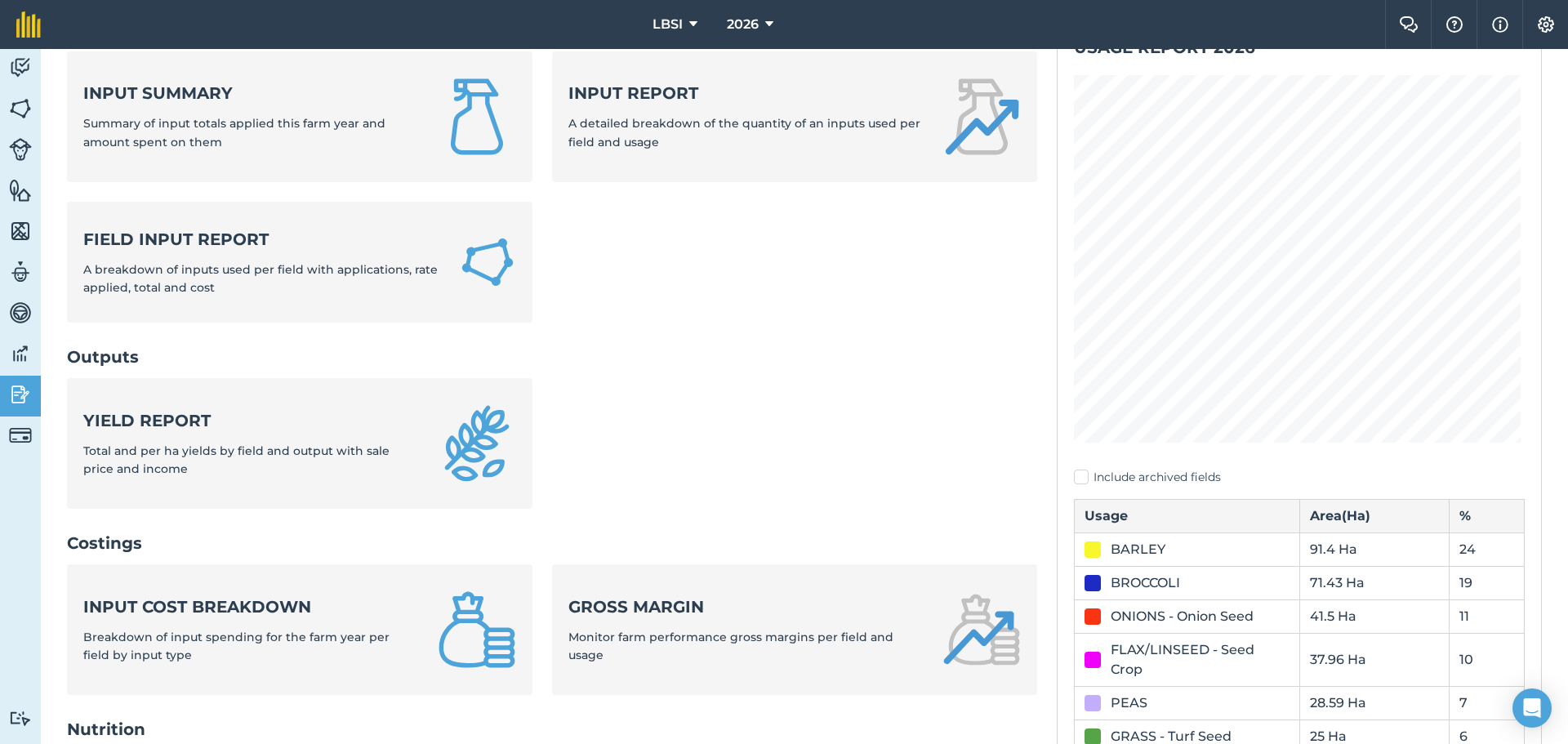
scroll to position [0, 0]
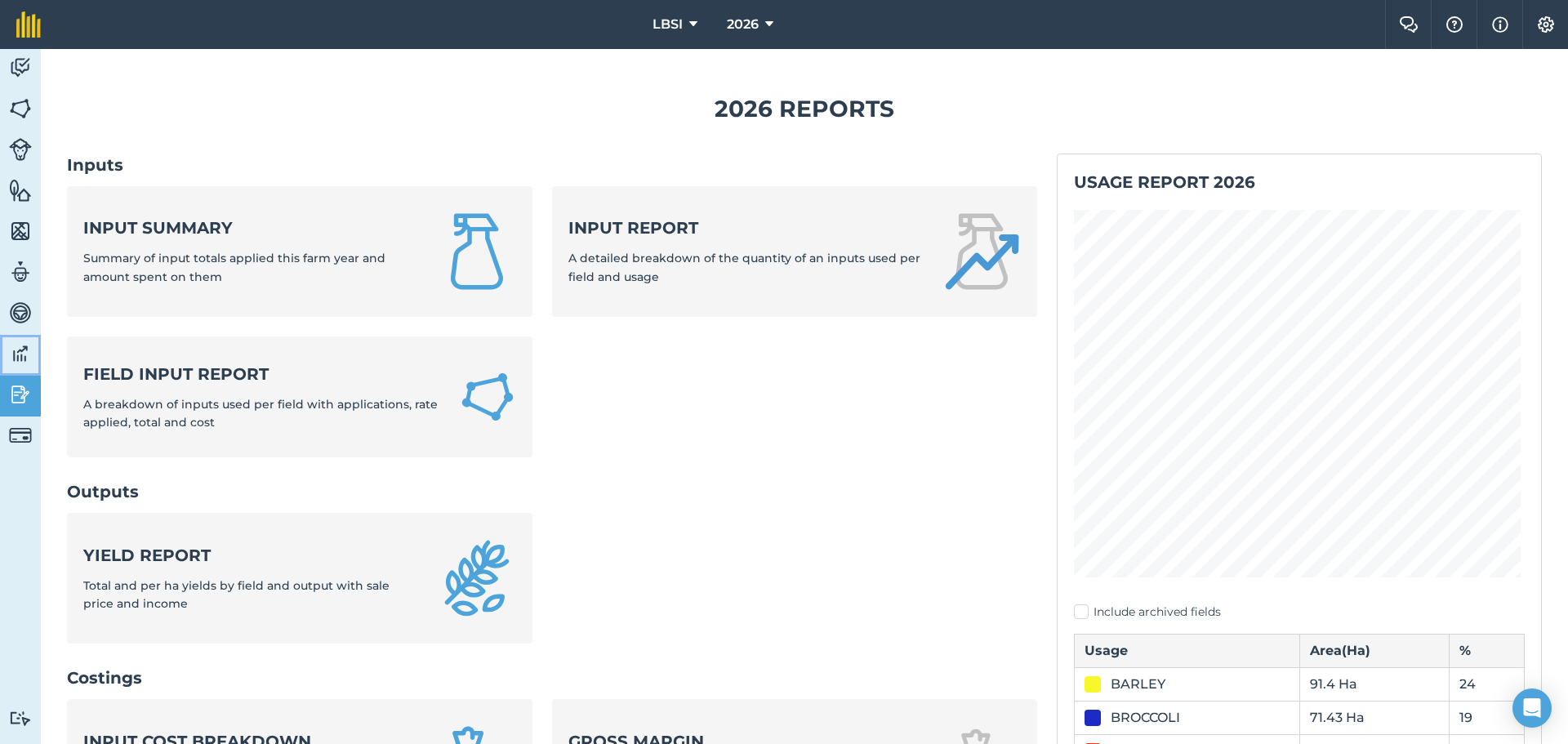
click at [17, 357] on img at bounding box center [20, 353] width 23 height 25
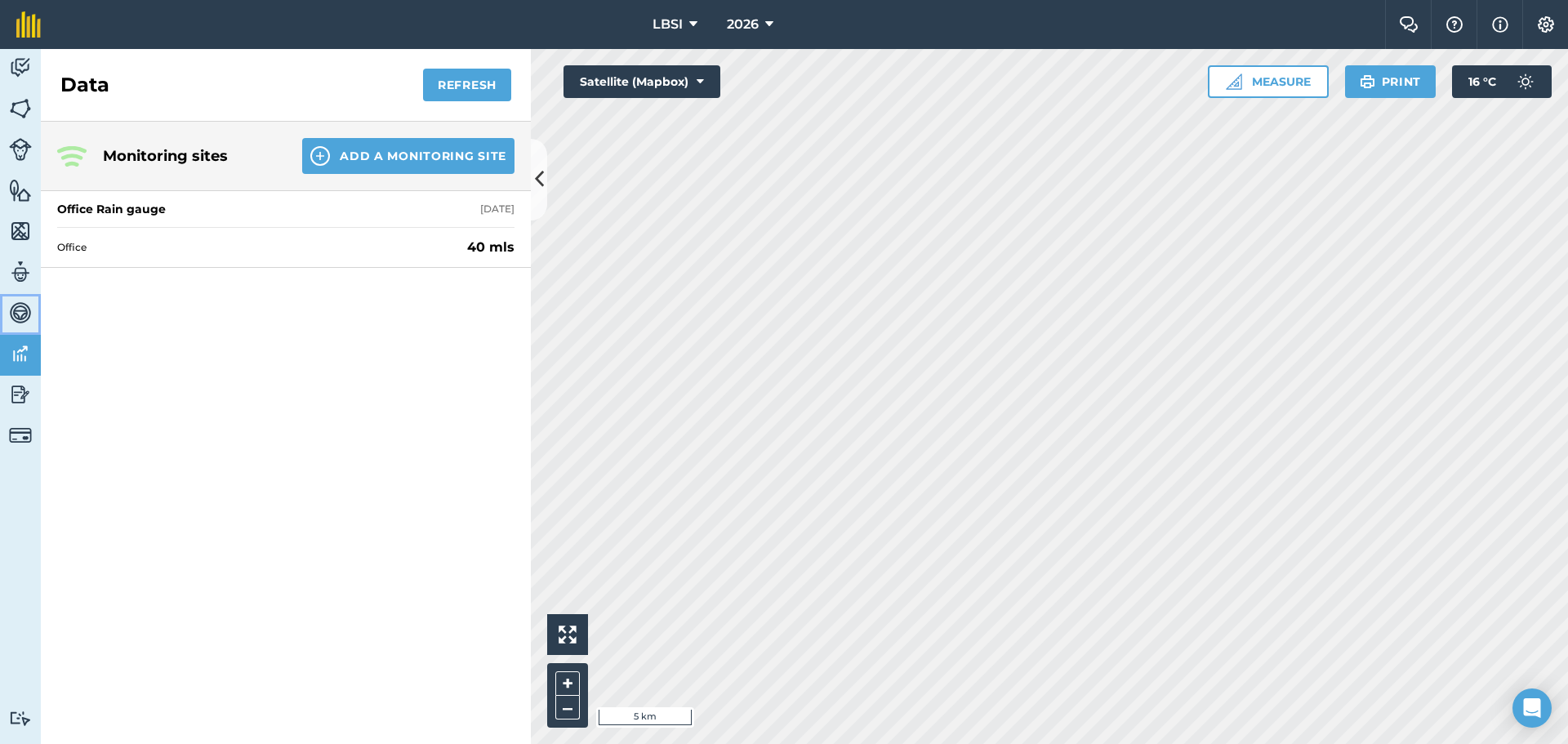
click at [21, 315] on img at bounding box center [20, 313] width 23 height 25
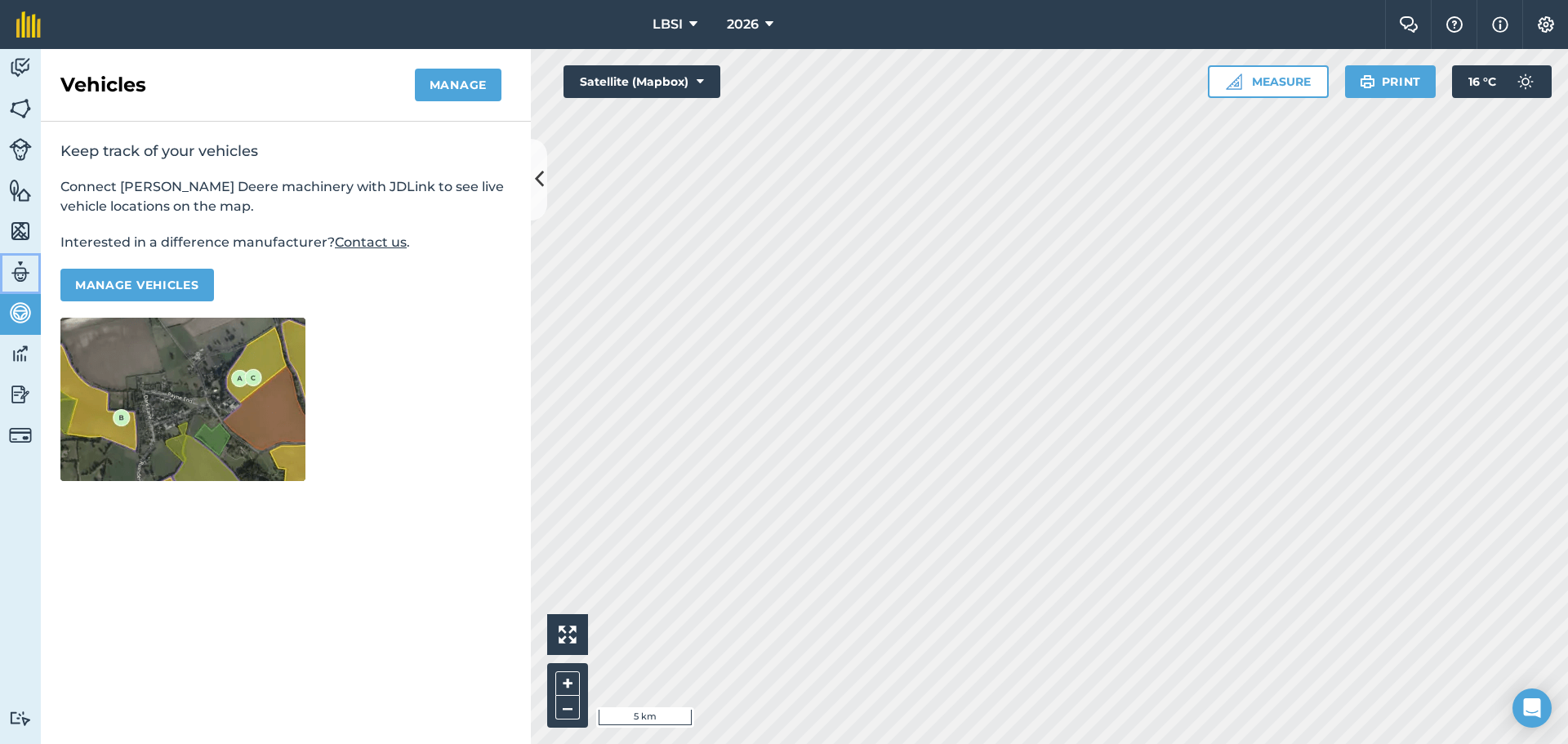
click at [22, 271] on img at bounding box center [20, 272] width 23 height 25
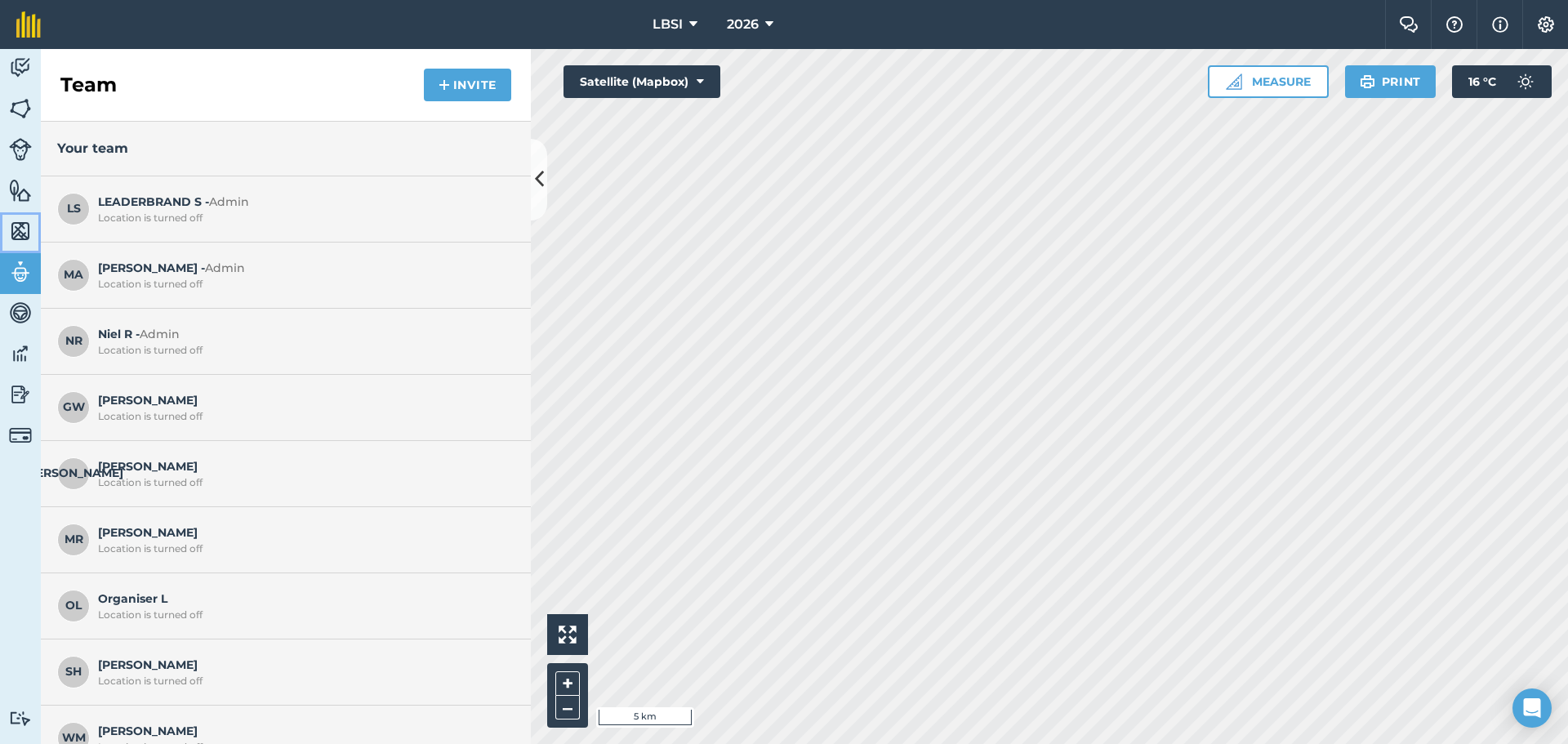
click at [20, 232] on img at bounding box center [20, 231] width 23 height 25
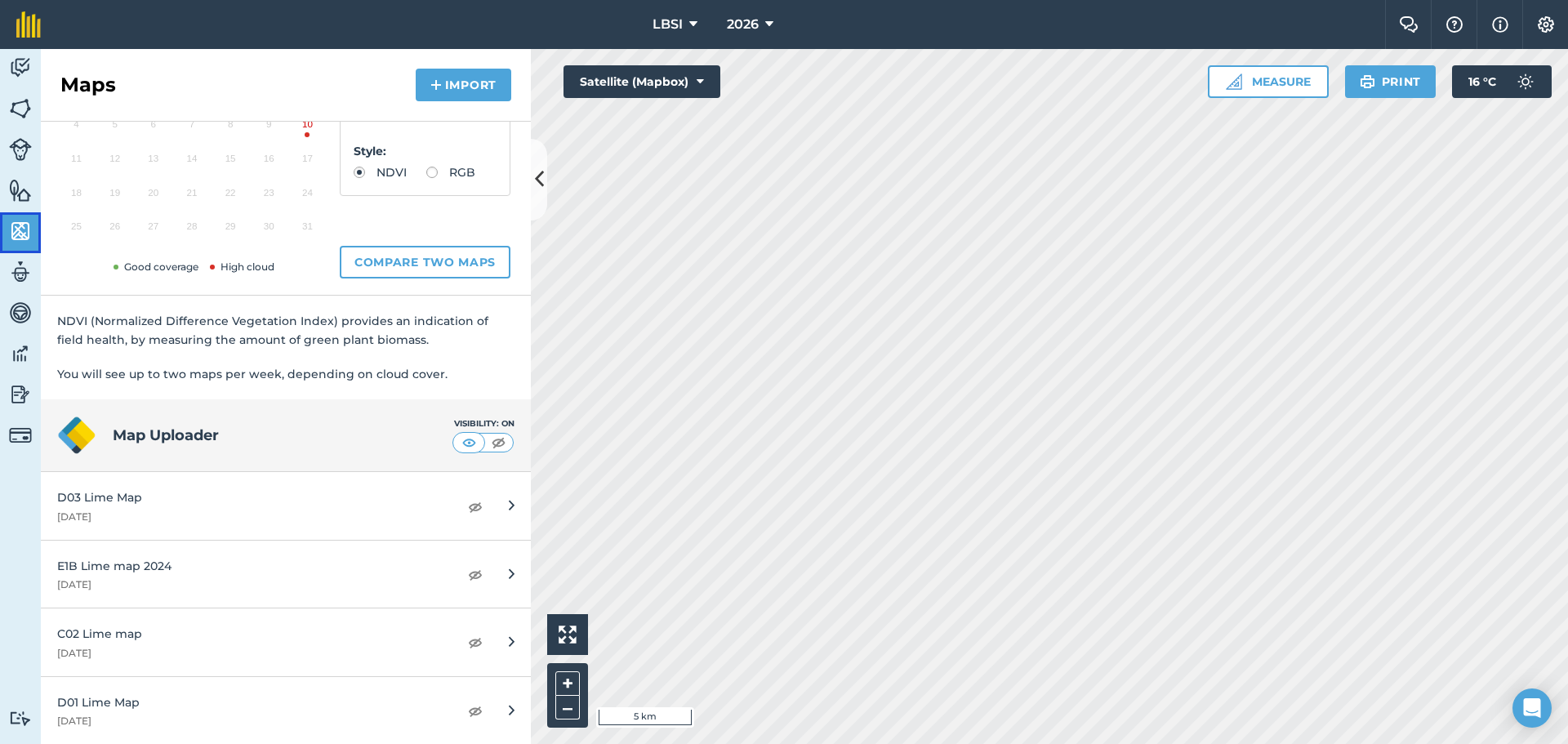
scroll to position [192, 0]
click at [18, 185] on img at bounding box center [20, 190] width 23 height 25
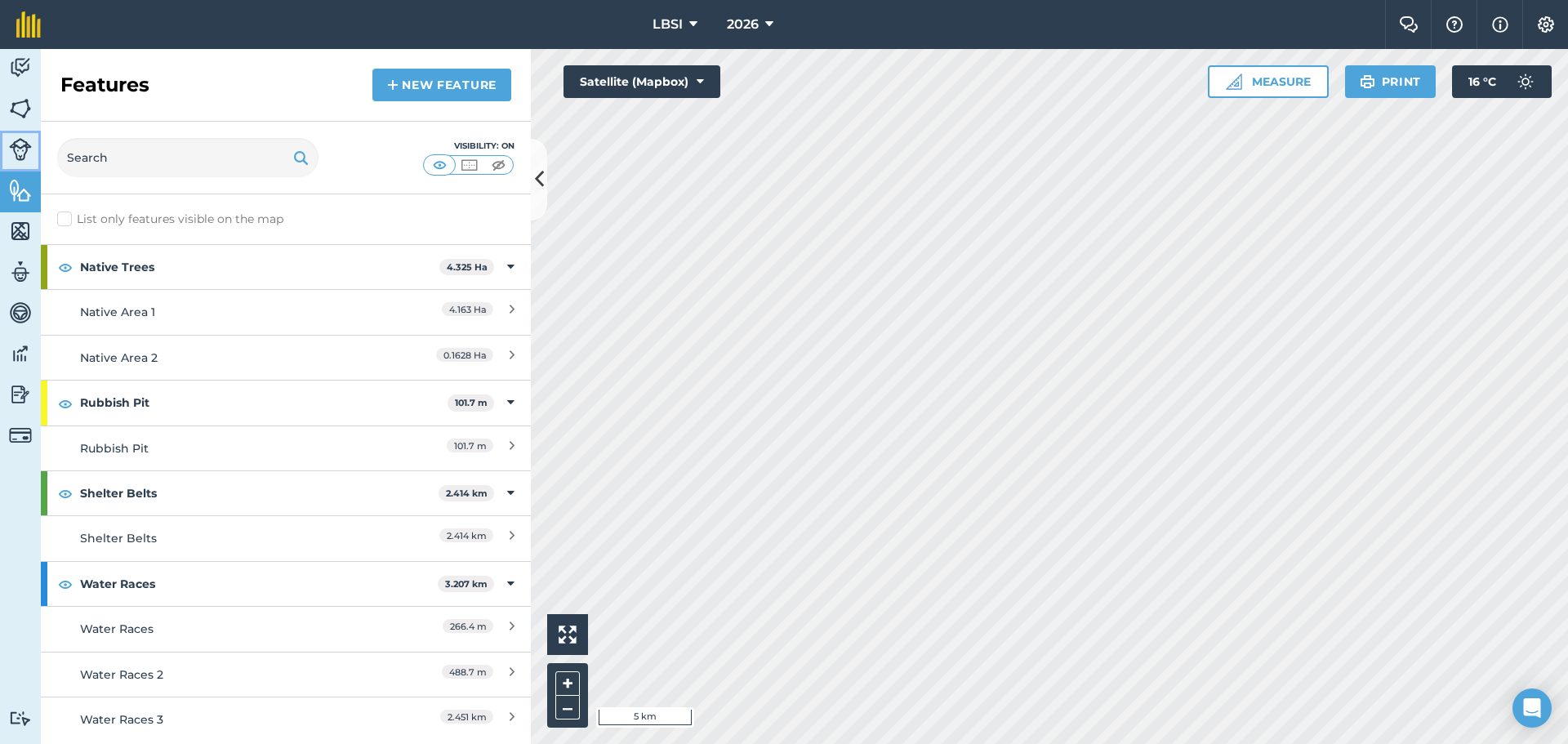
click at [18, 140] on img at bounding box center [20, 149] width 23 height 23
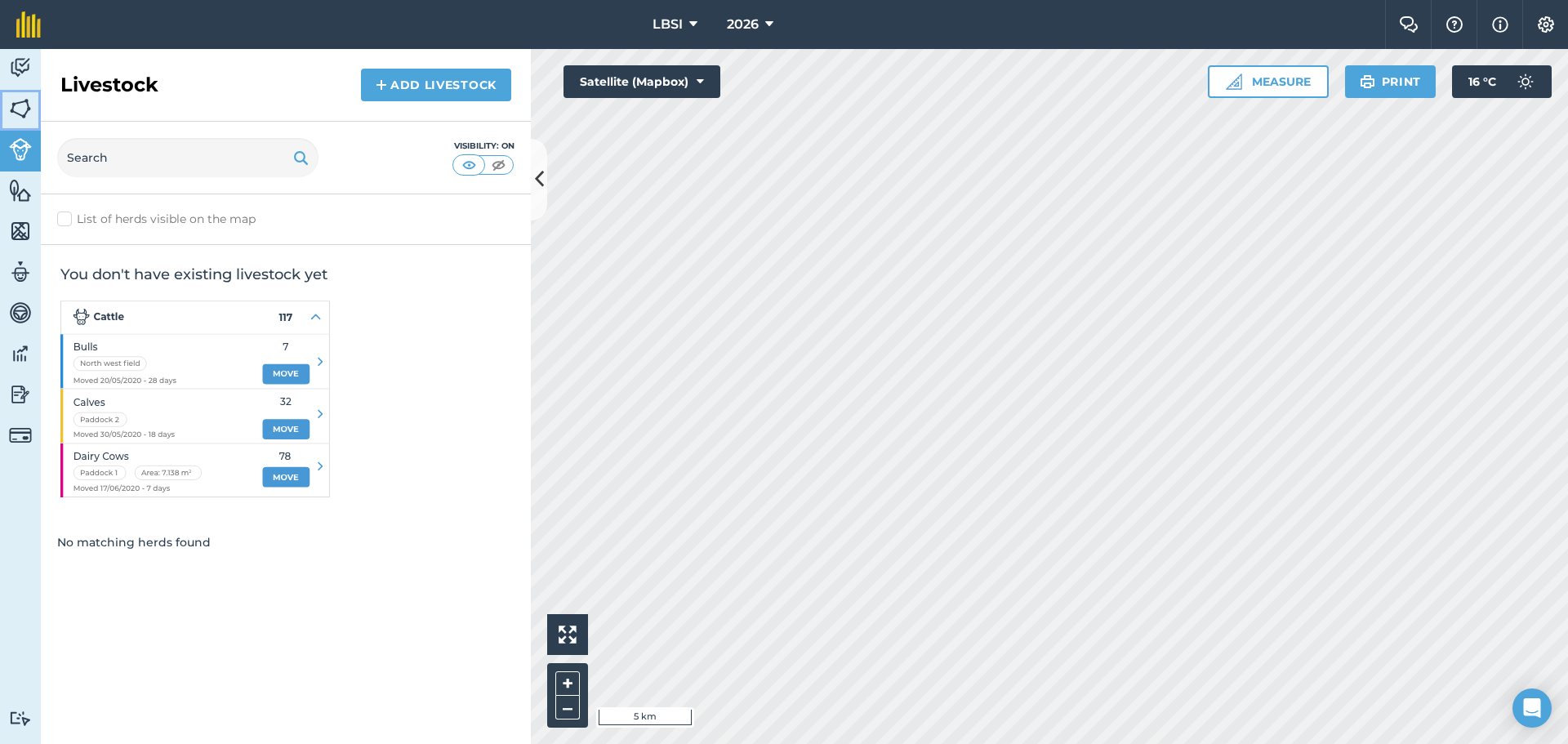
click at [15, 106] on img at bounding box center [20, 108] width 23 height 25
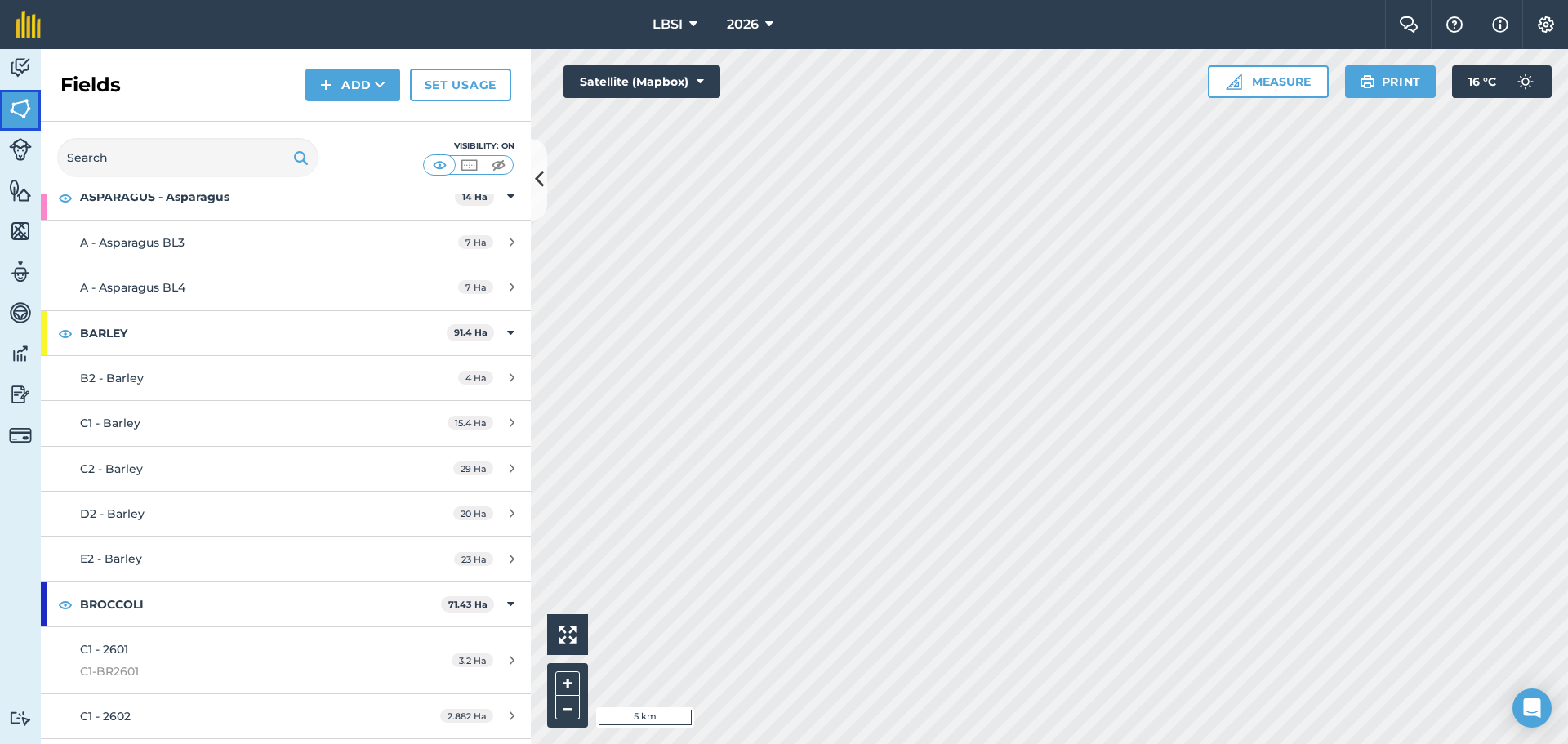
scroll to position [327, 0]
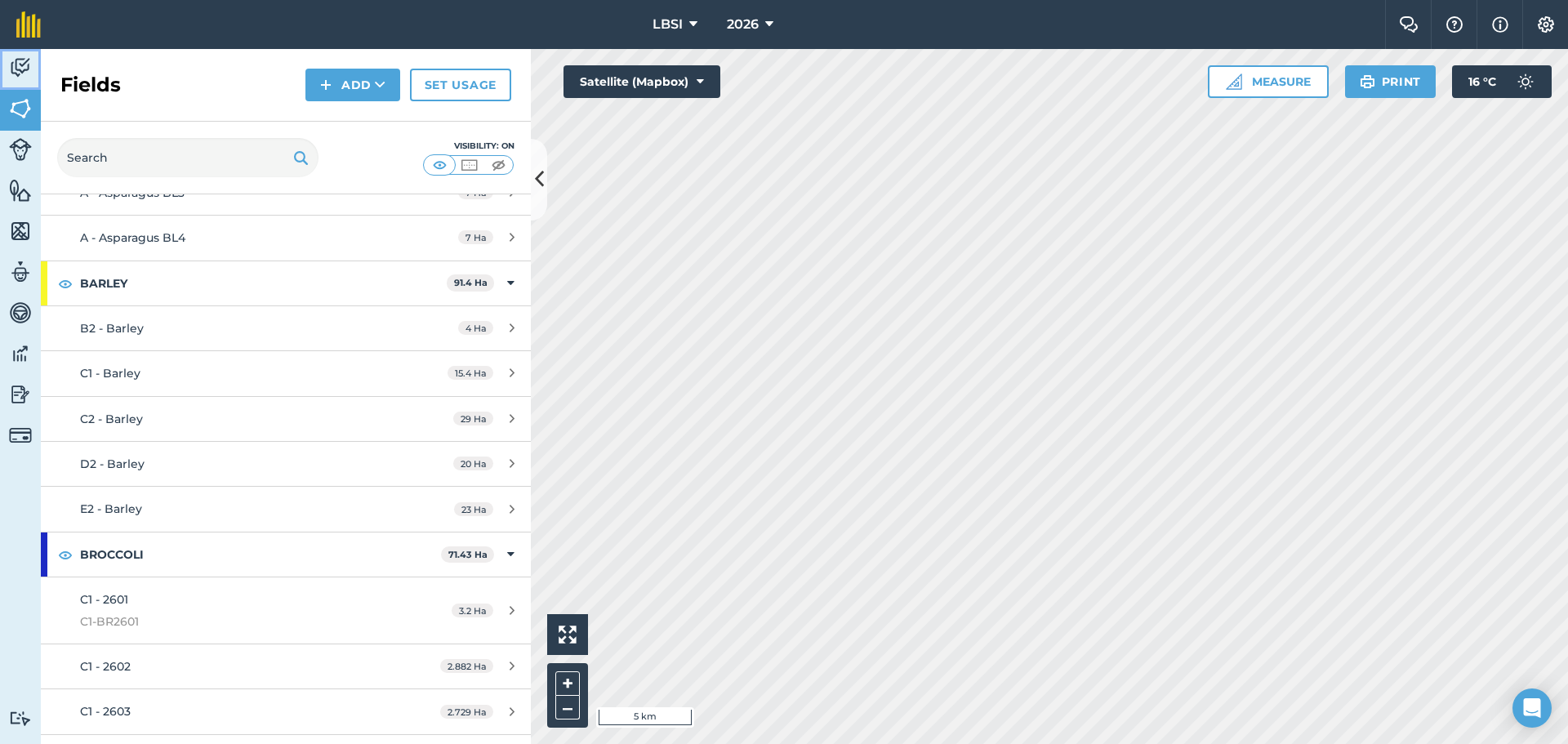
click at [19, 64] on img at bounding box center [20, 67] width 23 height 25
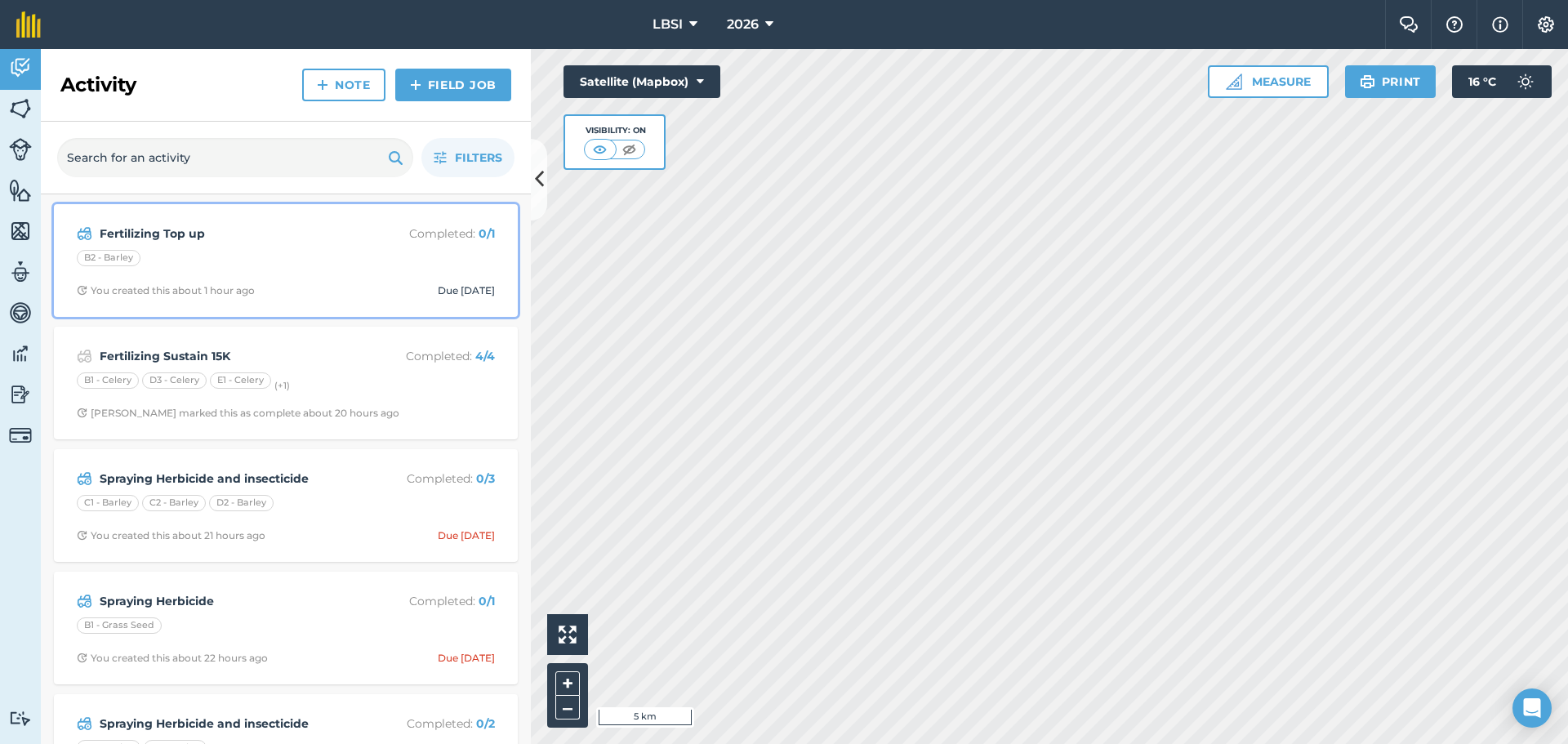
click at [126, 258] on div "B2 - Barley" at bounding box center [108, 258] width 64 height 16
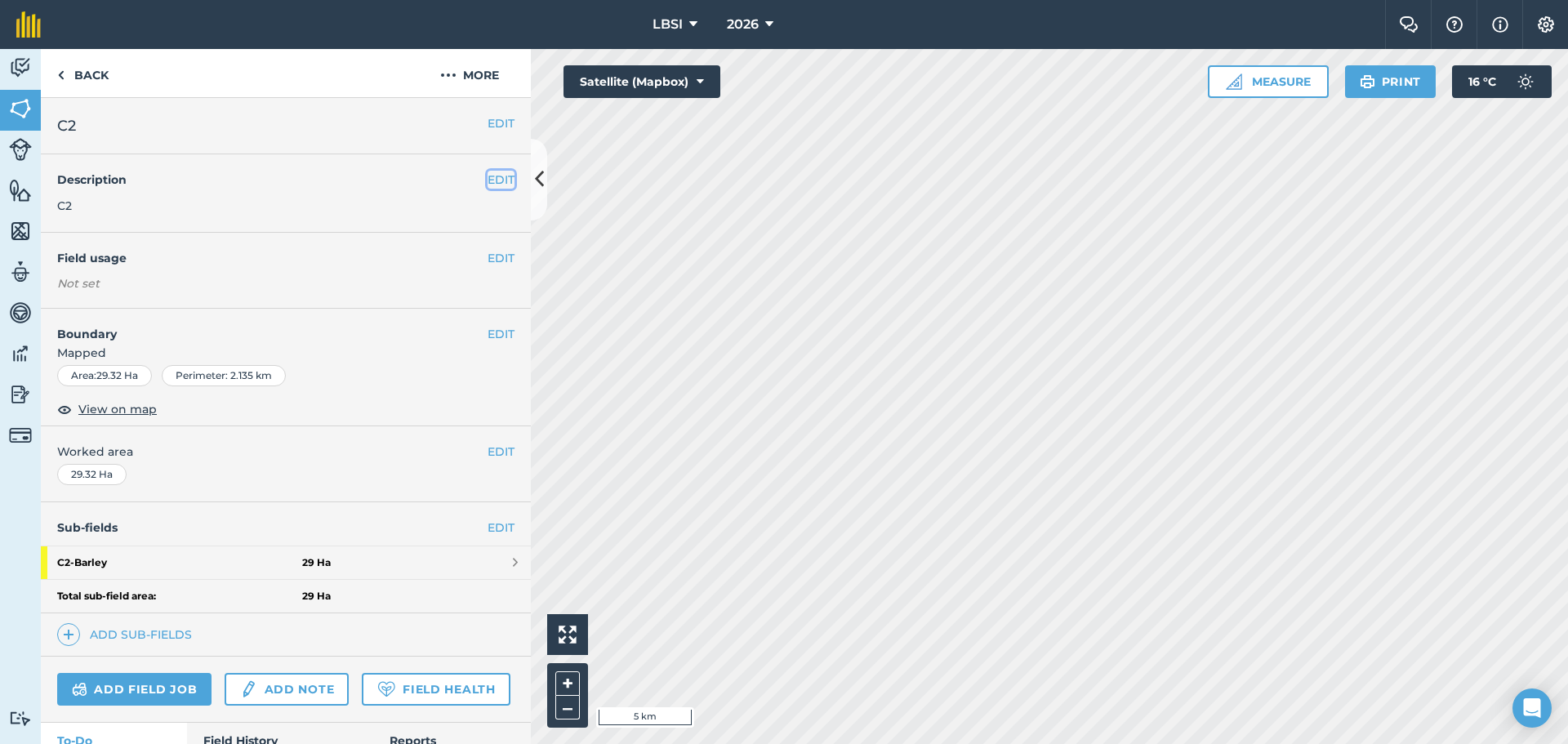
click at [487, 178] on button "EDIT" at bounding box center [501, 180] width 27 height 18
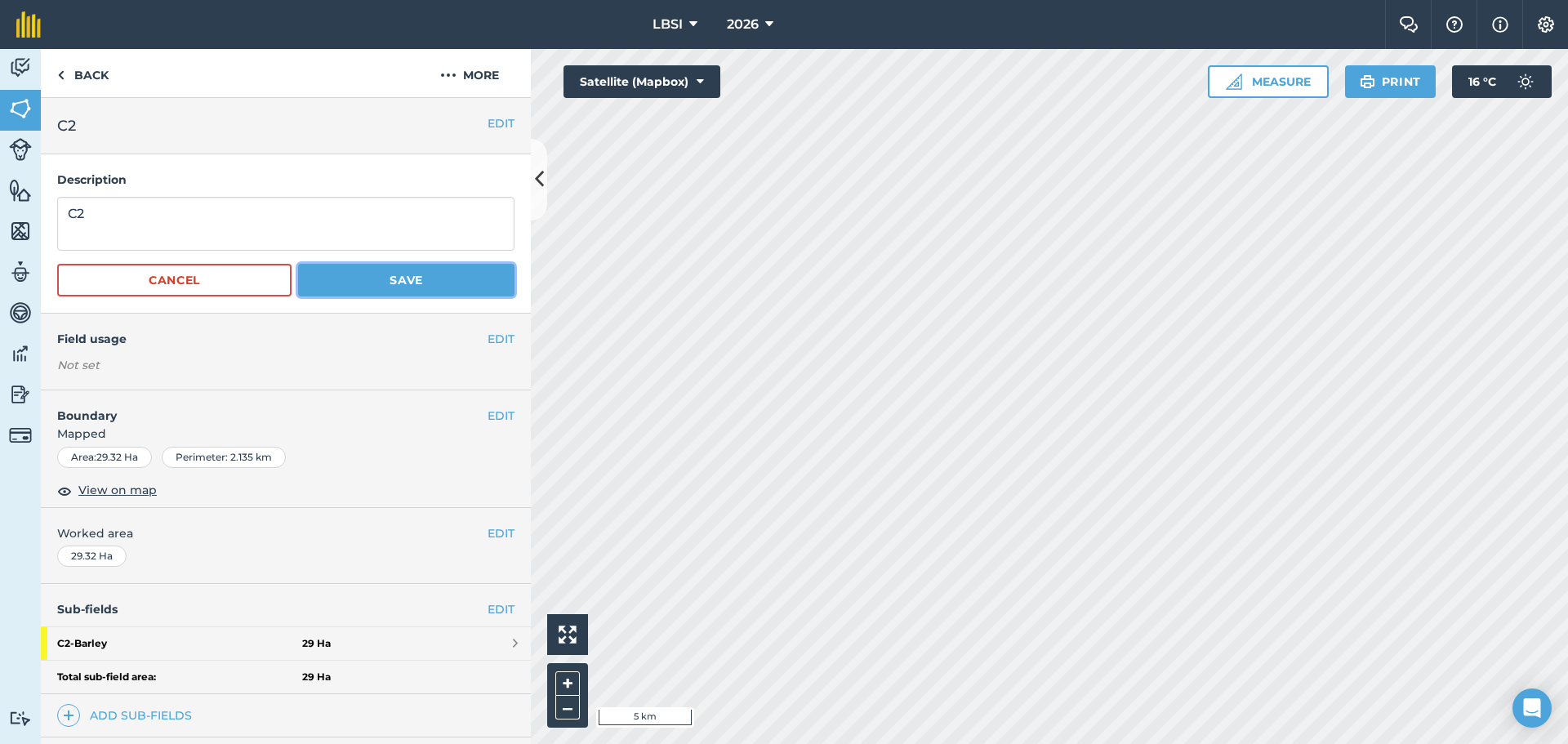
click at [344, 282] on button "Save" at bounding box center [406, 280] width 217 height 32
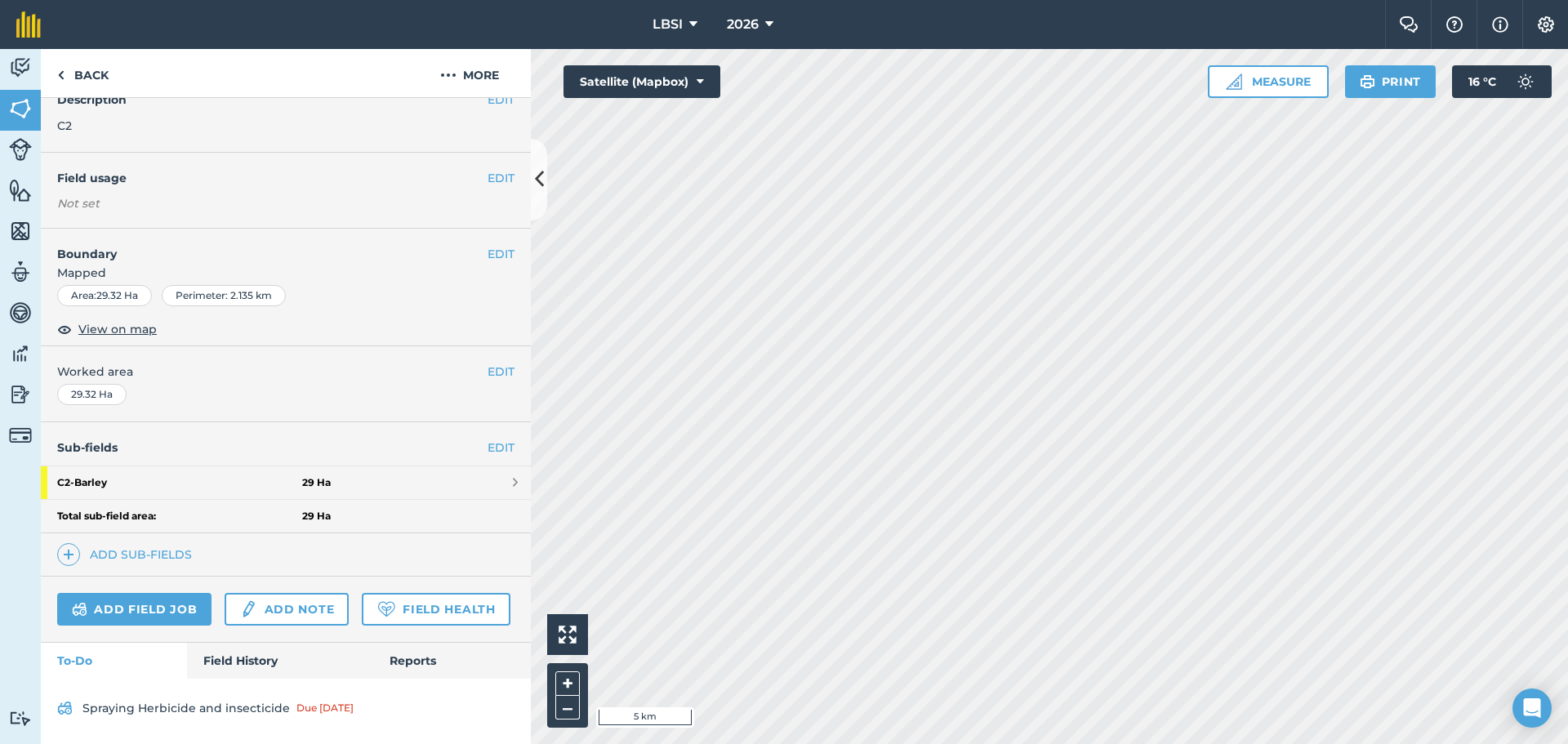
scroll to position [125, 0]
click at [397, 660] on link "Reports" at bounding box center [452, 661] width 158 height 36
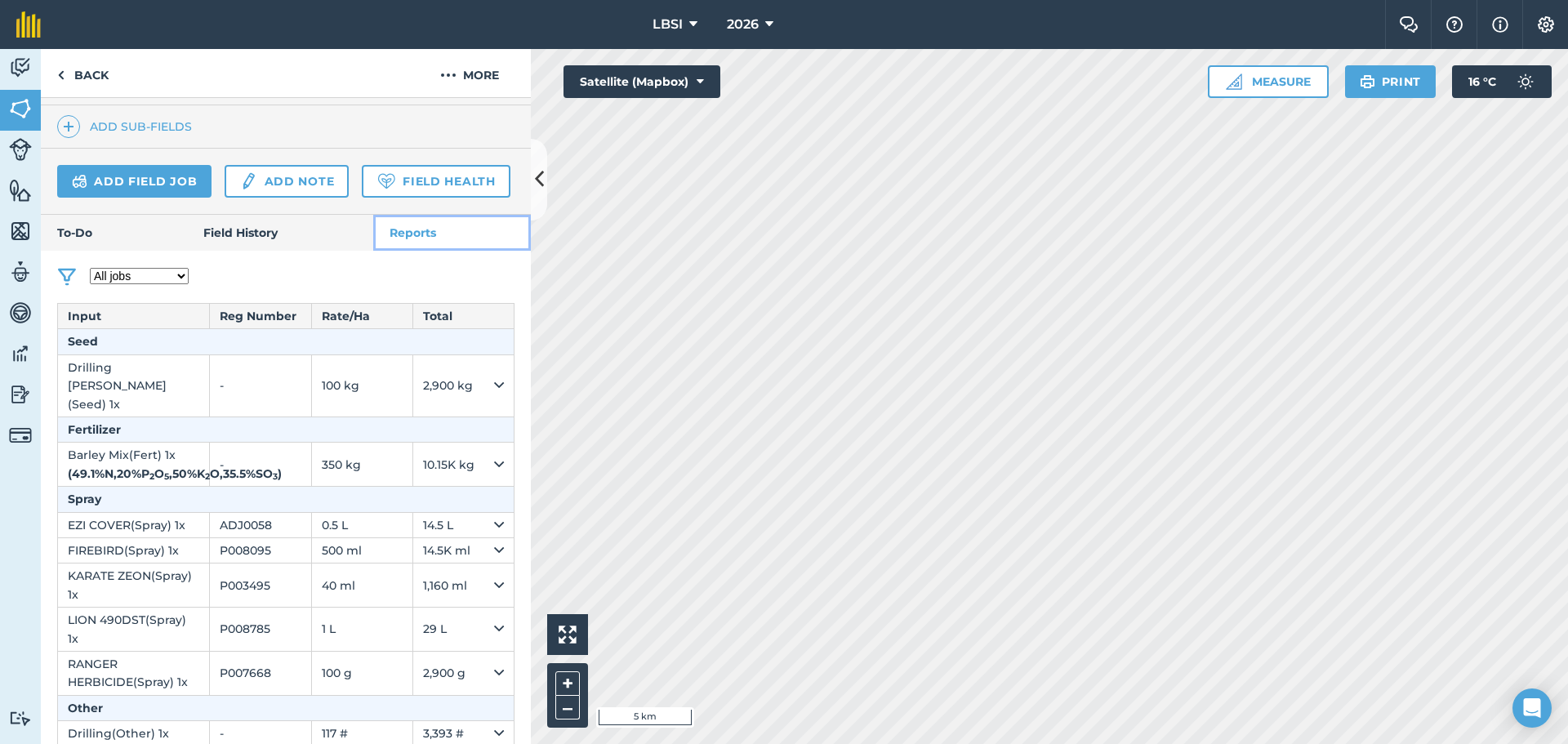
scroll to position [534, 0]
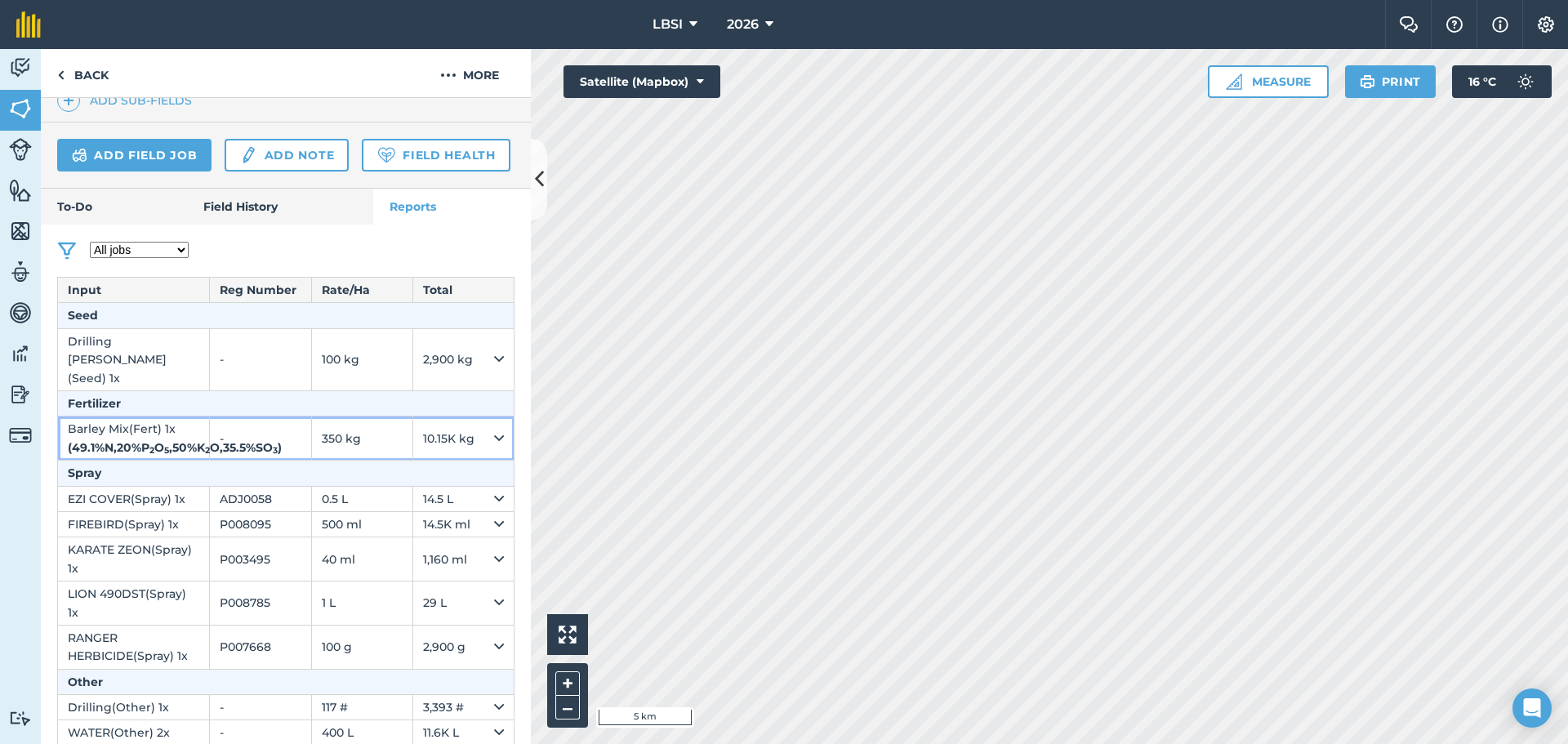
click at [120, 456] on td "Barley Mix ( Fert ) 1 x ( 49.1 % N , 20 % P 2 O 5 , 50 % K 2 O , 35.5 % SO 3 )" at bounding box center [134, 439] width 152 height 44
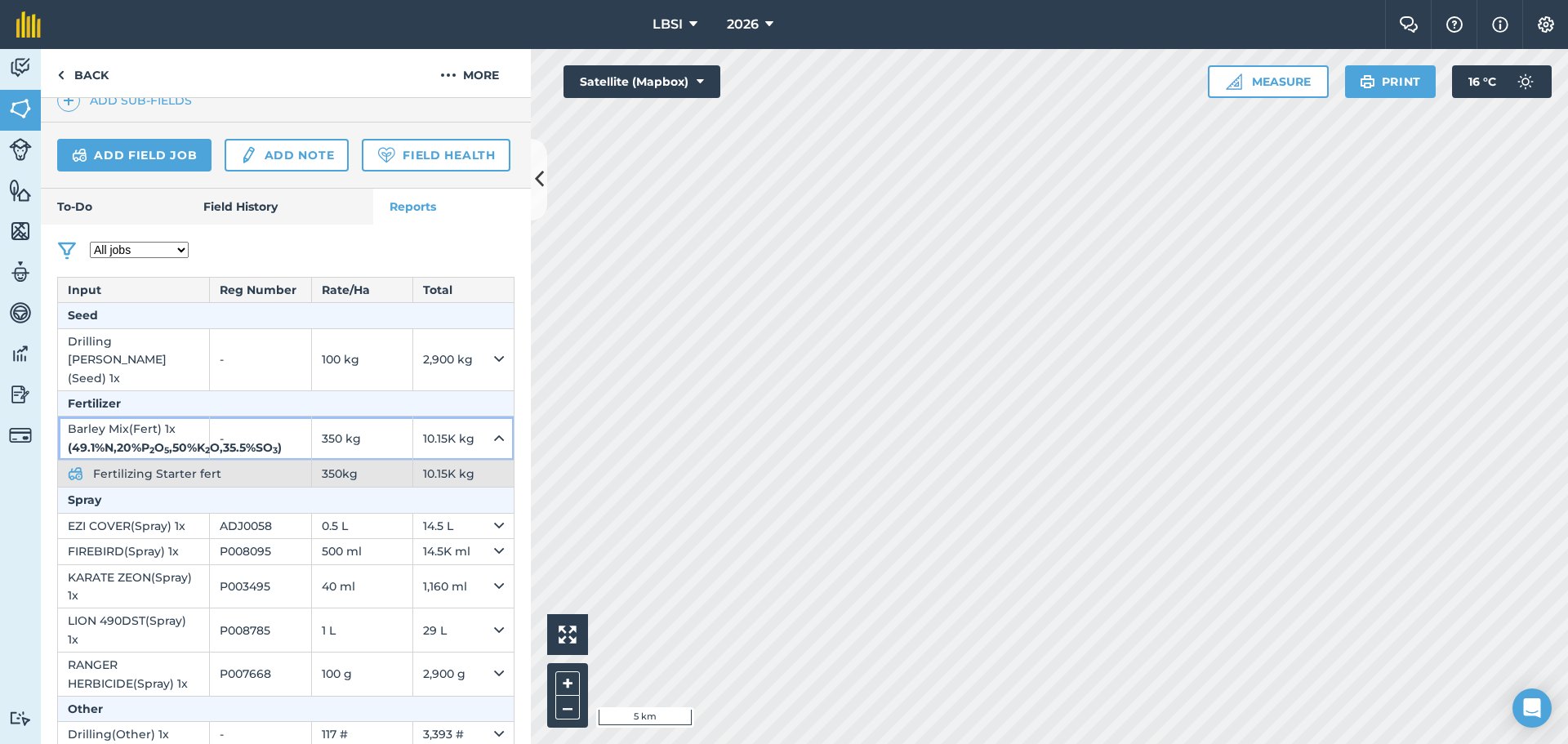
click at [119, 461] on td "Barley Mix ( Fert ) 1 x ( 49.1 % N , 20 % P 2 O 5 , 50 % K 2 O , 35.5 % SO 3 )" at bounding box center [134, 439] width 152 height 44
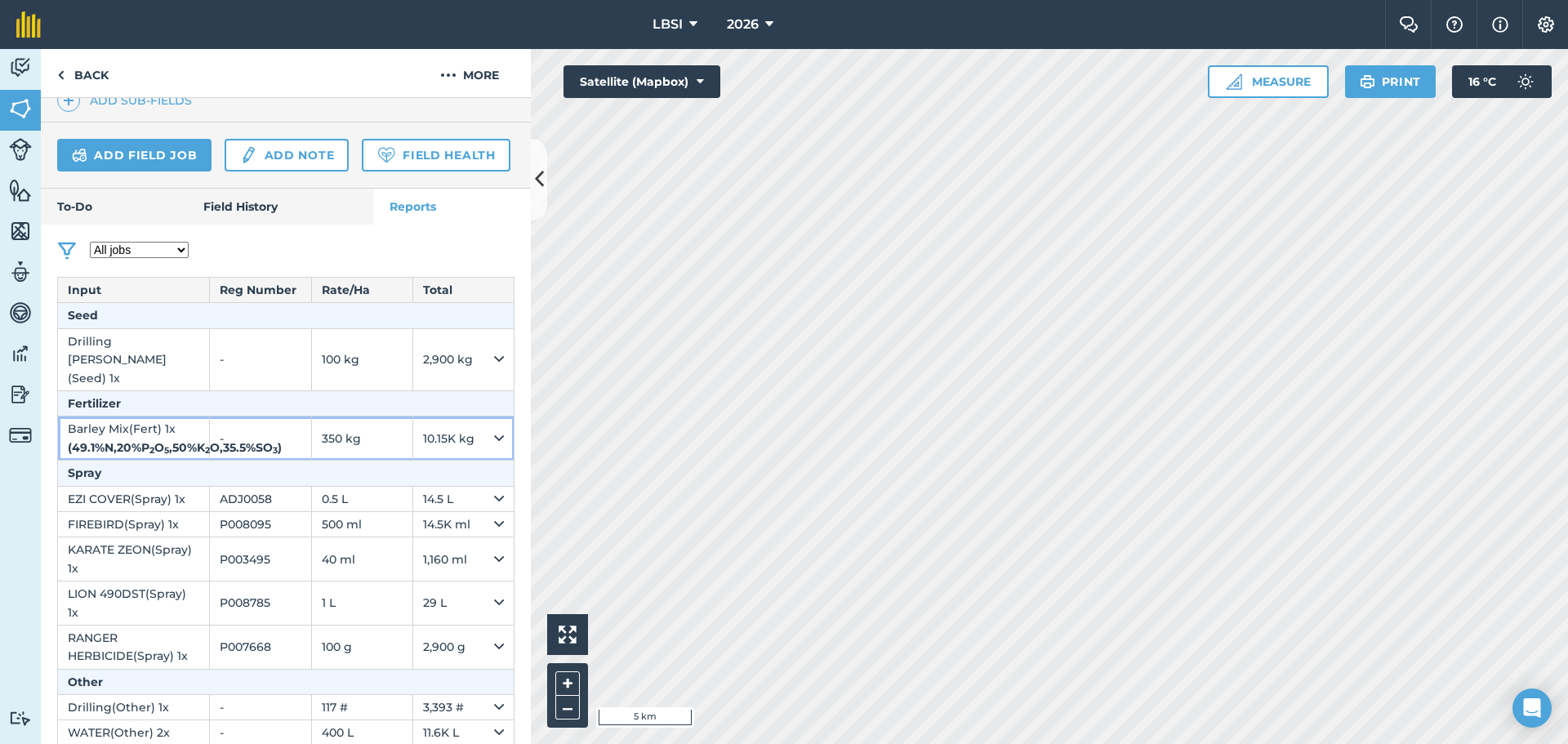
click at [494, 448] on icon at bounding box center [499, 438] width 9 height 18
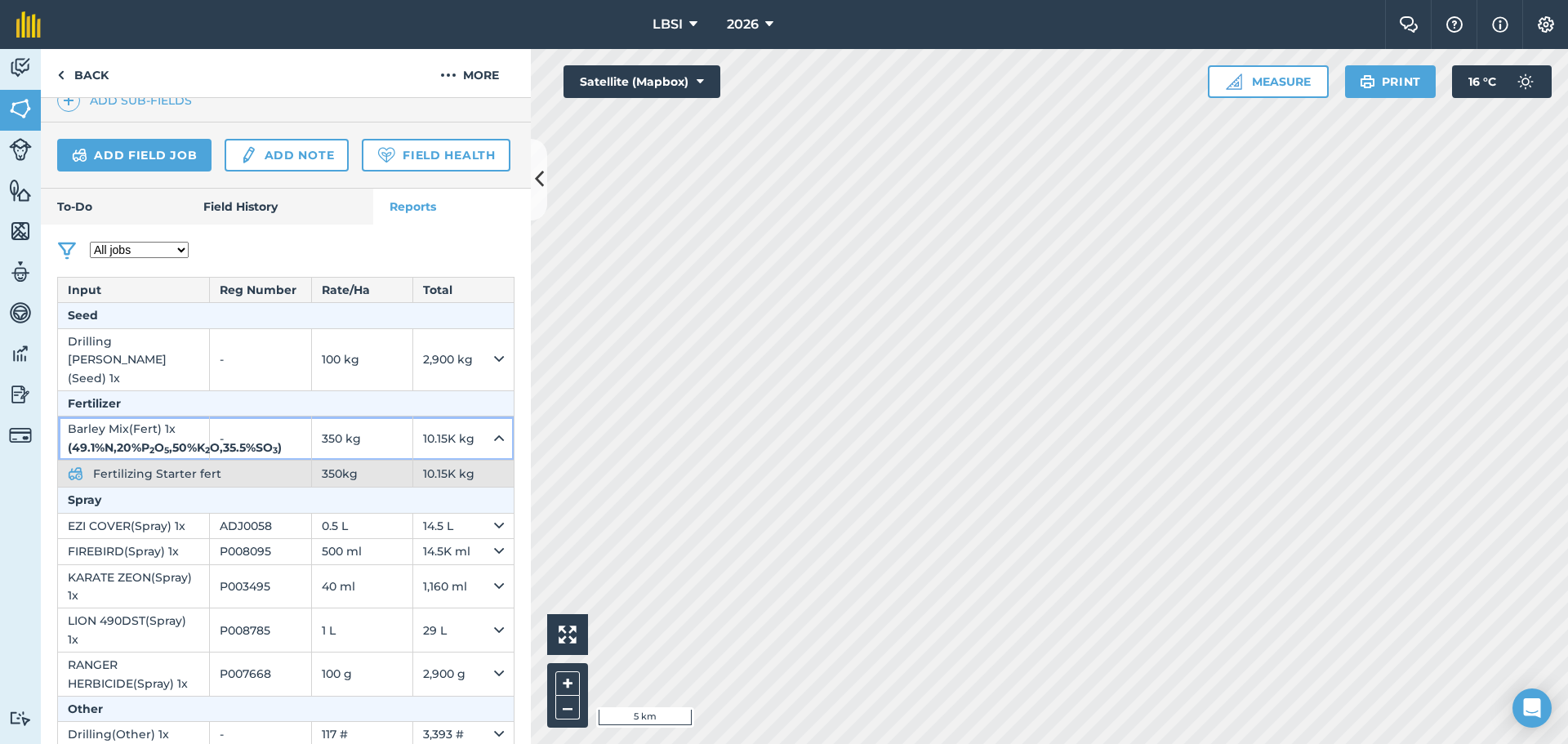
click at [494, 448] on icon at bounding box center [499, 438] width 9 height 18
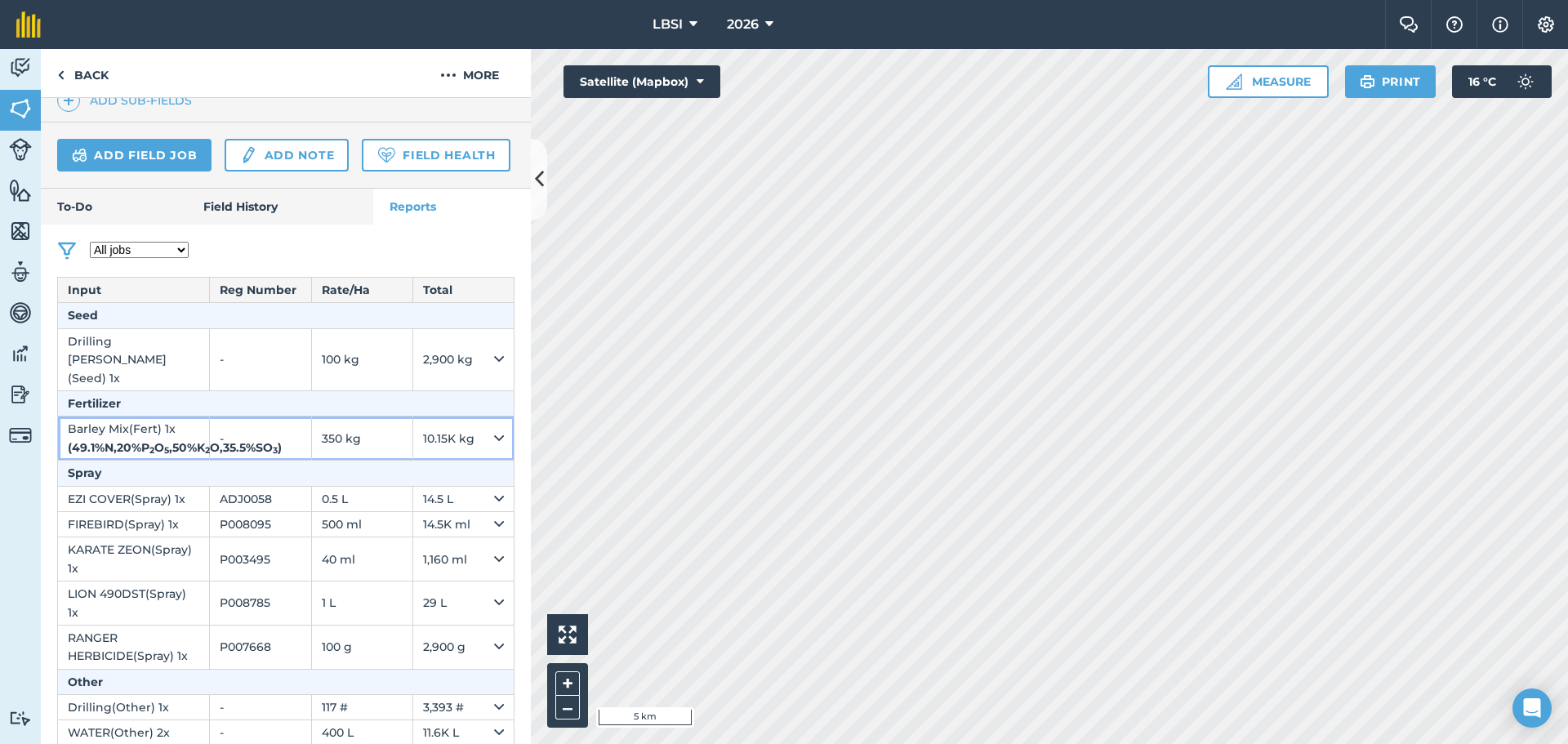
drag, startPoint x: 117, startPoint y: 480, endPoint x: 95, endPoint y: 485, distance: 22.6
click at [95, 461] on td "Barley Mix ( Fert ) 1 x ( 49.1 % N , 20 % P 2 O 5 , 50 % K 2 O , 35.5 % SO 3 )" at bounding box center [134, 439] width 152 height 44
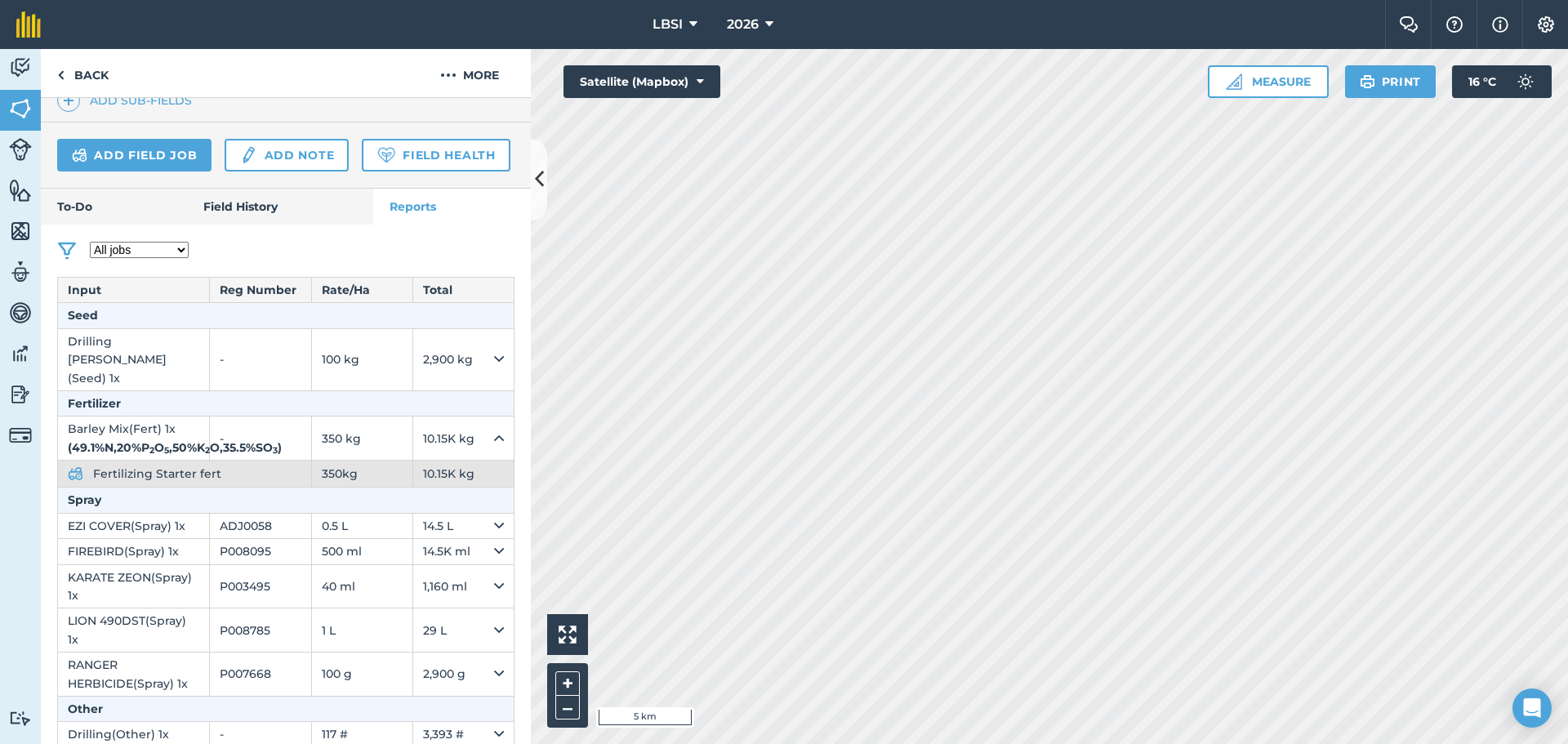
click at [123, 483] on span "Fertilizing Starter fert" at bounding box center [170, 473] width 155 height 18
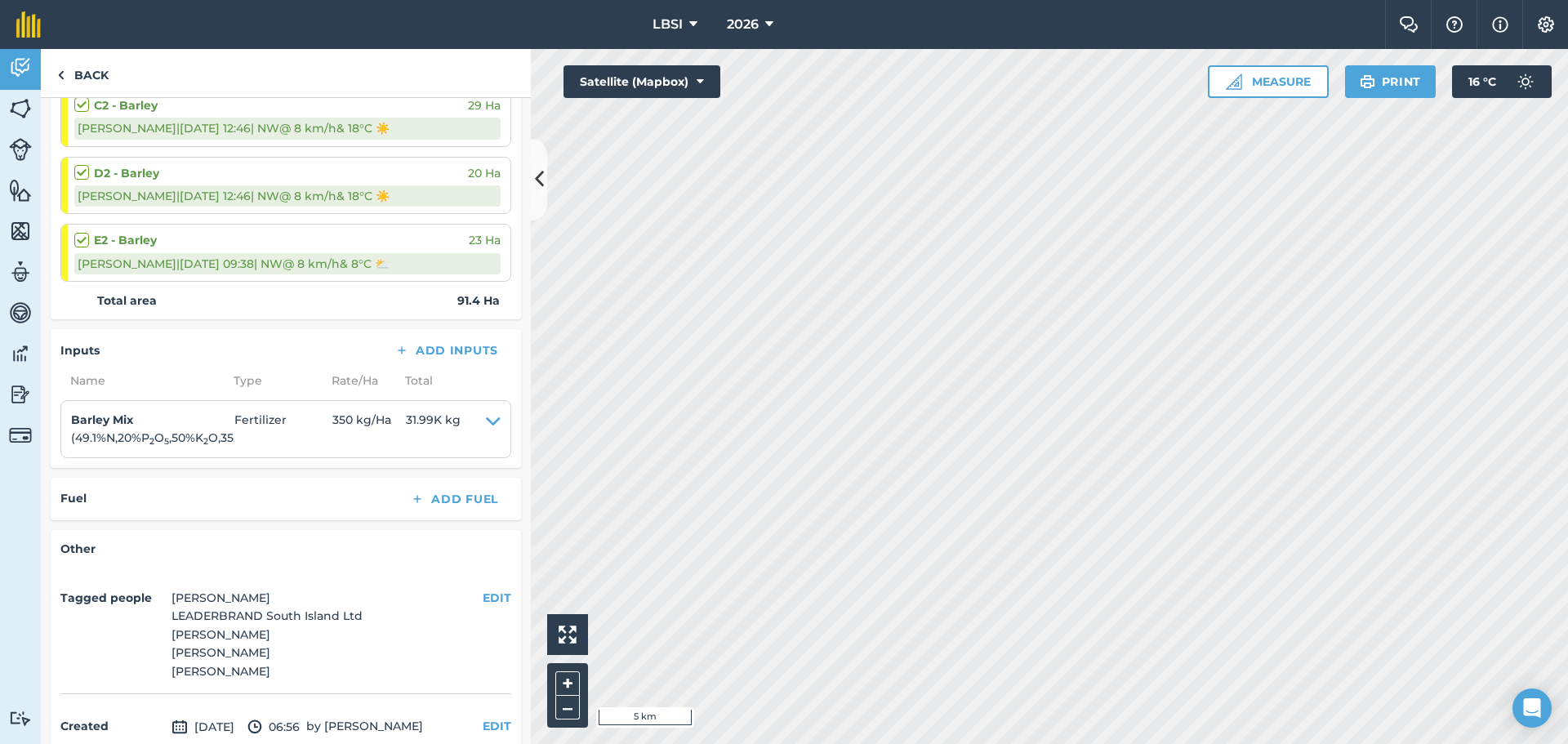
scroll to position [409, 0]
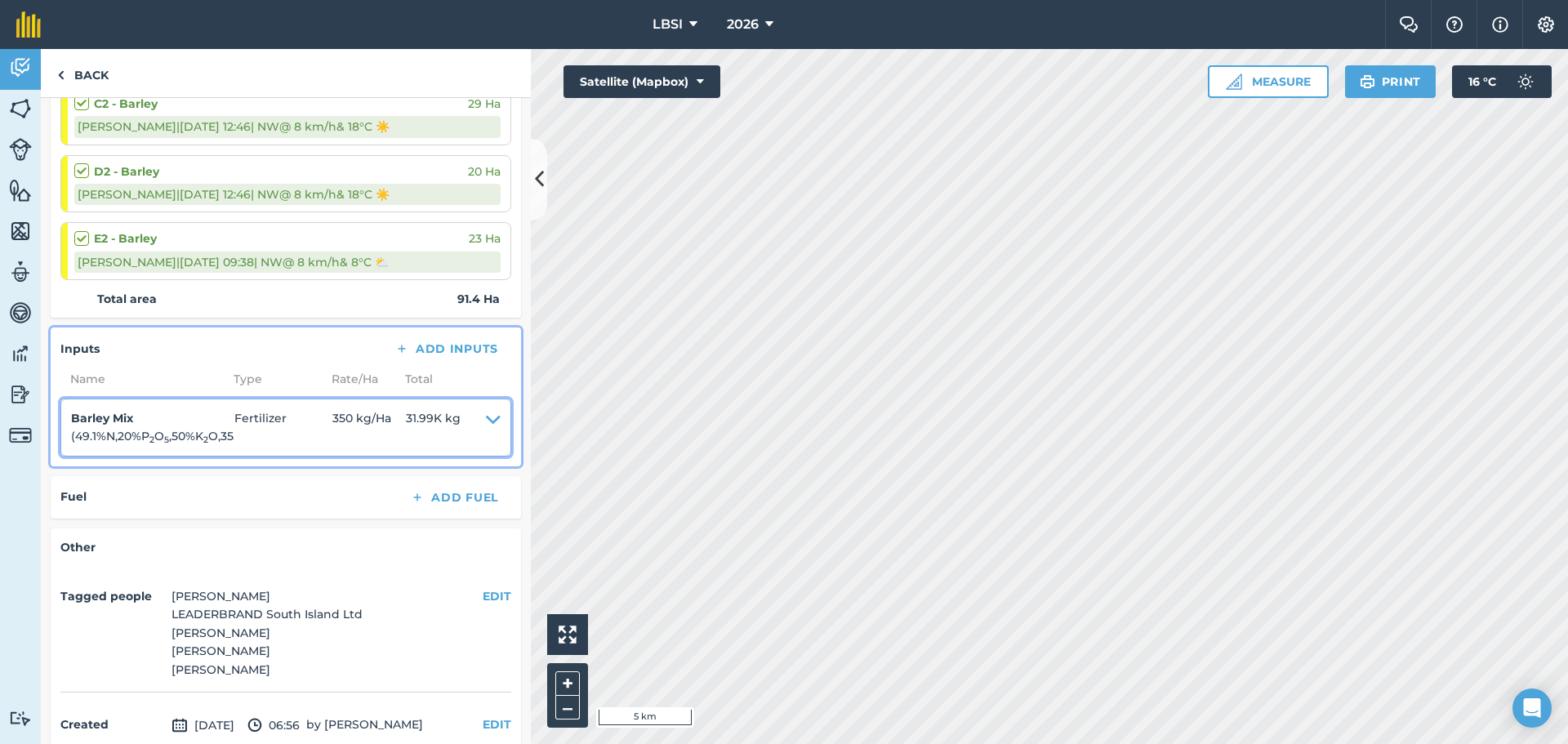
click at [486, 422] on icon at bounding box center [493, 428] width 14 height 37
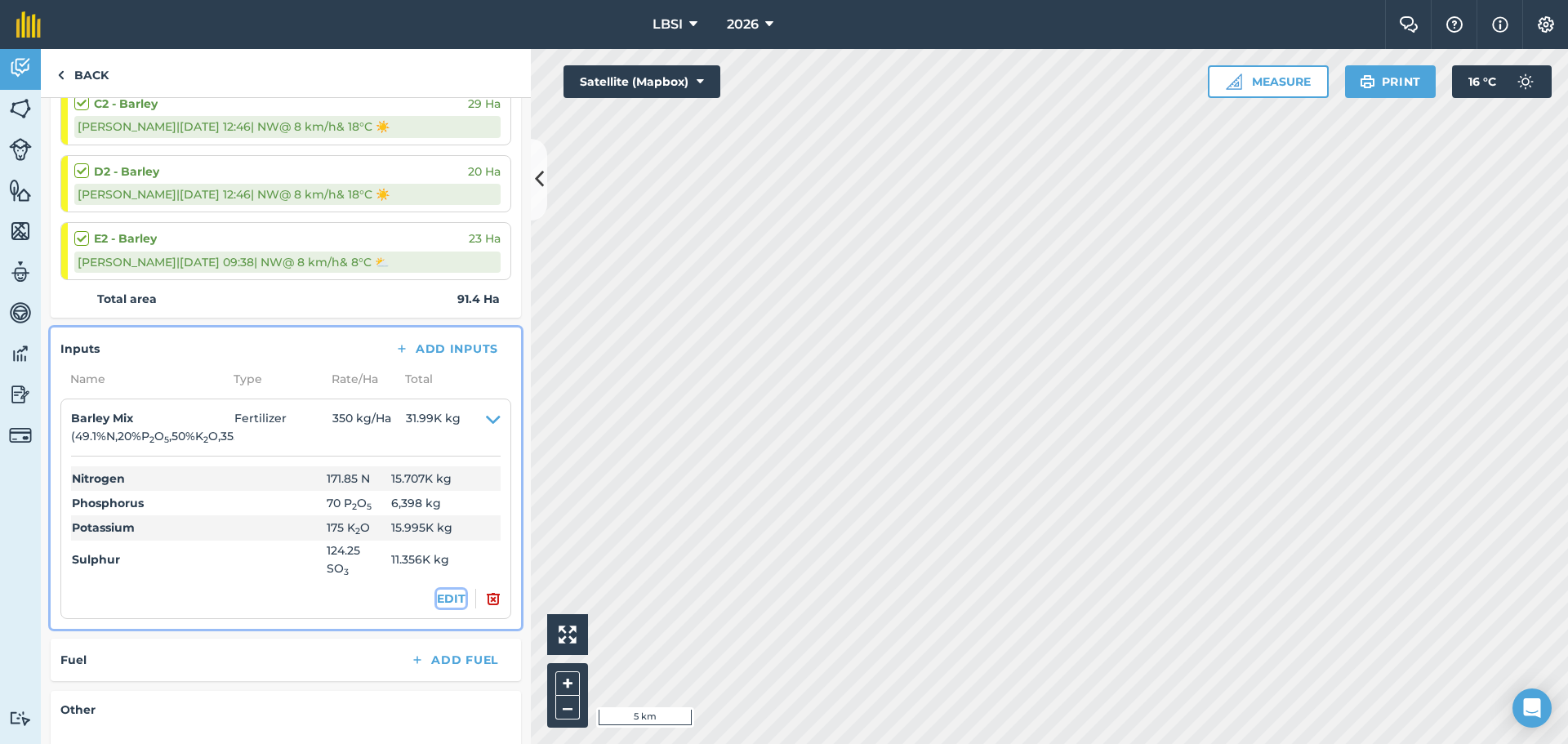
click at [437, 597] on button "EDIT" at bounding box center [451, 599] width 28 height 18
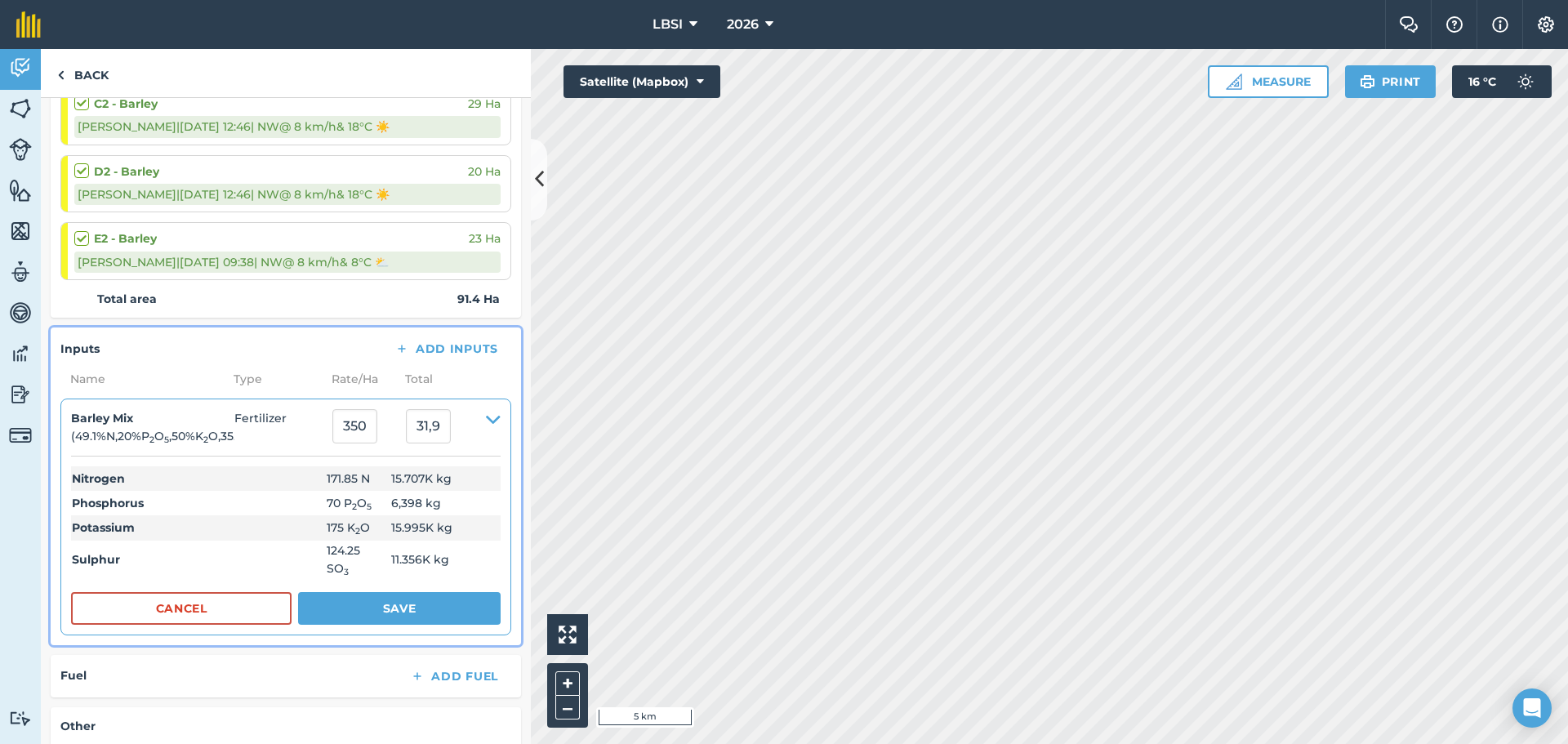
click at [294, 502] on th "Phosphorus" at bounding box center [198, 504] width 255 height 25
click at [335, 609] on button "Save" at bounding box center [399, 608] width 202 height 32
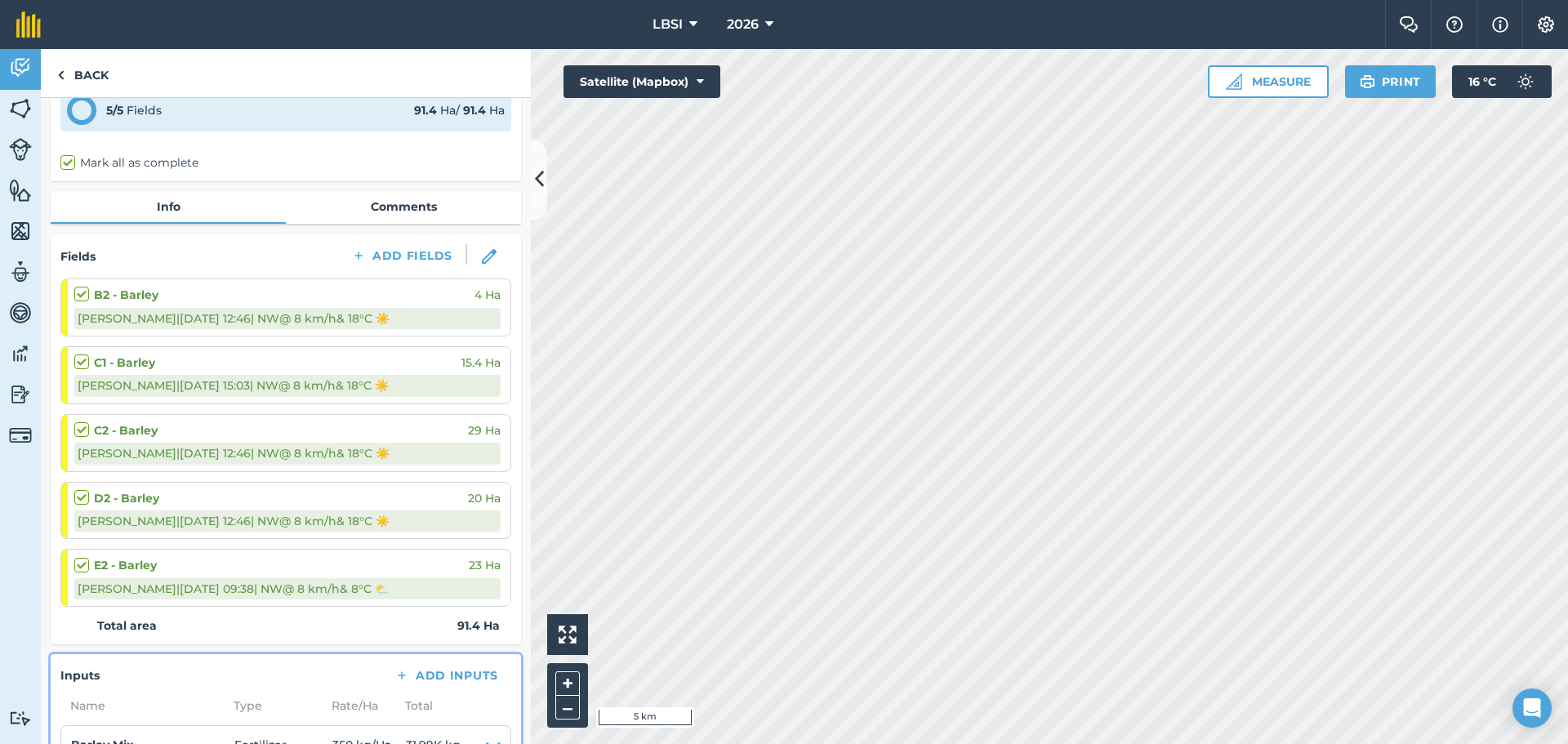
scroll to position [0, 0]
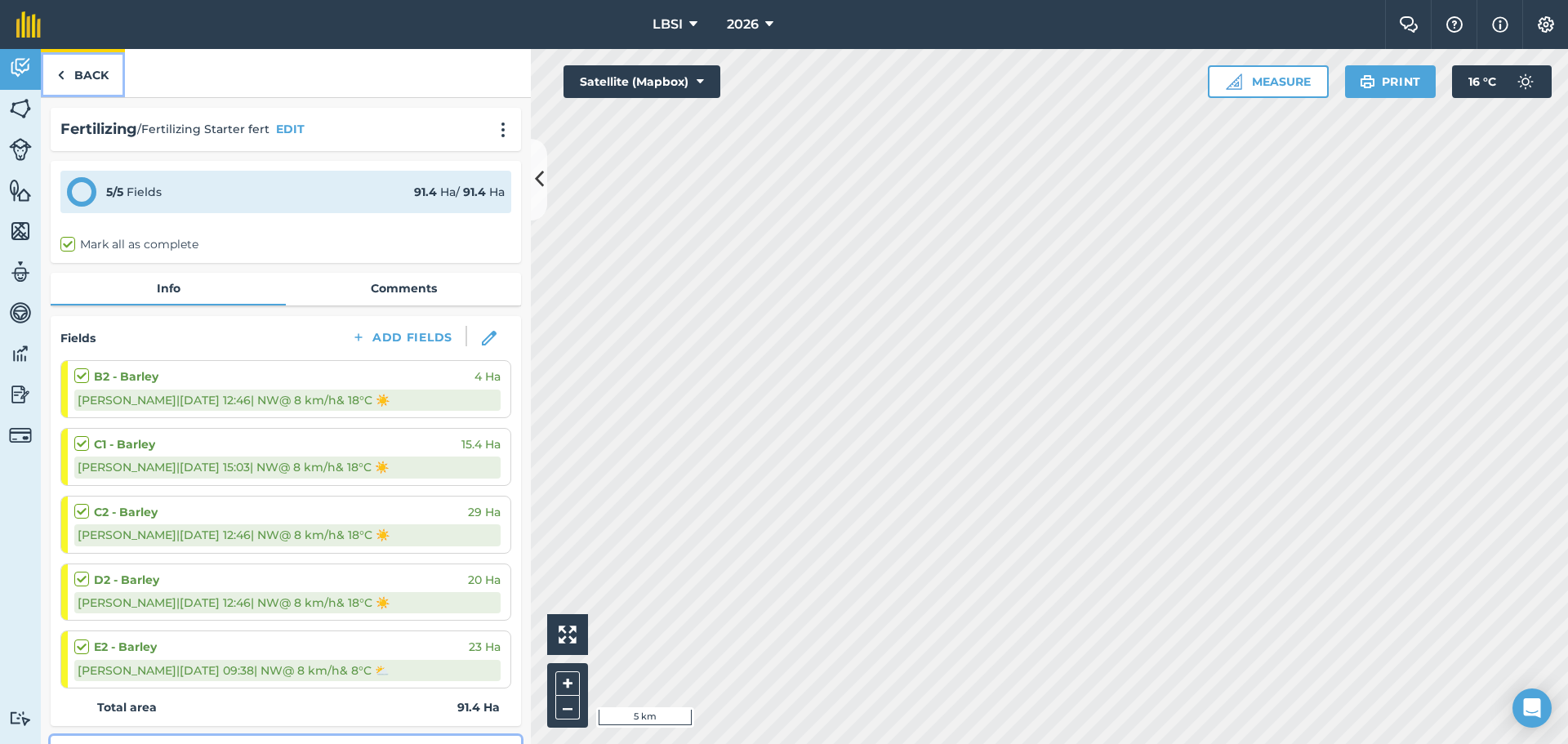
click at [67, 73] on link "Back" at bounding box center [83, 73] width 85 height 48
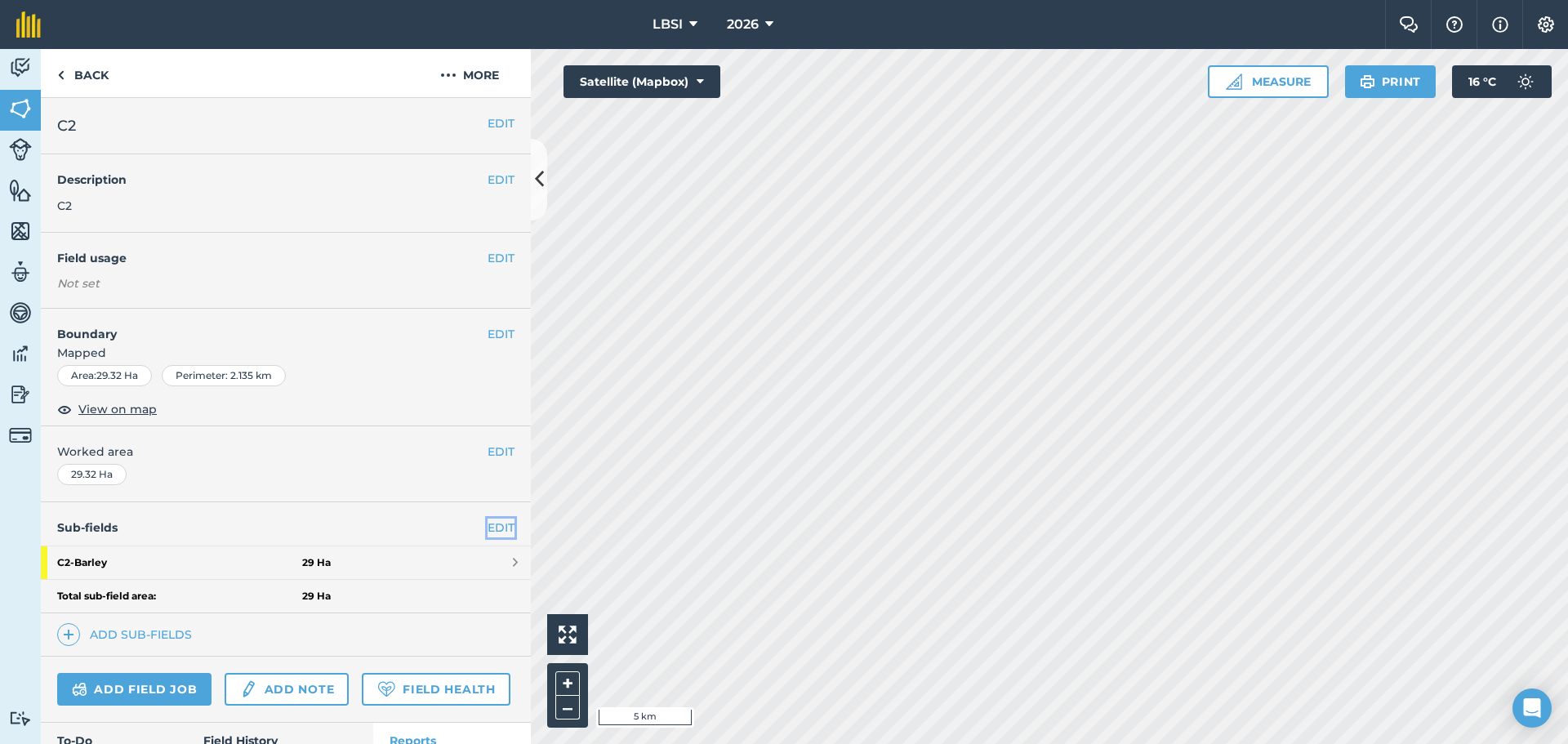
click at [492, 523] on link "EDIT" at bounding box center [501, 527] width 27 height 18
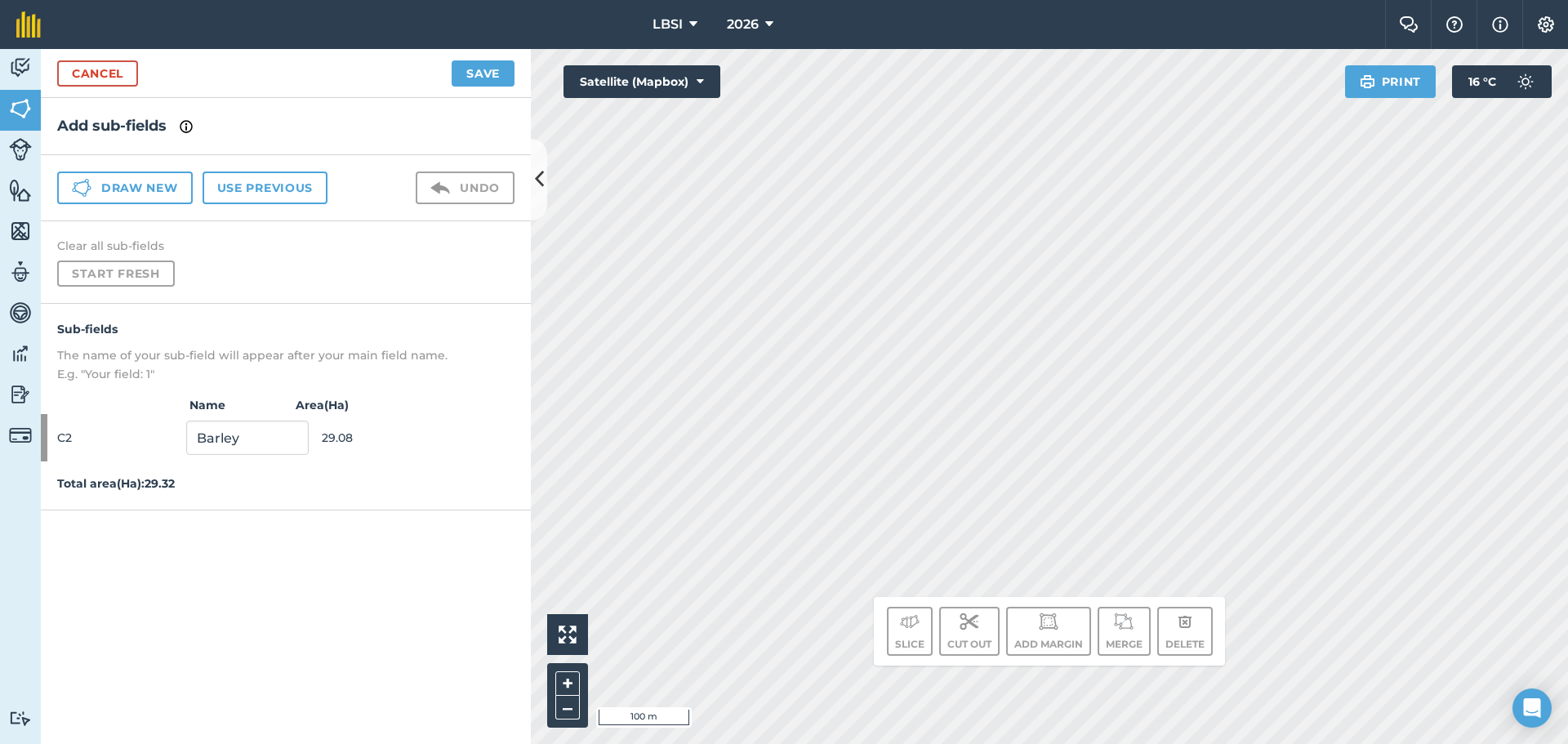
click at [187, 127] on img at bounding box center [186, 126] width 13 height 20
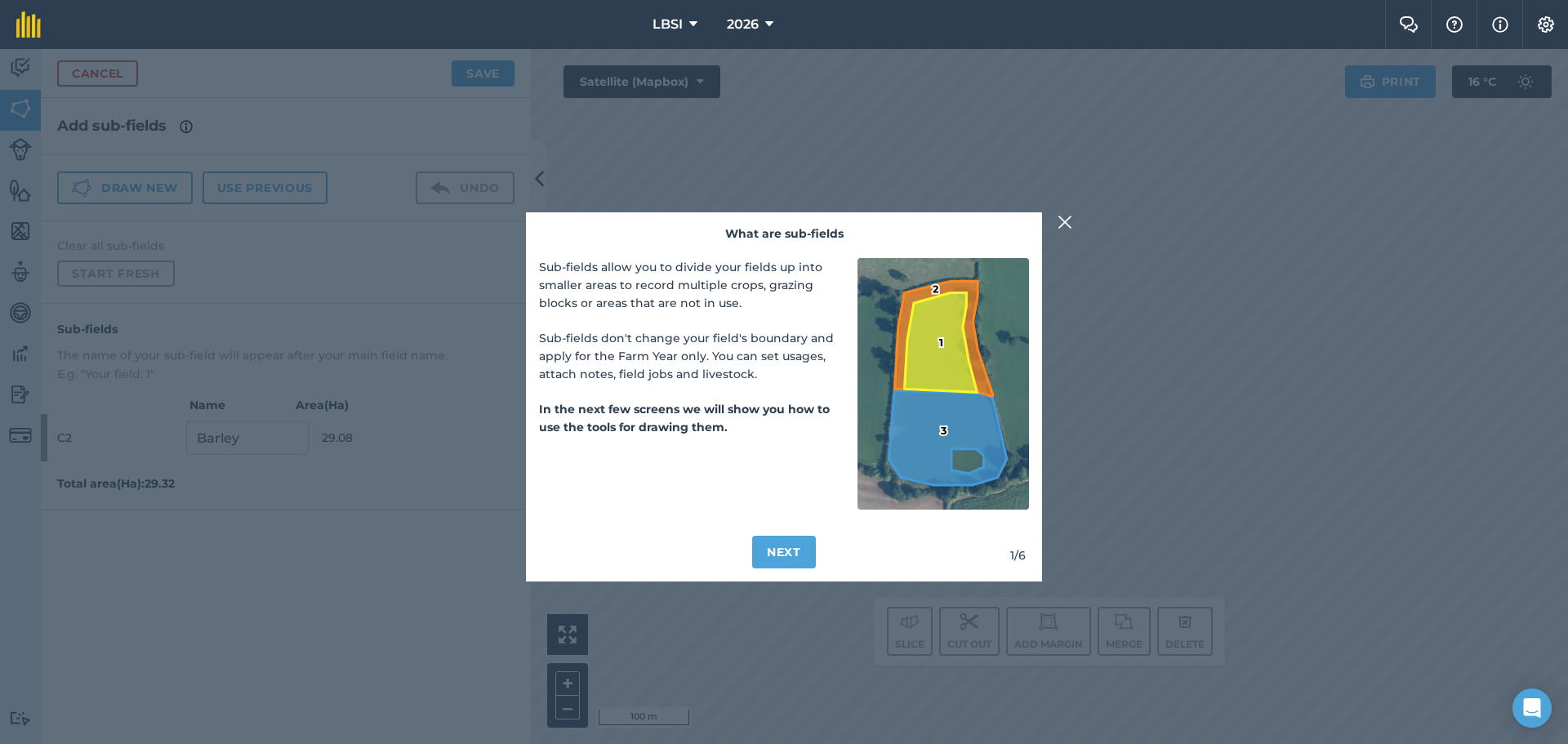
click at [1067, 219] on img at bounding box center [1065, 222] width 14 height 20
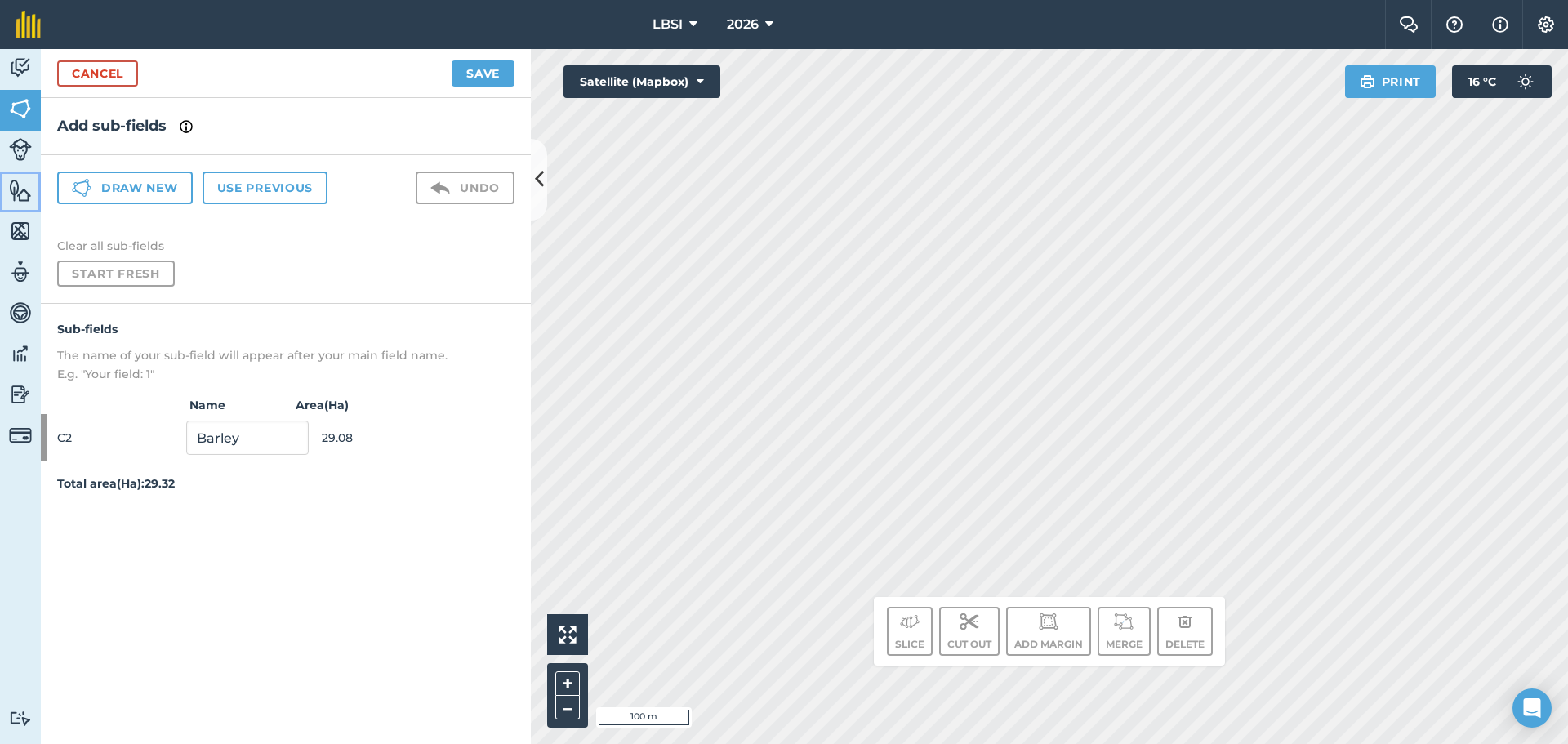
click at [17, 181] on img at bounding box center [20, 190] width 23 height 25
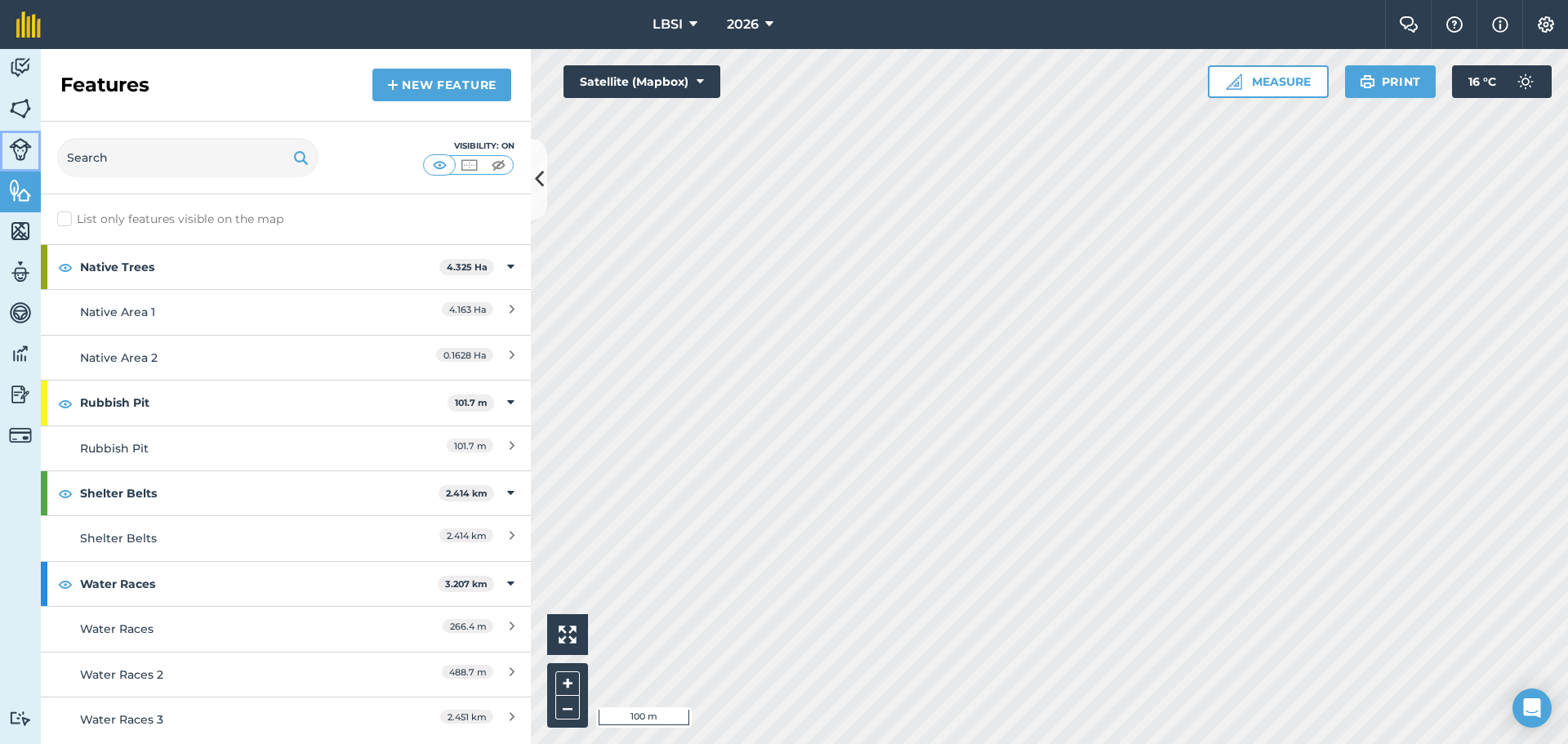
click at [9, 149] on img at bounding box center [20, 149] width 23 height 23
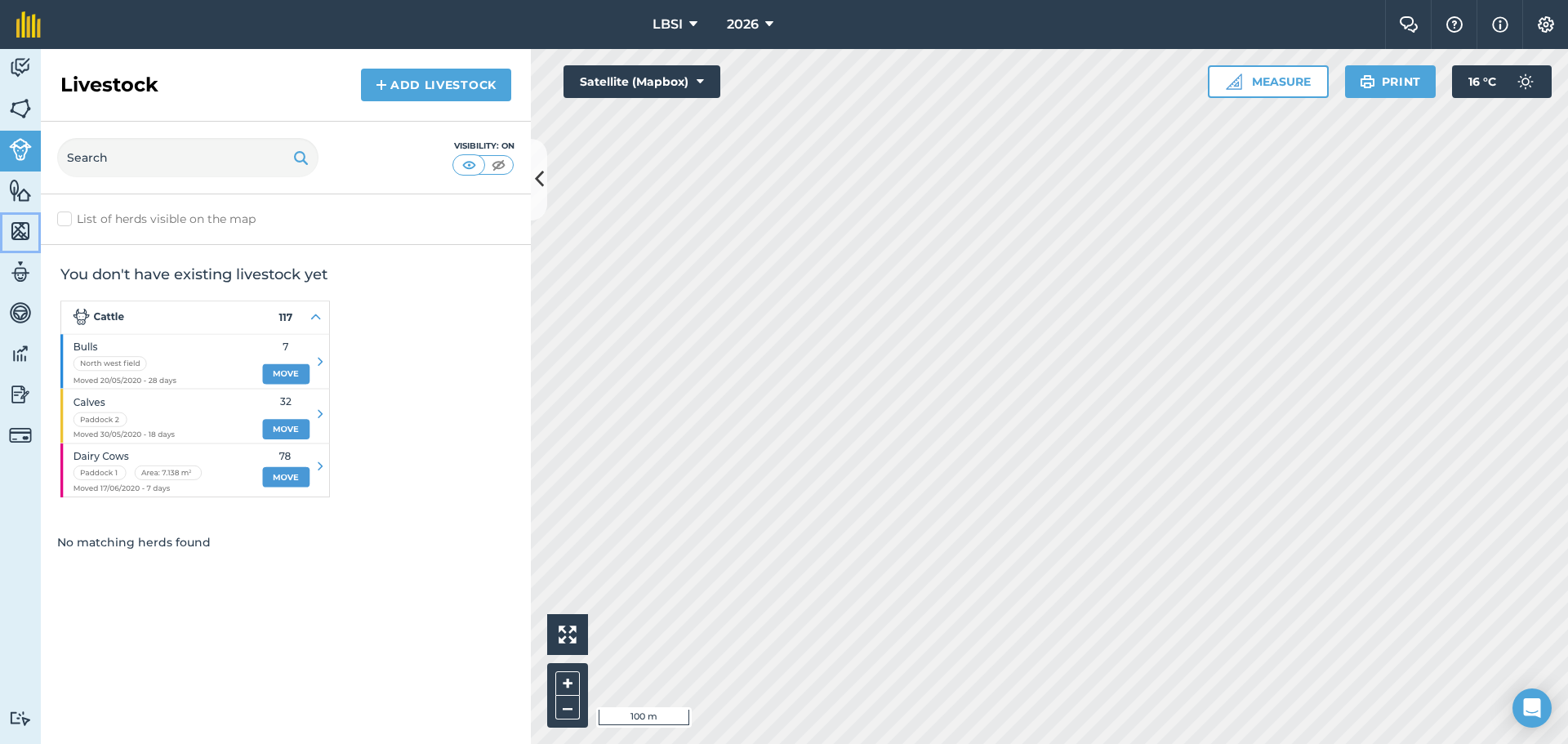
click at [20, 233] on img at bounding box center [20, 231] width 23 height 25
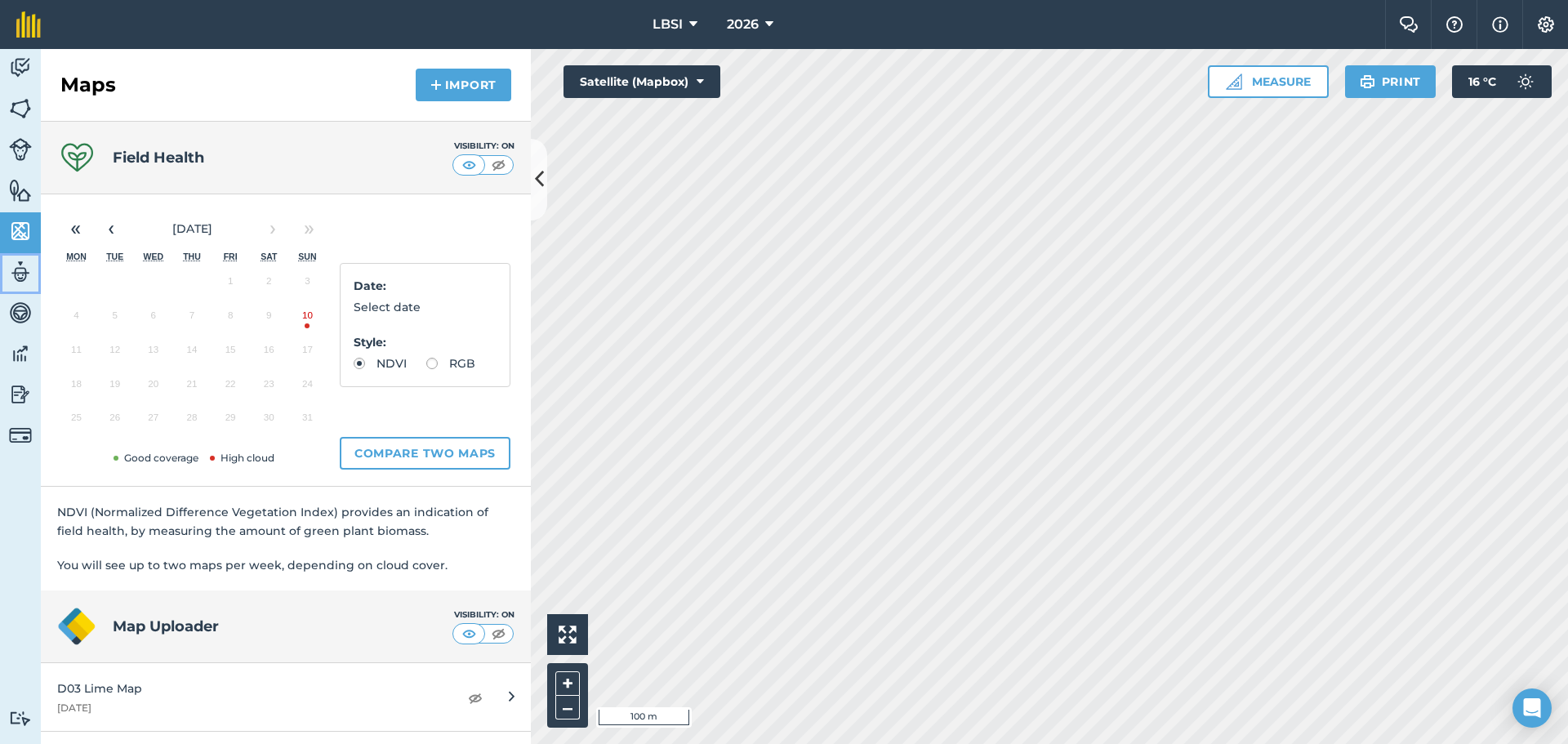
click at [20, 278] on img at bounding box center [20, 272] width 23 height 25
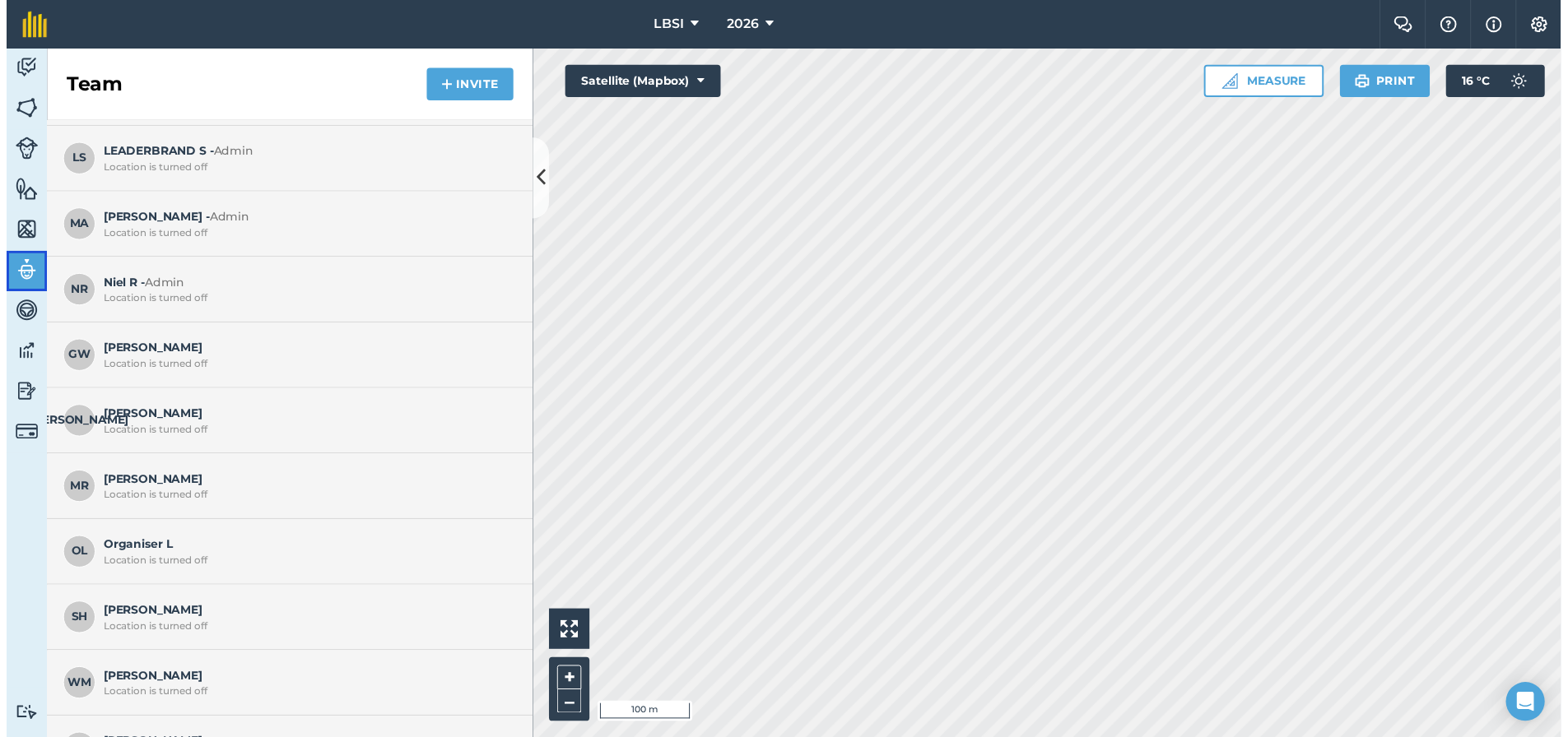
scroll to position [95, 0]
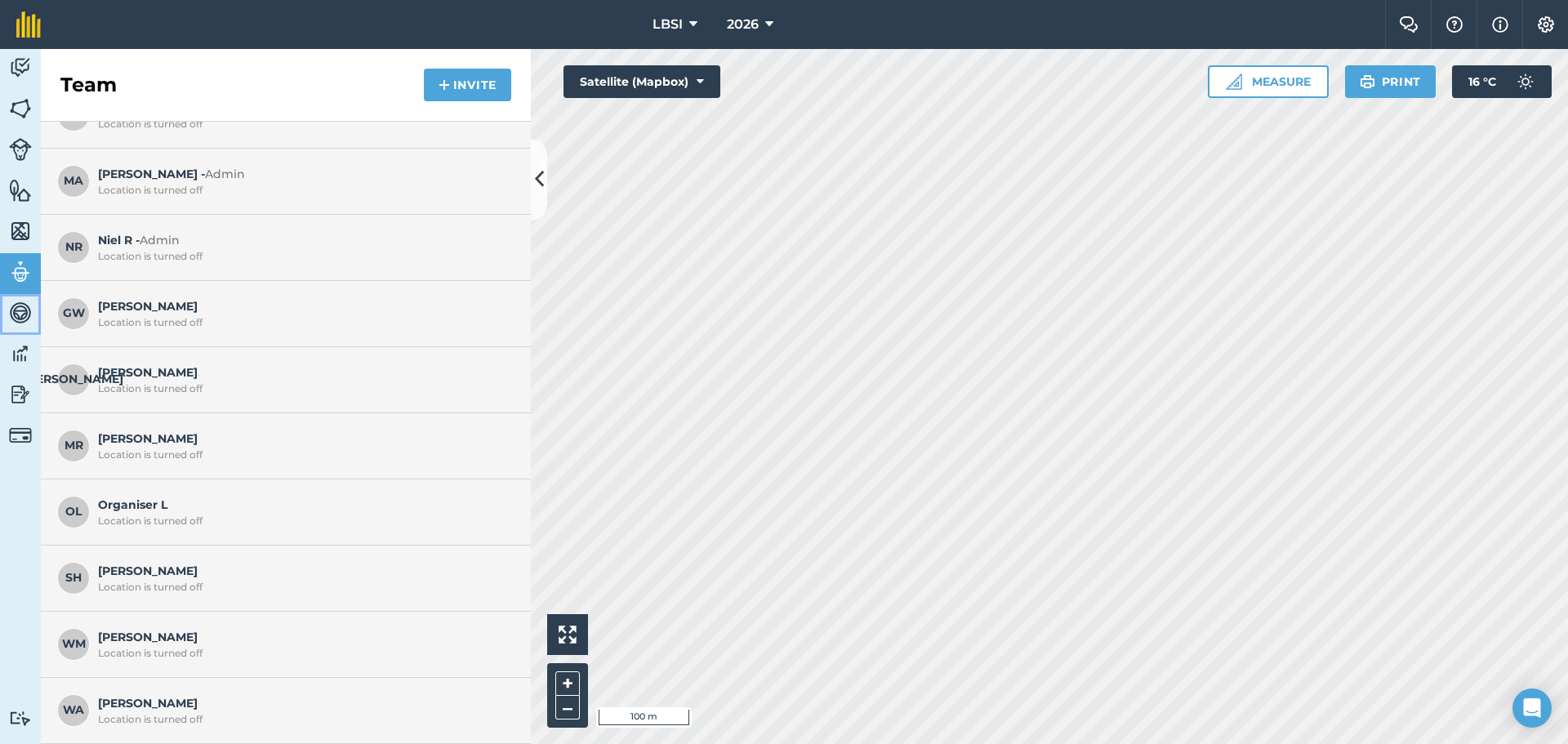
click at [20, 308] on img at bounding box center [20, 313] width 23 height 25
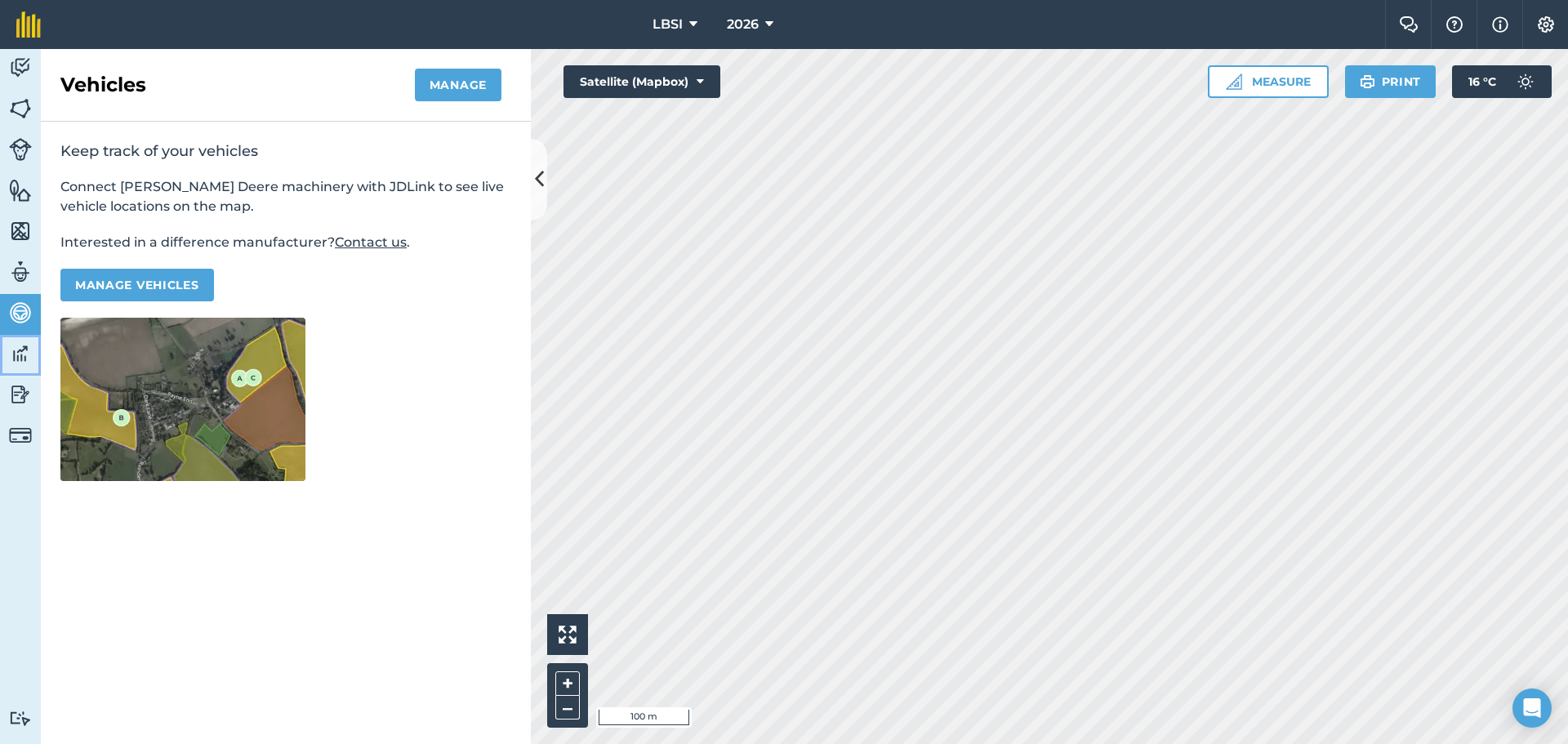
click at [18, 362] on img at bounding box center [20, 353] width 23 height 25
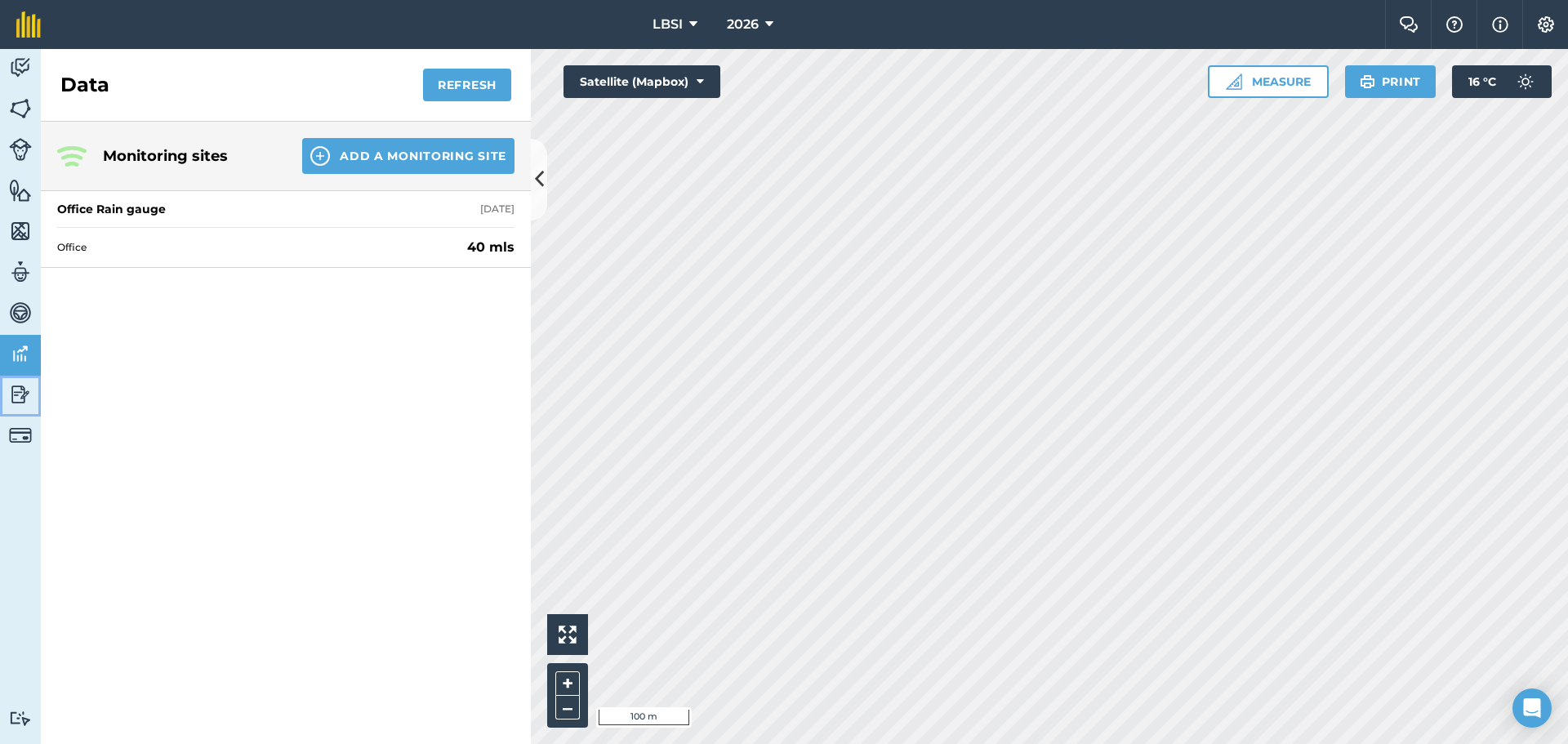
click at [13, 405] on img at bounding box center [20, 394] width 23 height 25
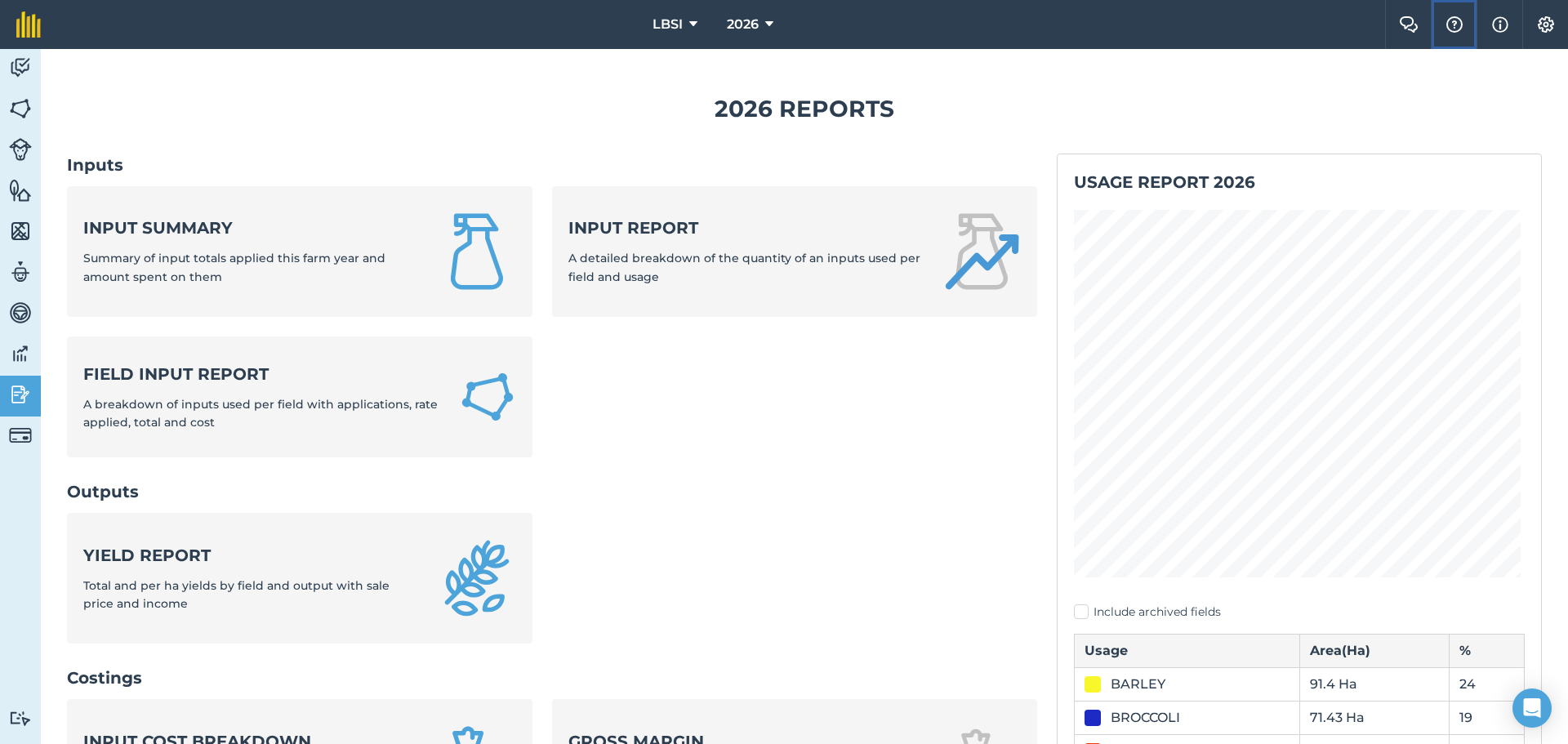
click at [1454, 25] on img at bounding box center [1454, 24] width 20 height 16
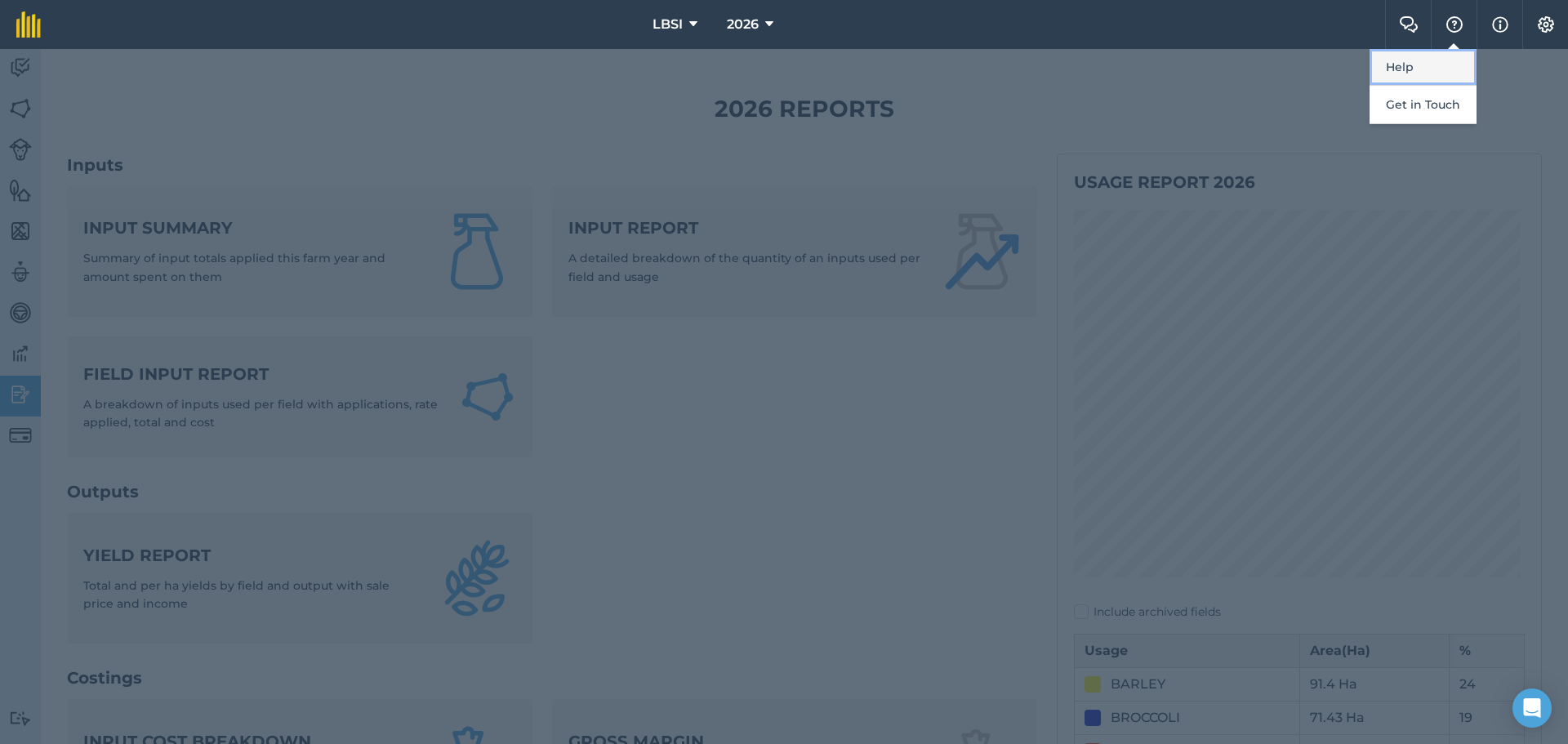
click at [1407, 73] on link "Help" at bounding box center [1423, 67] width 107 height 37
click at [1540, 20] on img at bounding box center [1545, 24] width 20 height 16
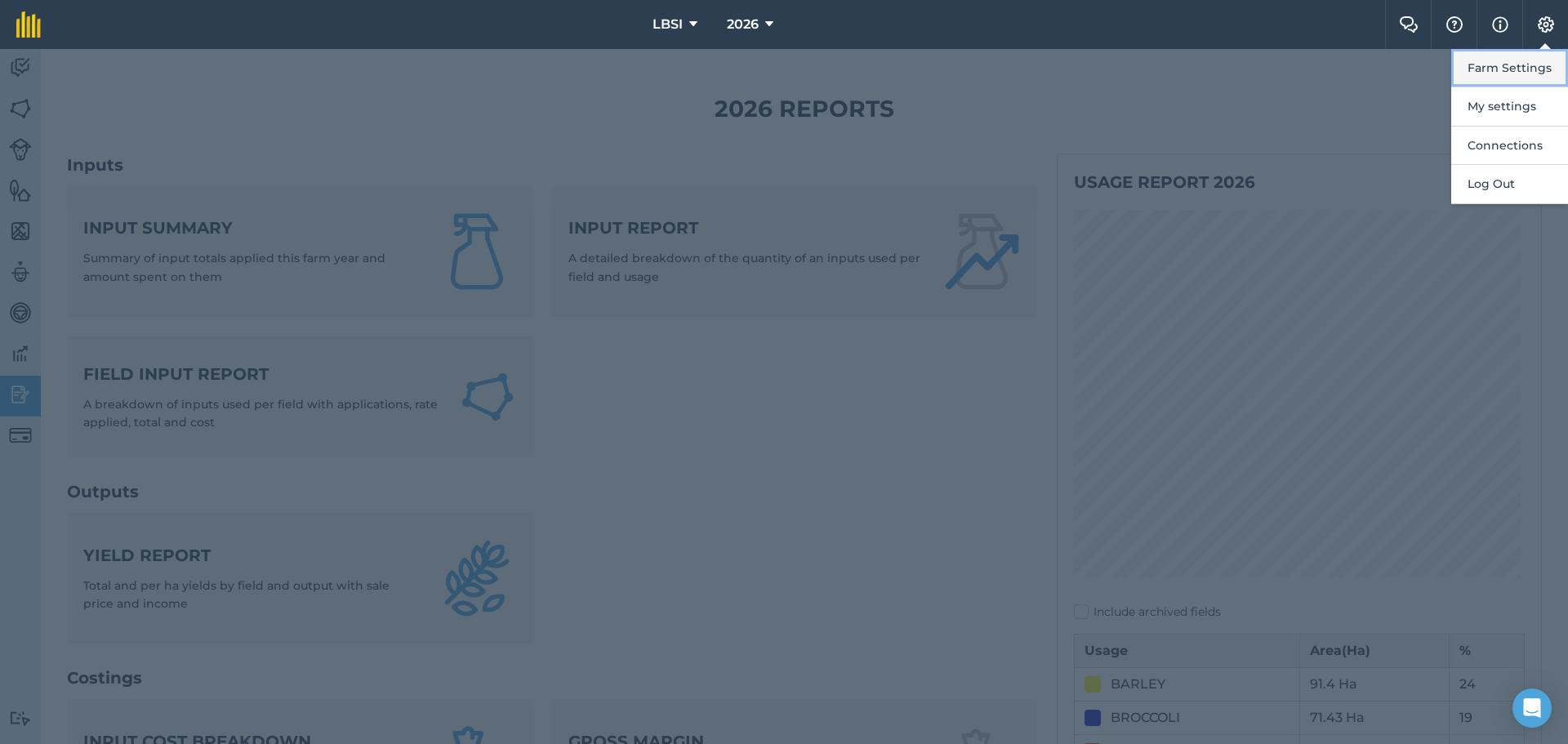
click at [1513, 67] on button "Farm Settings" at bounding box center [1509, 68] width 117 height 38
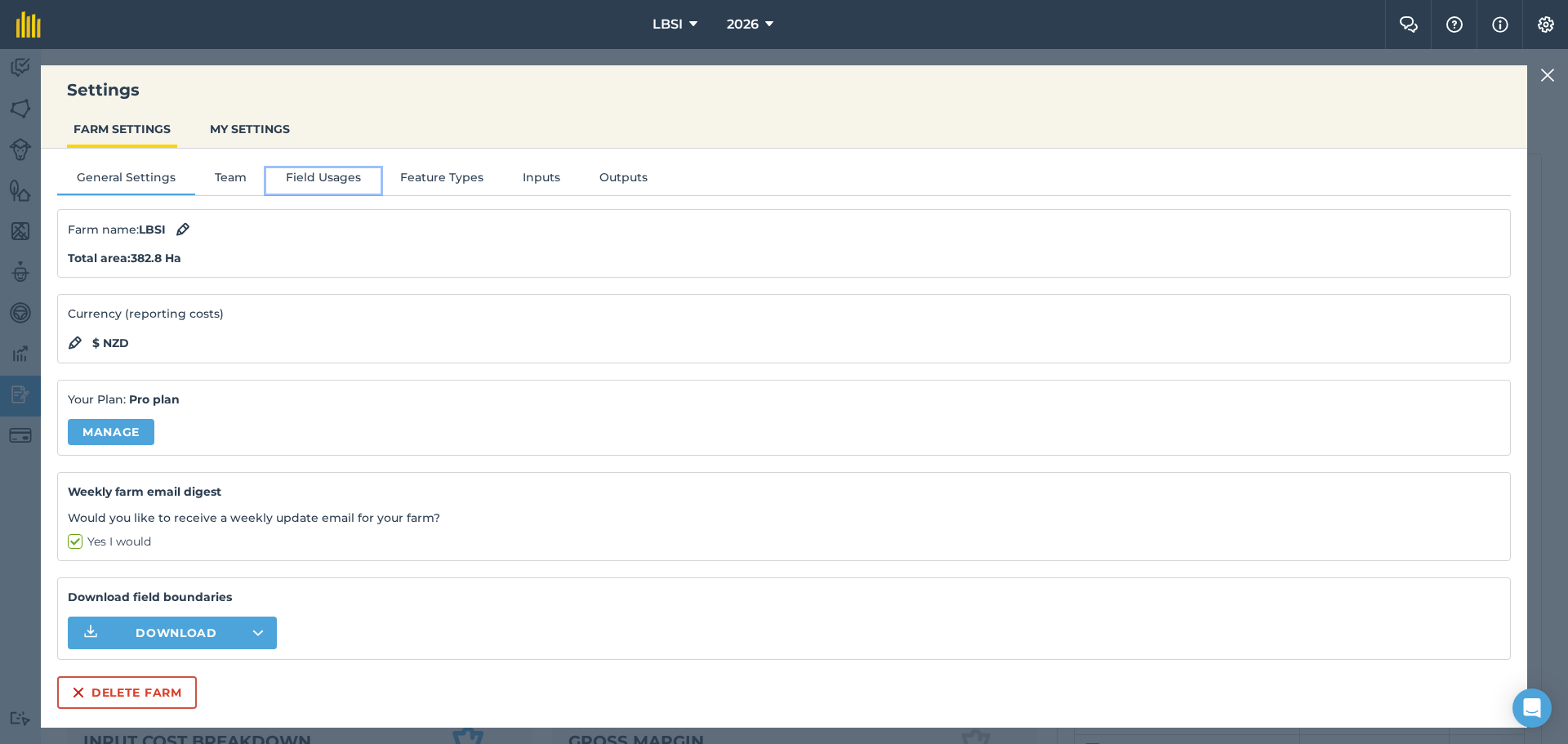
click at [325, 180] on button "Field Usages" at bounding box center [323, 181] width 114 height 25
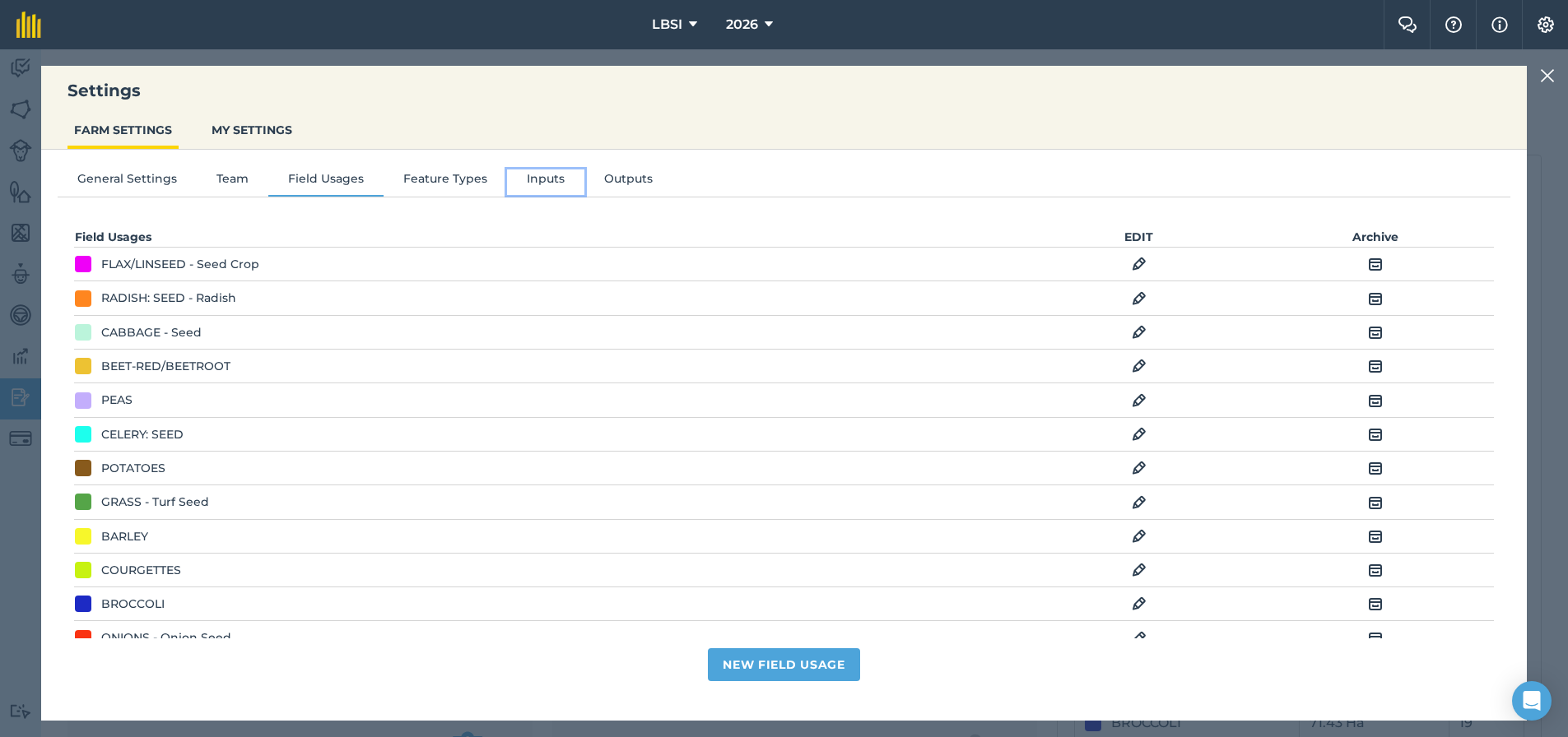
click at [537, 180] on button "Inputs" at bounding box center [546, 182] width 78 height 25
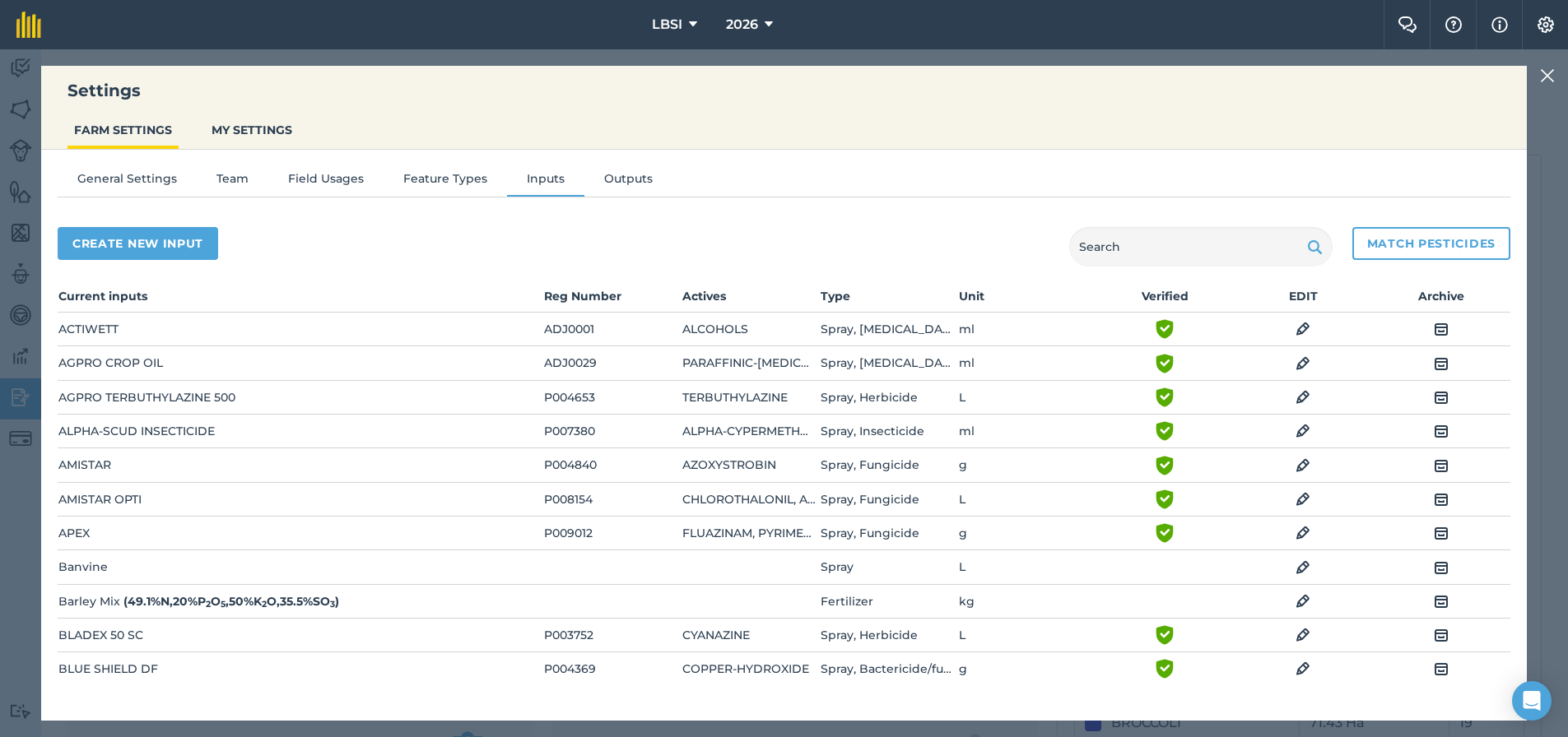
click at [1300, 599] on img at bounding box center [1303, 601] width 14 height 20
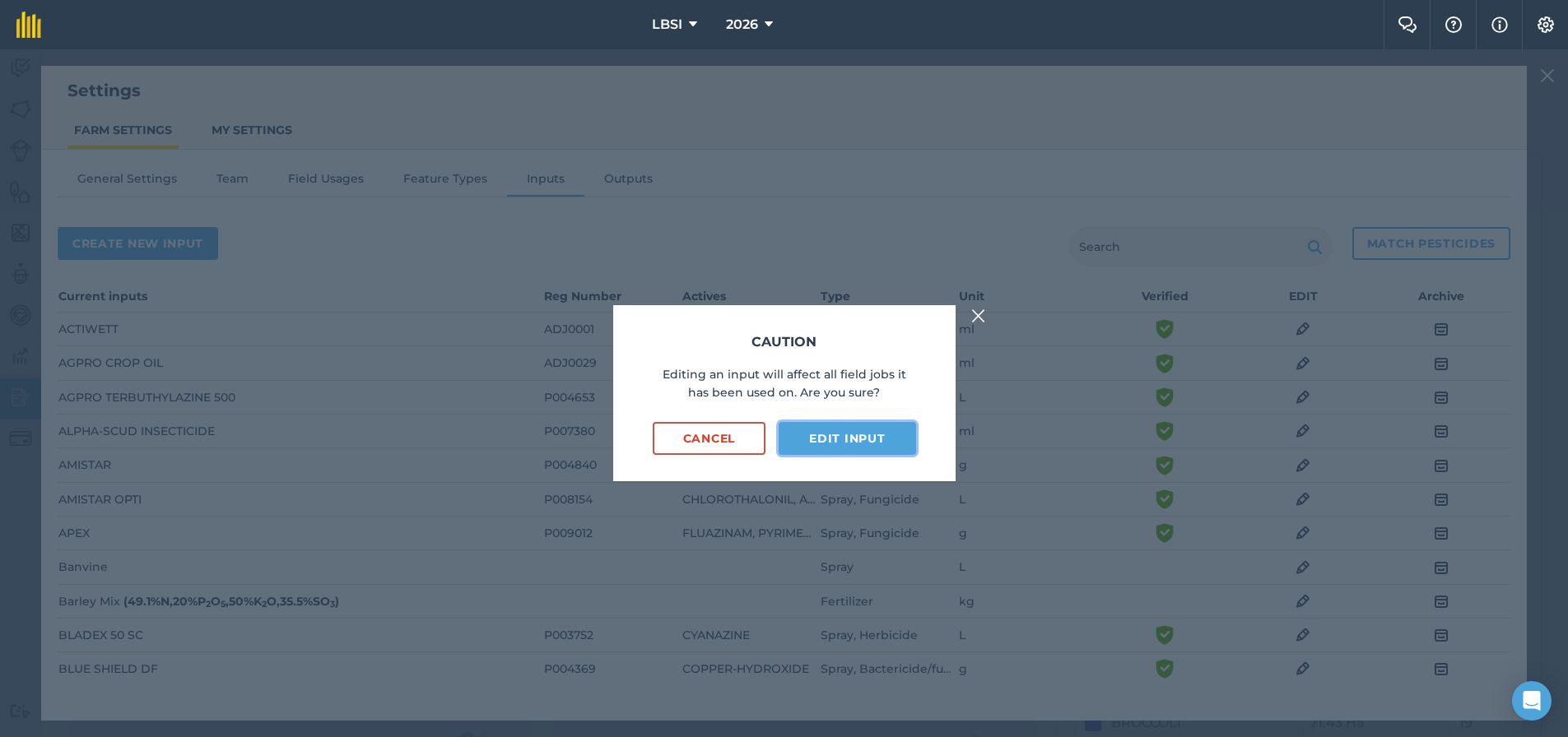
click at [849, 443] on button "Edit input" at bounding box center [846, 438] width 137 height 33
select select "KILOGRAMS"
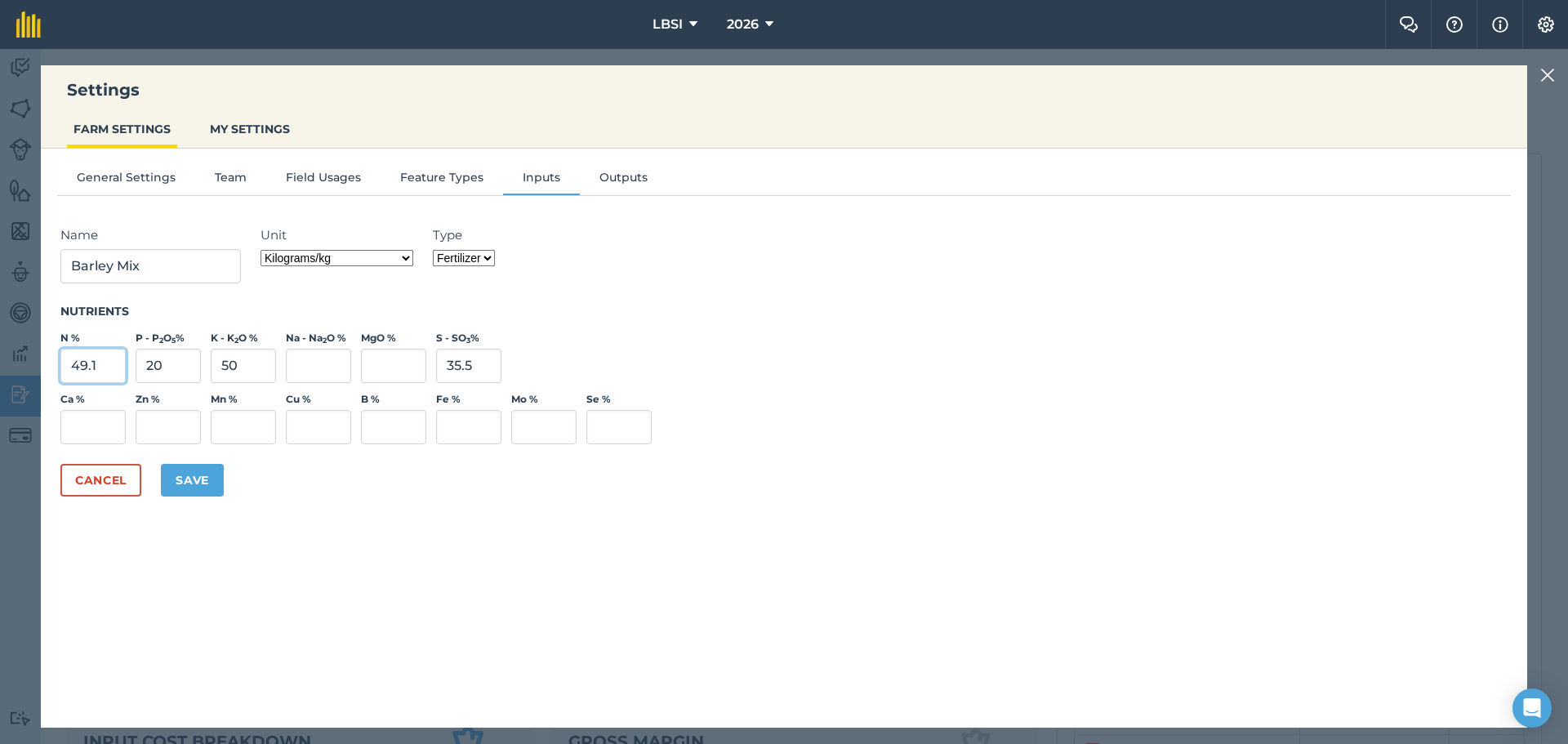
click at [105, 361] on input "49.1" at bounding box center [93, 366] width 66 height 34
type input "4"
type input "14"
click at [175, 363] on input "20" at bounding box center [168, 366] width 66 height 34
click at [239, 367] on input "50" at bounding box center [243, 366] width 66 height 34
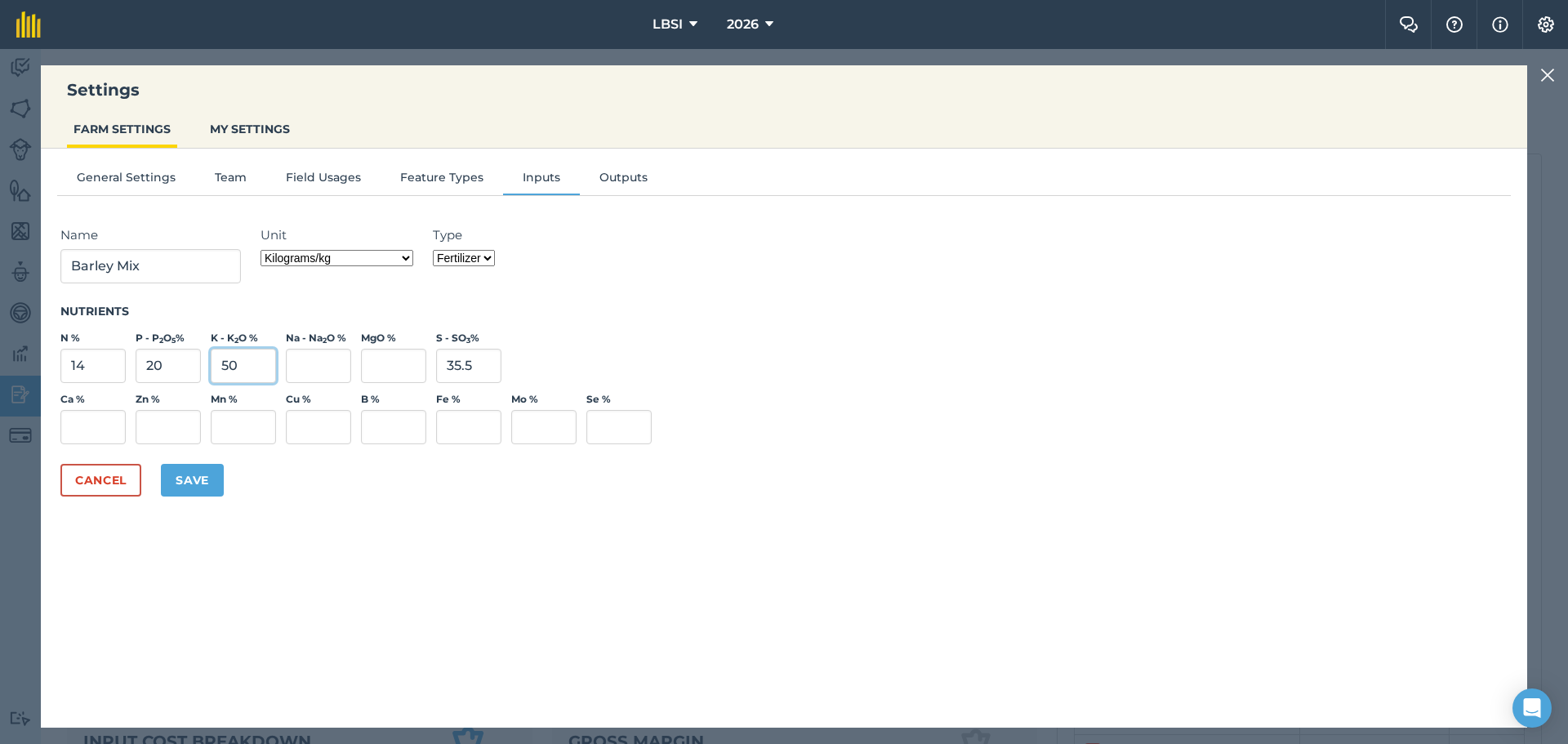
type input "5"
drag, startPoint x: 162, startPoint y: 366, endPoint x: 277, endPoint y: 363, distance: 115.0
click at [167, 365] on input "20" at bounding box center [168, 366] width 66 height 34
type input "2"
type input "5.72"
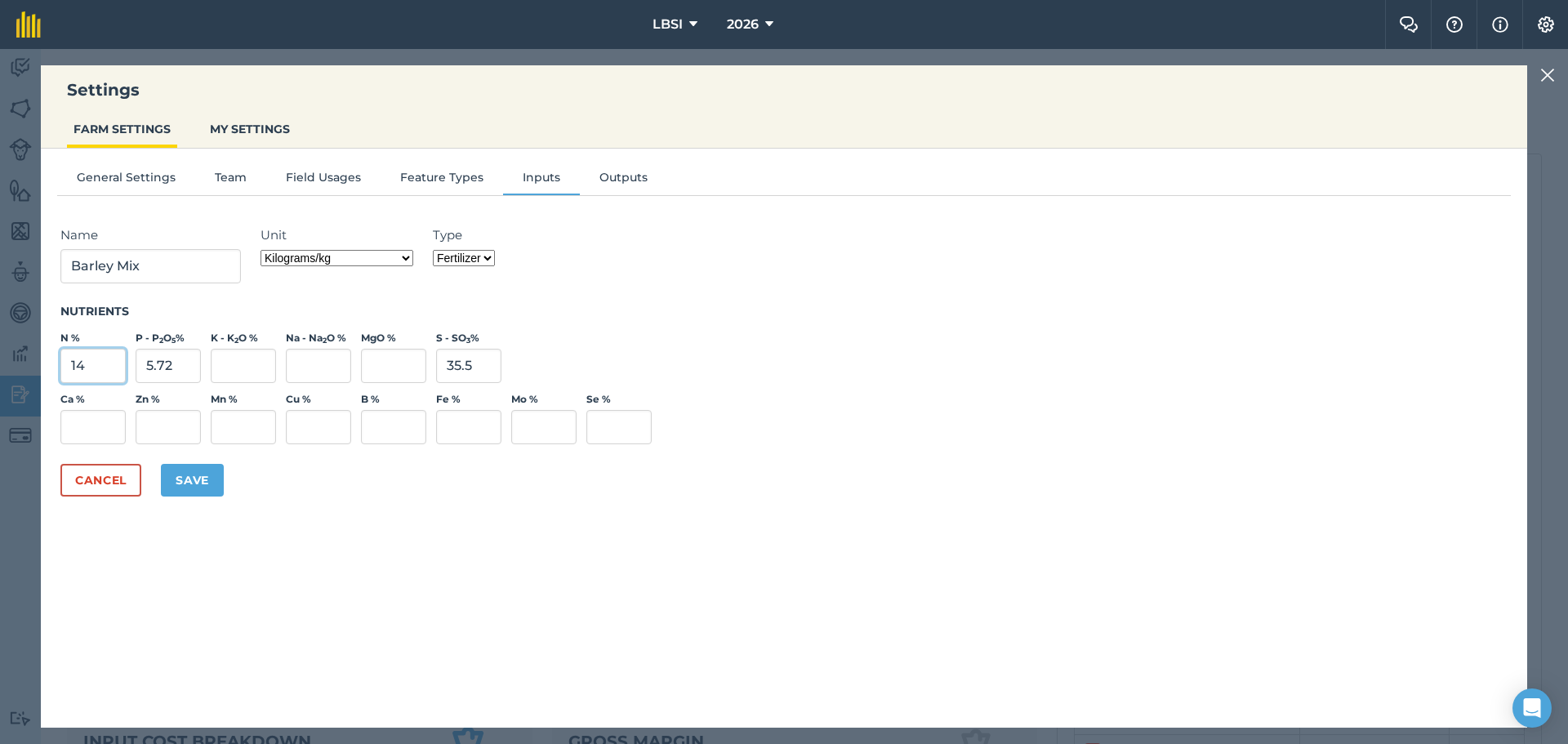
drag, startPoint x: 83, startPoint y: 364, endPoint x: 104, endPoint y: 367, distance: 21.2
click at [84, 364] on input "14" at bounding box center [93, 366] width 66 height 34
type input "14.03"
drag, startPoint x: 232, startPoint y: 364, endPoint x: 265, endPoint y: 371, distance: 33.7
click at [233, 364] on input "K - K 2 O %" at bounding box center [243, 366] width 66 height 34
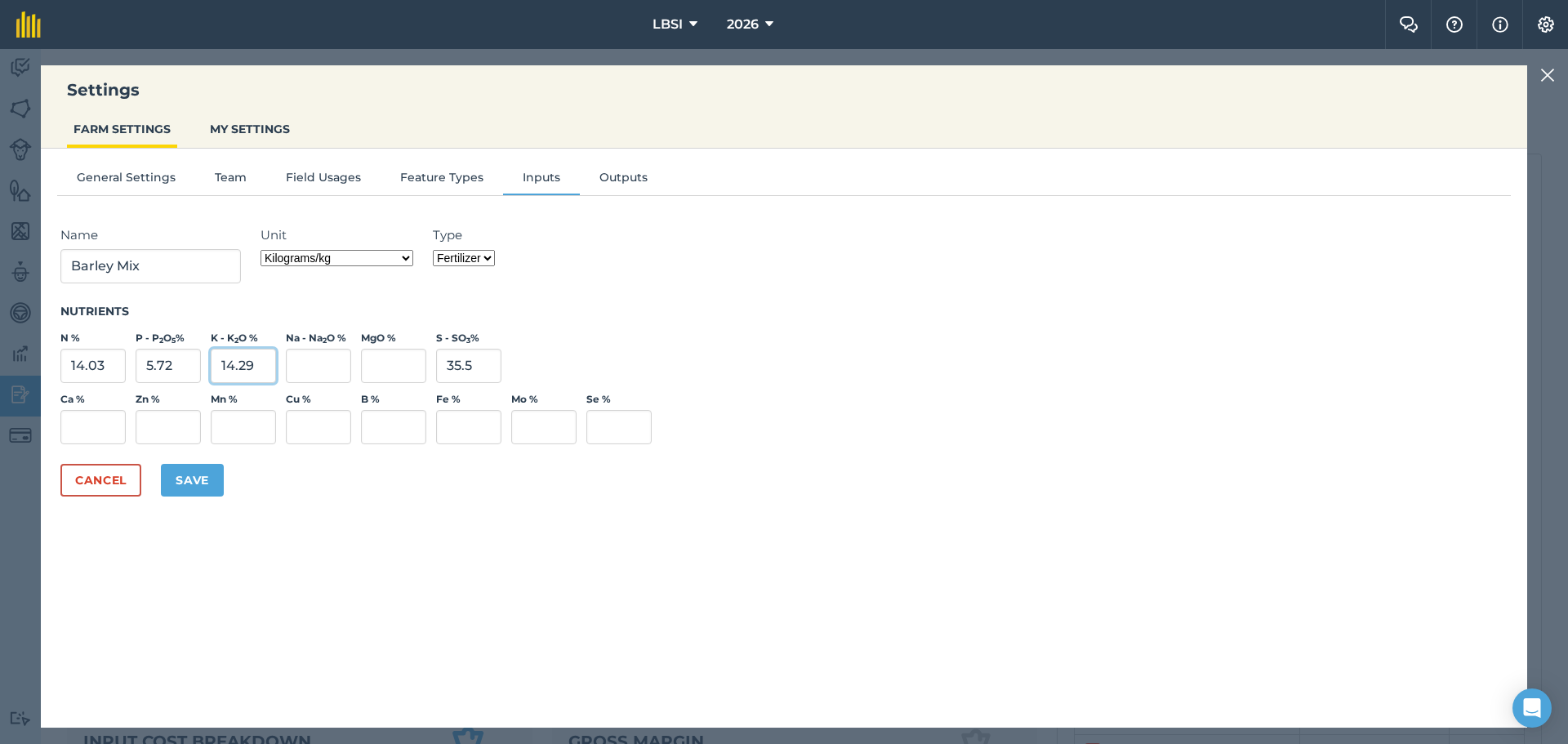
type input "14.29"
click at [486, 368] on input "35.5" at bounding box center [468, 366] width 66 height 34
type input "3"
type input "10.15"
click at [851, 486] on div "Cancel Save" at bounding box center [784, 480] width 1447 height 32
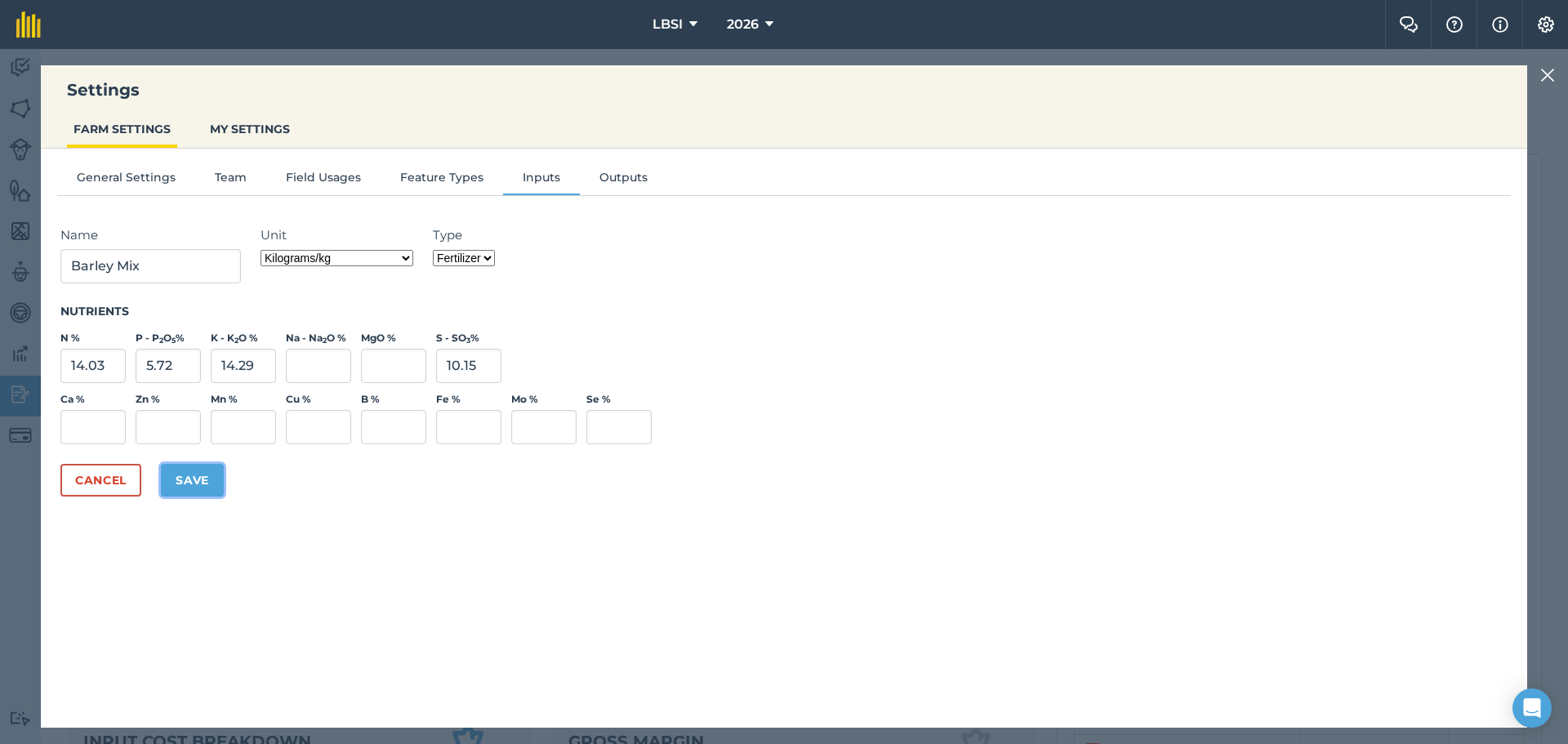
click at [200, 482] on button "Save" at bounding box center [192, 480] width 63 height 32
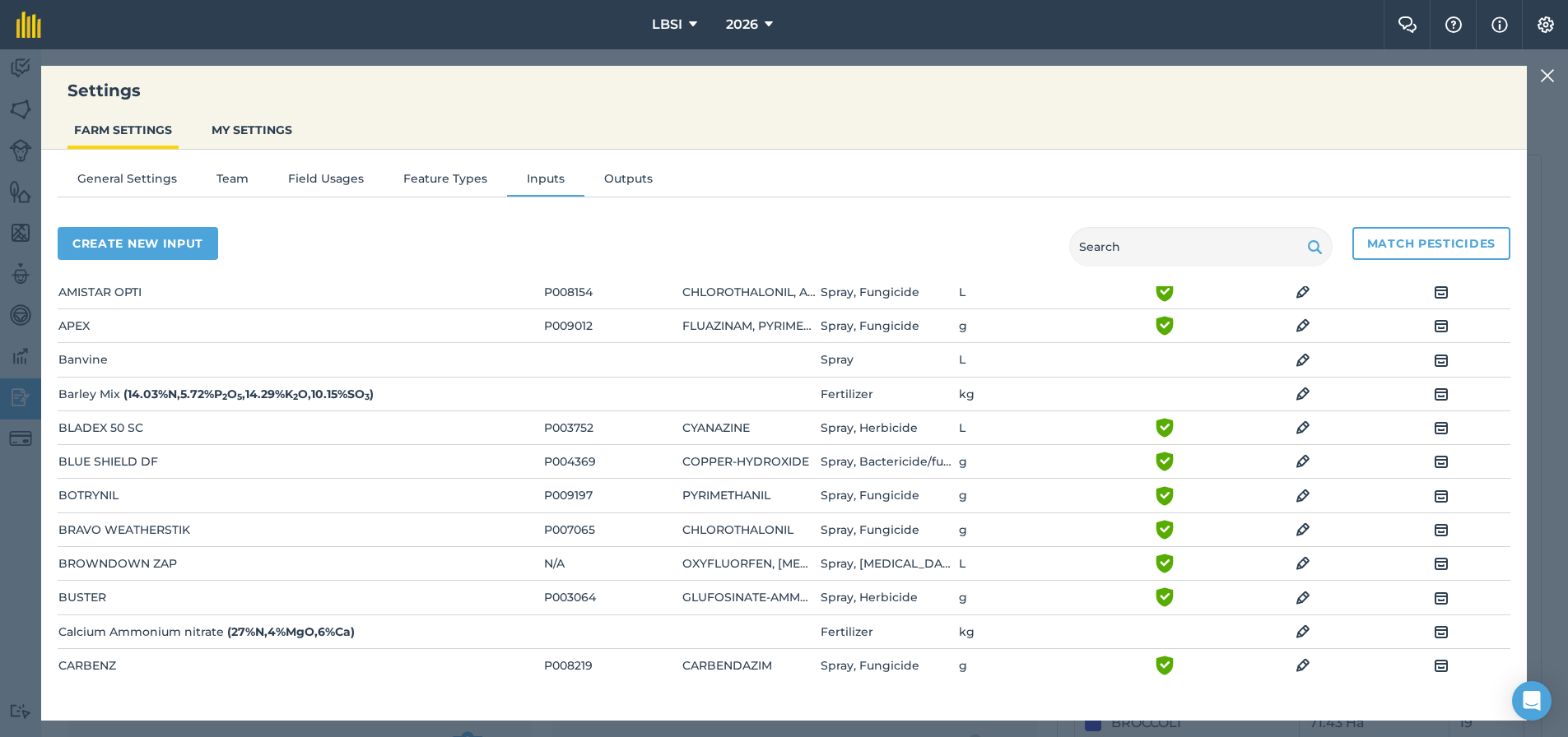
scroll to position [247, 0]
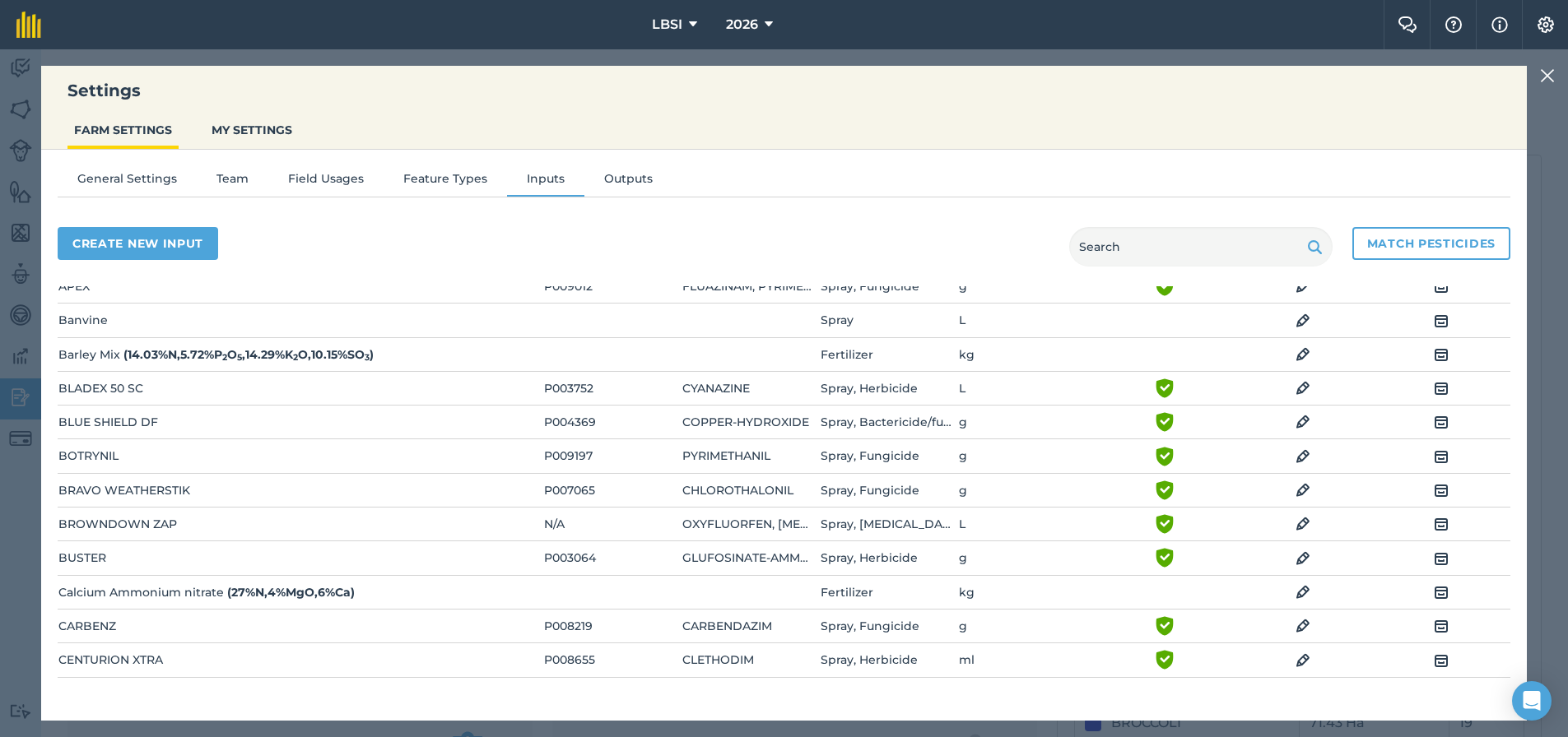
click at [1302, 562] on img at bounding box center [1303, 559] width 14 height 20
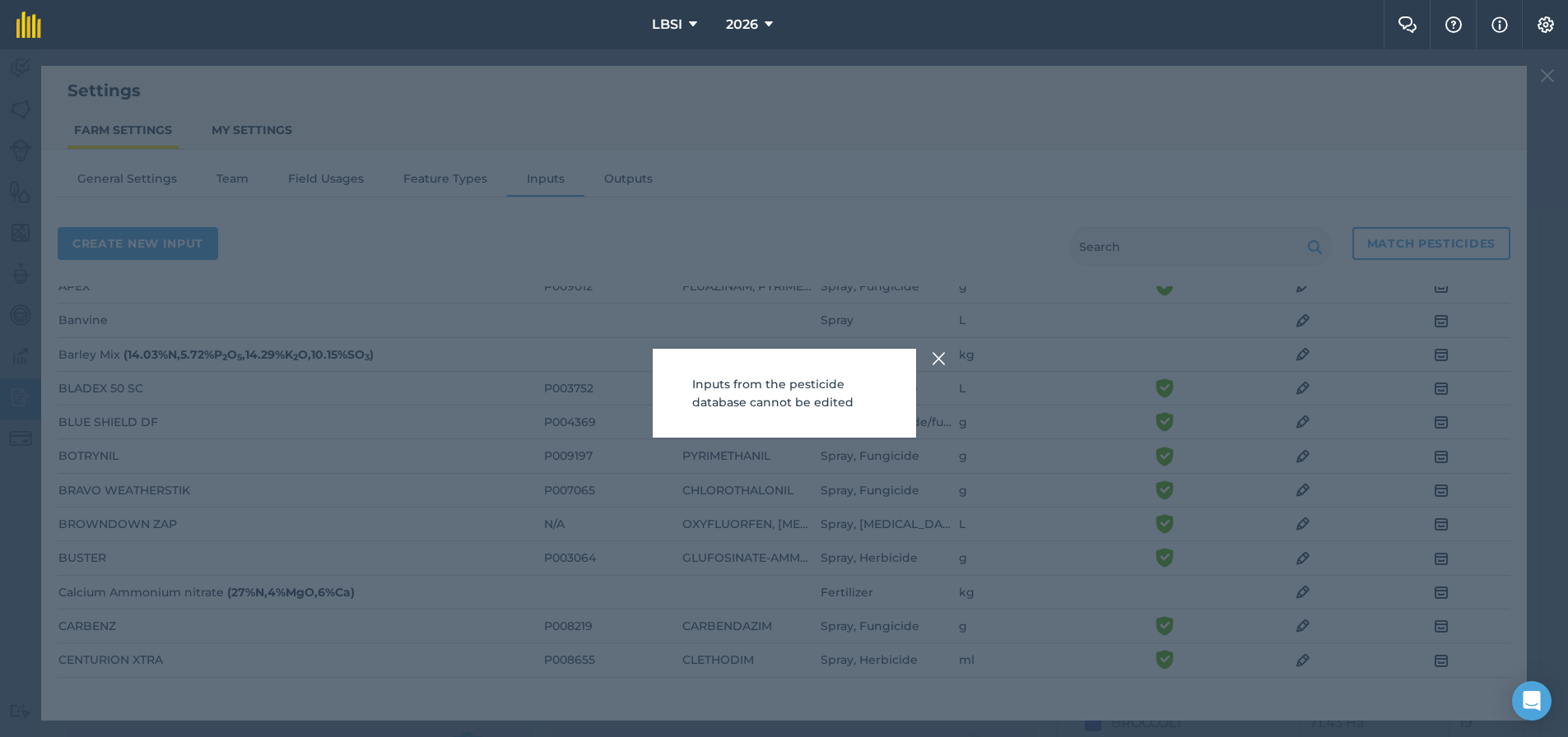
click at [947, 365] on img at bounding box center [938, 359] width 14 height 20
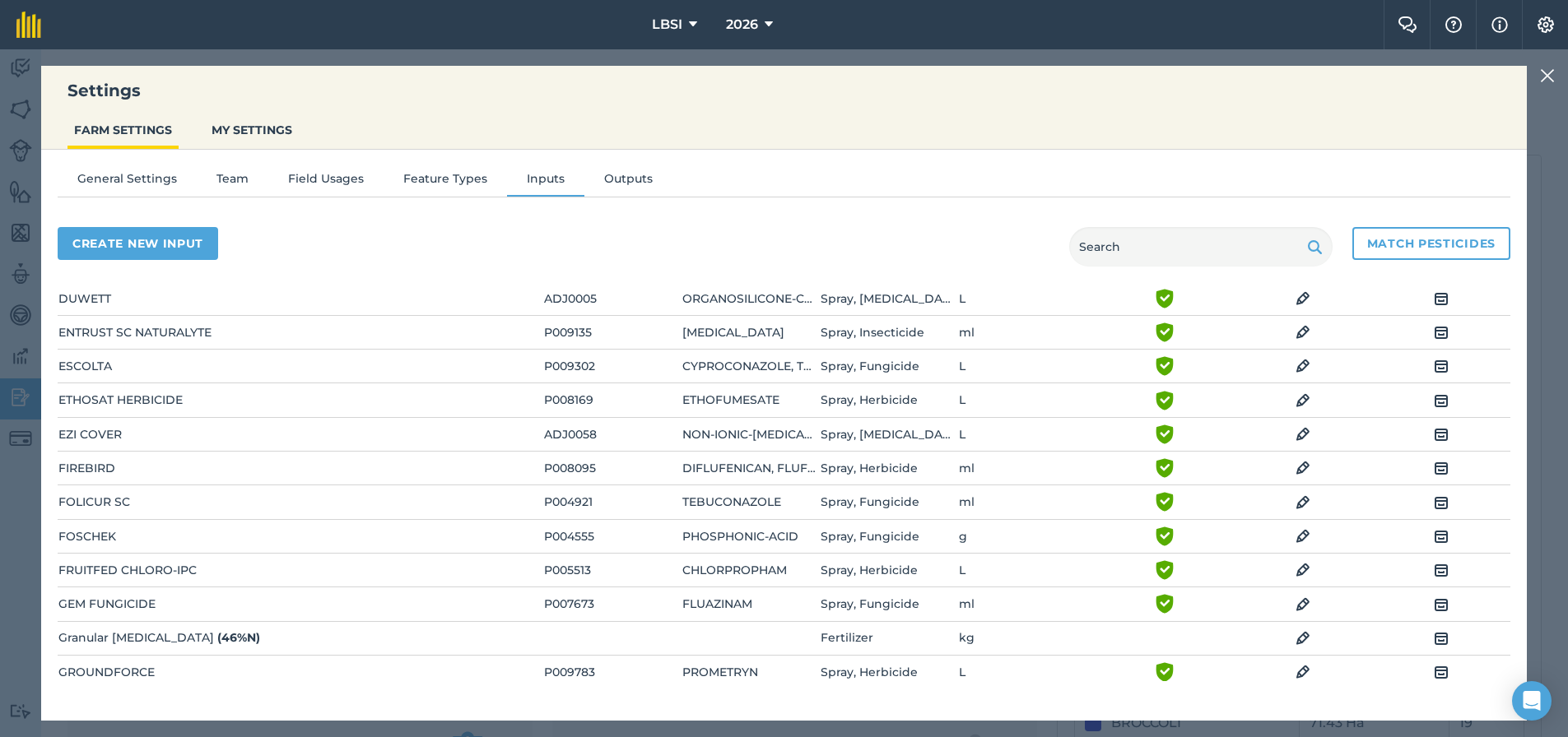
scroll to position [1235, 0]
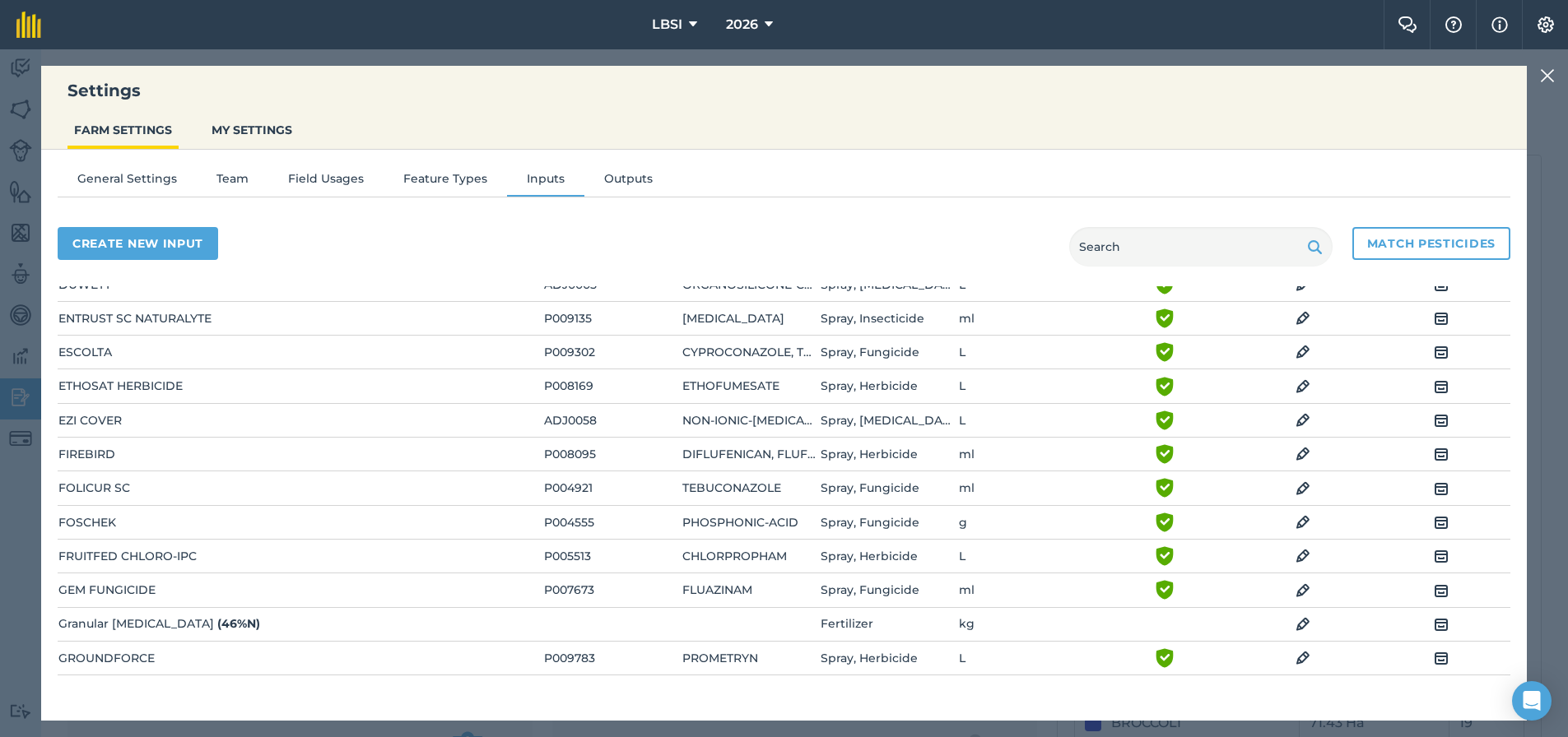
click at [1304, 555] on img at bounding box center [1303, 556] width 14 height 20
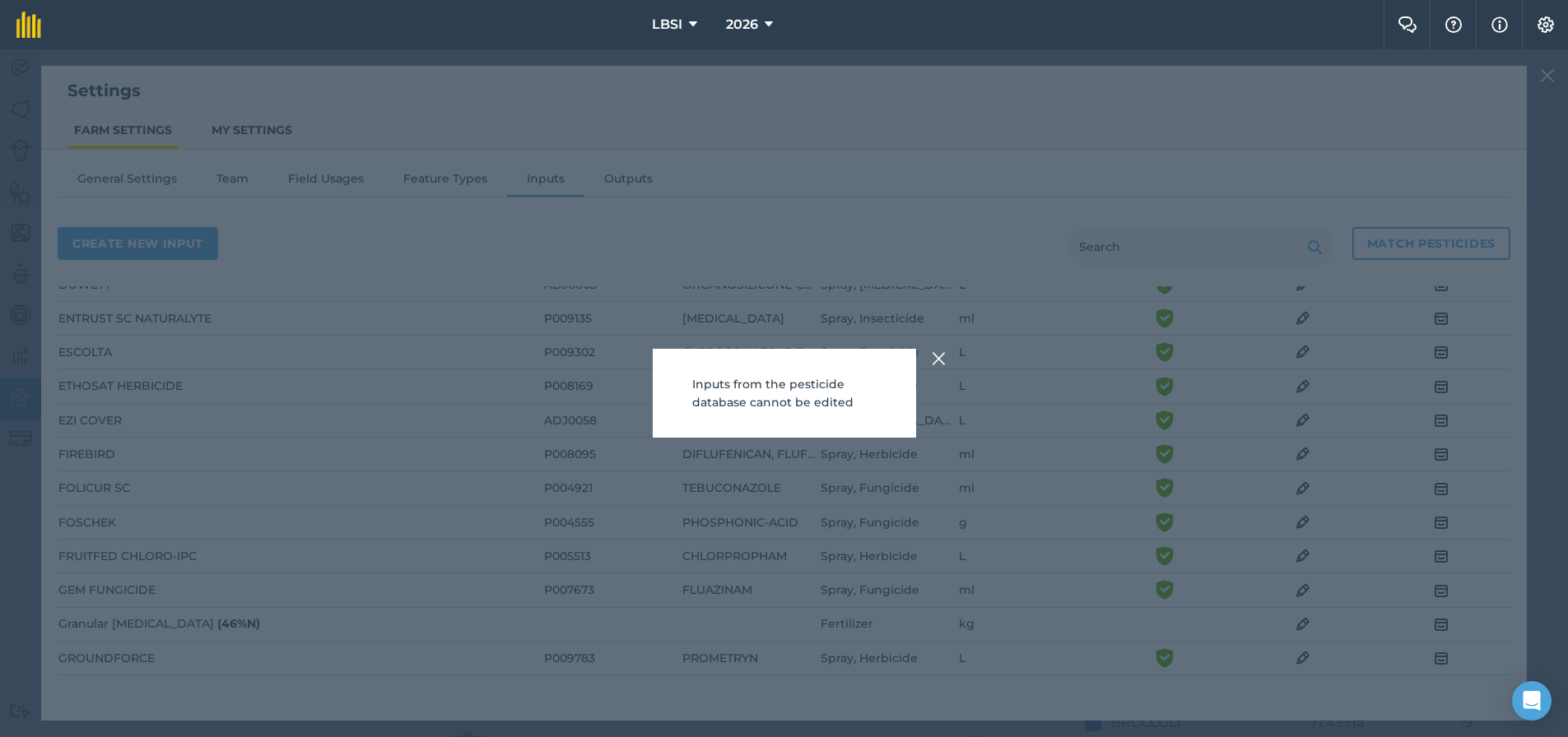
click at [940, 364] on img at bounding box center [938, 359] width 14 height 20
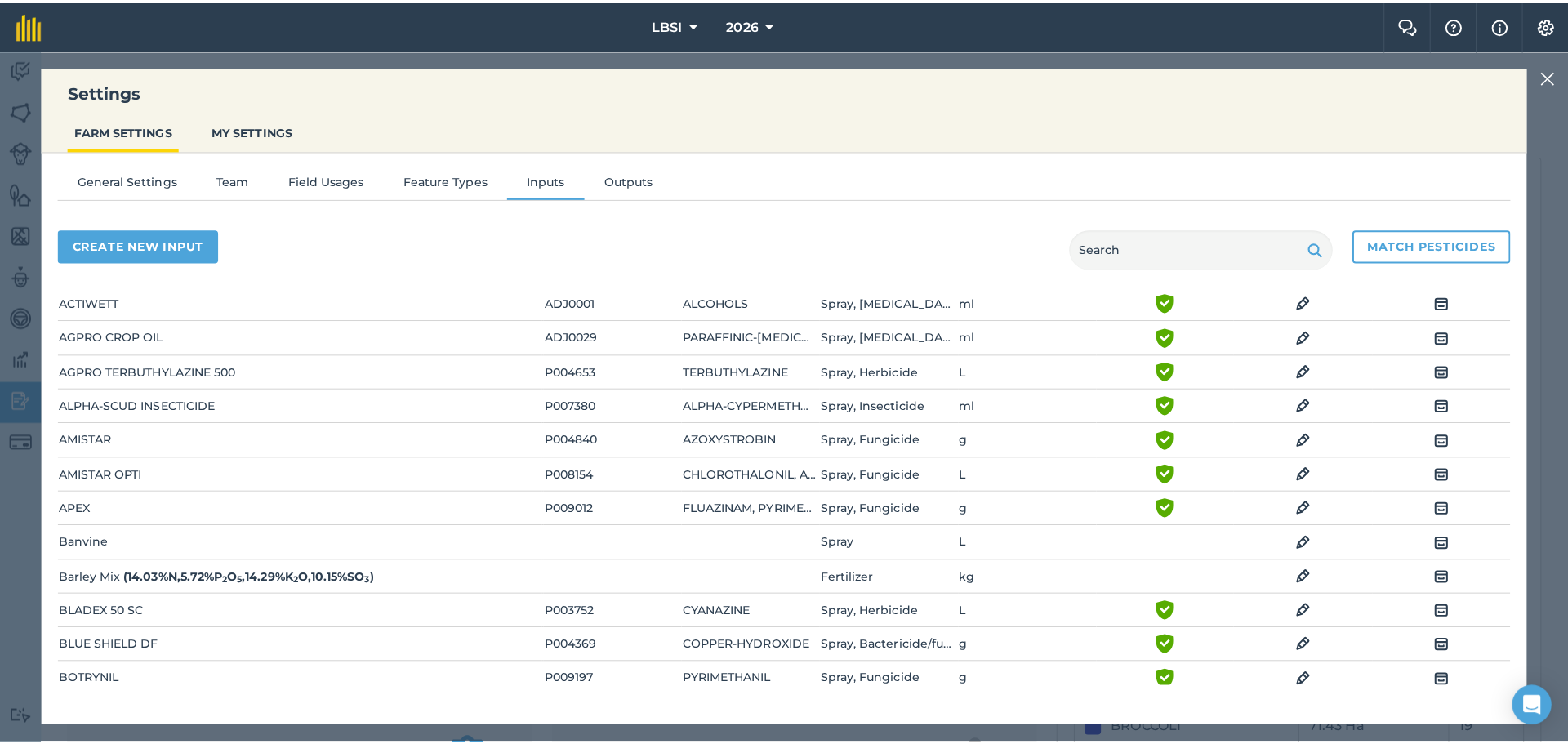
scroll to position [0, 0]
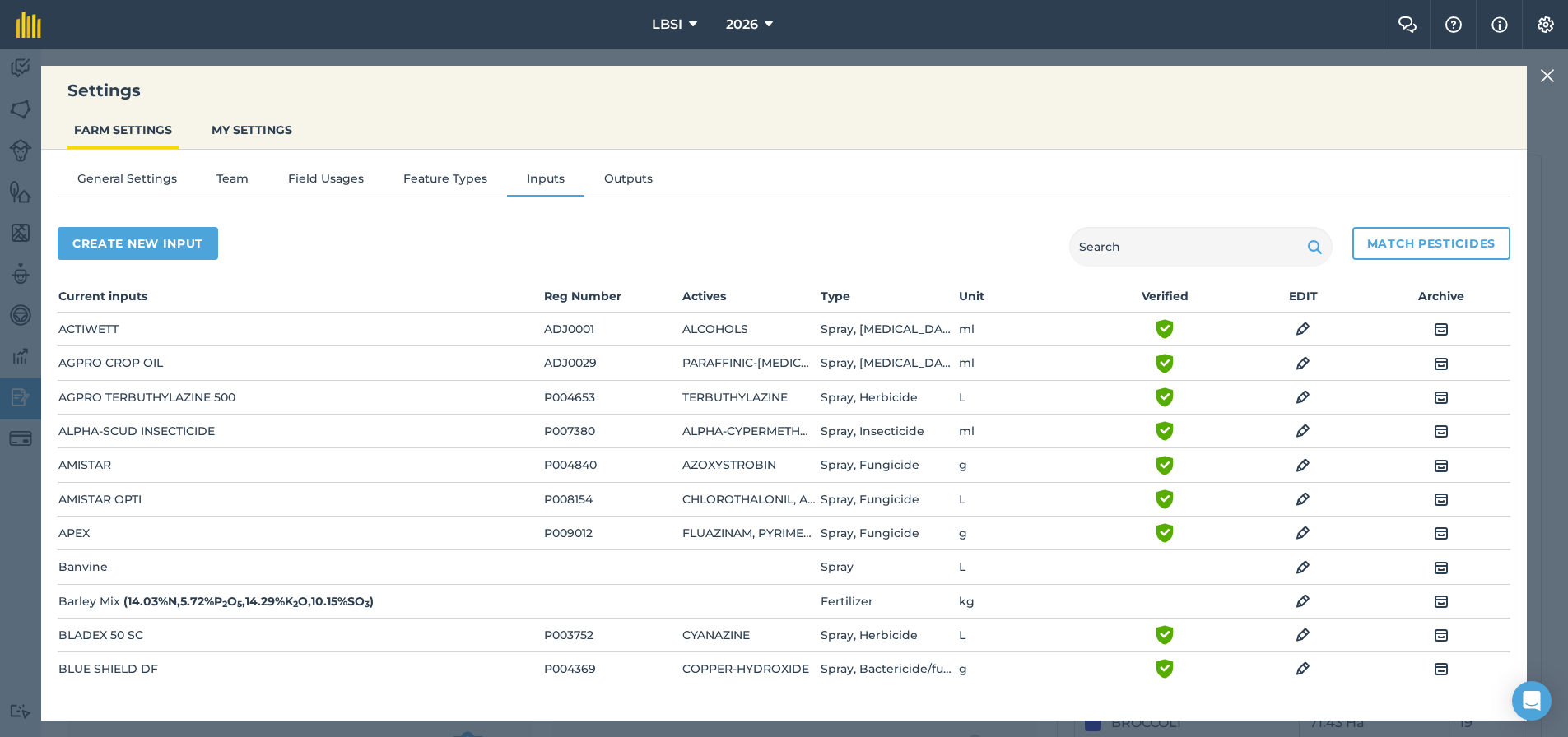
click at [370, 120] on ul "FARM SETTINGS MY SETTINGS" at bounding box center [784, 132] width 1486 height 35
click at [1550, 23] on img at bounding box center [1546, 24] width 20 height 16
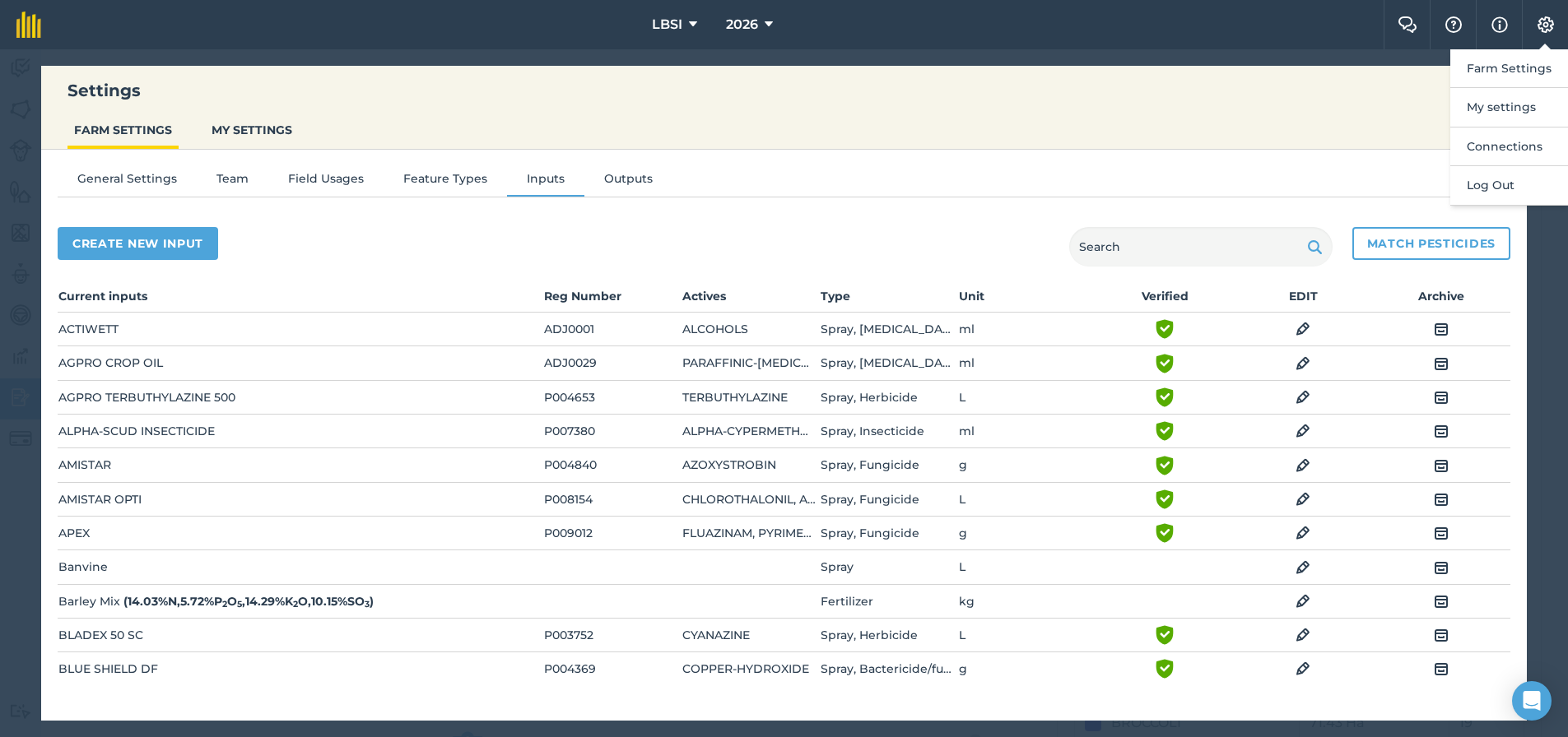
click at [1316, 110] on div "Settings FARM SETTINGS MY SETTINGS" at bounding box center [784, 108] width 1486 height 84
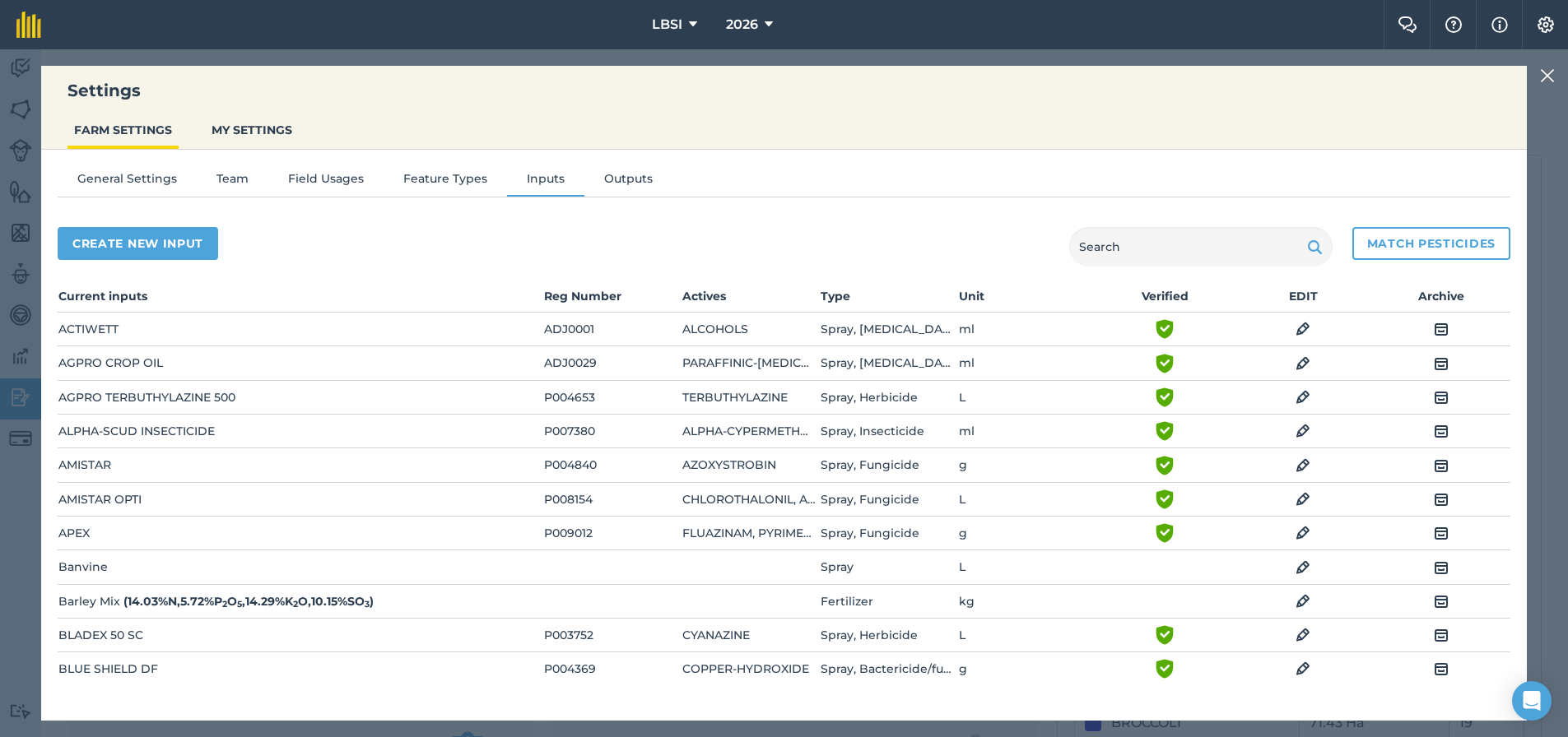
click at [14, 74] on div "Settings FARM SETTINGS MY SETTINGS General Settings Team Field Usages Feature T…" at bounding box center [784, 393] width 1568 height 688
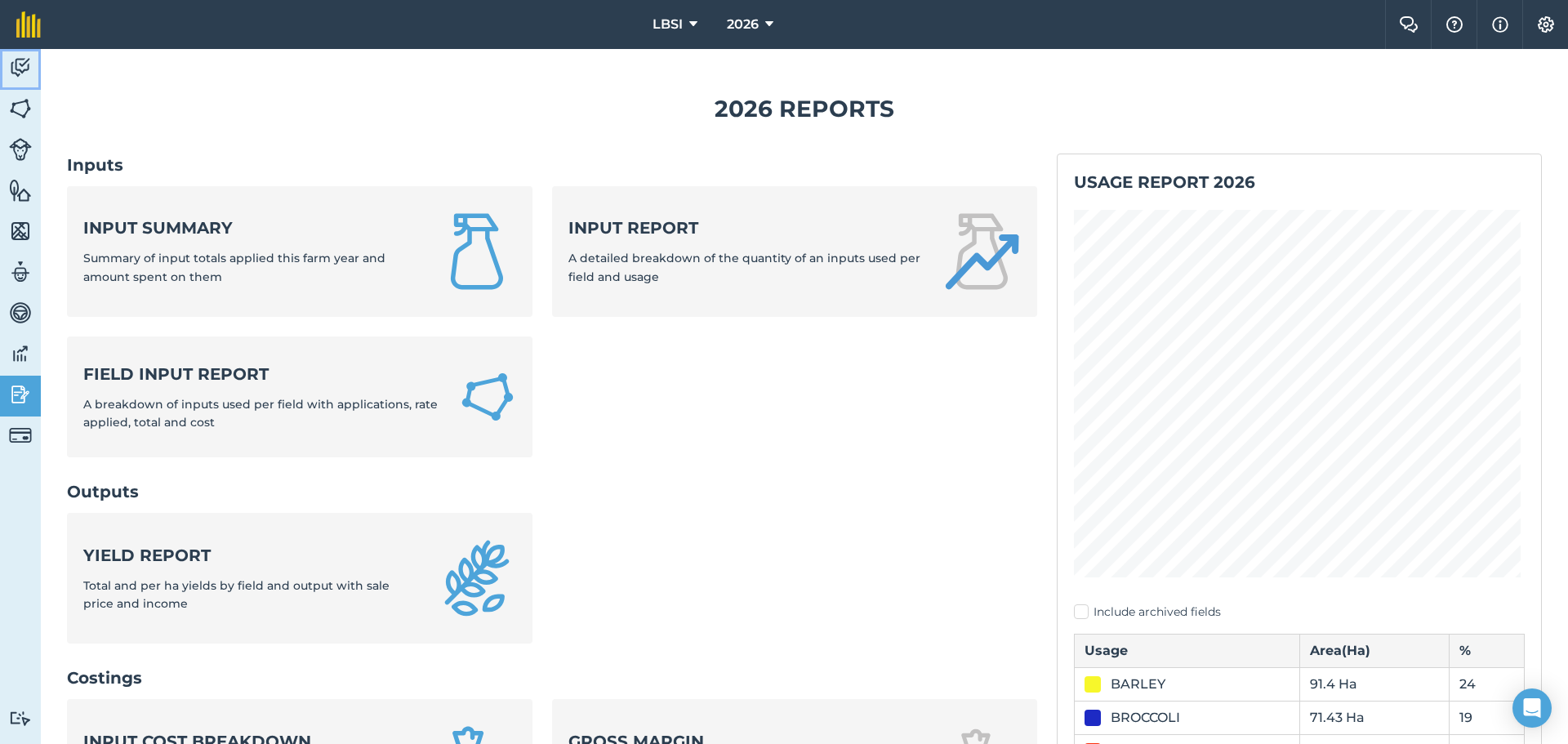
click at [18, 62] on img at bounding box center [20, 67] width 23 height 25
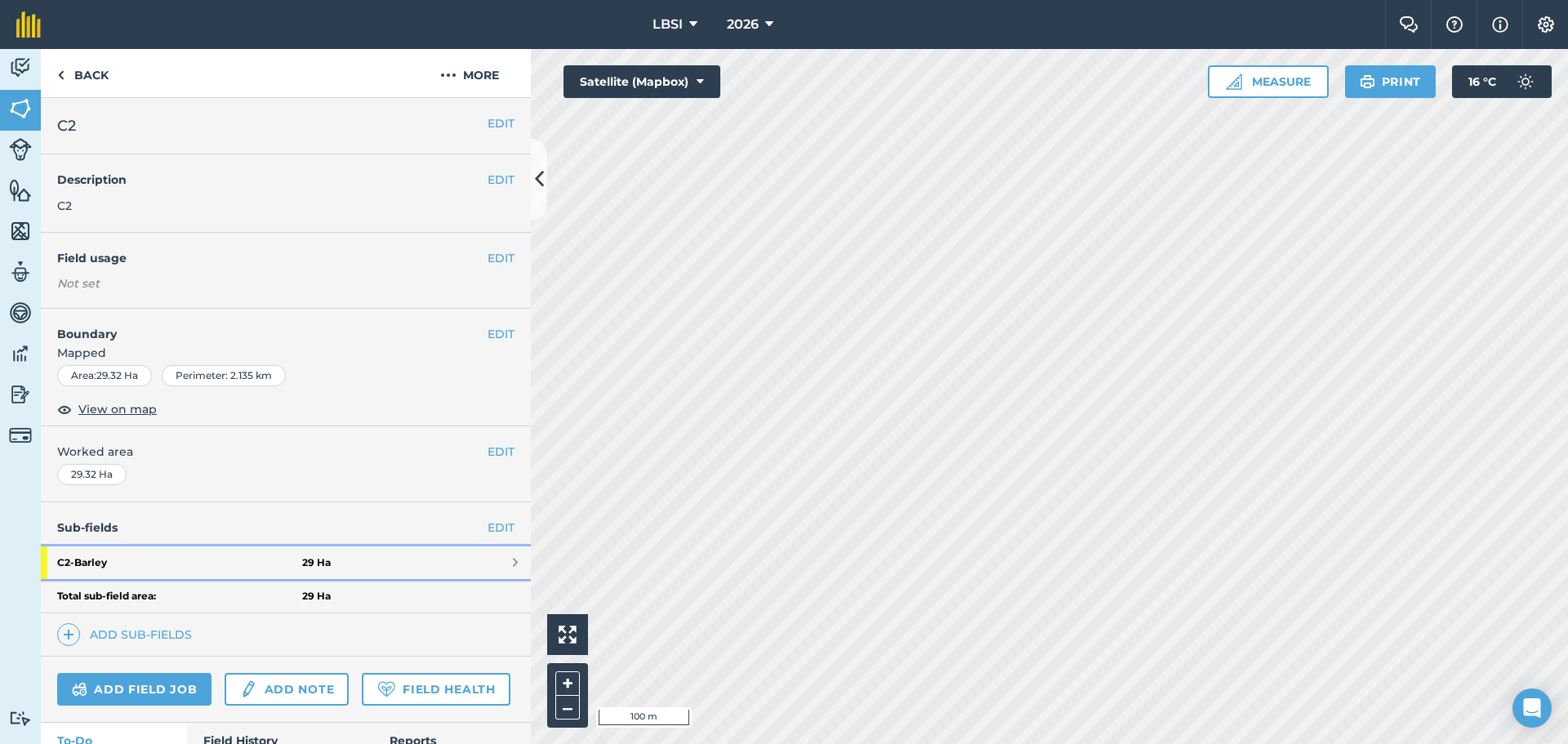
click at [191, 551] on strong "C2 - Barley" at bounding box center [179, 563] width 245 height 32
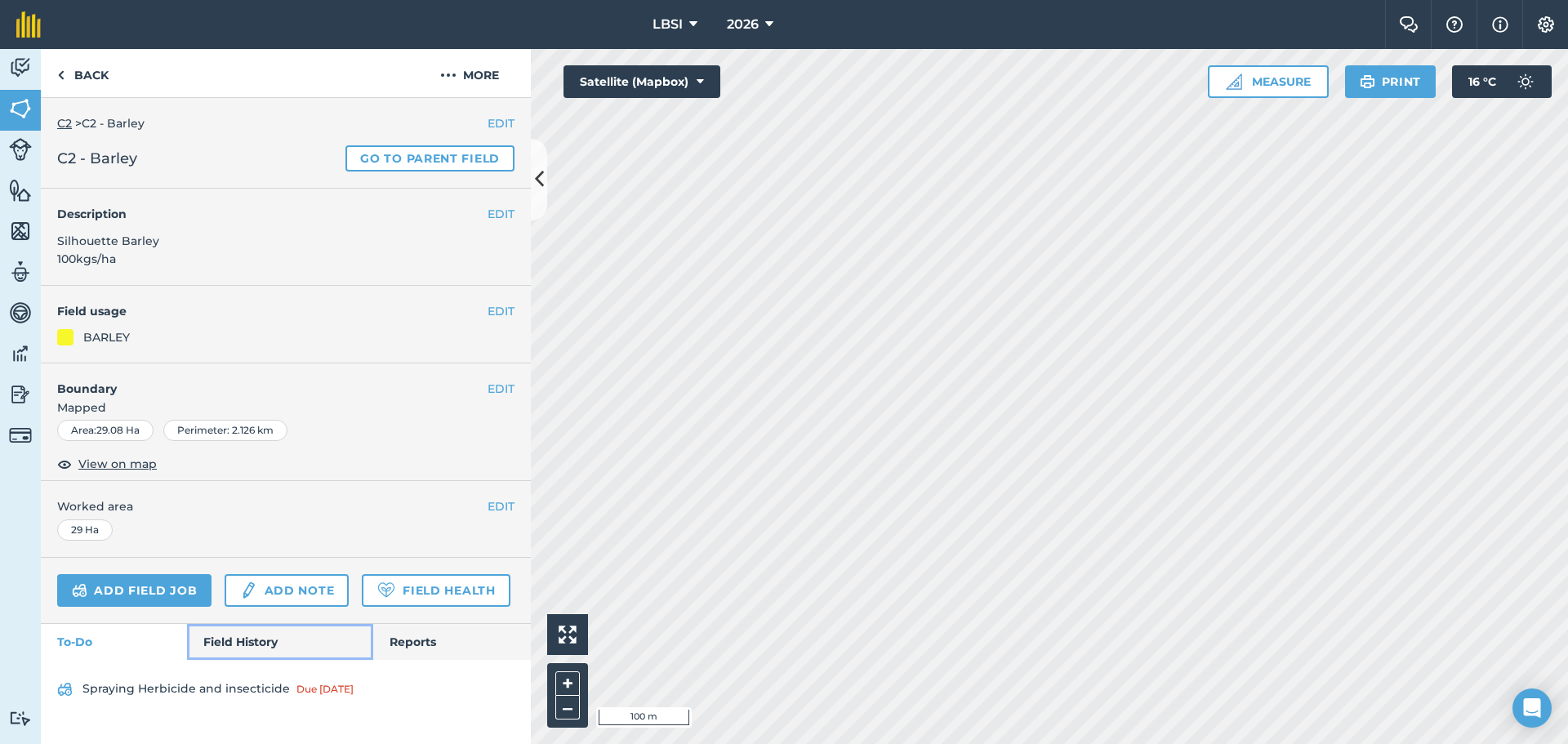
click at [235, 639] on link "Field History" at bounding box center [279, 642] width 185 height 36
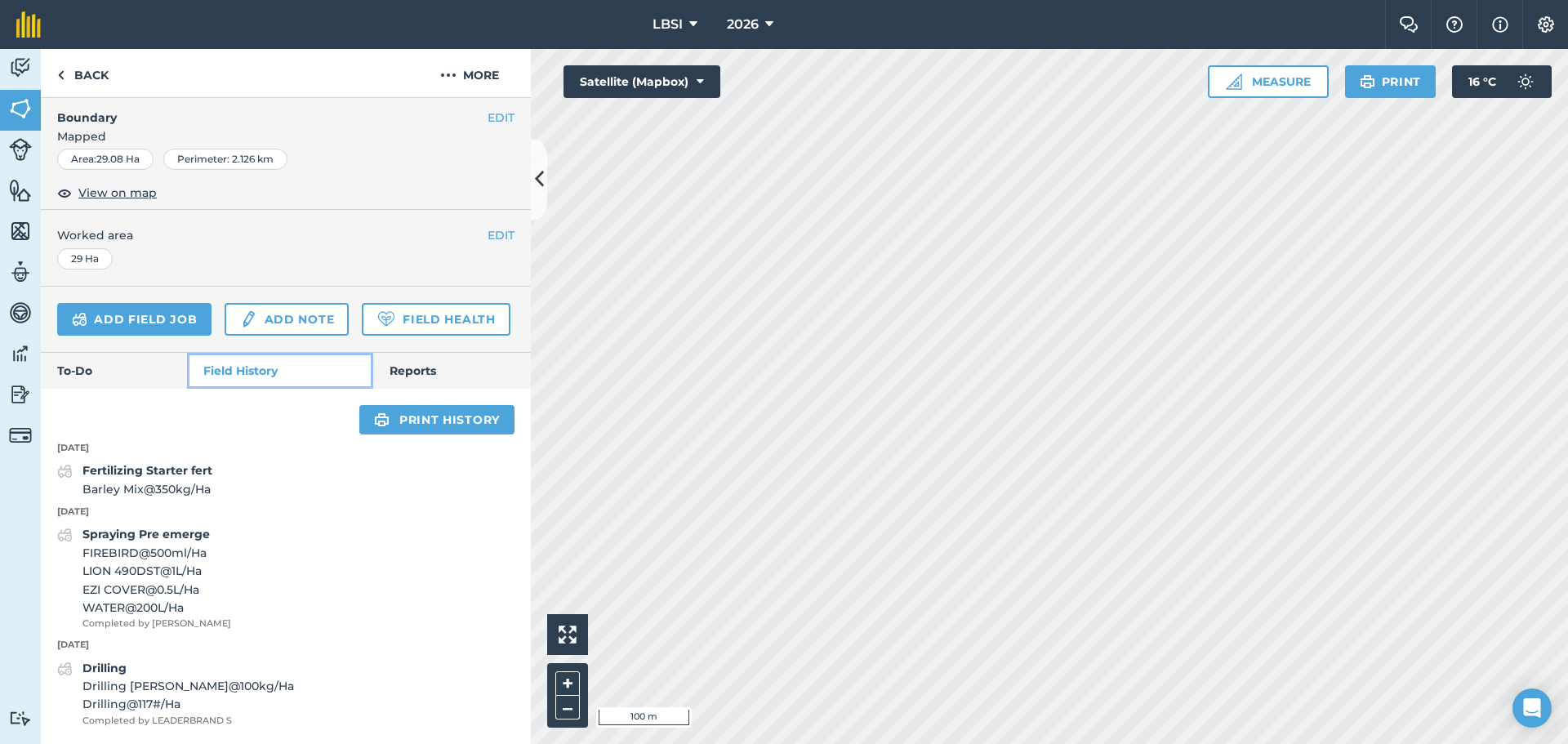
scroll to position [317, 0]
click at [158, 469] on strong "Fertilizing Starter fert" at bounding box center [147, 470] width 130 height 14
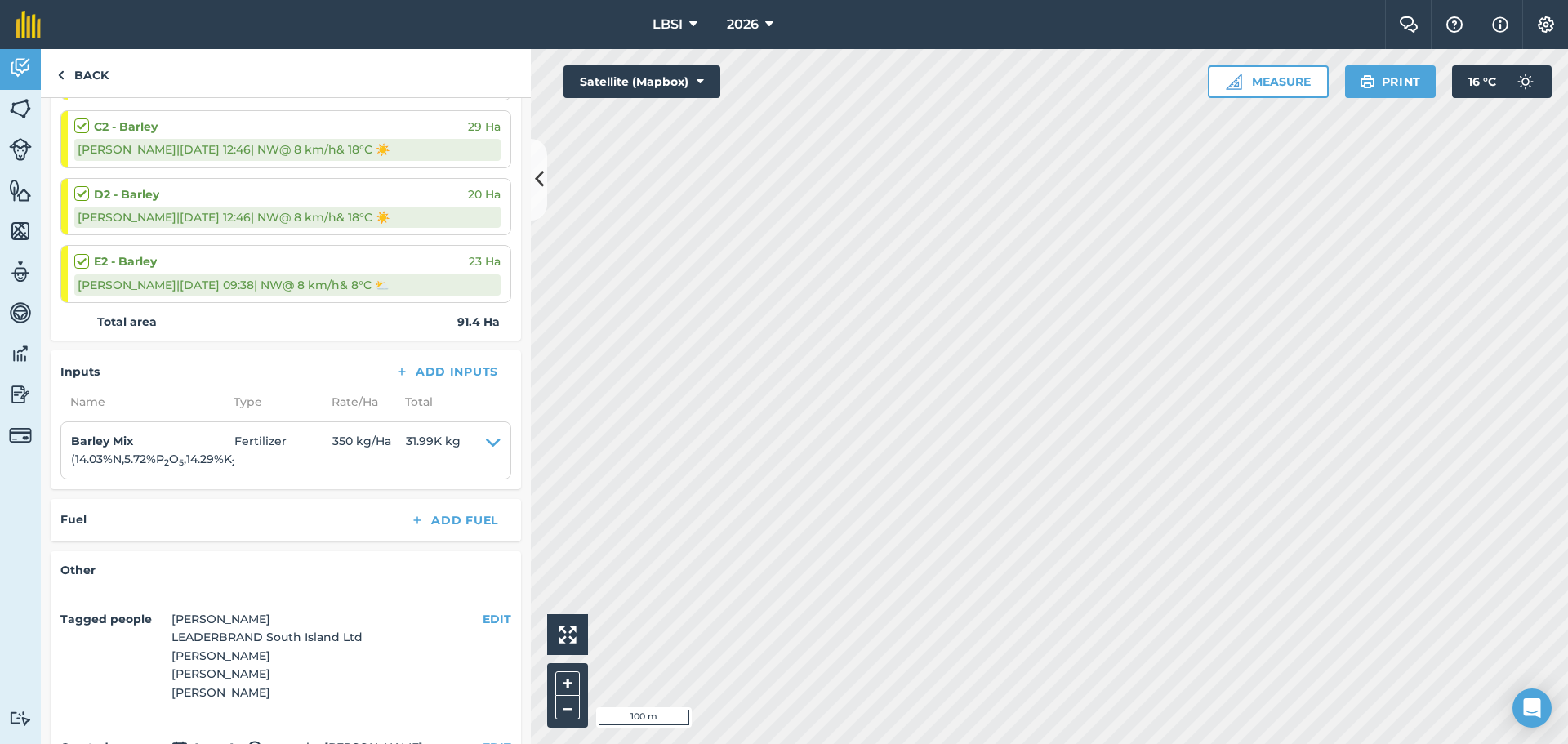
scroll to position [409, 0]
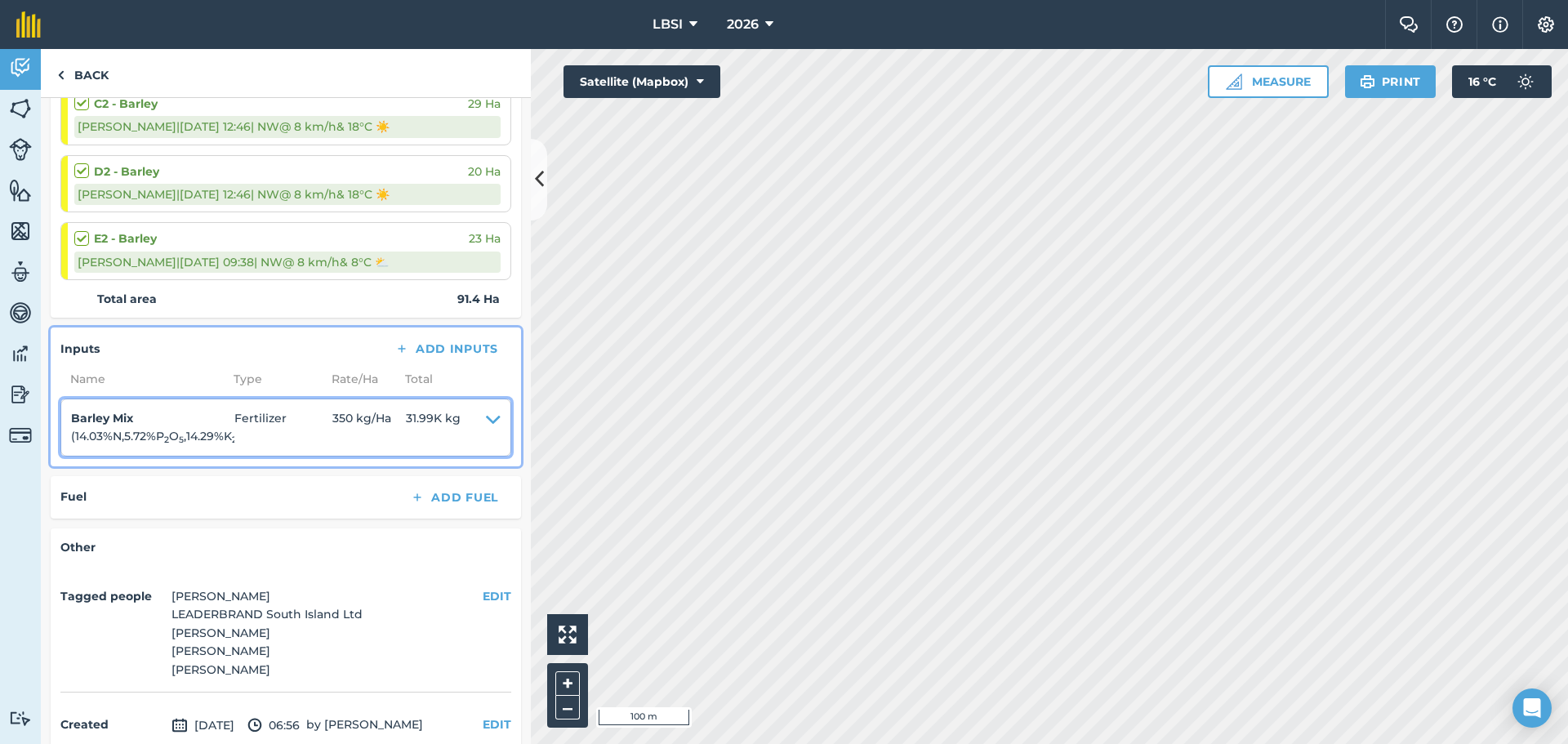
click at [486, 419] on icon at bounding box center [493, 428] width 14 height 37
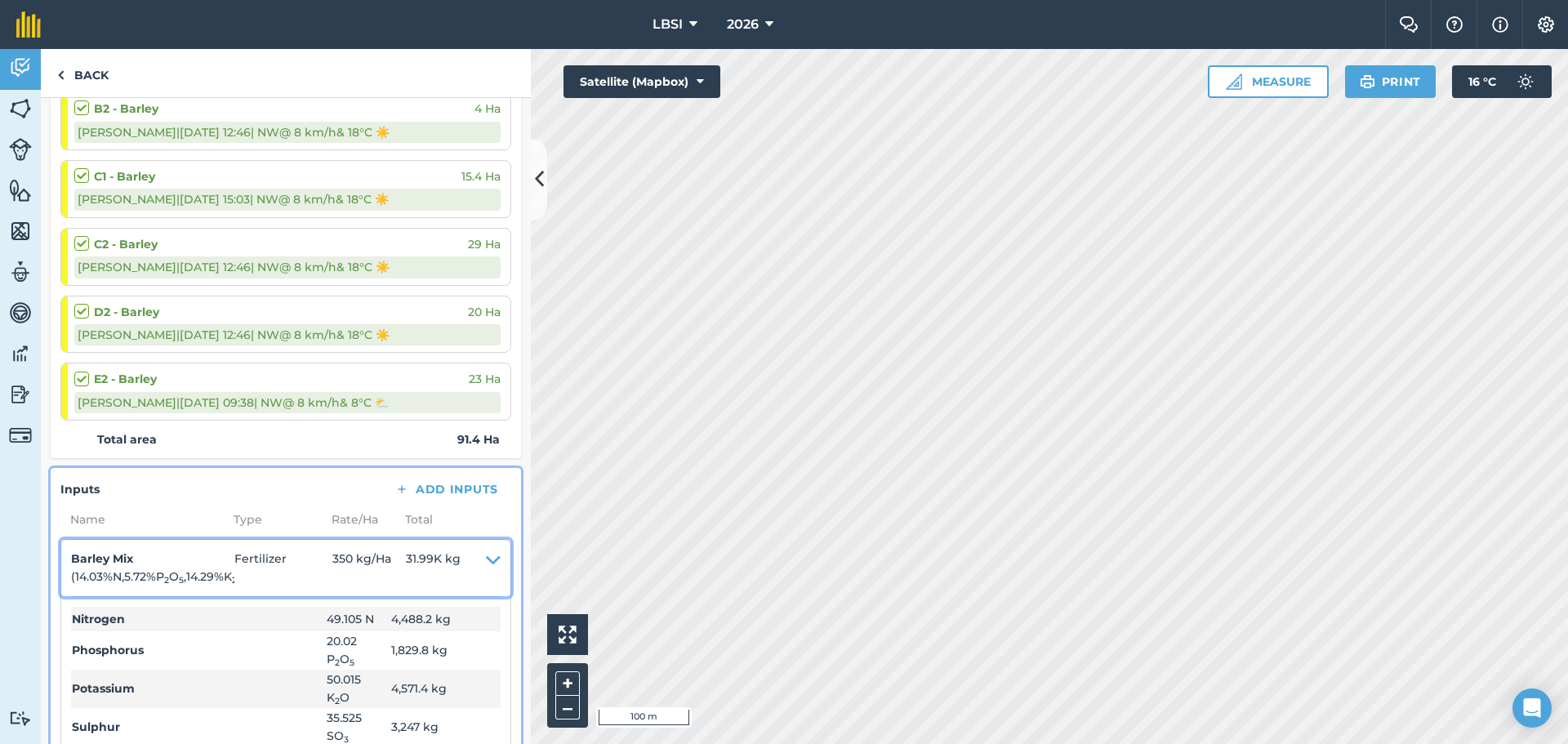
scroll to position [0, 0]
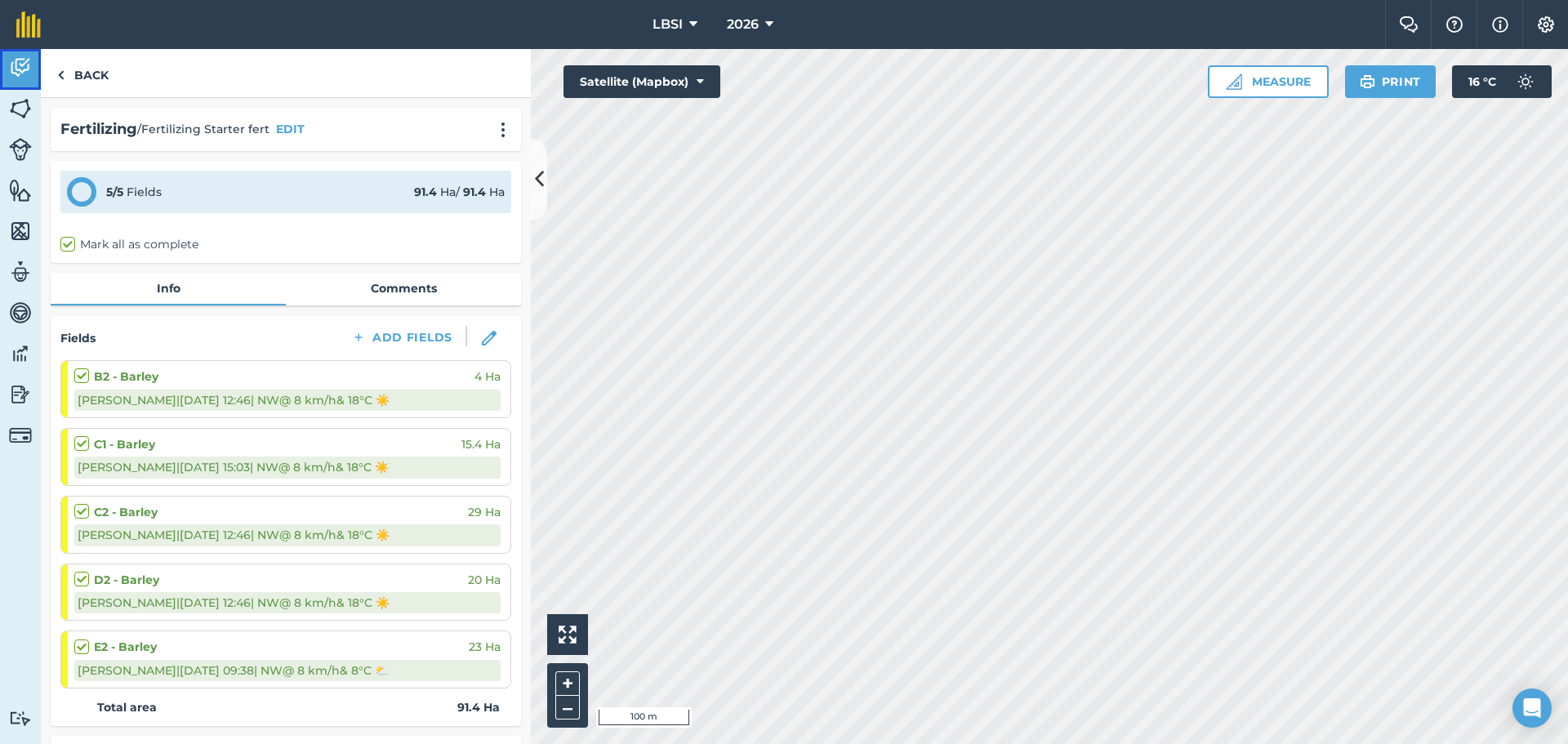
click at [27, 75] on img at bounding box center [20, 67] width 23 height 25
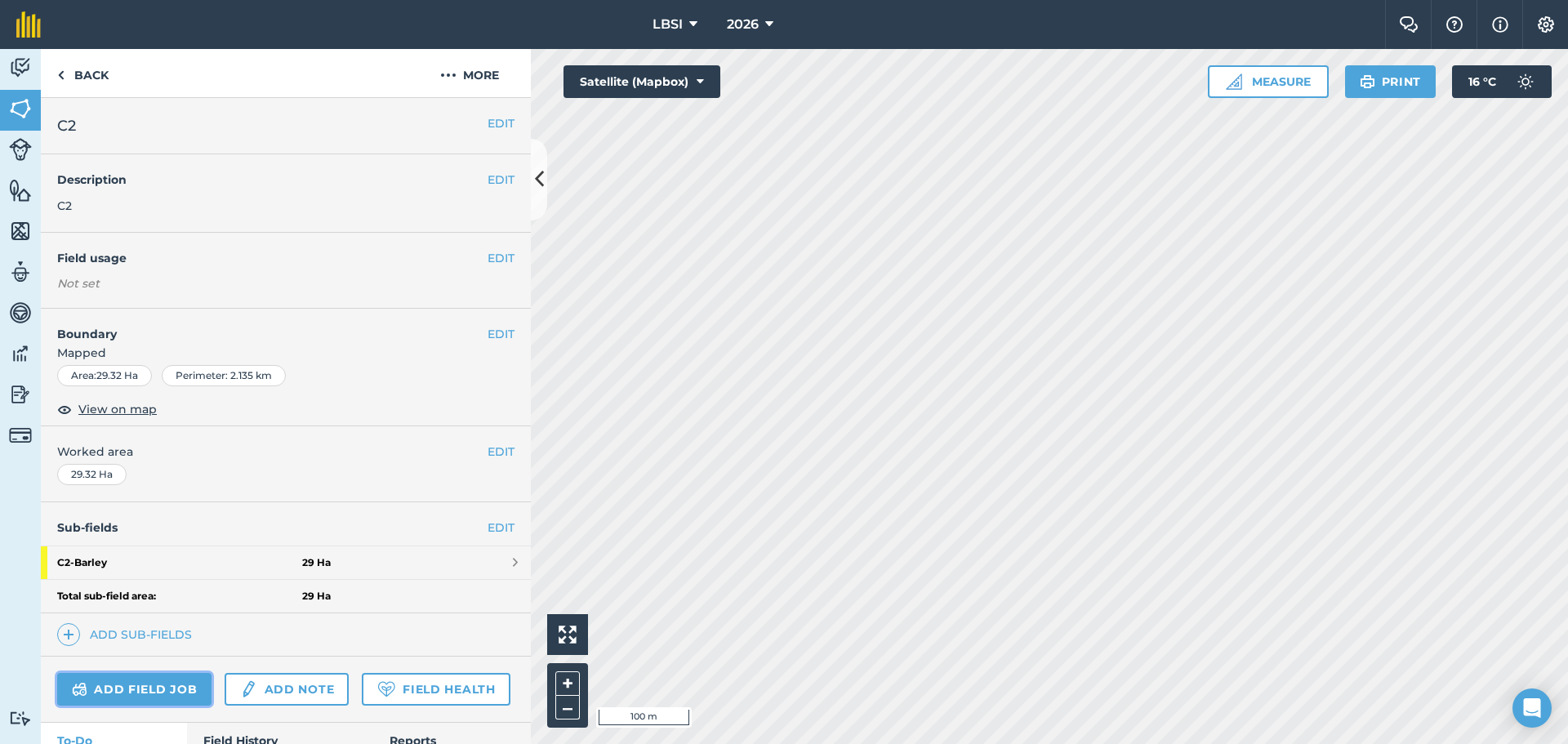
click at [126, 695] on link "Add field job" at bounding box center [134, 690] width 155 height 32
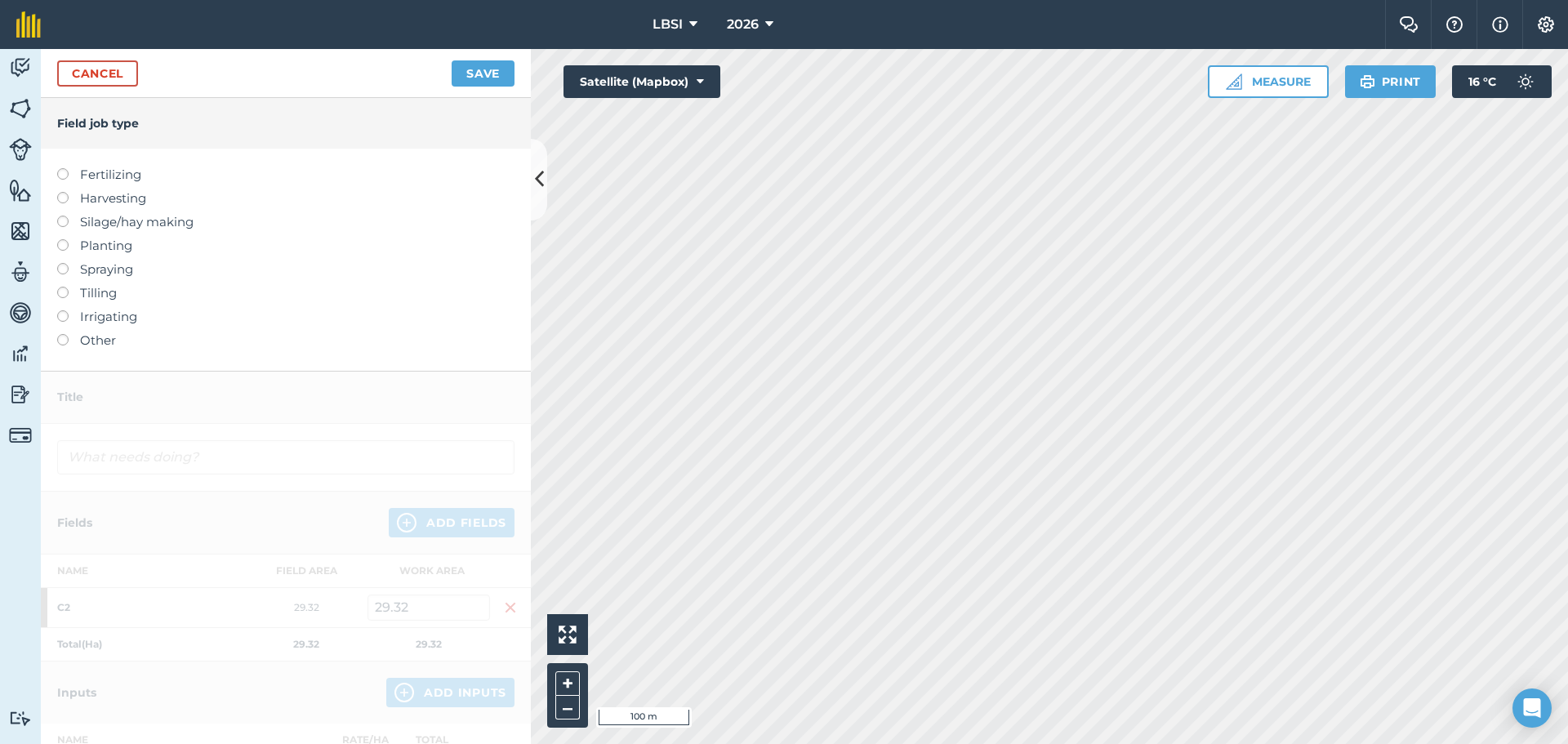
click at [61, 168] on label at bounding box center [68, 168] width 23 height 0
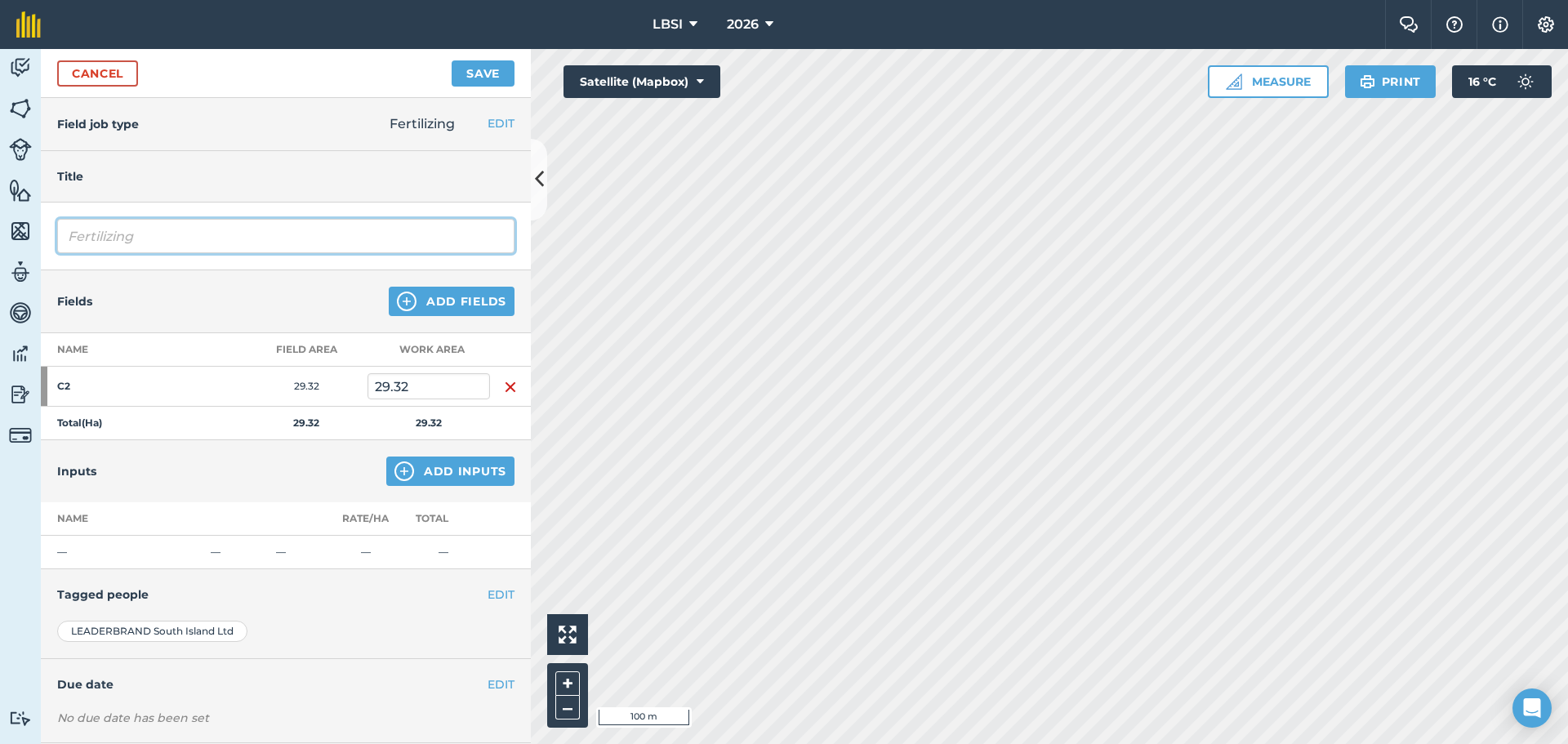
click at [155, 240] on input "Fertilizing" at bounding box center [286, 236] width 458 height 34
type input "Fertilizing 1st top dress"
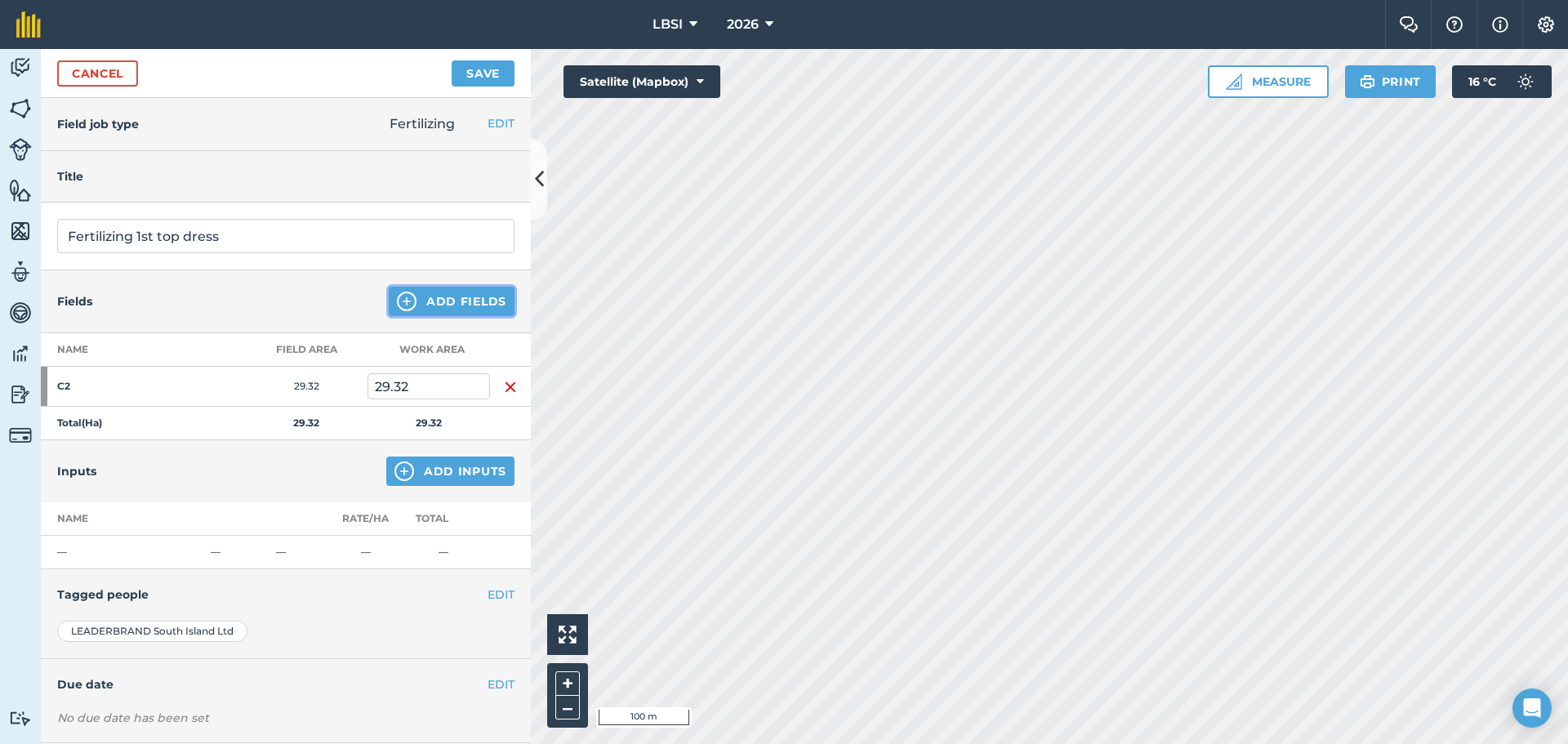
click at [398, 296] on img at bounding box center [406, 301] width 20 height 20
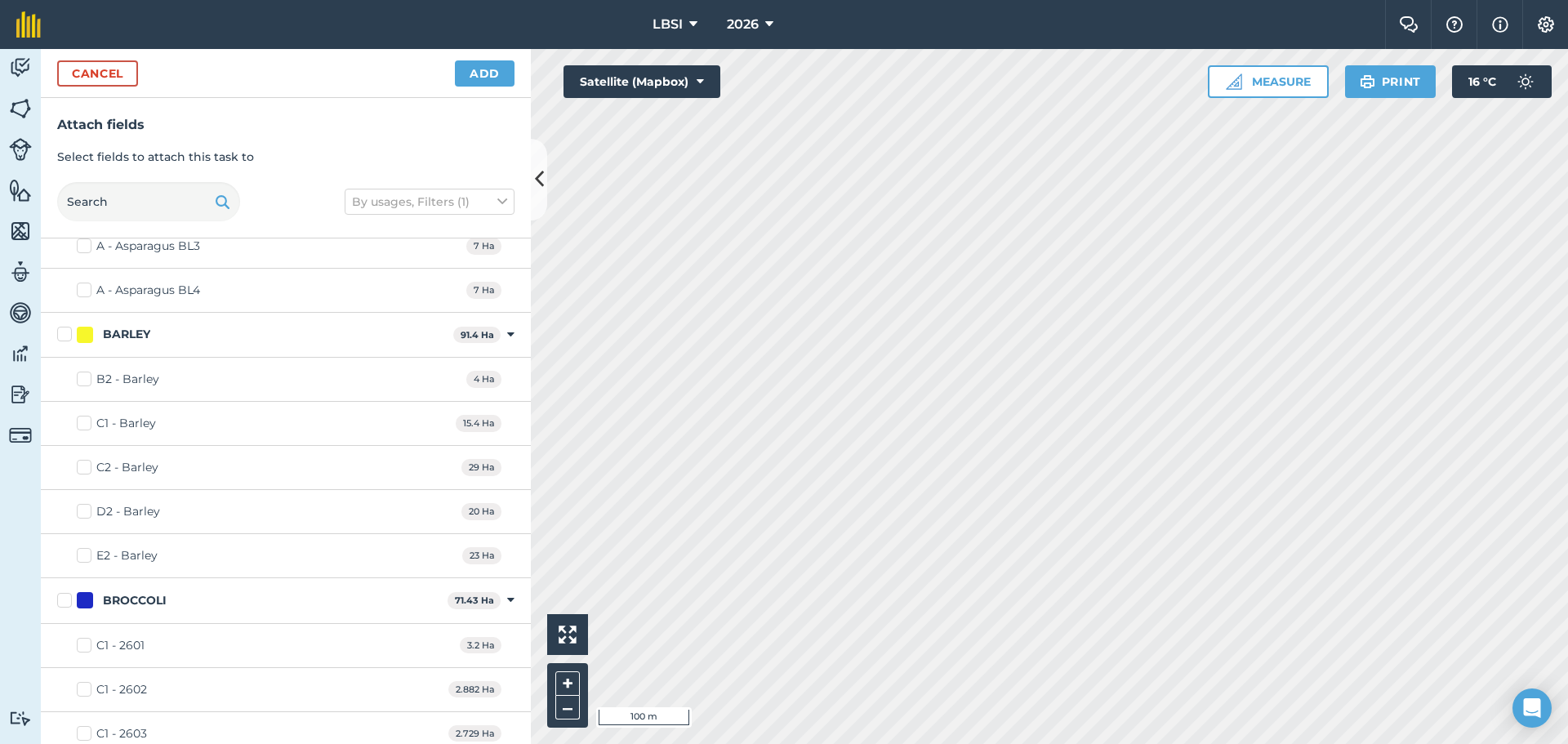
scroll to position [245, 0]
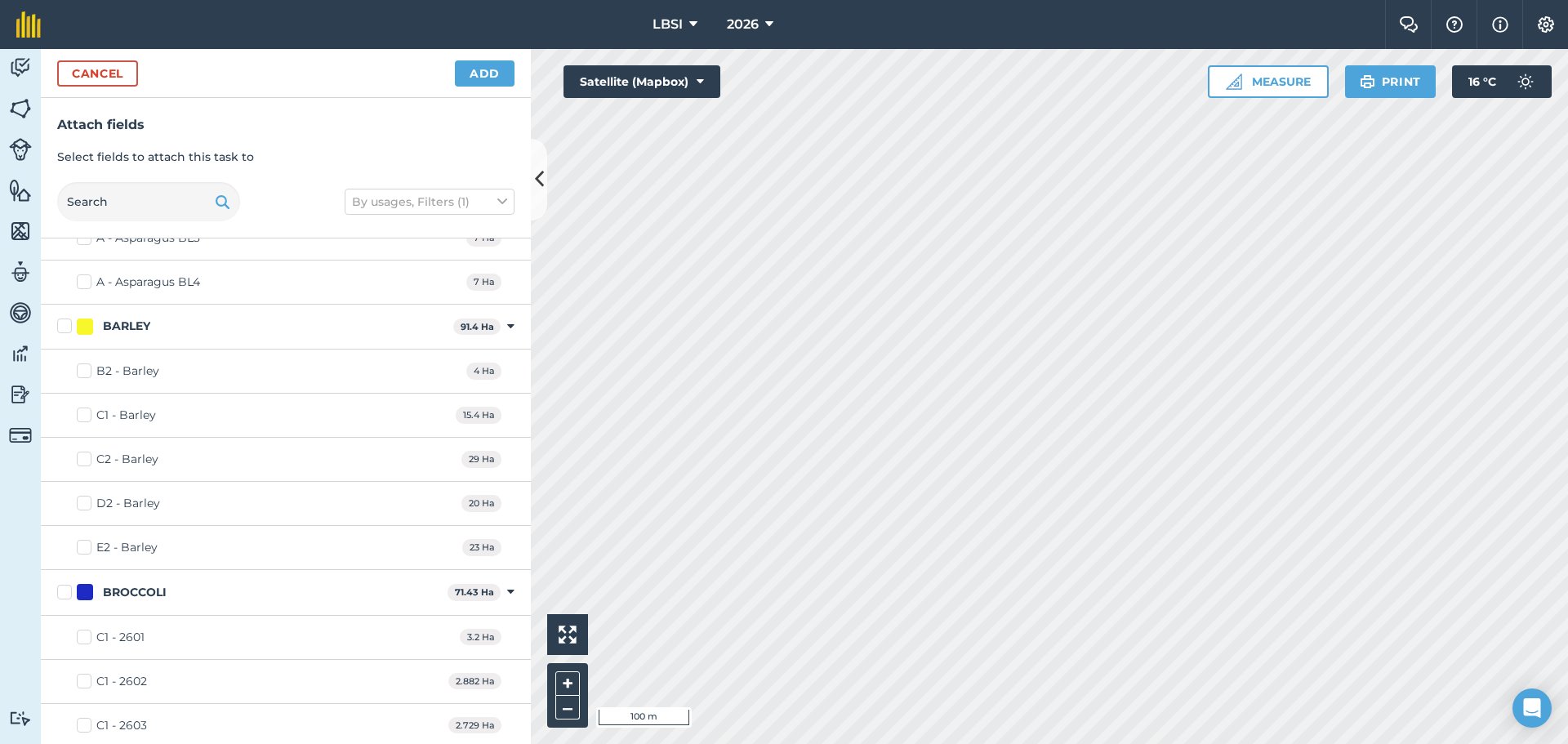
click at [81, 367] on label "B2 - Barley" at bounding box center [118, 372] width 83 height 17
click at [81, 367] on input "B2 - Barley" at bounding box center [82, 368] width 10 height 10
click at [80, 371] on label "B2 - Barley" at bounding box center [118, 372] width 83 height 17
click at [80, 371] on input "B2 - Barley" at bounding box center [82, 368] width 10 height 10
checkbox input "false"
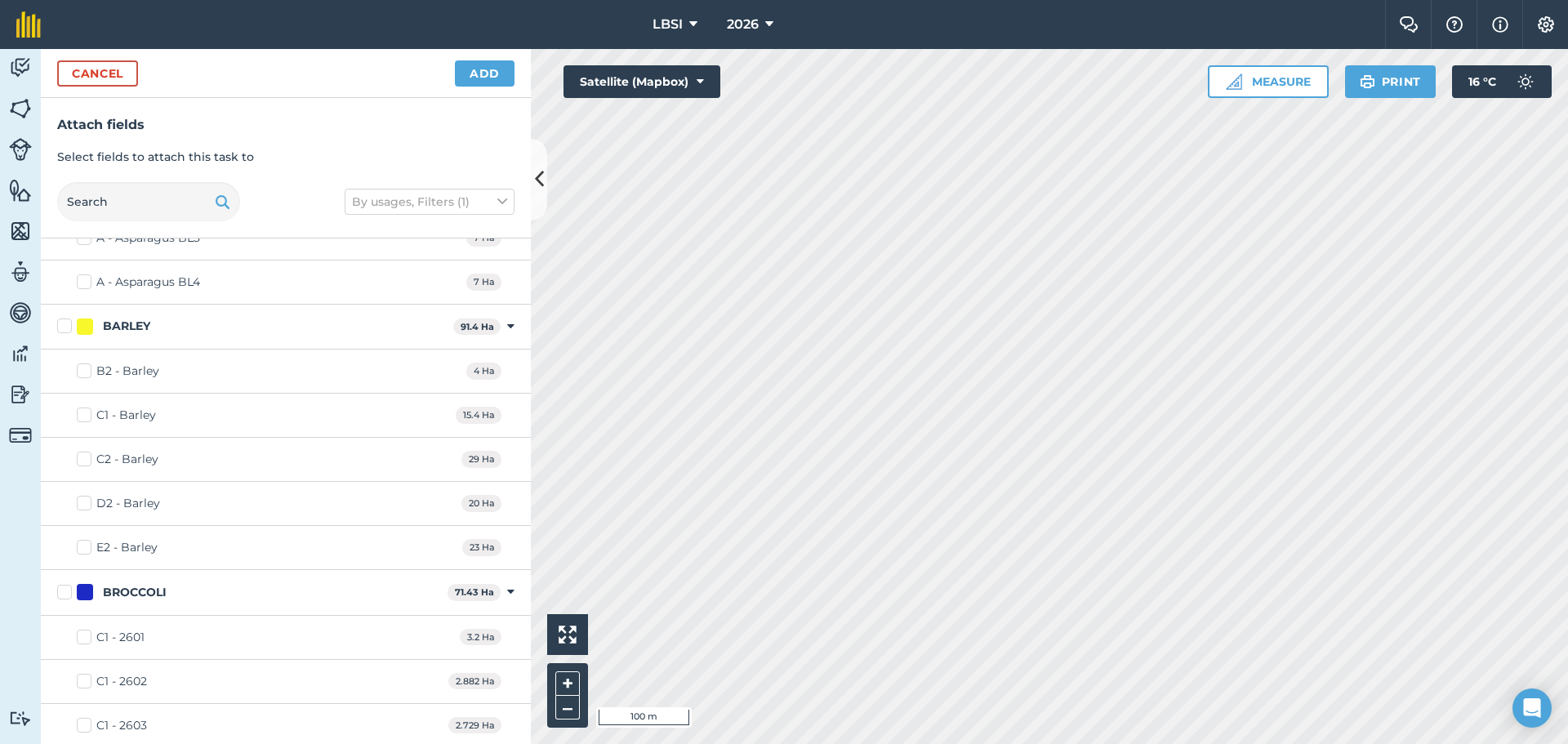
click at [82, 410] on label "C1 - Barley" at bounding box center [116, 415] width 79 height 17
click at [82, 410] on input "C1 - Barley" at bounding box center [82, 411] width 10 height 10
checkbox input "true"
click at [84, 464] on label "C2 - Barley" at bounding box center [118, 460] width 82 height 17
click at [84, 462] on input "C2 - Barley" at bounding box center [82, 456] width 10 height 10
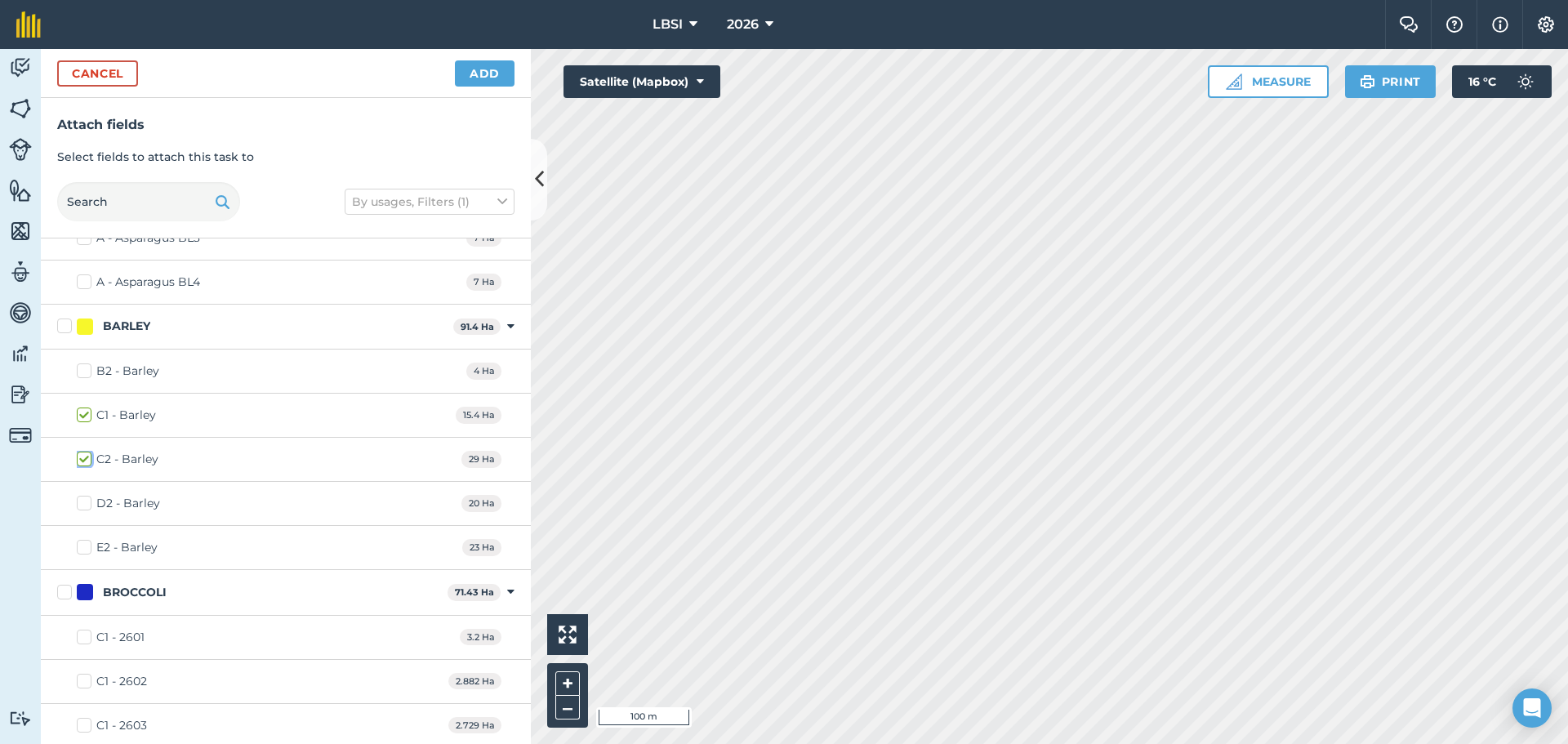
checkbox input "true"
click at [80, 497] on label "D2 - Barley" at bounding box center [119, 504] width 84 height 17
click at [80, 497] on input "D2 - Barley" at bounding box center [82, 500] width 10 height 10
checkbox input "true"
click at [81, 548] on label "E2 - Barley" at bounding box center [117, 548] width 81 height 17
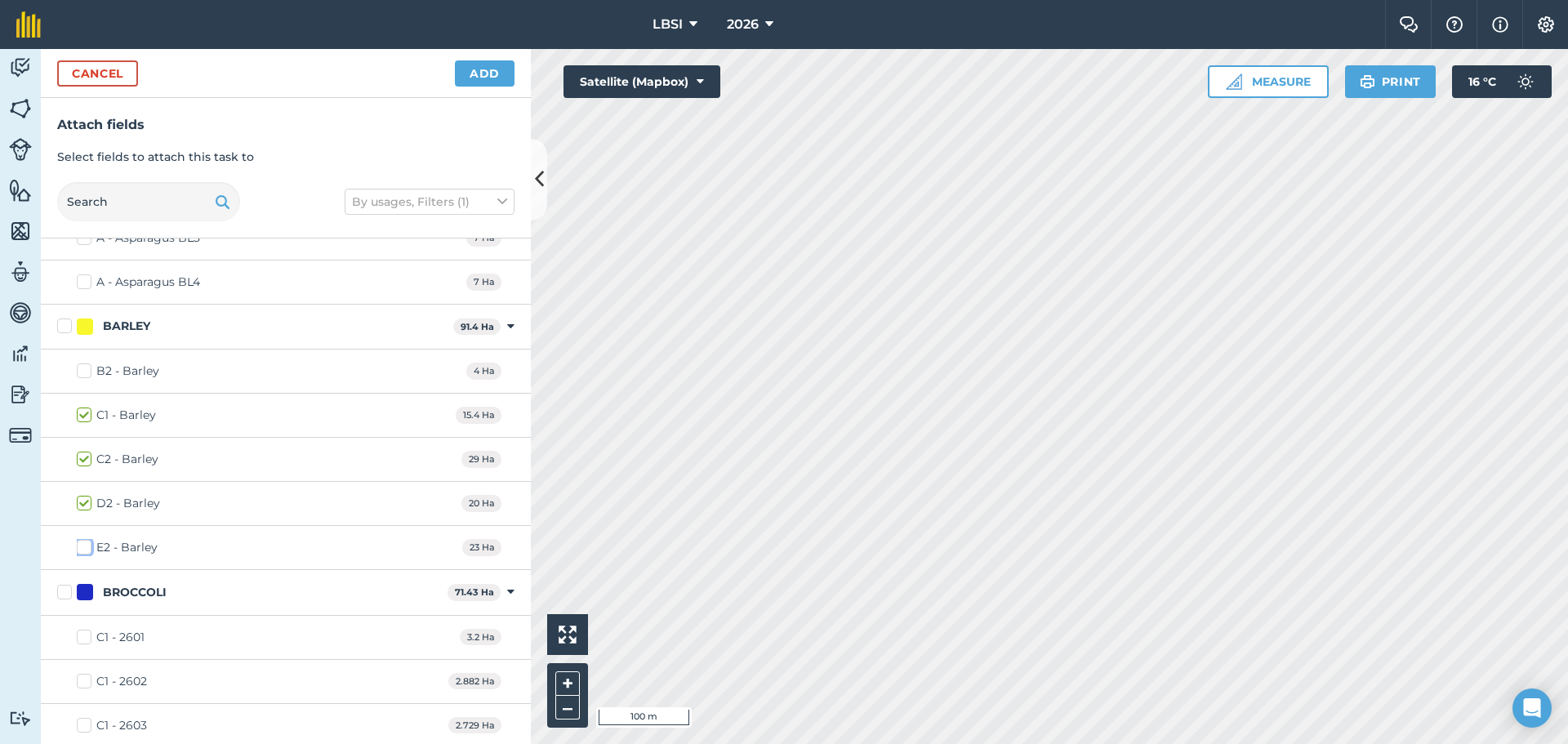
click at [81, 548] on input "E2 - Barley" at bounding box center [82, 544] width 10 height 10
checkbox input "true"
click at [81, 458] on label "C2 - Barley" at bounding box center [118, 460] width 82 height 17
click at [81, 458] on input "C2 - Barley" at bounding box center [82, 456] width 10 height 10
click at [85, 459] on label "C2 - Barley" at bounding box center [118, 460] width 82 height 17
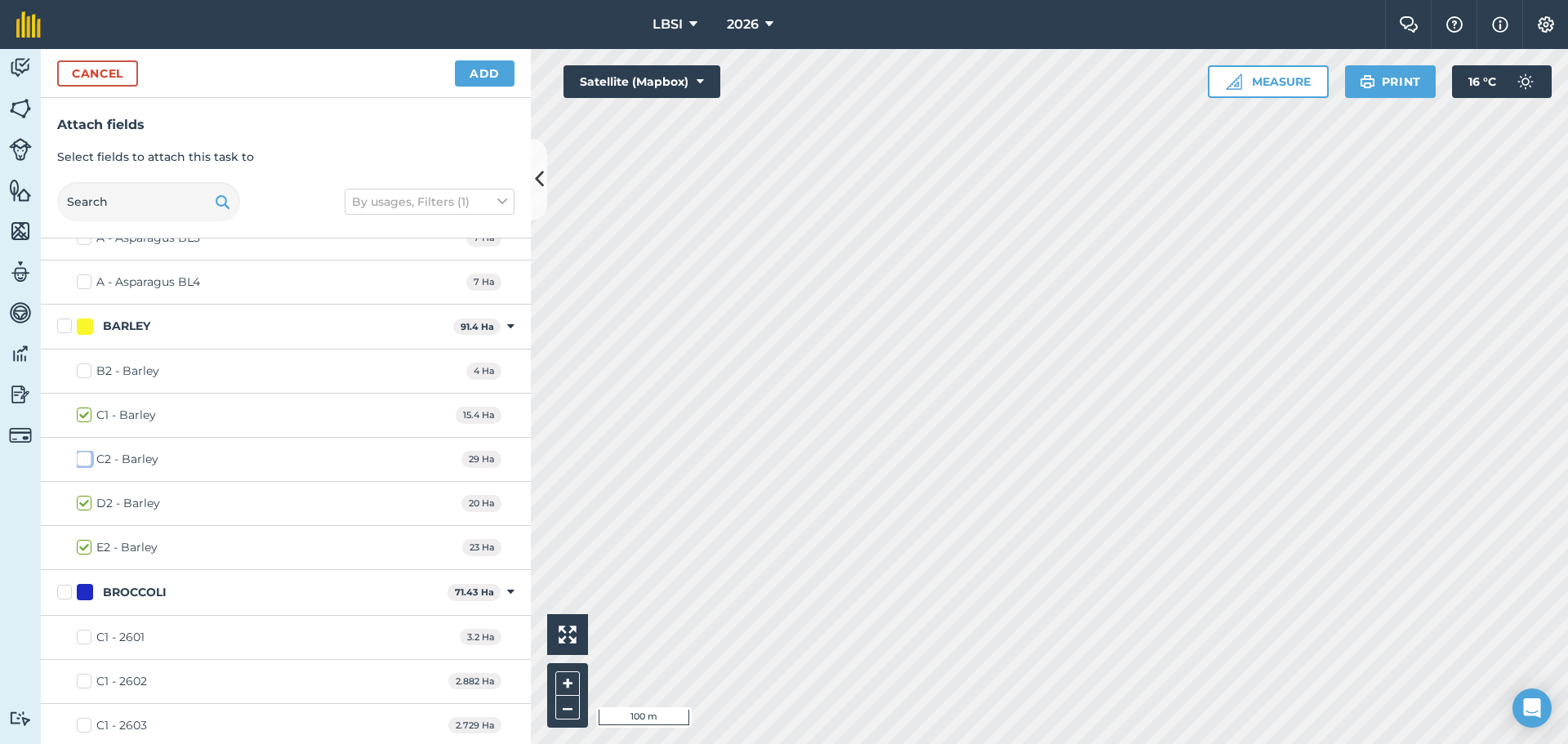
click at [85, 459] on input "C2 - Barley" at bounding box center [82, 456] width 10 height 10
checkbox input "true"
click at [481, 77] on button "Add" at bounding box center [484, 74] width 60 height 27
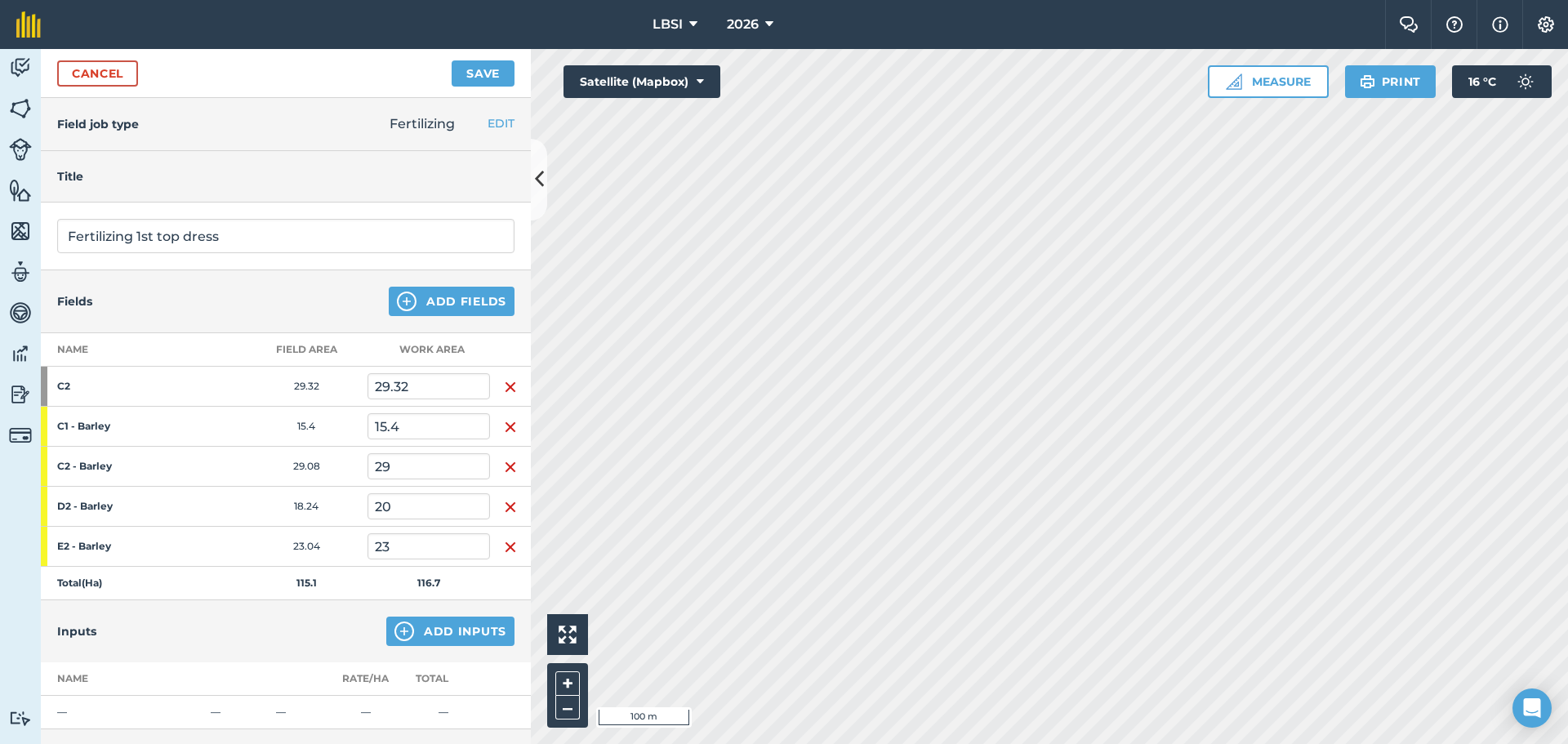
click at [507, 382] on img "button" at bounding box center [511, 387] width 13 height 20
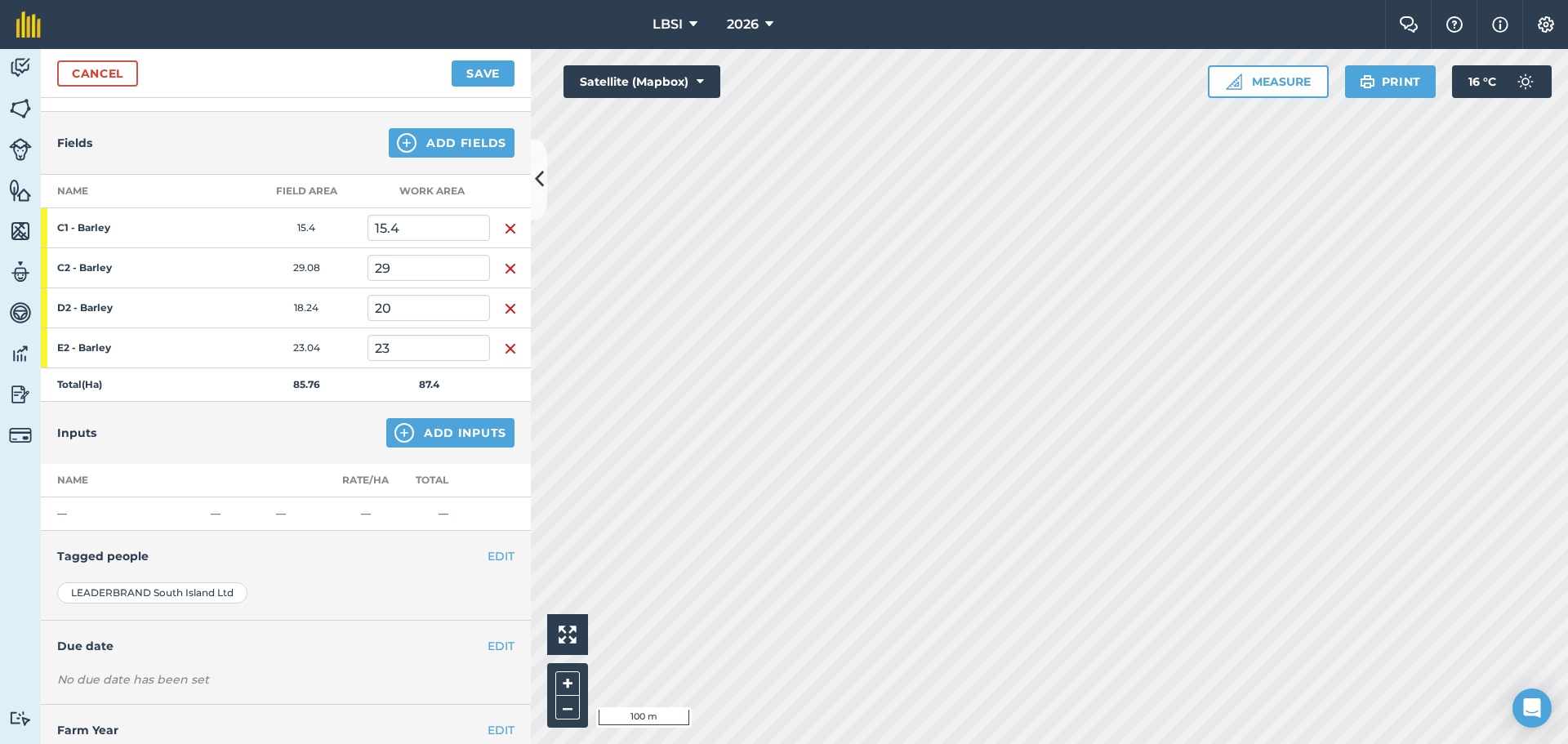
scroll to position [206, 0]
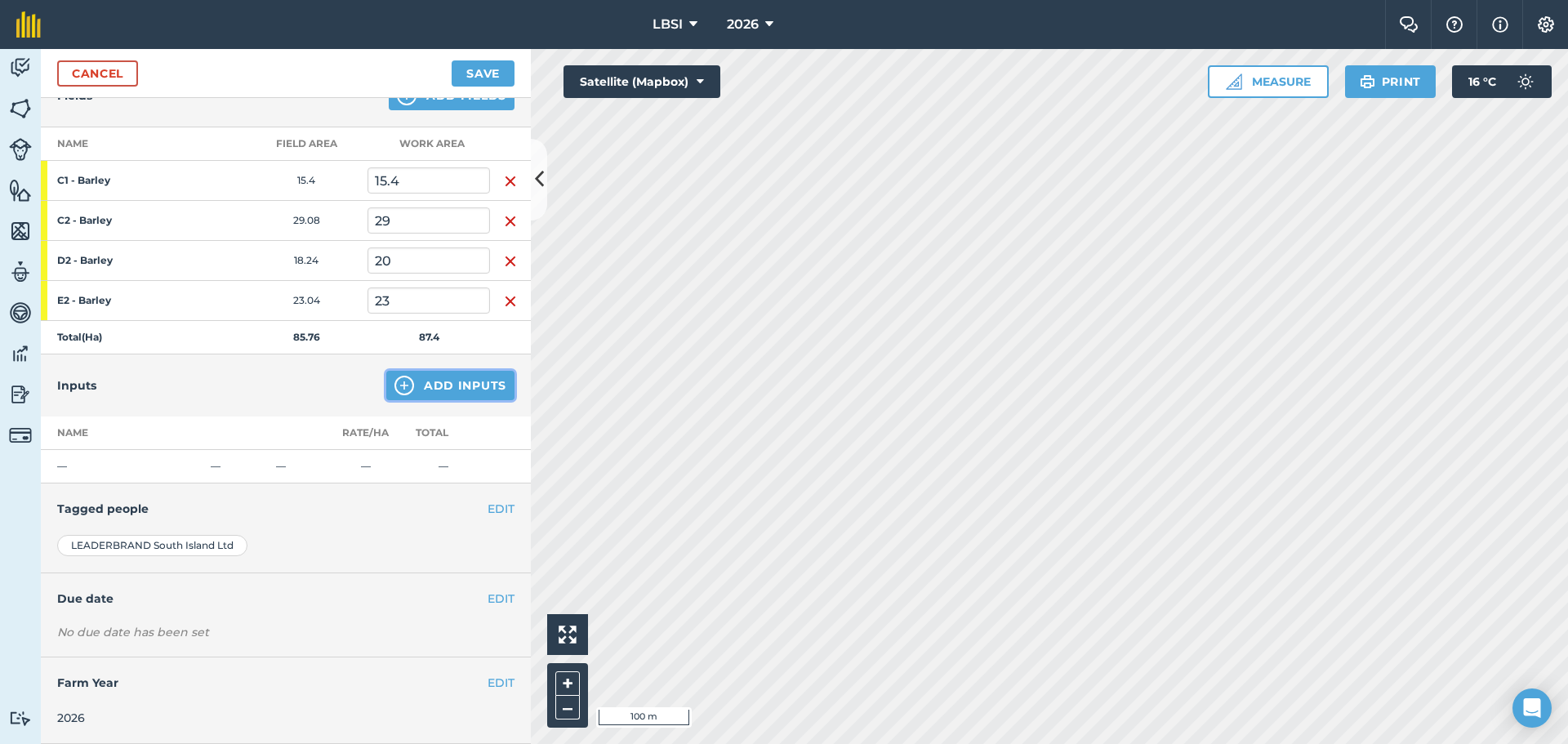
click at [396, 384] on img at bounding box center [404, 386] width 20 height 20
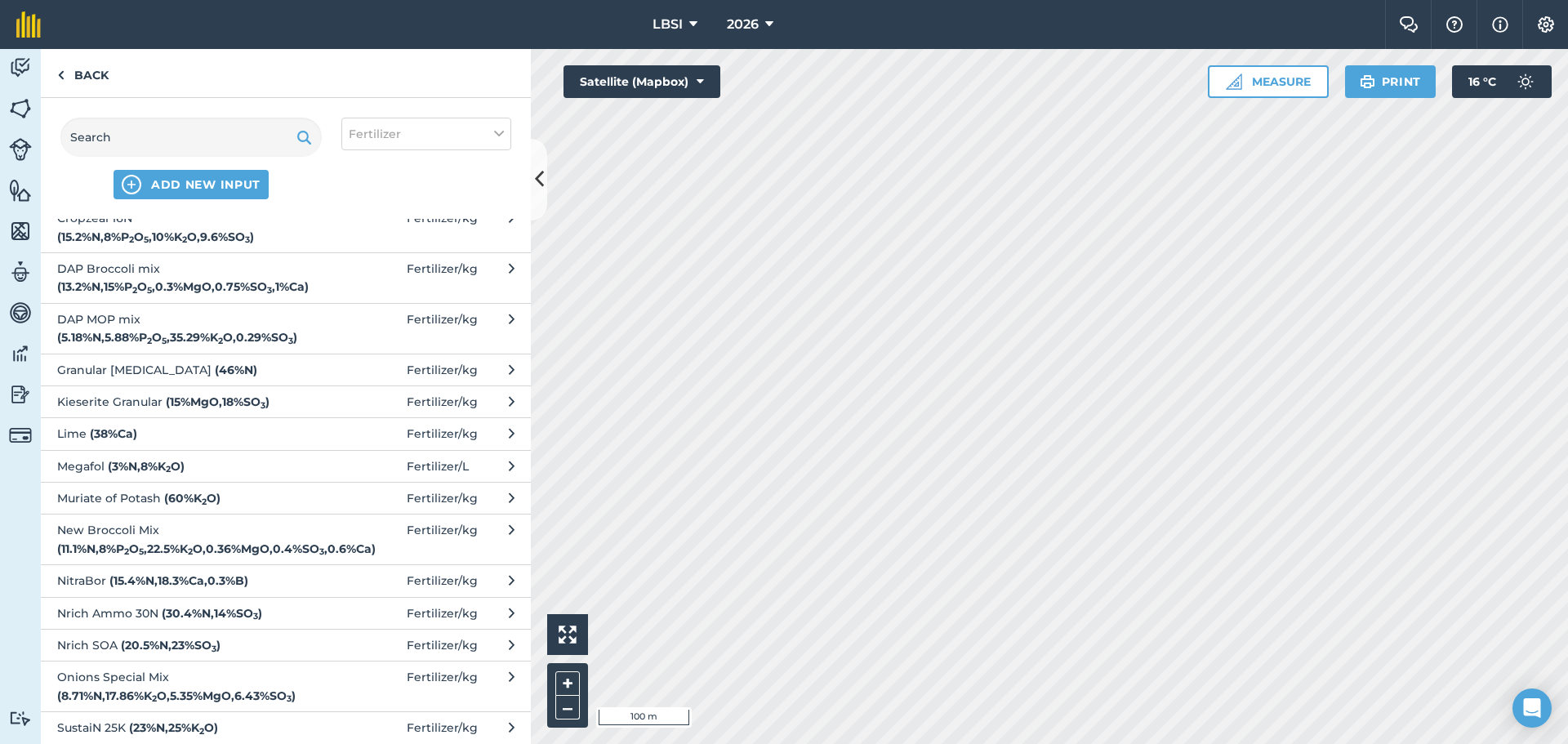
scroll to position [163, 0]
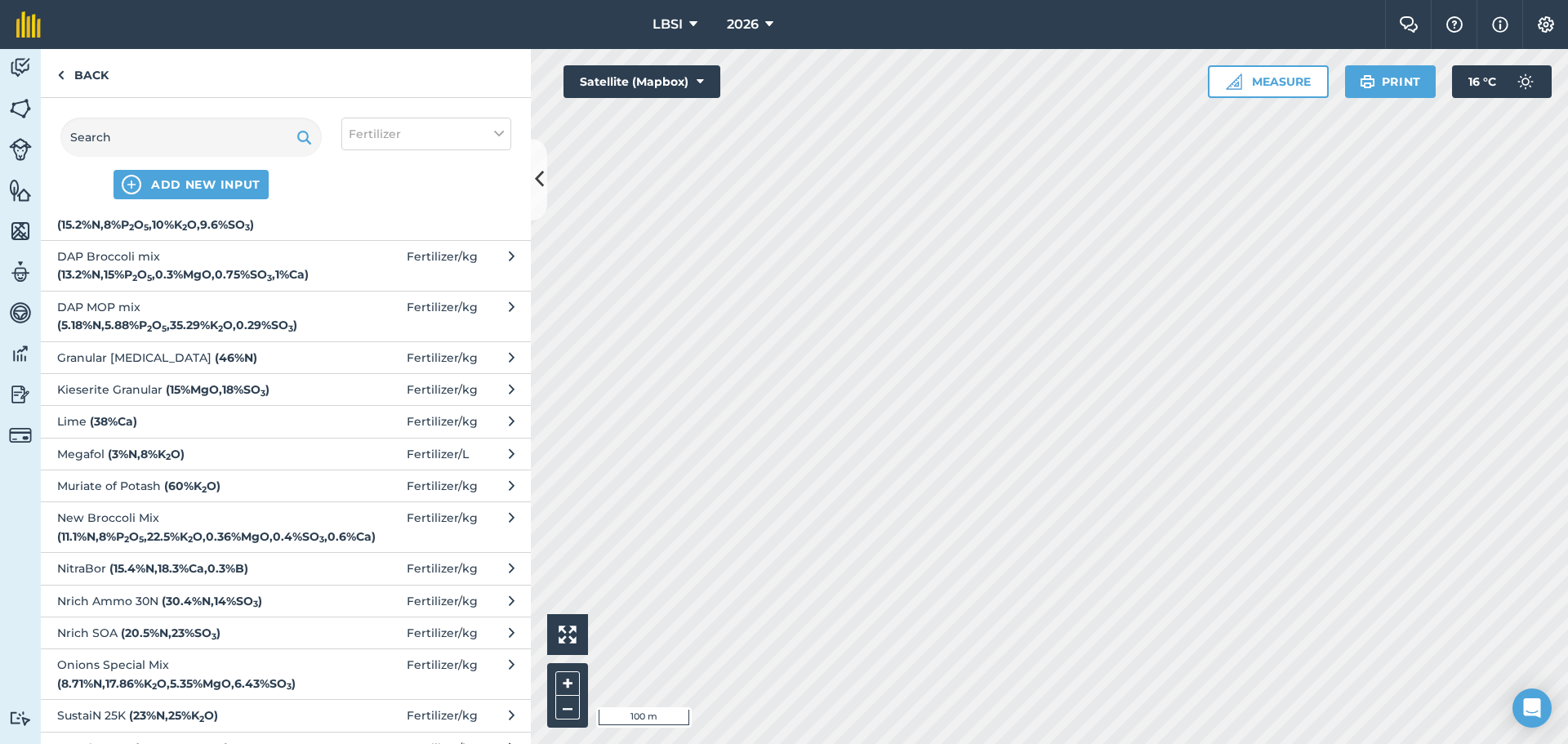
click at [134, 360] on span "Granular [MEDICAL_DATA] ( 46 % N )" at bounding box center [190, 357] width 267 height 18
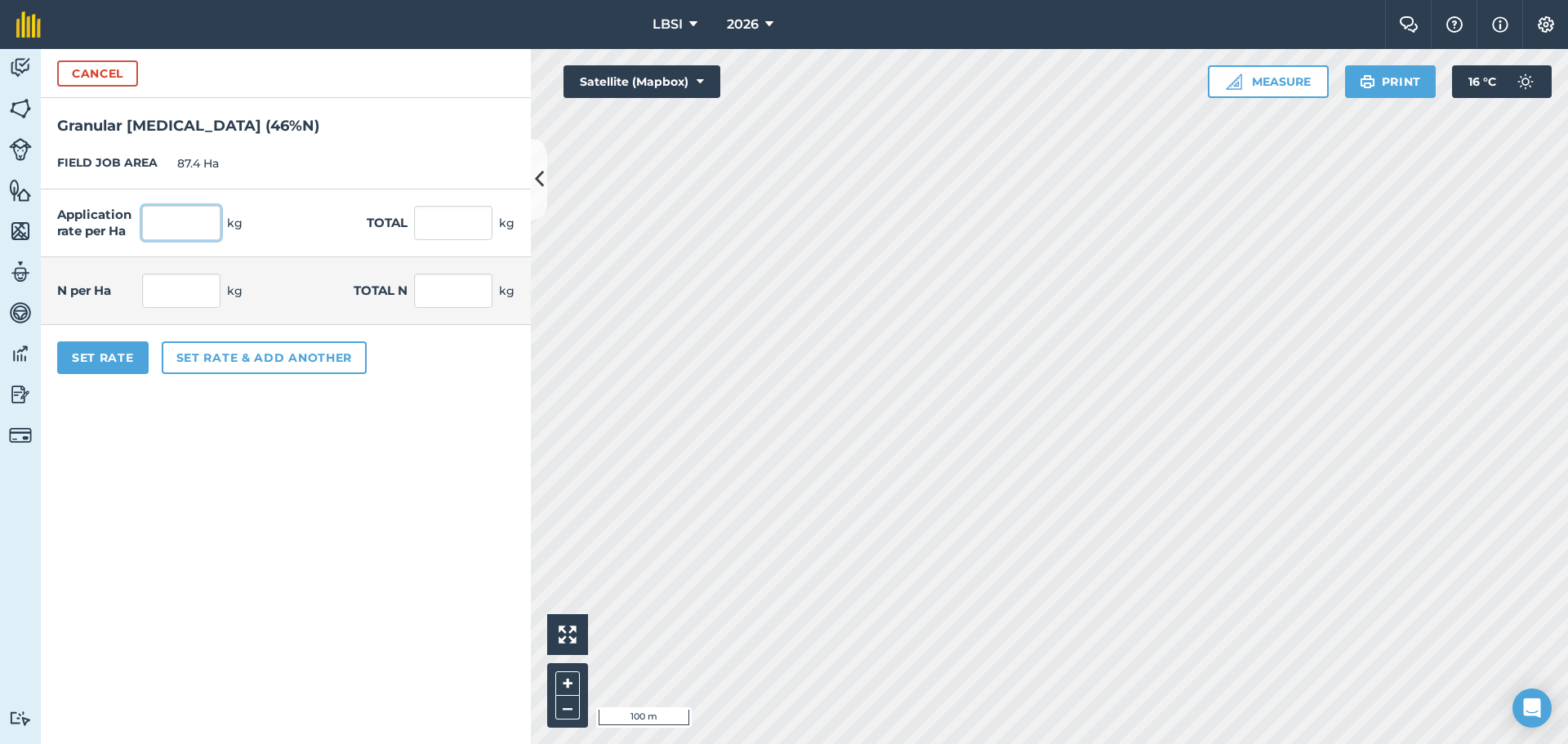
click at [178, 219] on input "text" at bounding box center [181, 223] width 79 height 34
type input "150"
type input "13,110"
type input "69"
type input "6,030.6"
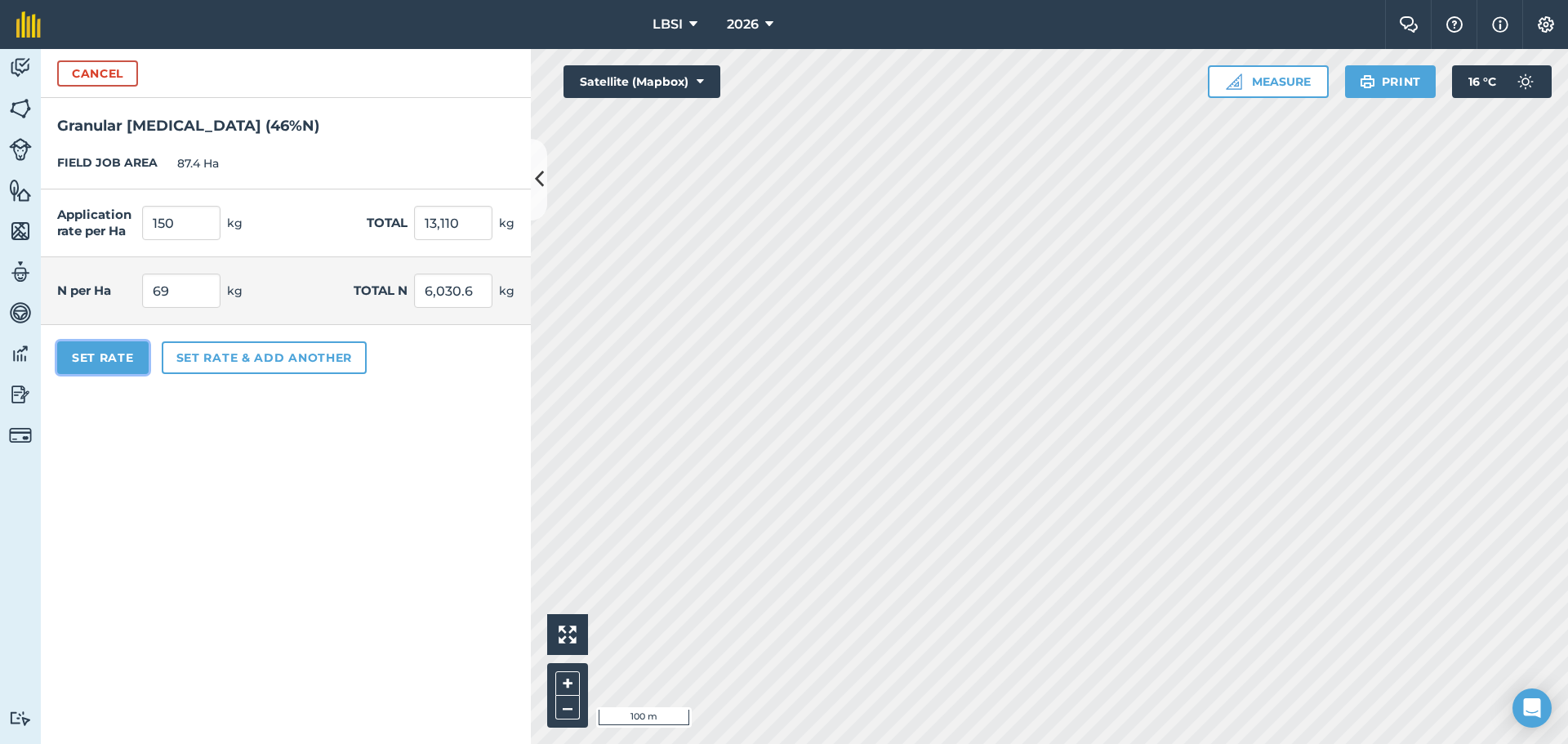
click at [113, 357] on button "Set Rate" at bounding box center [103, 357] width 91 height 32
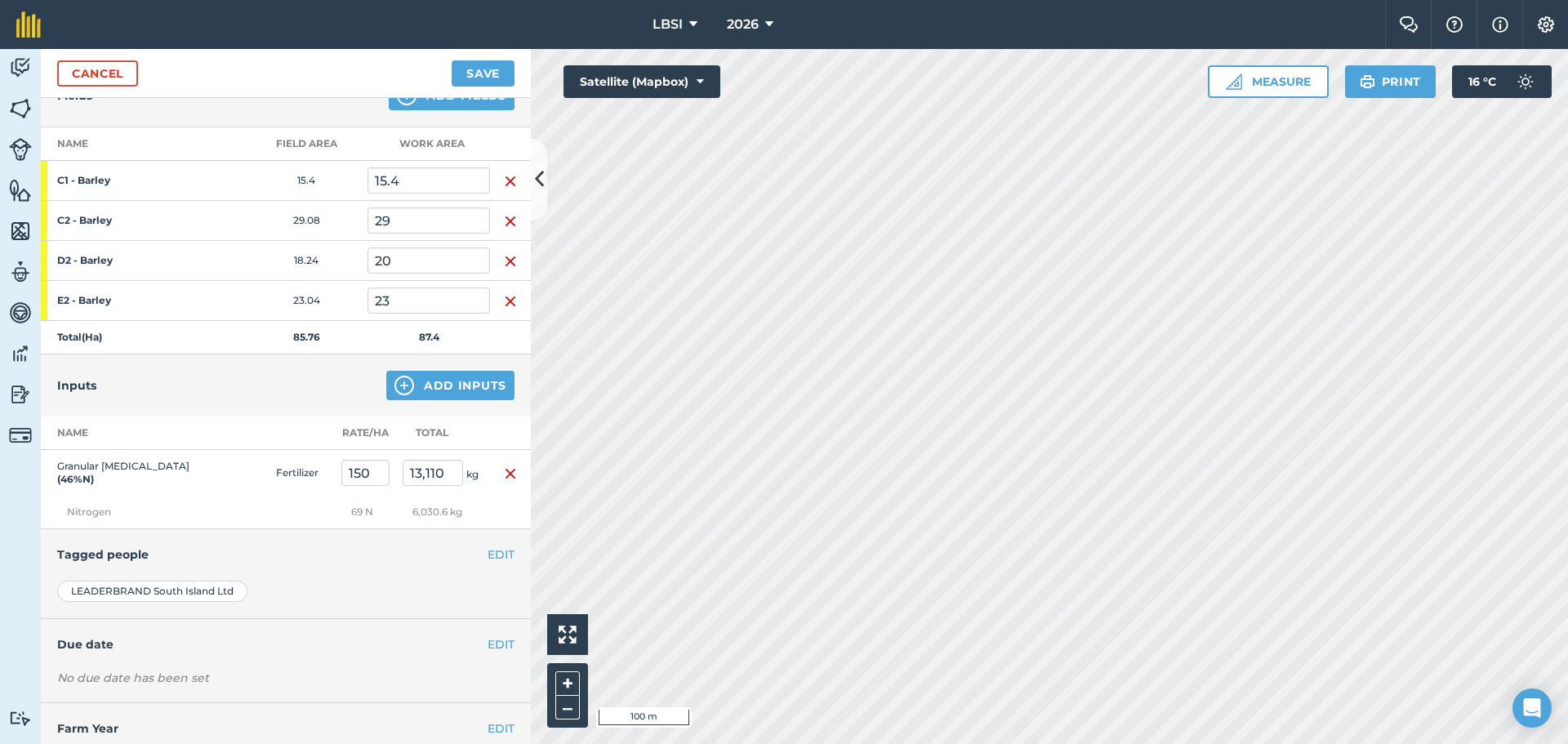
scroll to position [265, 0]
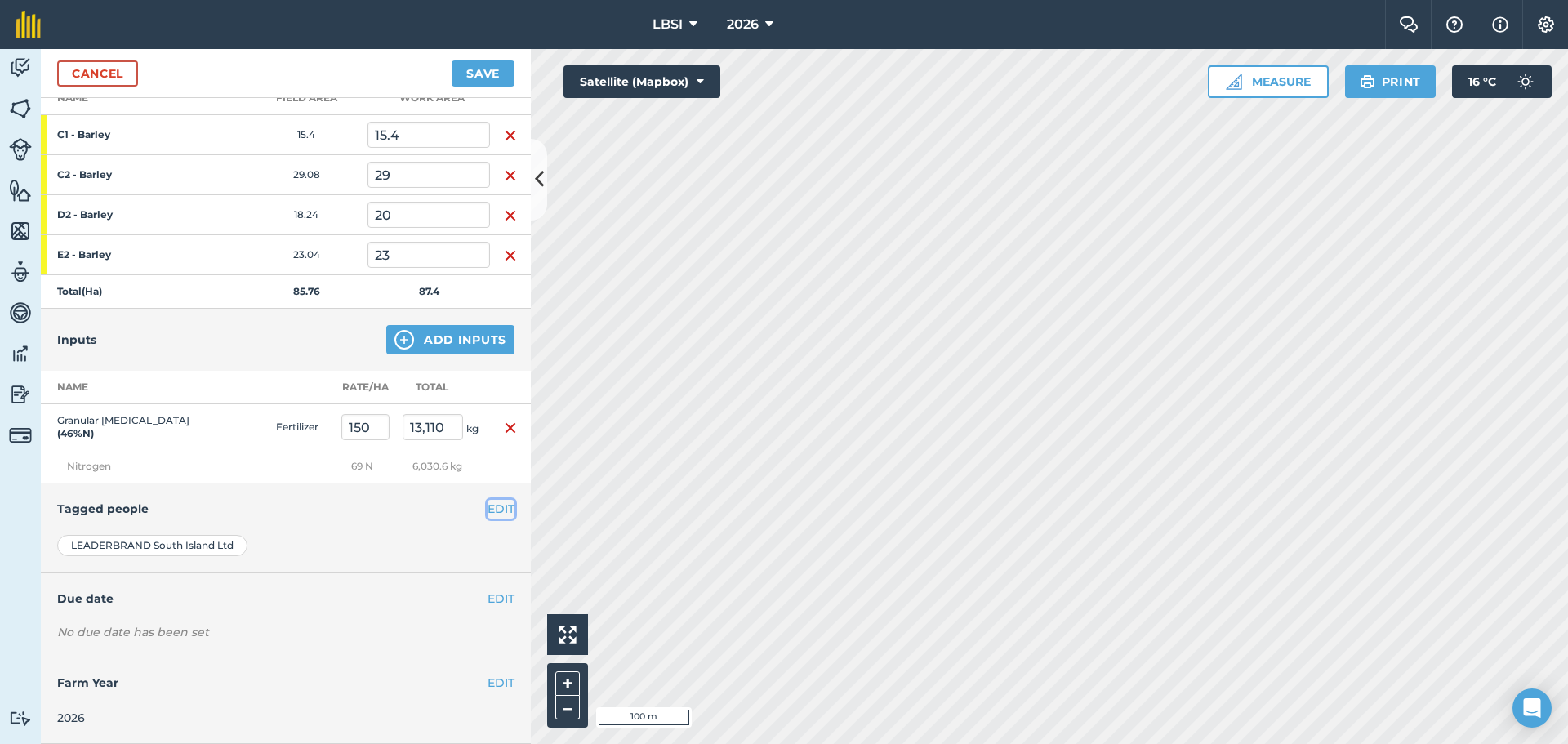
click at [487, 506] on button "EDIT" at bounding box center [501, 508] width 27 height 18
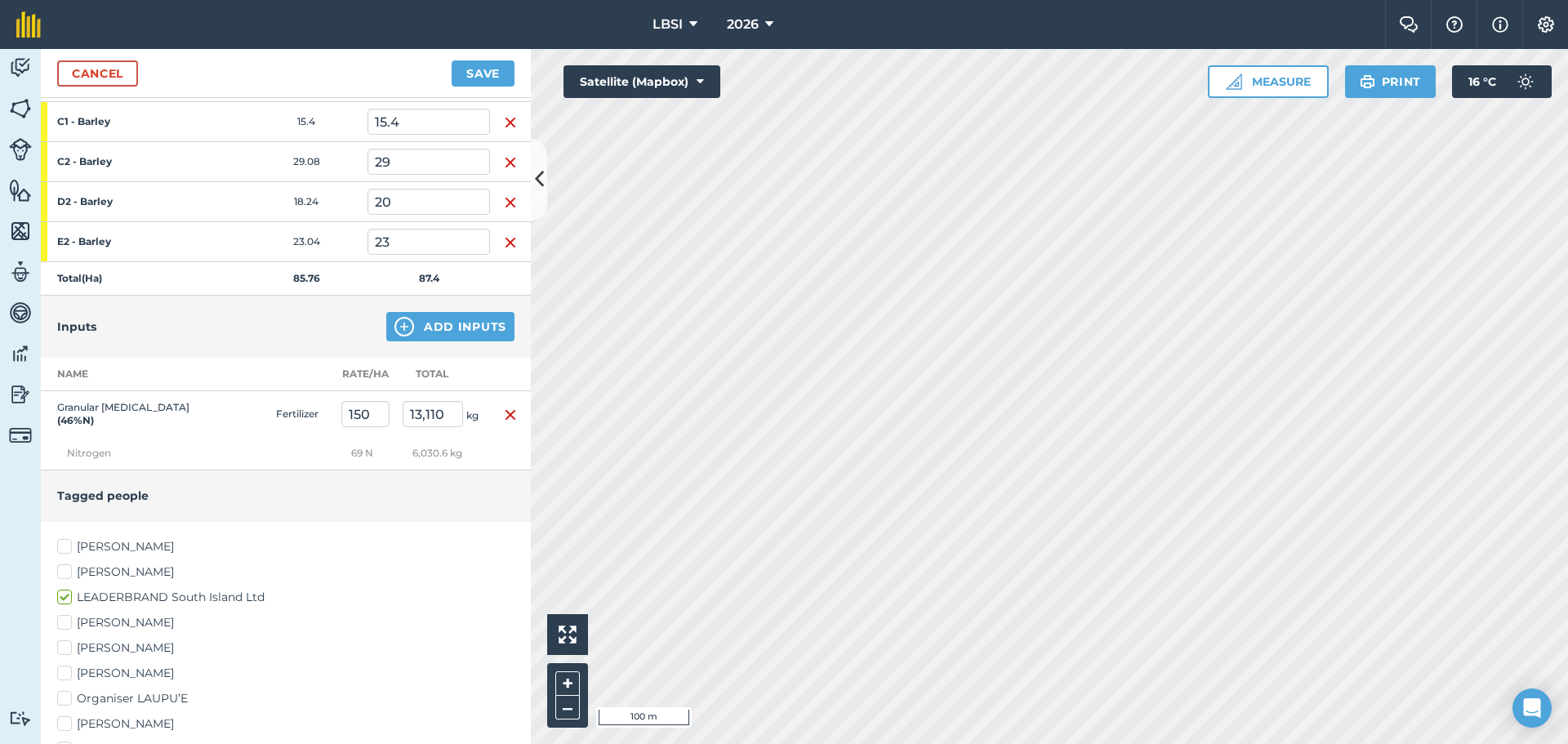
drag, startPoint x: 63, startPoint y: 556, endPoint x: 163, endPoint y: 557, distance: 100.0
click at [65, 556] on label "[PERSON_NAME]" at bounding box center [286, 547] width 458 height 17
click at [65, 549] on input "[PERSON_NAME]" at bounding box center [62, 544] width 10 height 10
checkbox input "true"
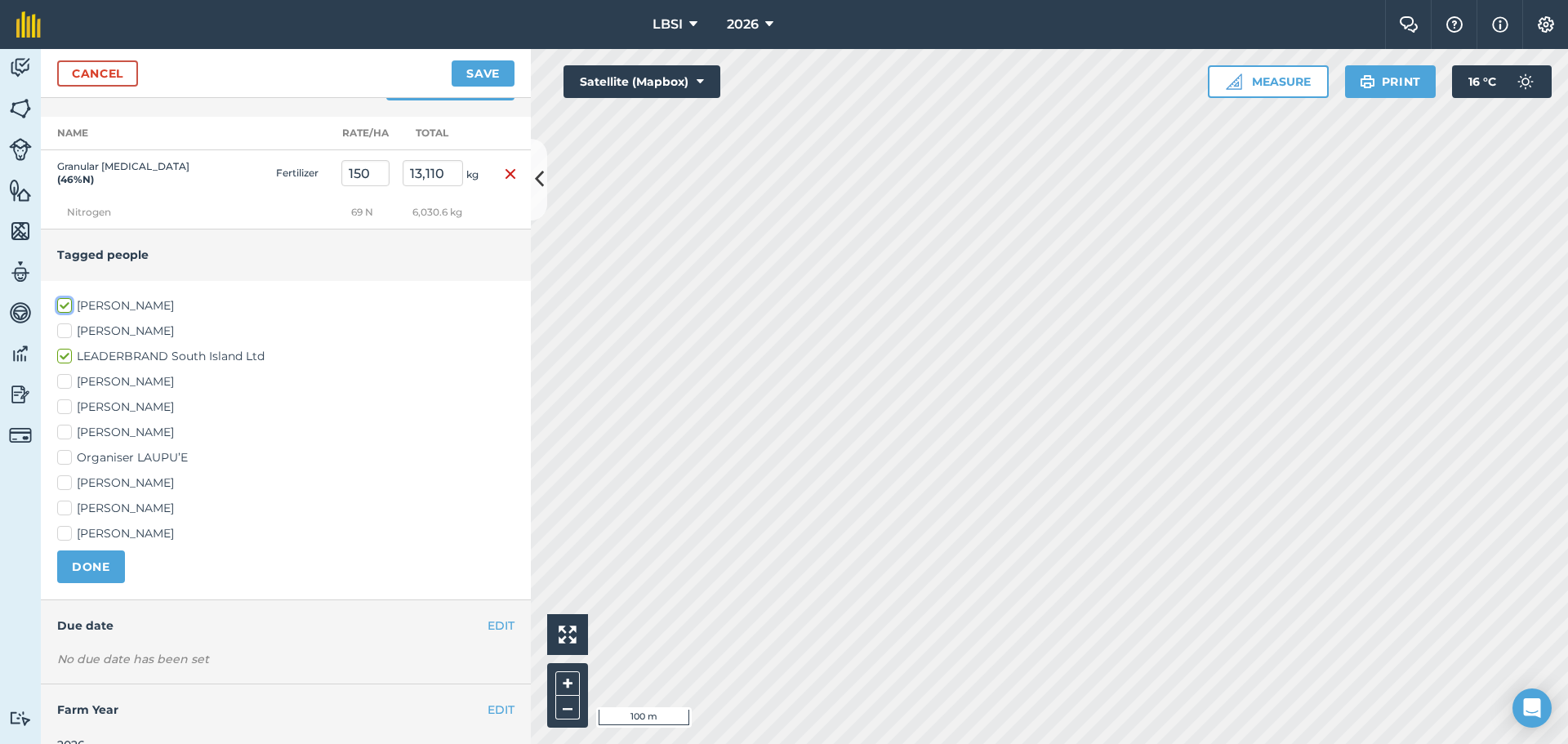
scroll to position [545, 0]
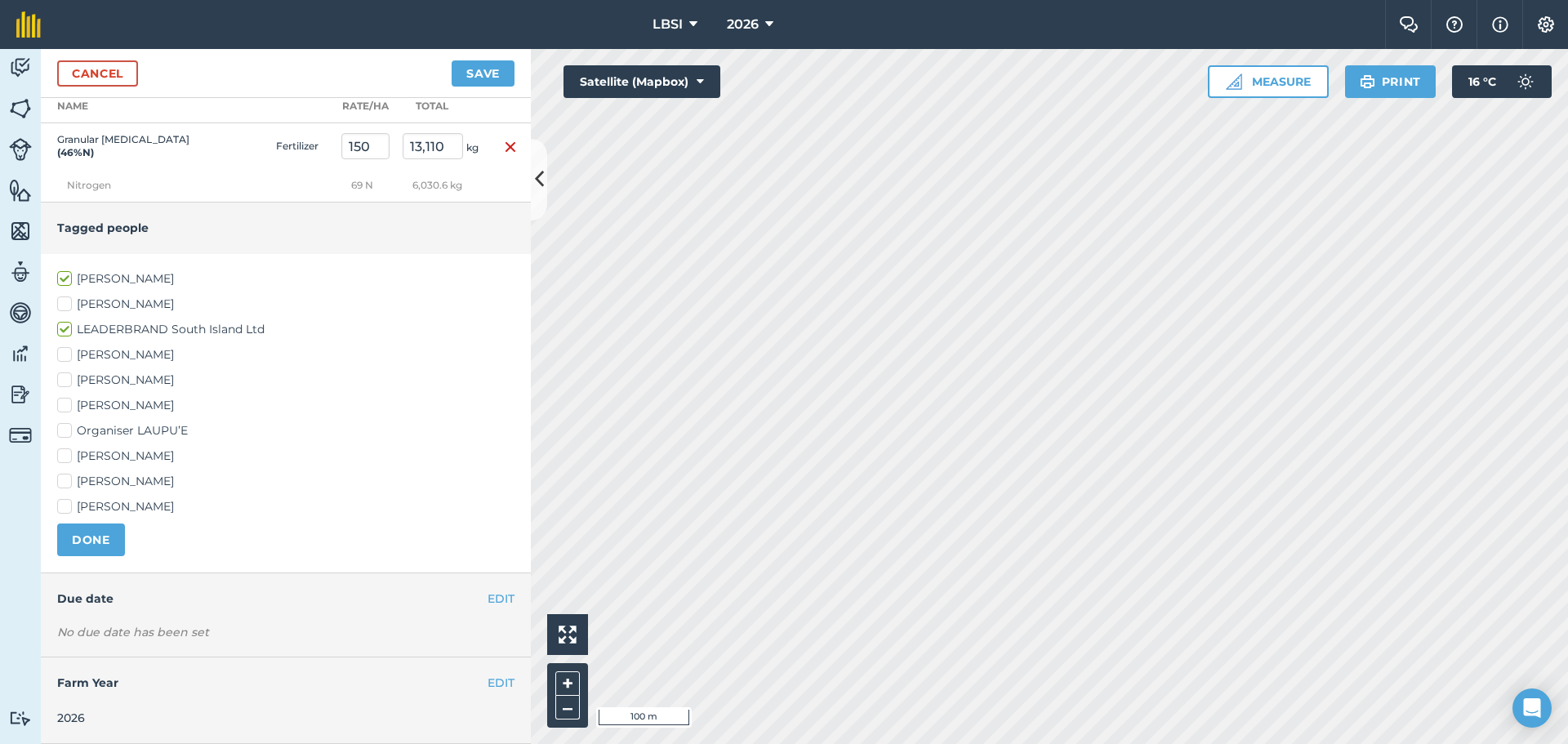
click at [63, 405] on label "[PERSON_NAME]" at bounding box center [286, 406] width 458 height 17
click at [63, 405] on input "[PERSON_NAME]" at bounding box center [62, 402] width 10 height 10
checkbox input "true"
click at [61, 482] on label "[PERSON_NAME]" at bounding box center [286, 482] width 458 height 17
click at [61, 482] on input "[PERSON_NAME]" at bounding box center [62, 478] width 10 height 10
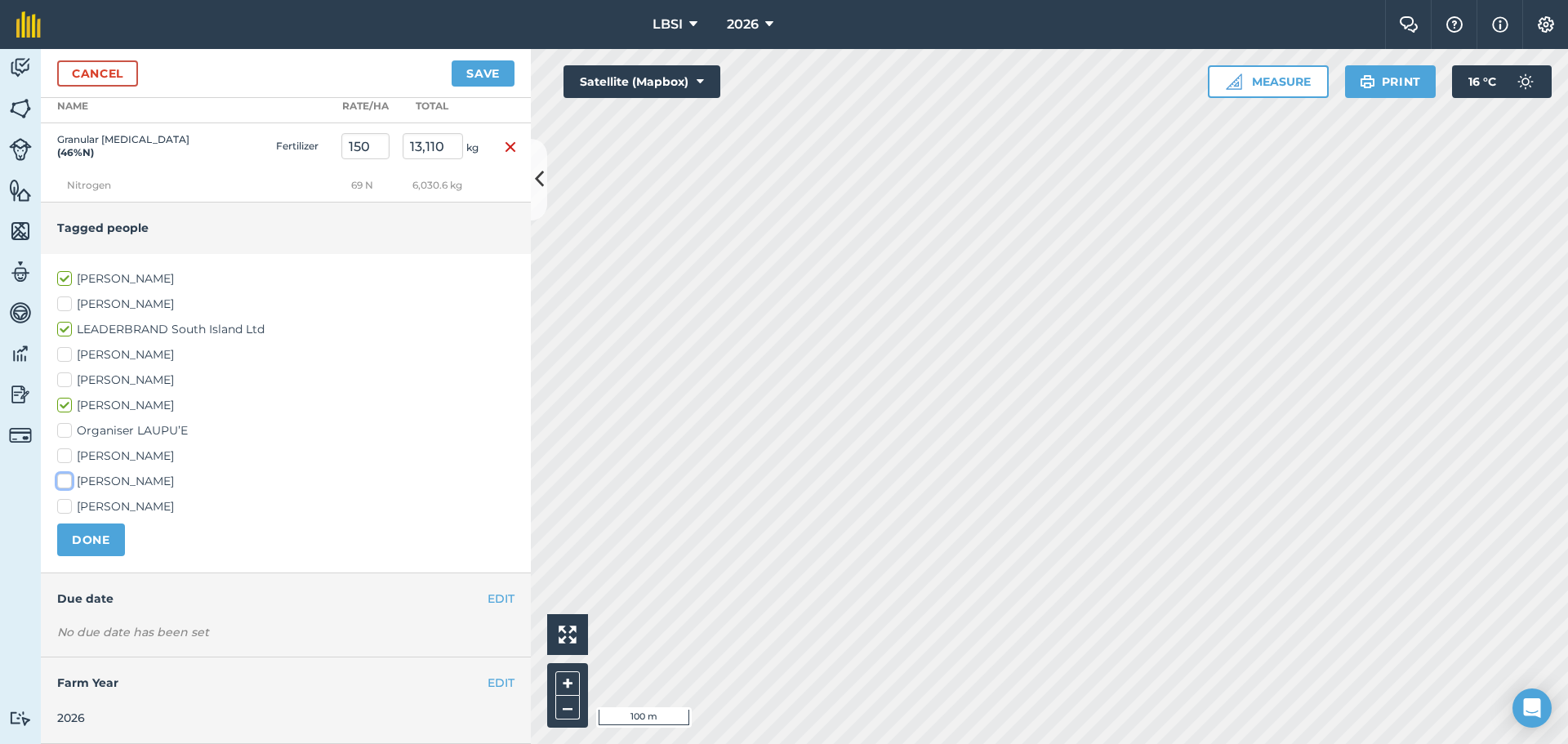
checkbox input "true"
click at [66, 507] on label "[PERSON_NAME]" at bounding box center [286, 507] width 458 height 17
click at [66, 507] on input "[PERSON_NAME]" at bounding box center [62, 504] width 10 height 10
checkbox input "true"
click at [85, 543] on button "DONE" at bounding box center [90, 540] width 67 height 32
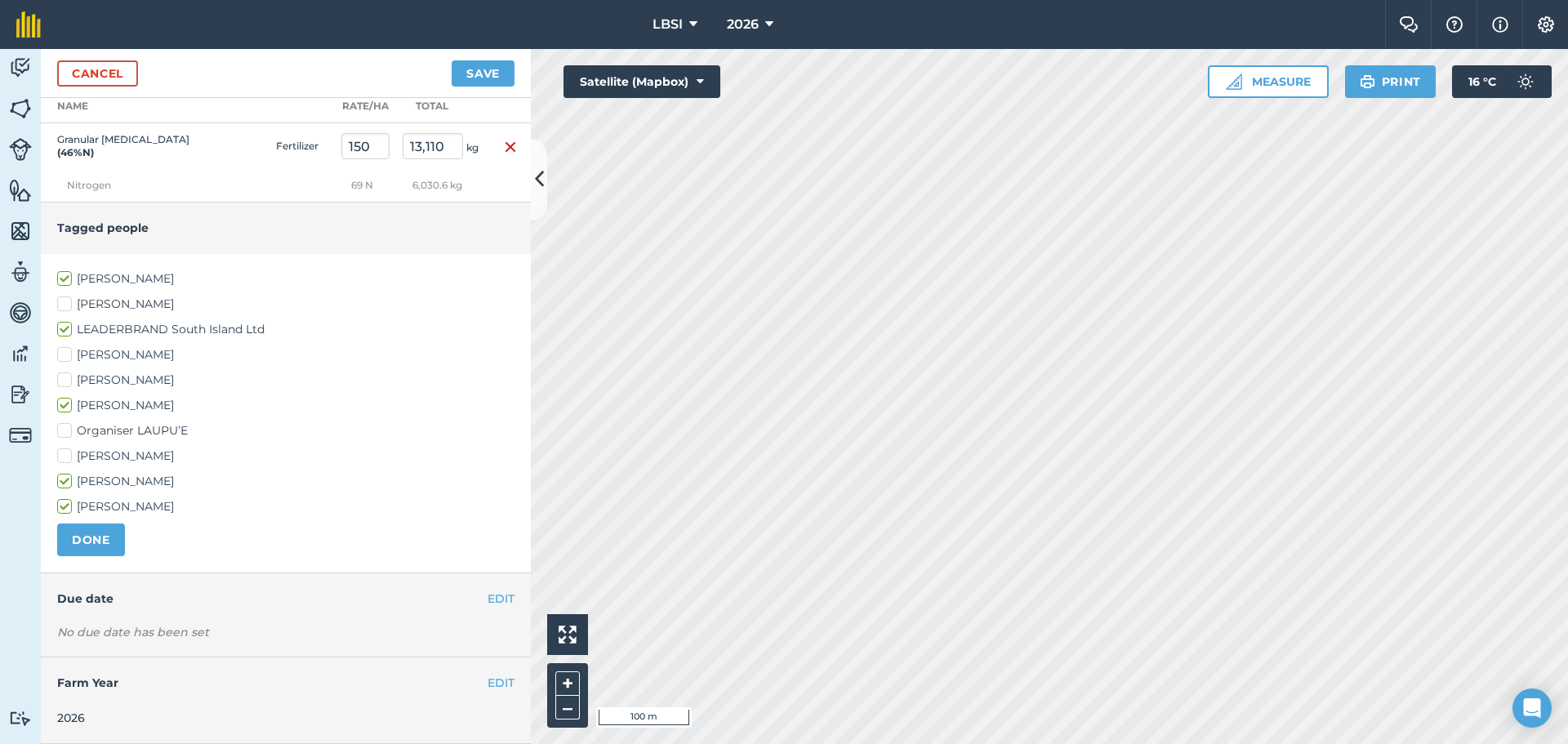
scroll to position [286, 0]
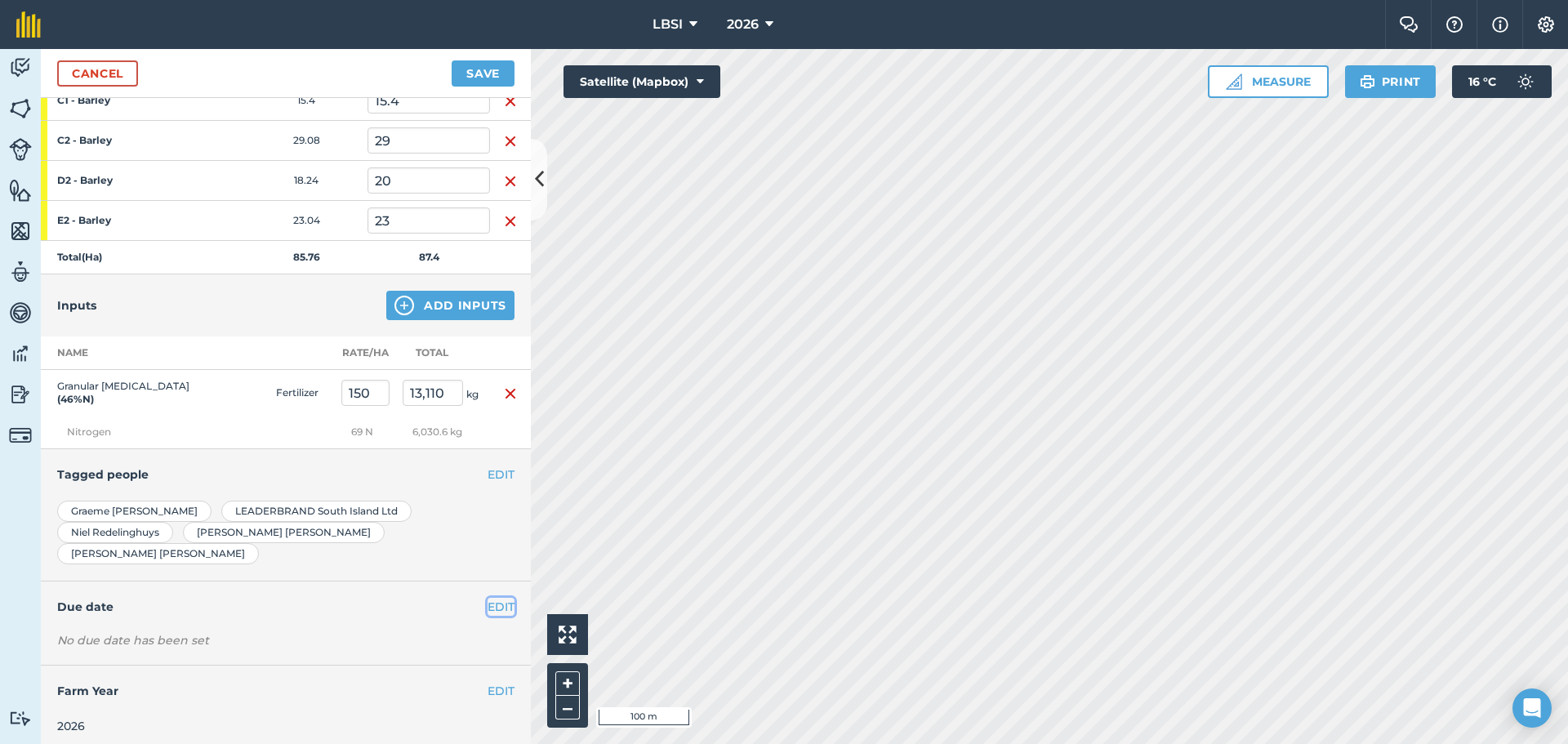
click at [487, 599] on button "EDIT" at bounding box center [501, 606] width 27 height 18
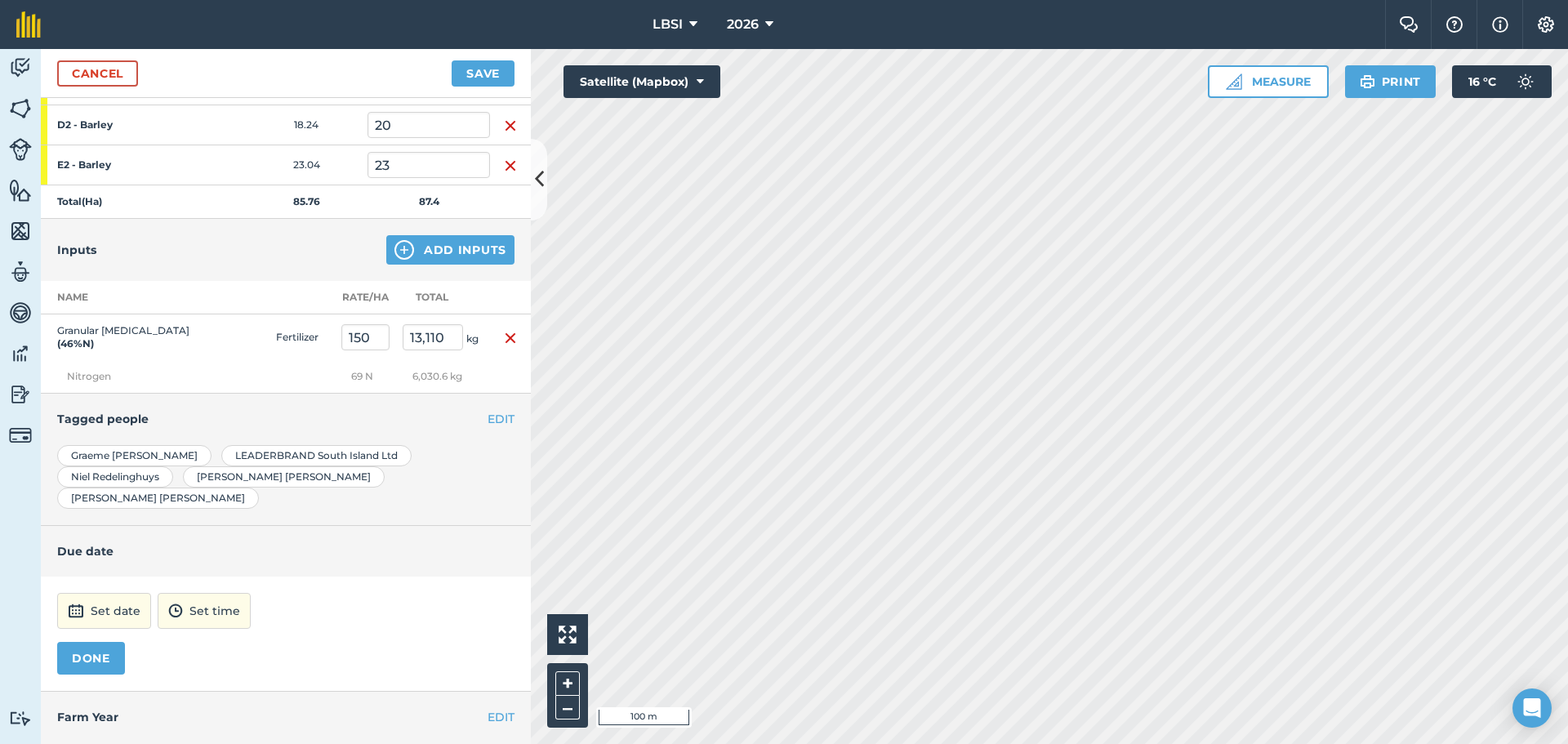
scroll to position [368, 0]
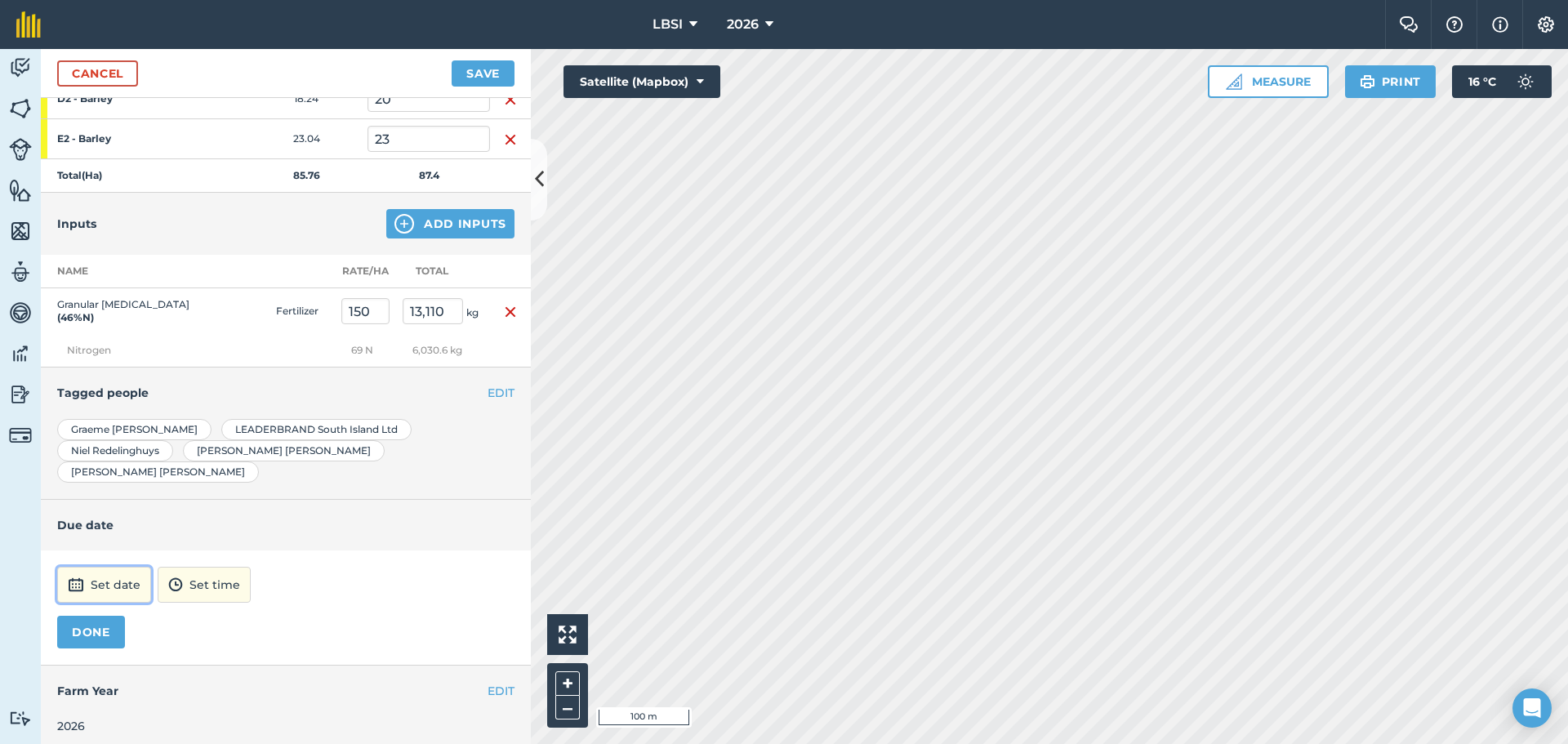
click at [133, 571] on button "Set date" at bounding box center [104, 585] width 94 height 36
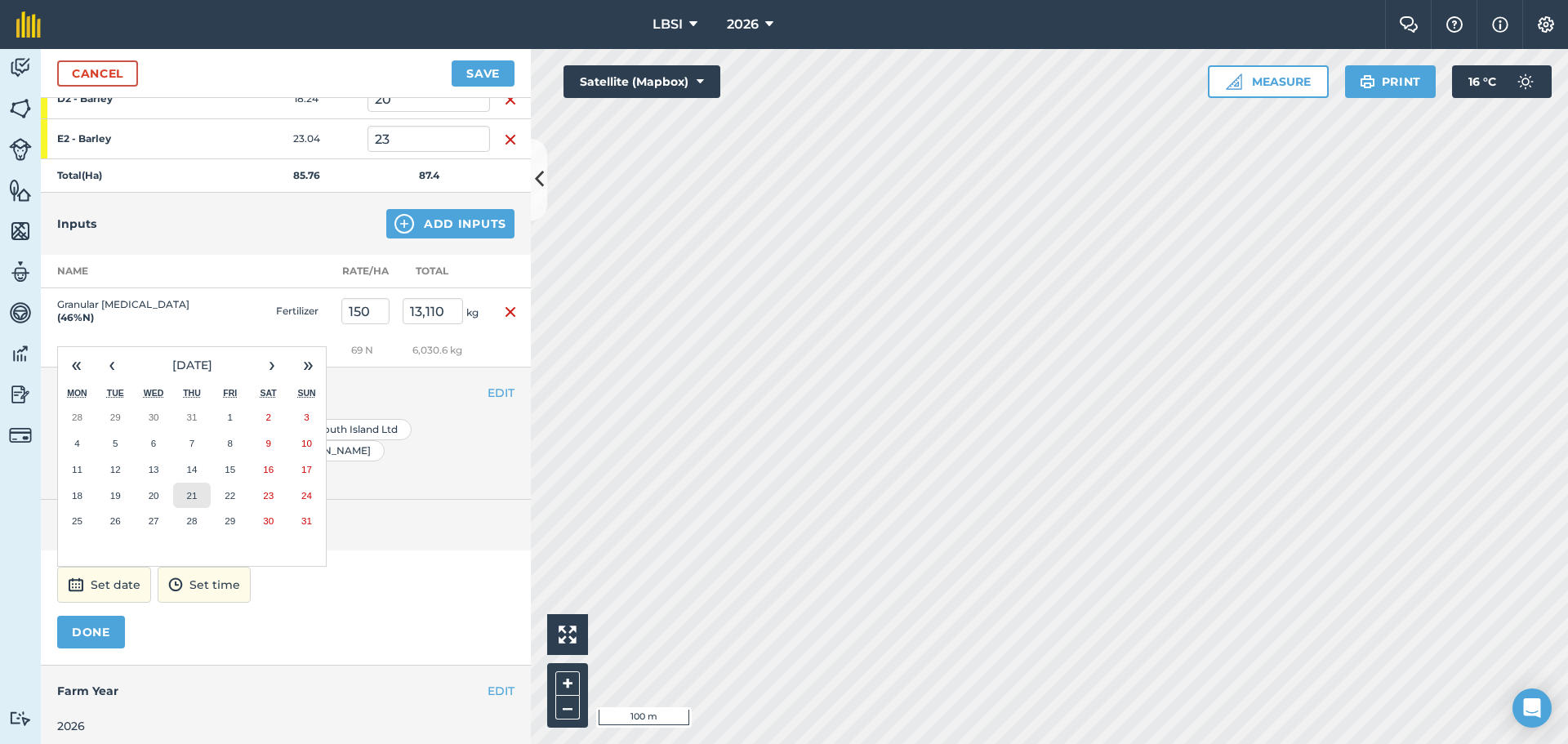
click at [185, 489] on button "21" at bounding box center [192, 496] width 38 height 27
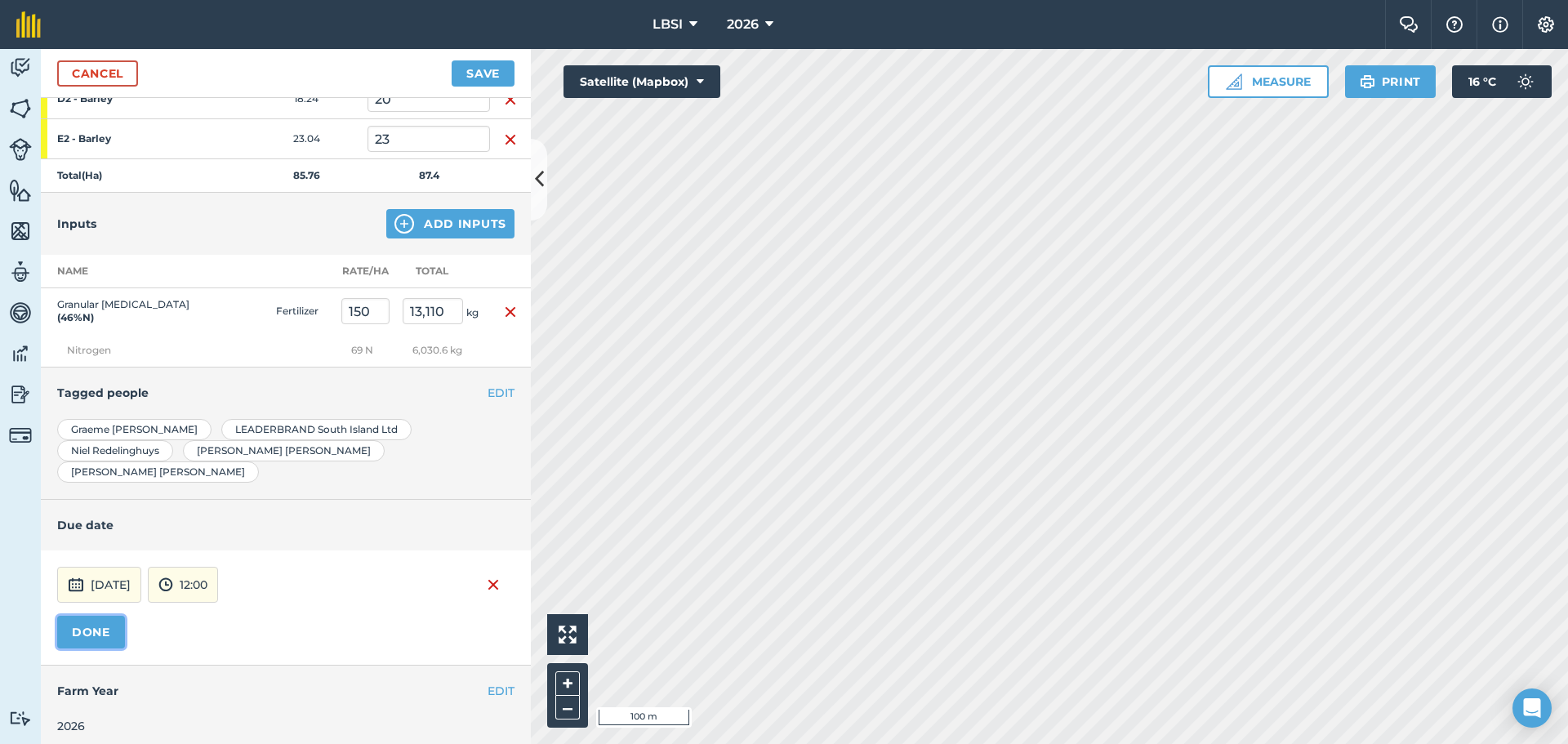
click at [105, 616] on button "DONE" at bounding box center [90, 632] width 67 height 32
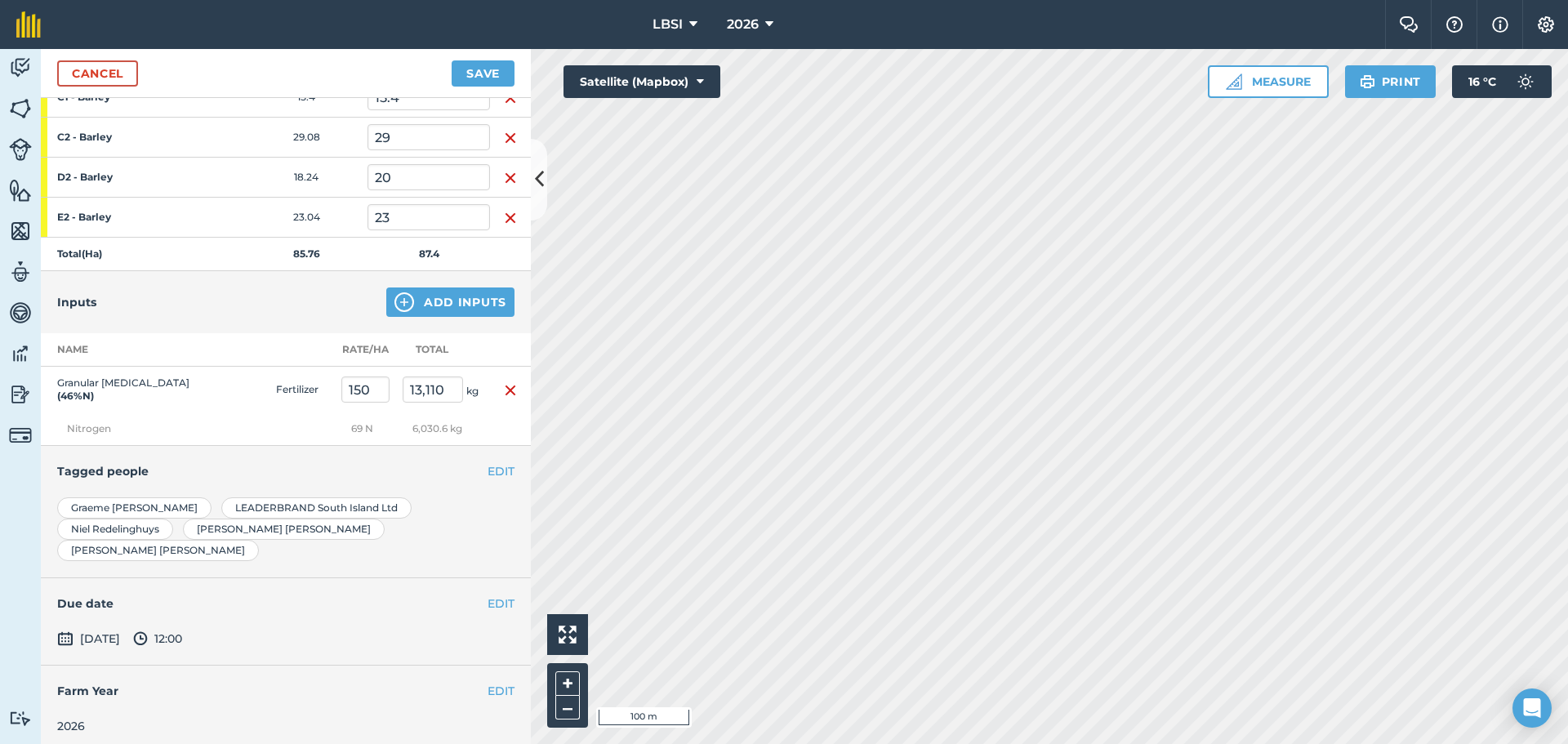
scroll to position [0, 0]
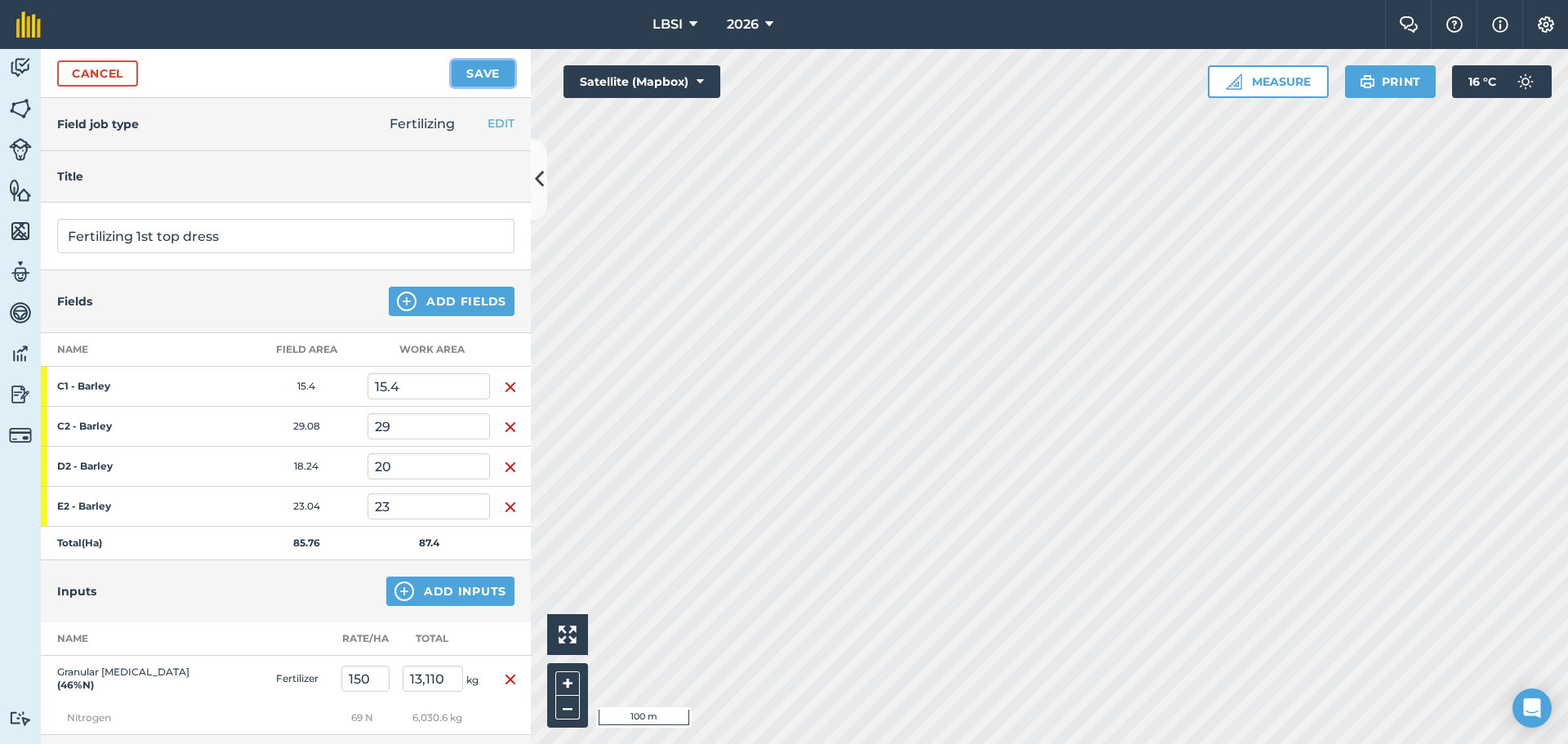
click at [480, 75] on button "Save" at bounding box center [483, 74] width 63 height 27
